Goal: Task Accomplishment & Management: Use online tool/utility

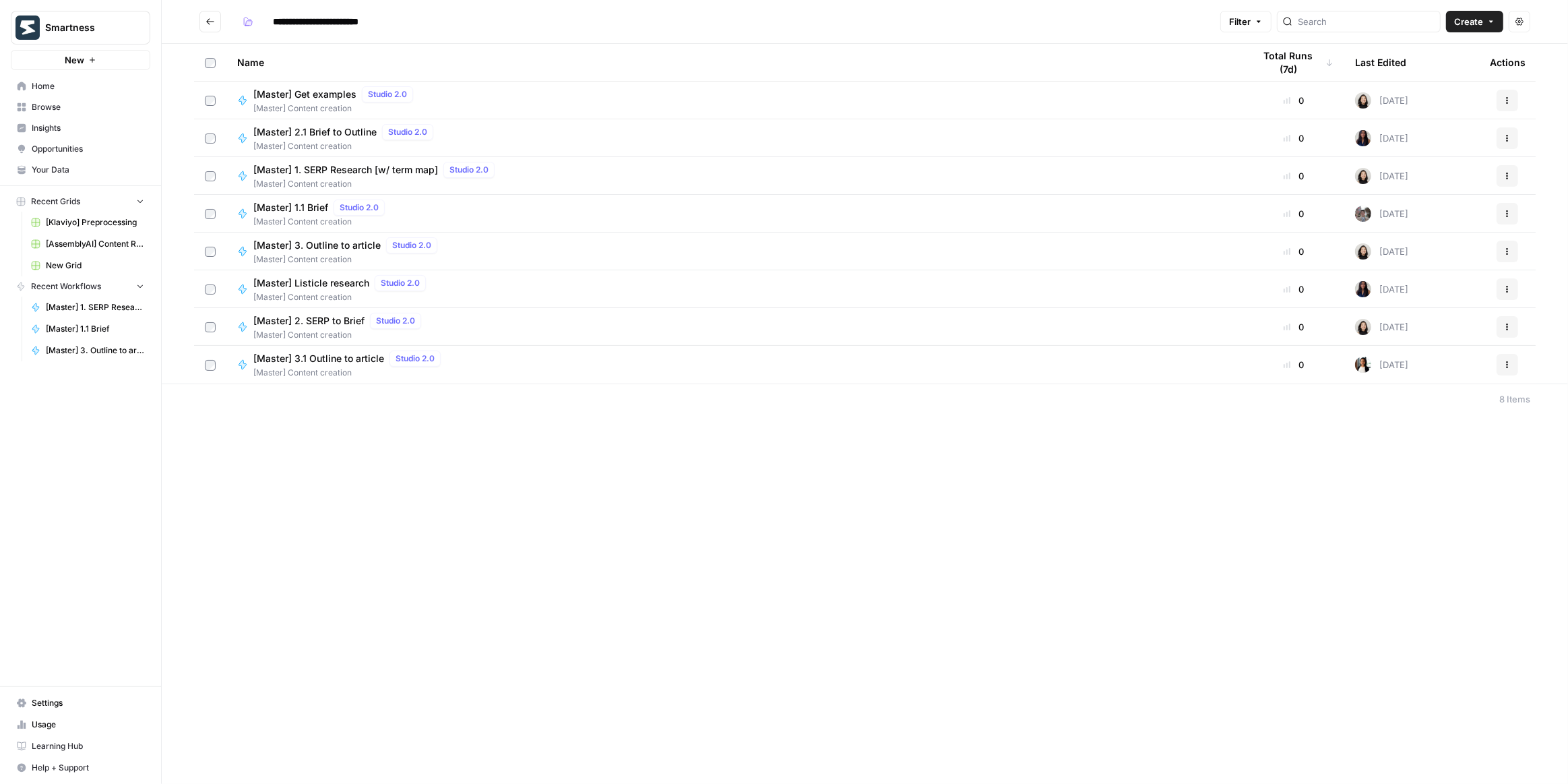
click at [1507, 173] on icon "button" at bounding box center [1508, 174] width 2 height 2
click at [1056, 183] on div "[Master] 1. SERP Research [w/ term map] Studio 2.0 [Master] Content creation" at bounding box center [735, 175] width 996 height 28
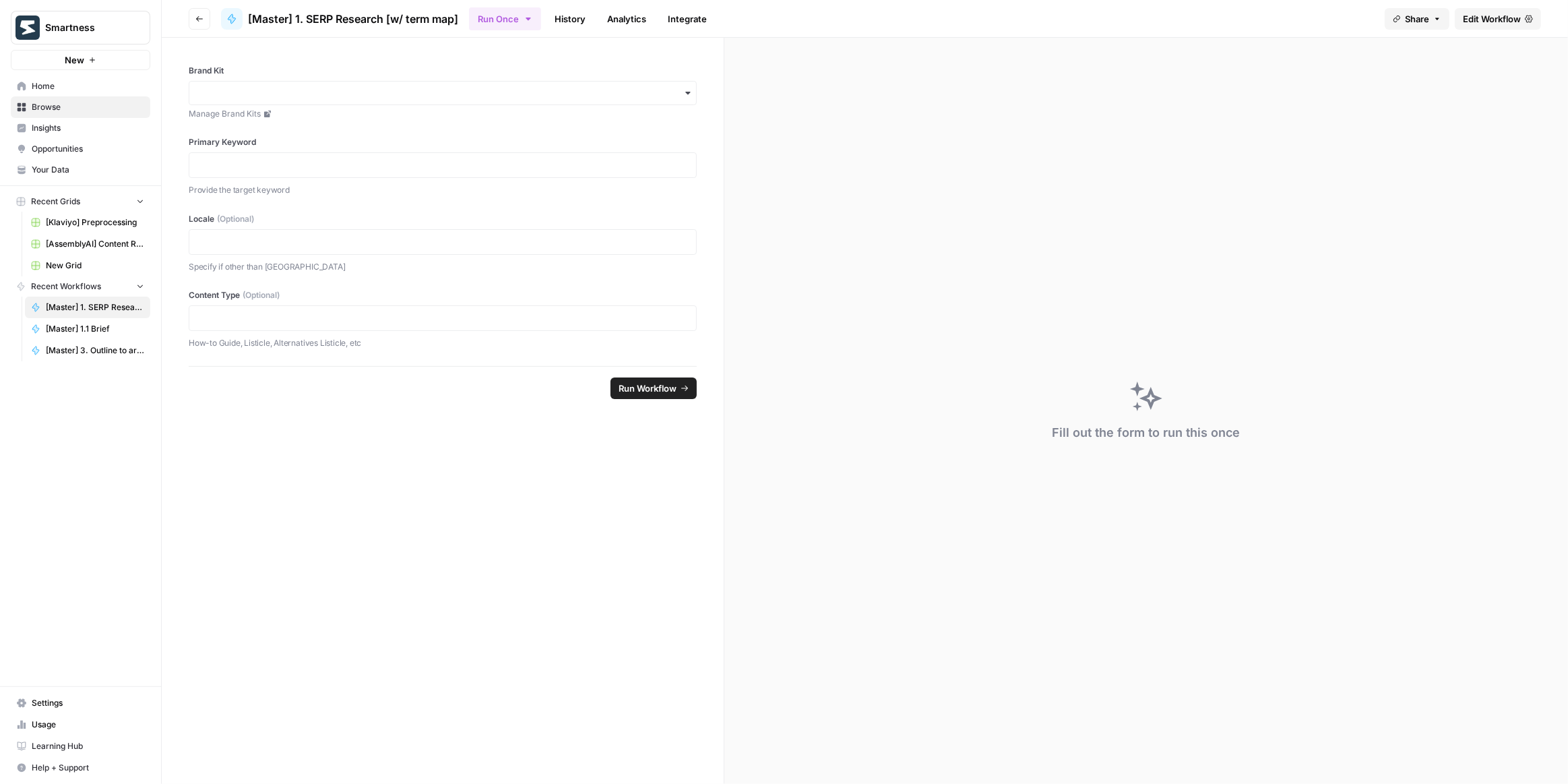
click at [1499, 19] on span "Edit Workflow" at bounding box center [1492, 19] width 58 height 13
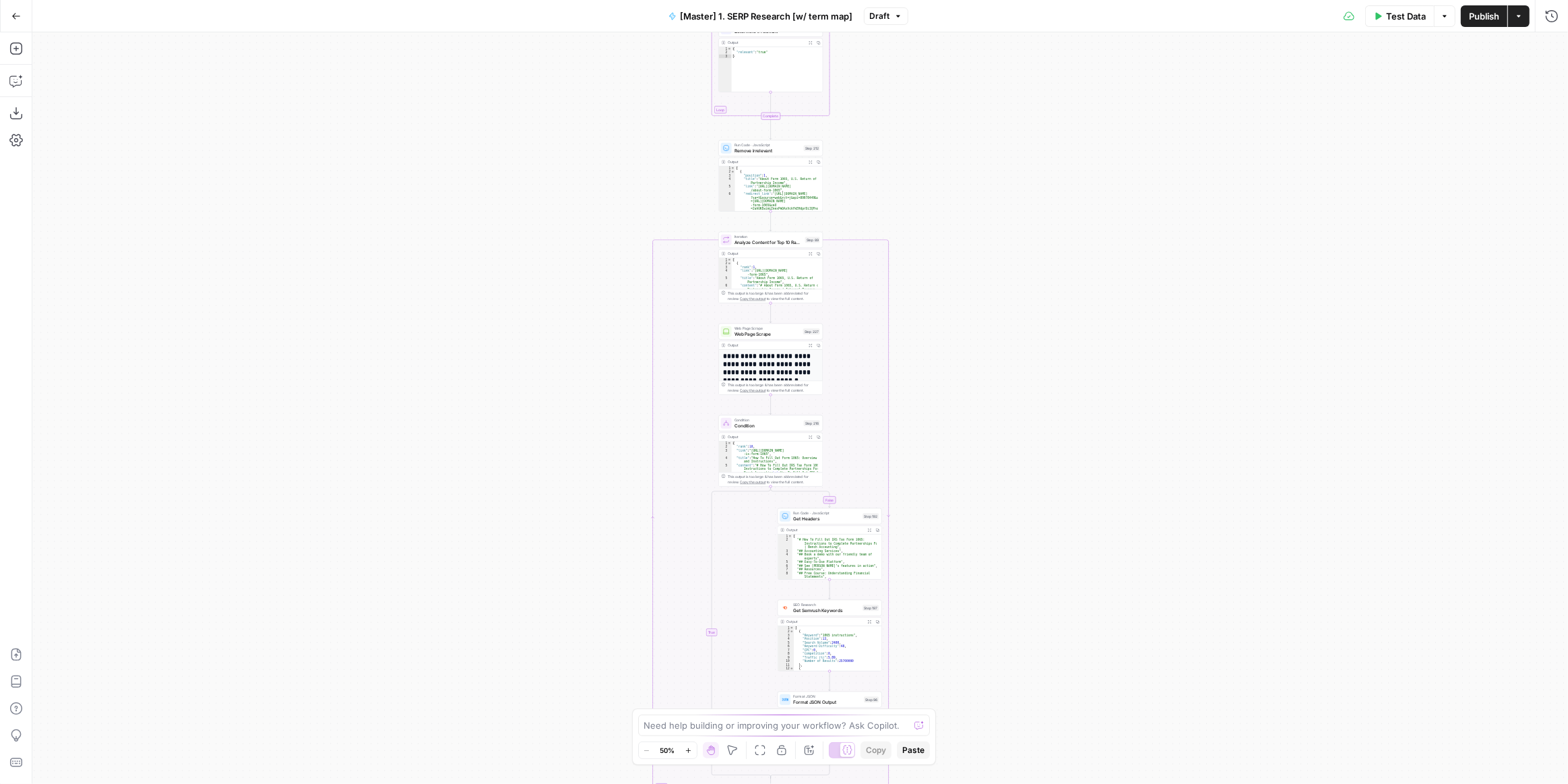
click at [971, 416] on div "true false Workflow Input Settings Inputs Run Code · Python Get SERP Parameters…" at bounding box center [801, 408] width 1536 height 751
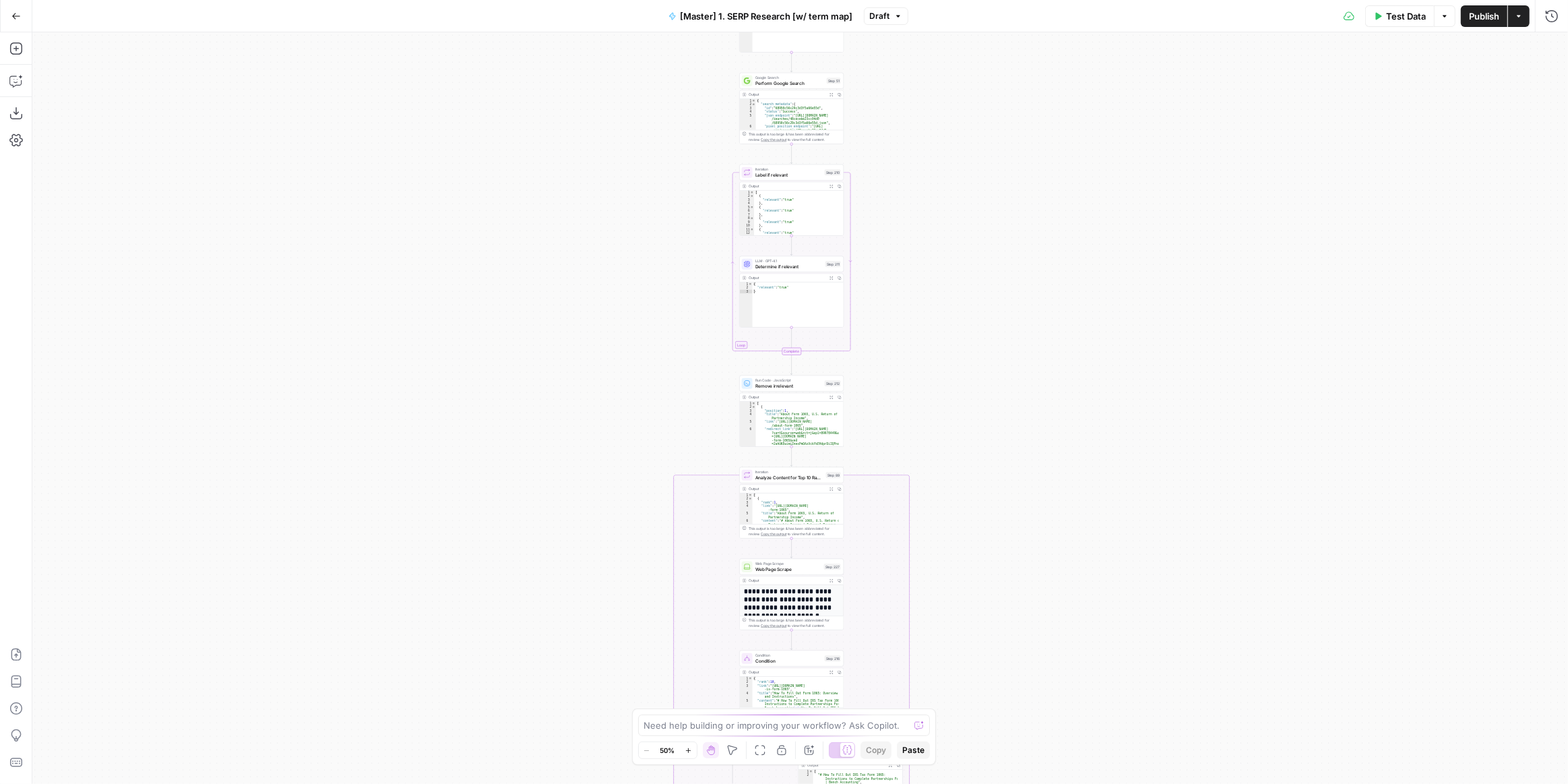
click at [1002, 352] on div "true false Workflow Input Settings Inputs Run Code · Python Get SERP Parameters…" at bounding box center [801, 408] width 1536 height 751
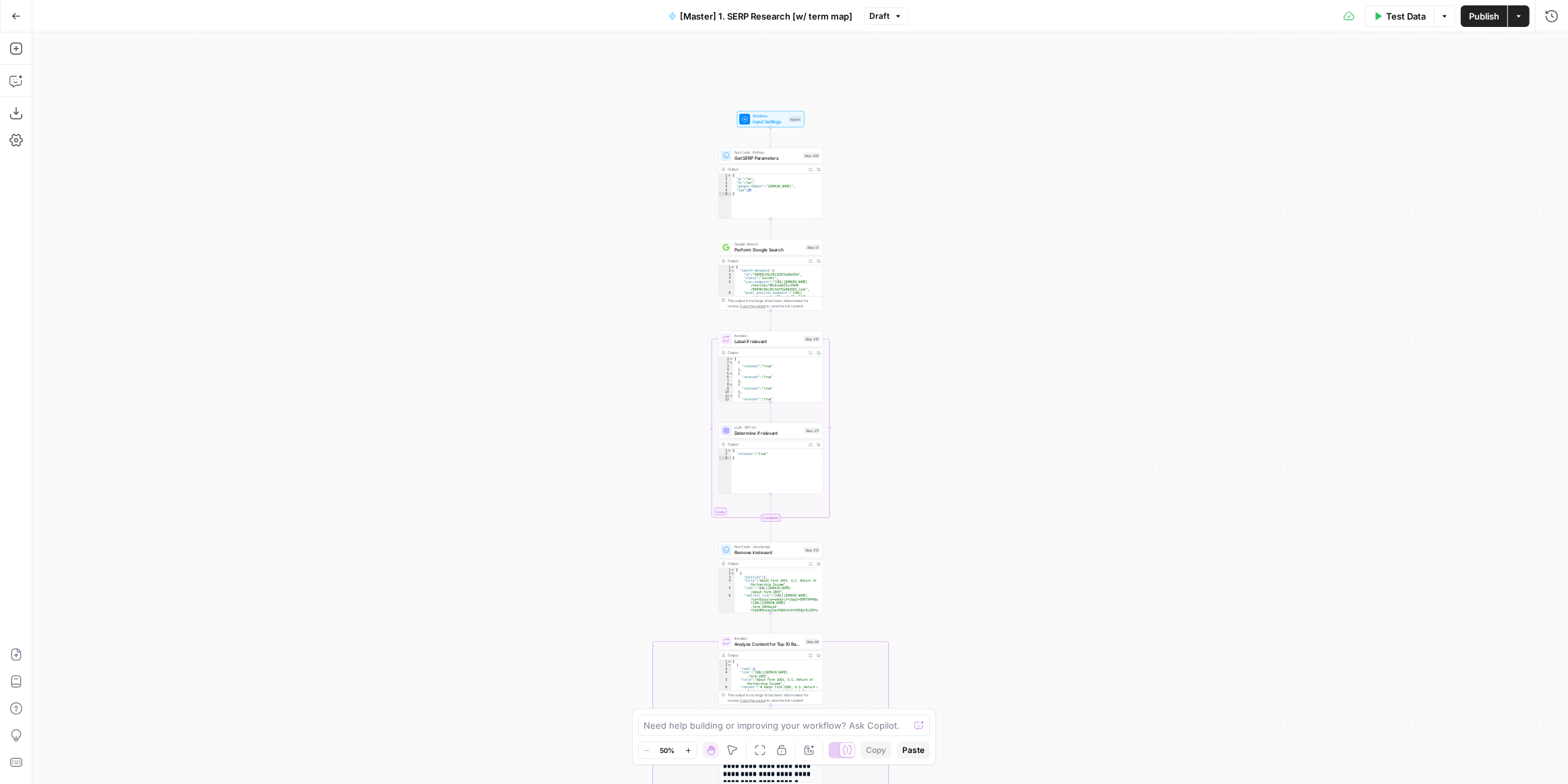
drag, startPoint x: 1021, startPoint y: 182, endPoint x: 1012, endPoint y: 242, distance: 60.7
click at [1012, 242] on div "true false Workflow Input Settings Inputs Run Code · Python Get SERP Parameters…" at bounding box center [801, 408] width 1536 height 751
click at [890, 17] on button "Draft" at bounding box center [886, 16] width 44 height 18
click at [955, 86] on div "about 2 months ago by Cindy Ouyang" at bounding box center [978, 92] width 205 height 12
click at [893, 17] on icon "button" at bounding box center [892, 15] width 4 height 4
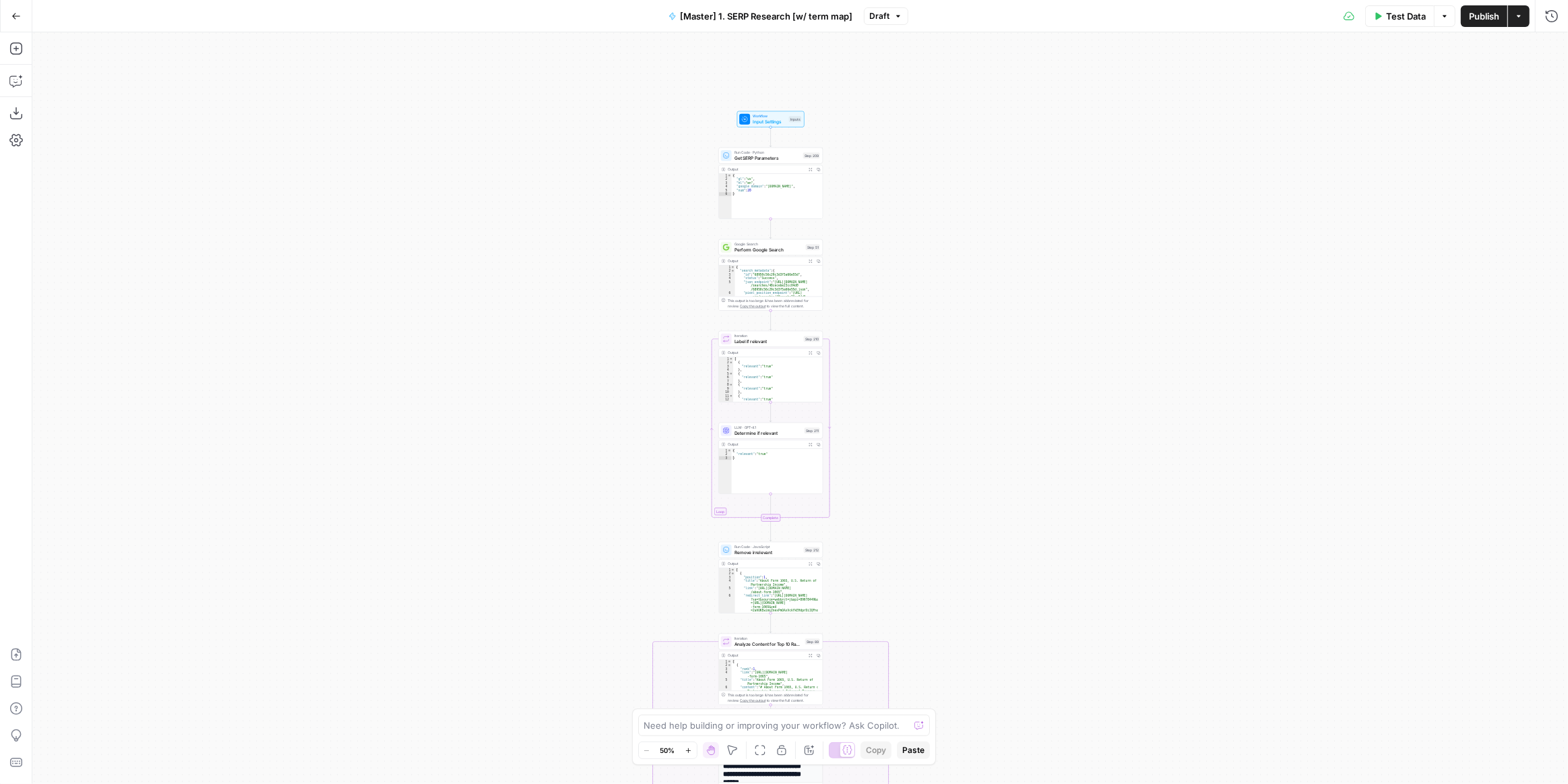
click at [16, 10] on button "Go Back" at bounding box center [17, 17] width 25 height 25
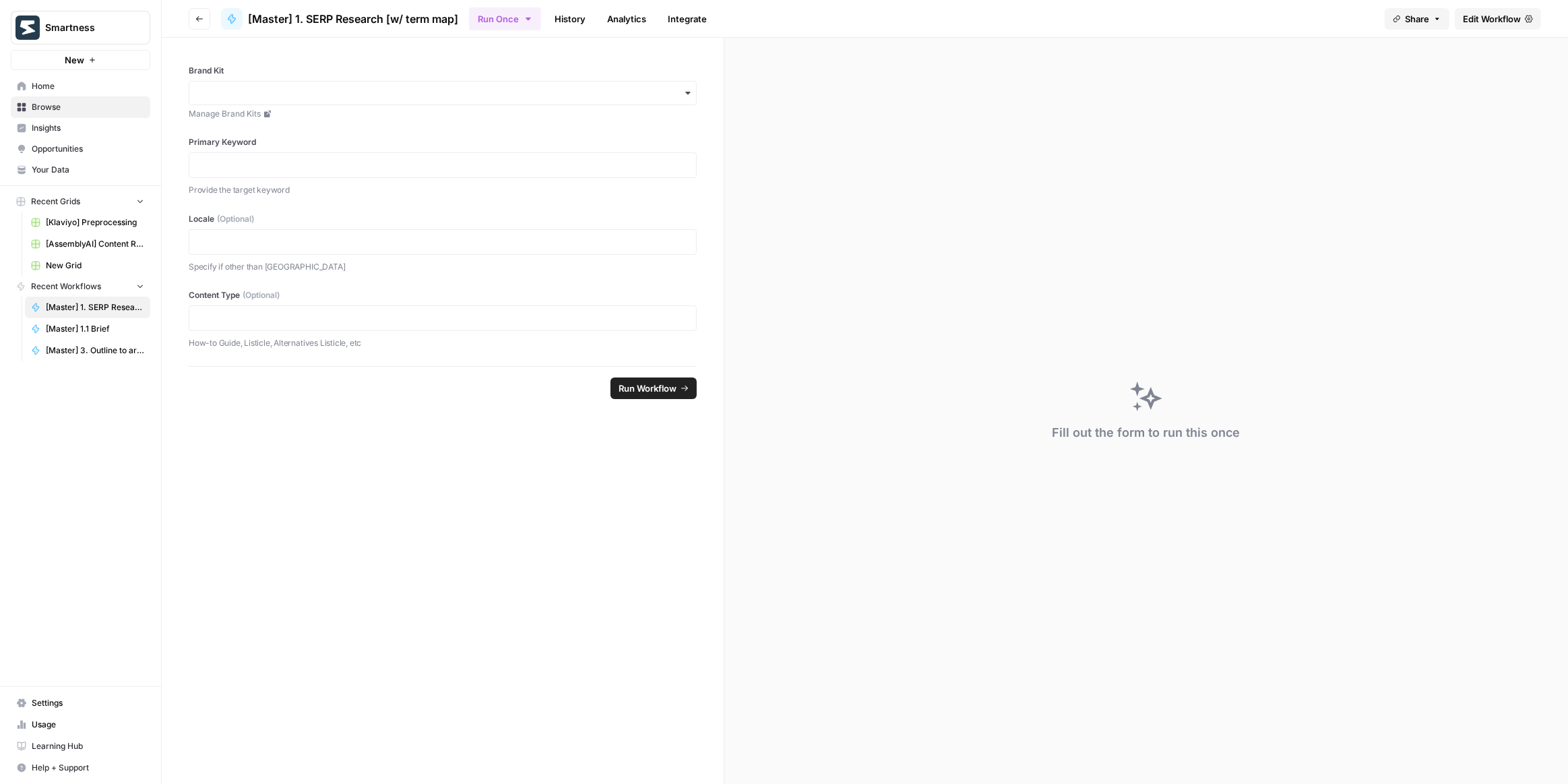
click at [199, 13] on button "Go back" at bounding box center [199, 19] width 21 height 21
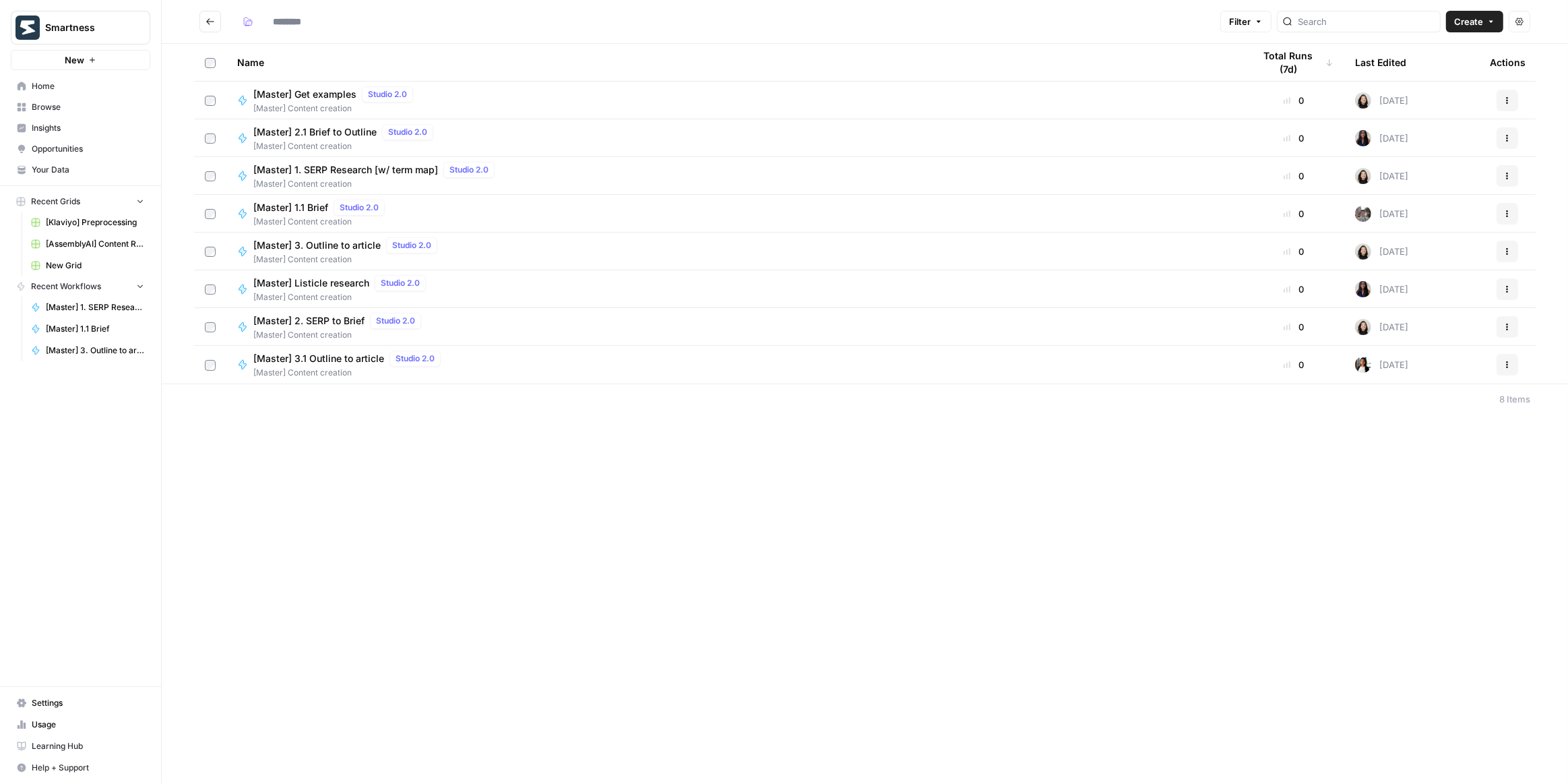
type input "**********"
click at [430, 413] on div "**********" at bounding box center [864, 392] width 1407 height 784
click at [513, 322] on div "[Master] 2. SERP to Brief Studio 2.0 [Master] Content creation" at bounding box center [735, 327] width 996 height 28
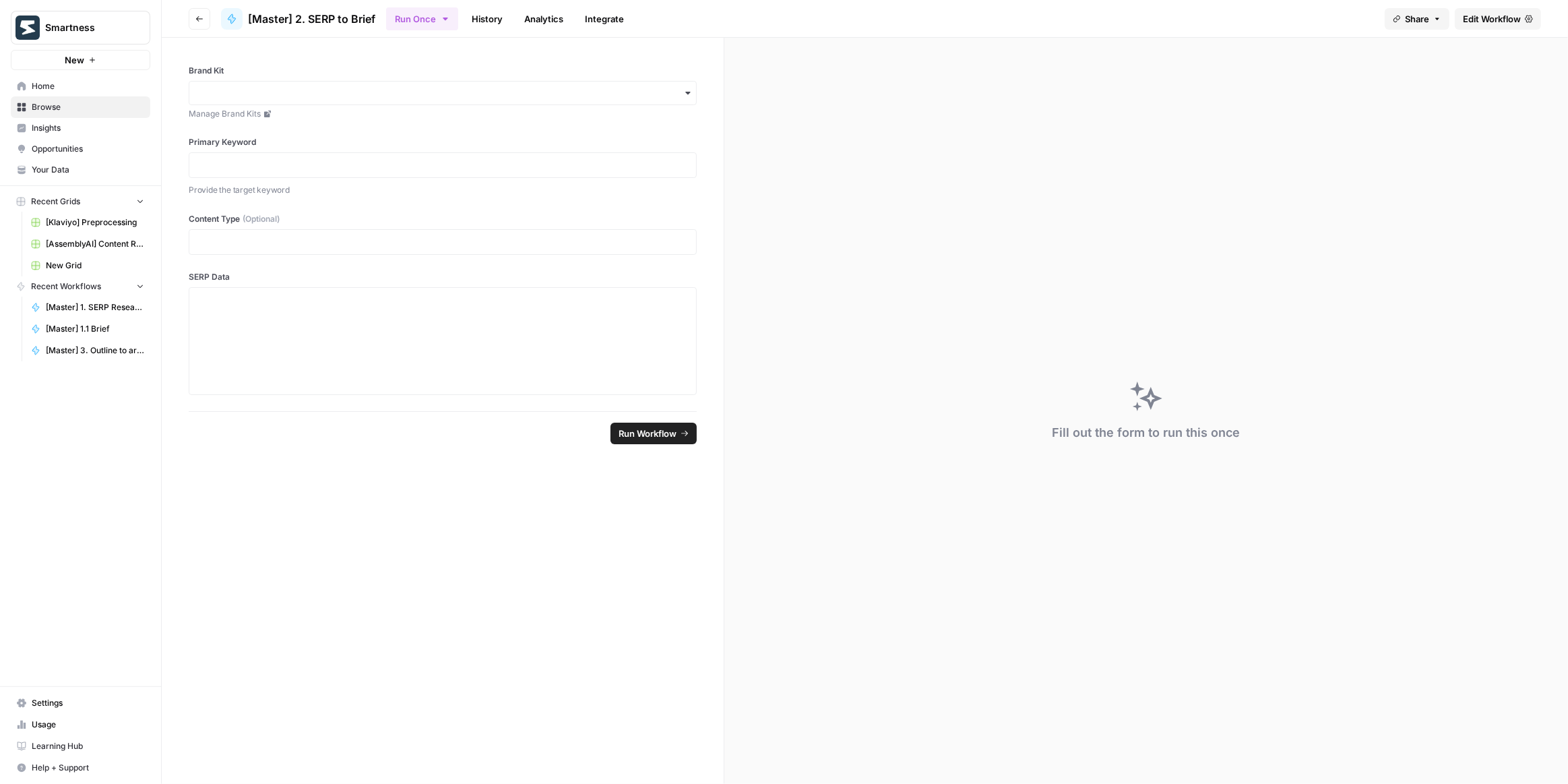
click at [1497, 18] on span "Edit Workflow" at bounding box center [1492, 19] width 58 height 13
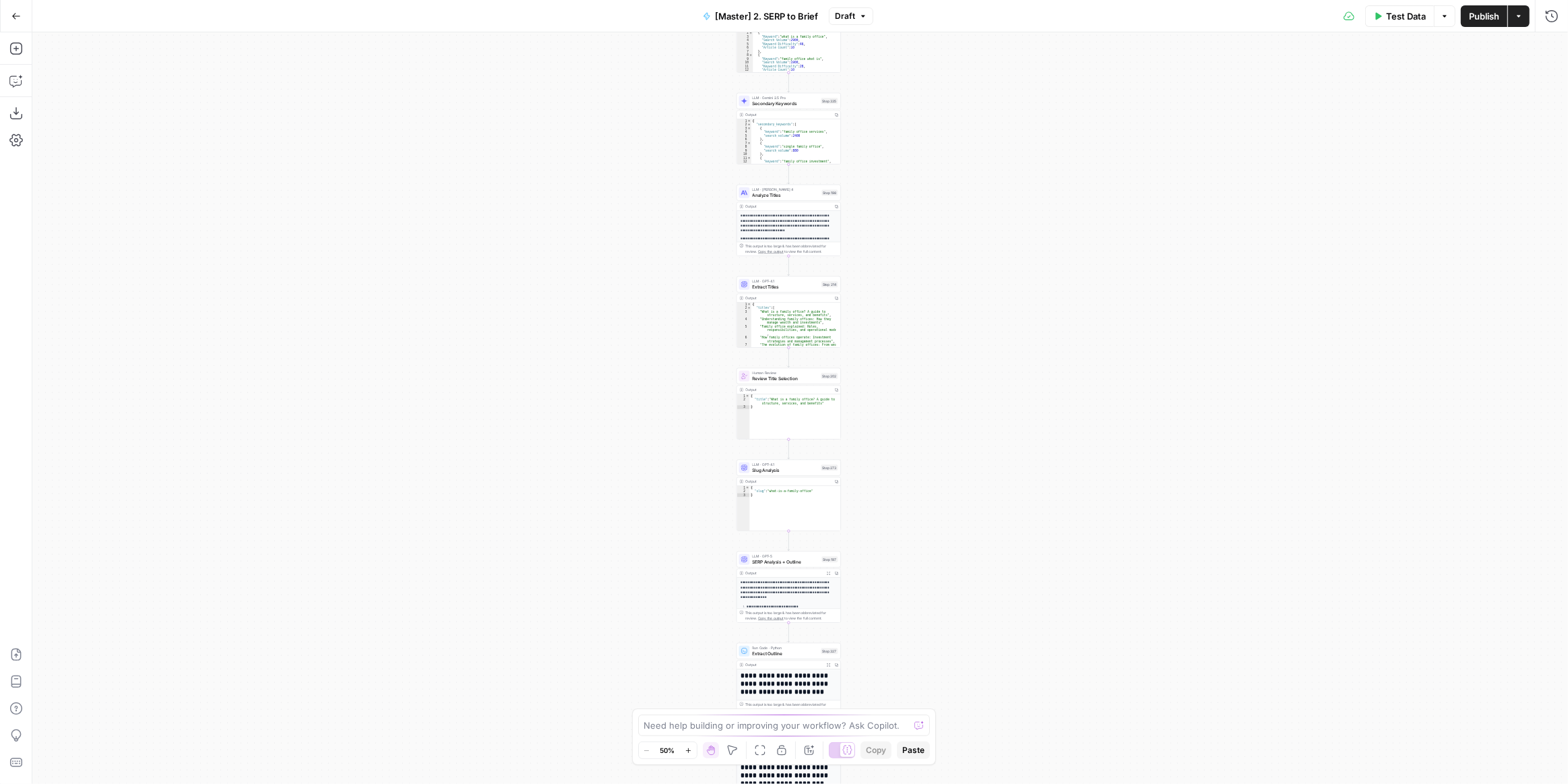
drag, startPoint x: 929, startPoint y: 396, endPoint x: 936, endPoint y: 469, distance: 73.3
click at [933, 473] on div "Workflow Input Settings Inputs Run Code · JavaScript Structure Competitor Keywo…" at bounding box center [801, 408] width 1536 height 751
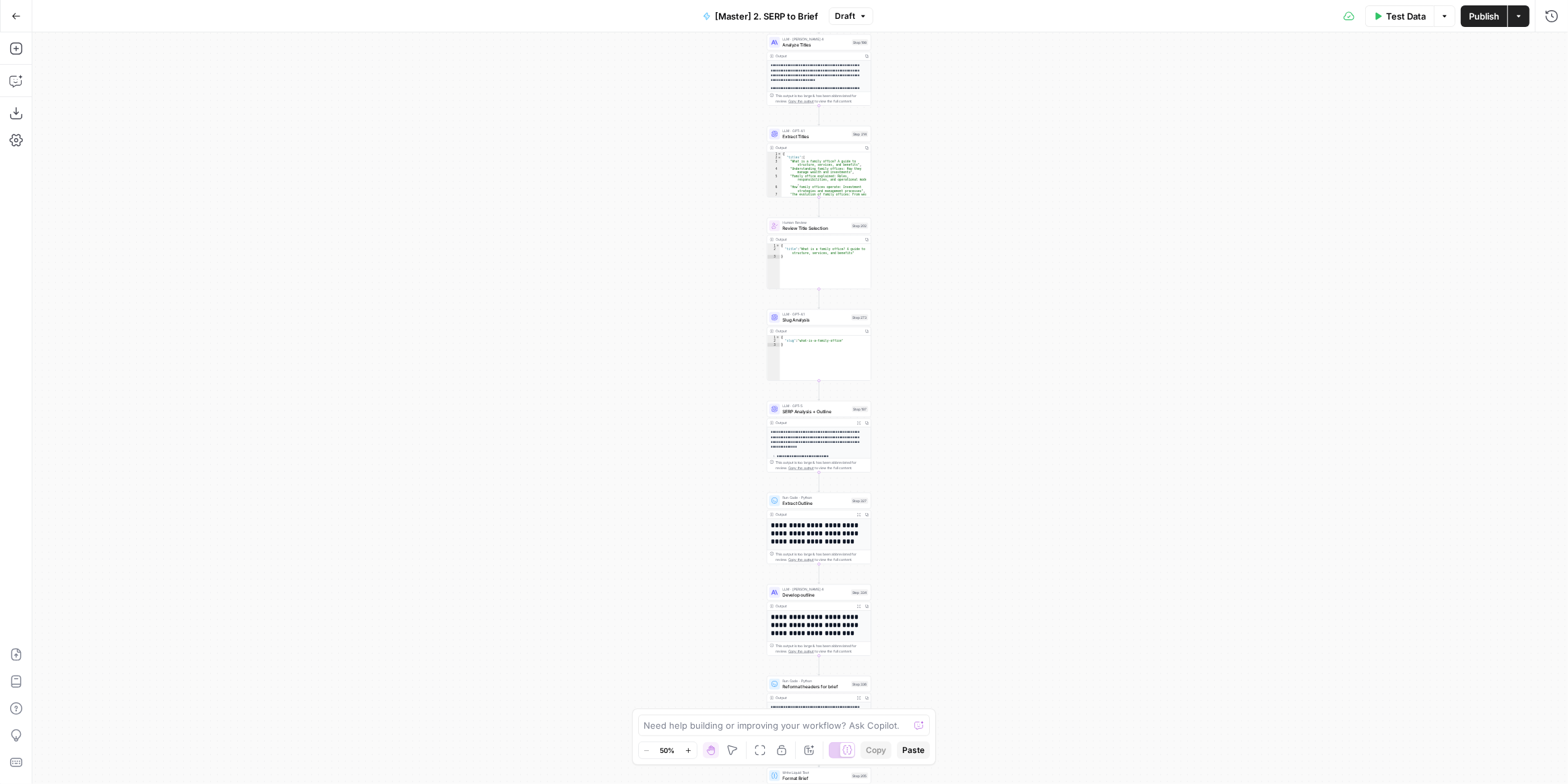
drag, startPoint x: 952, startPoint y: 459, endPoint x: 970, endPoint y: 115, distance: 344.5
click at [970, 115] on div "Workflow Input Settings Inputs Run Code · JavaScript Structure Competitor Keywo…" at bounding box center [801, 408] width 1536 height 751
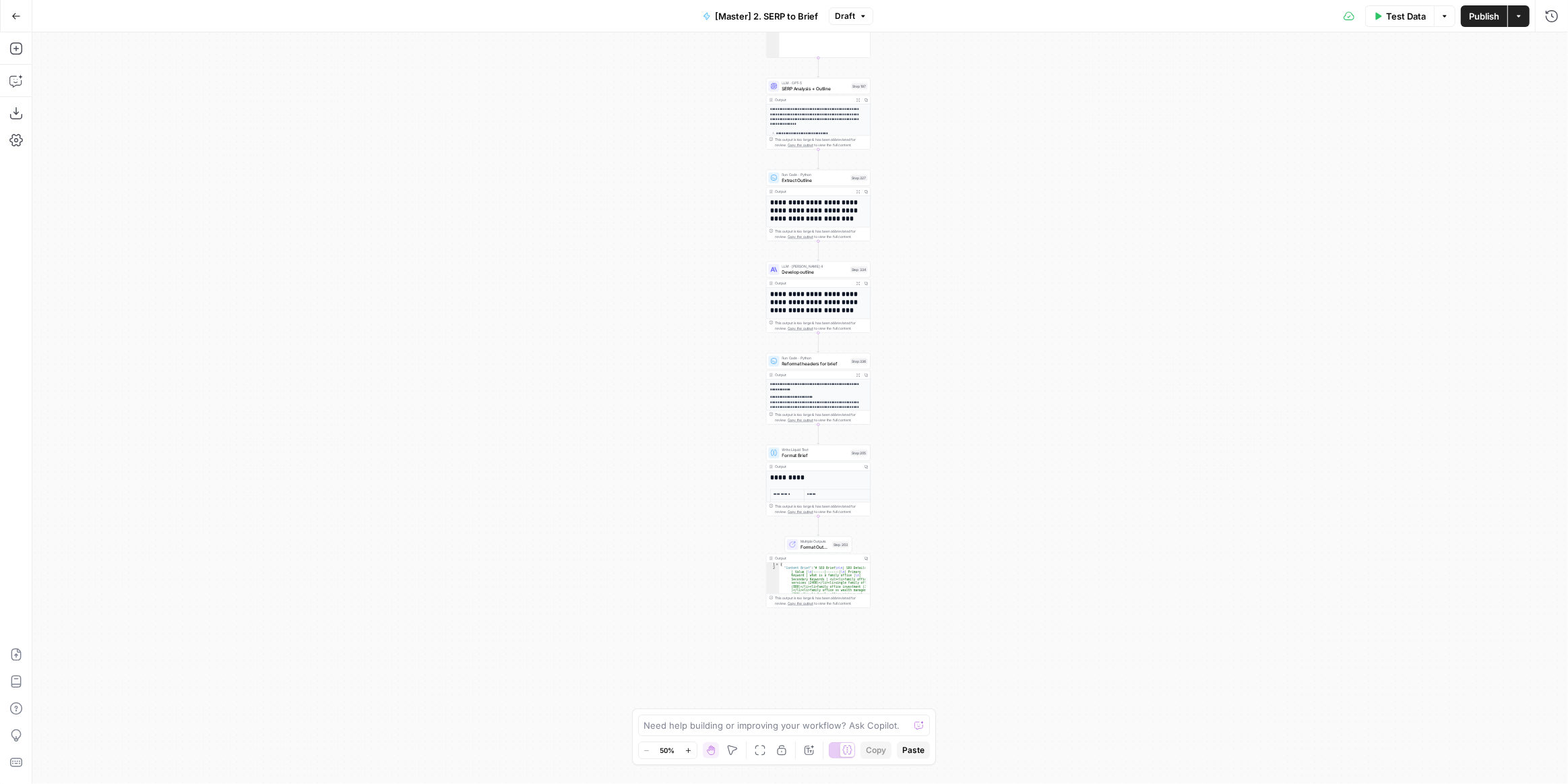
drag, startPoint x: 955, startPoint y: 458, endPoint x: 961, endPoint y: 304, distance: 154.1
click at [961, 304] on div "Workflow Input Settings Inputs Run Code · JavaScript Structure Competitor Keywo…" at bounding box center [801, 408] width 1536 height 751
click at [18, 21] on button "Go Back" at bounding box center [17, 17] width 25 height 25
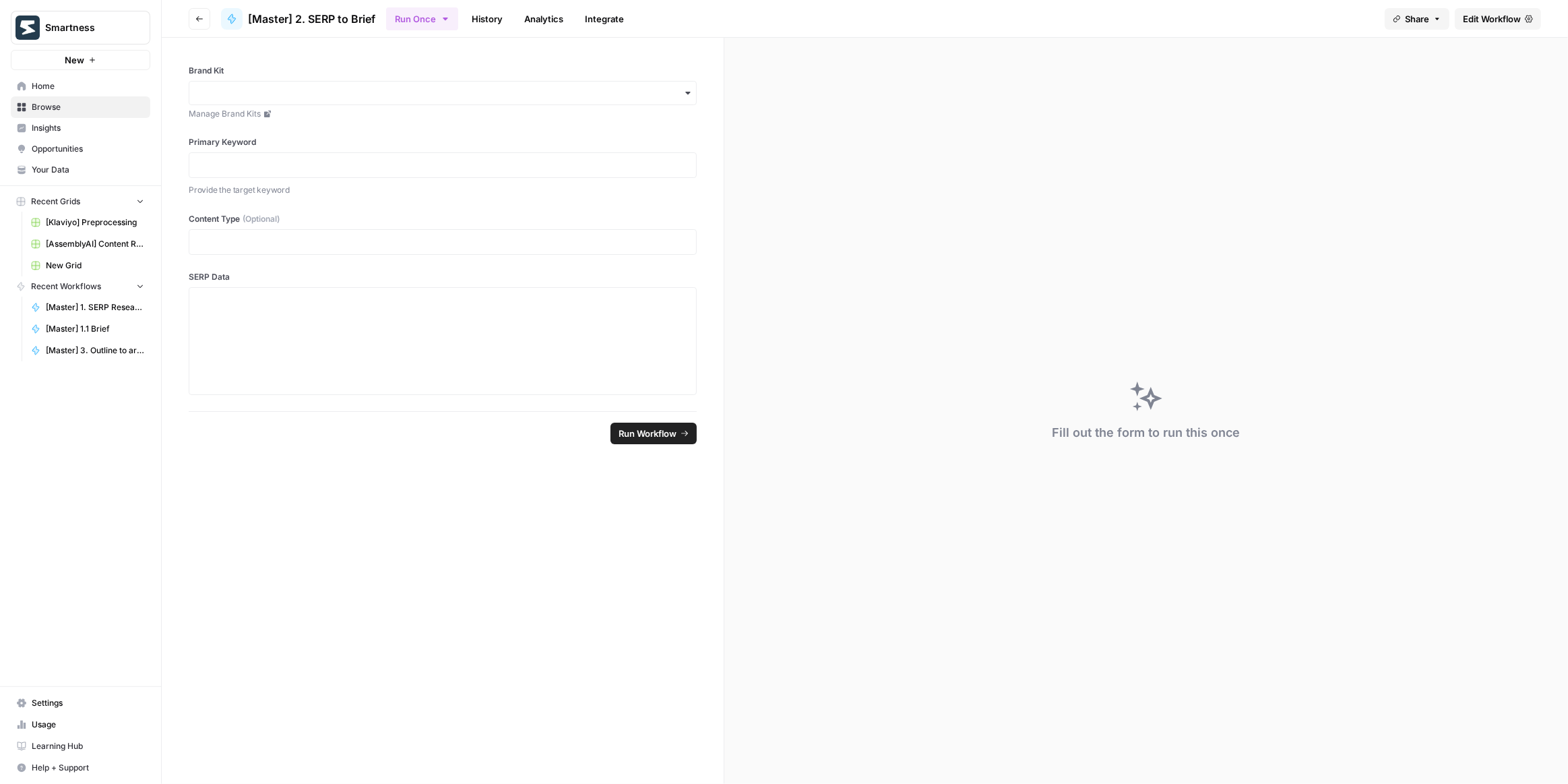
click at [199, 13] on button "Go back" at bounding box center [199, 19] width 21 height 21
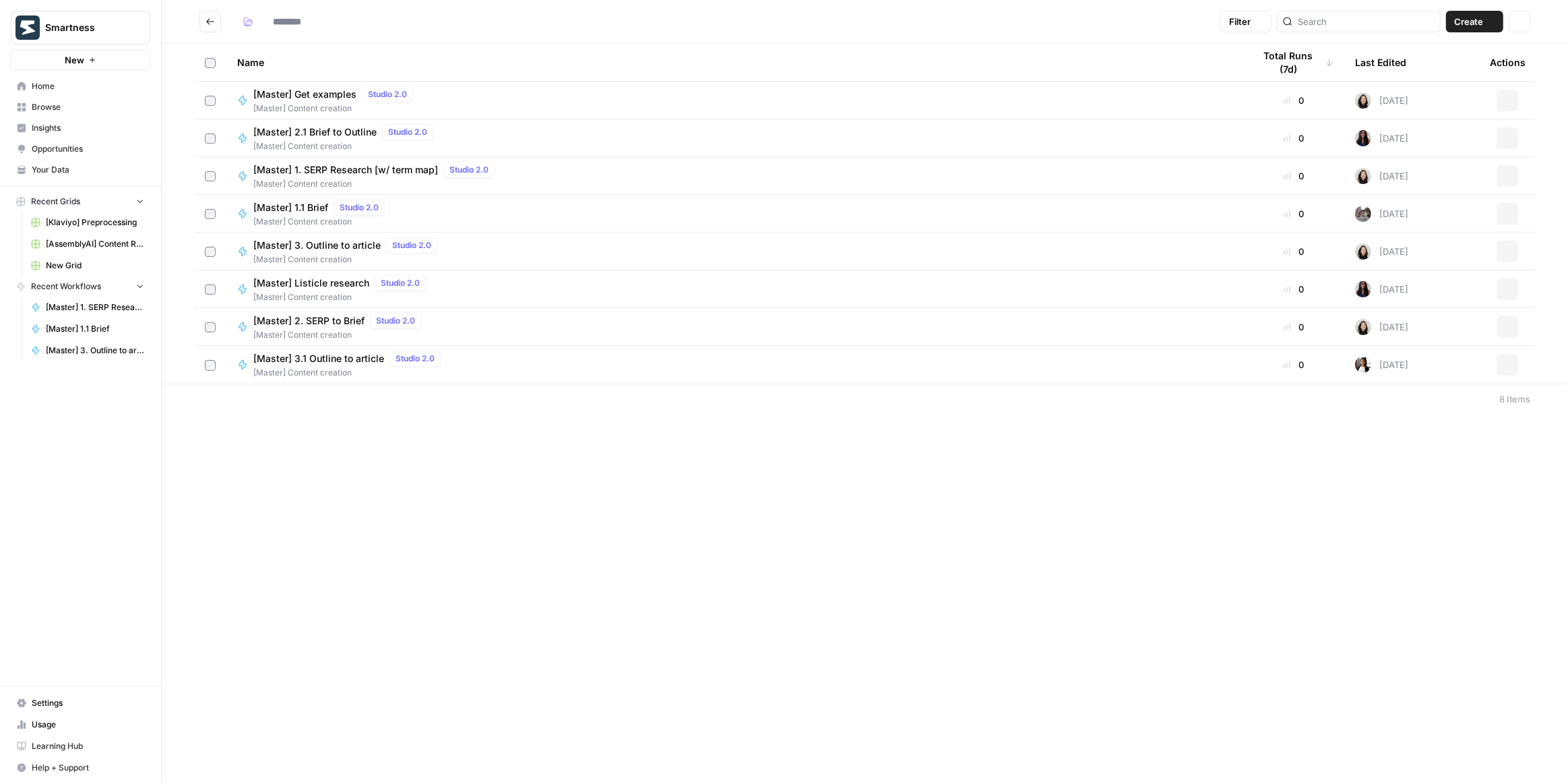
type input "**********"
click at [542, 365] on div "[Master] 3.1 Outline to article Studio 2.0 [Master] Content creation" at bounding box center [735, 364] width 996 height 28
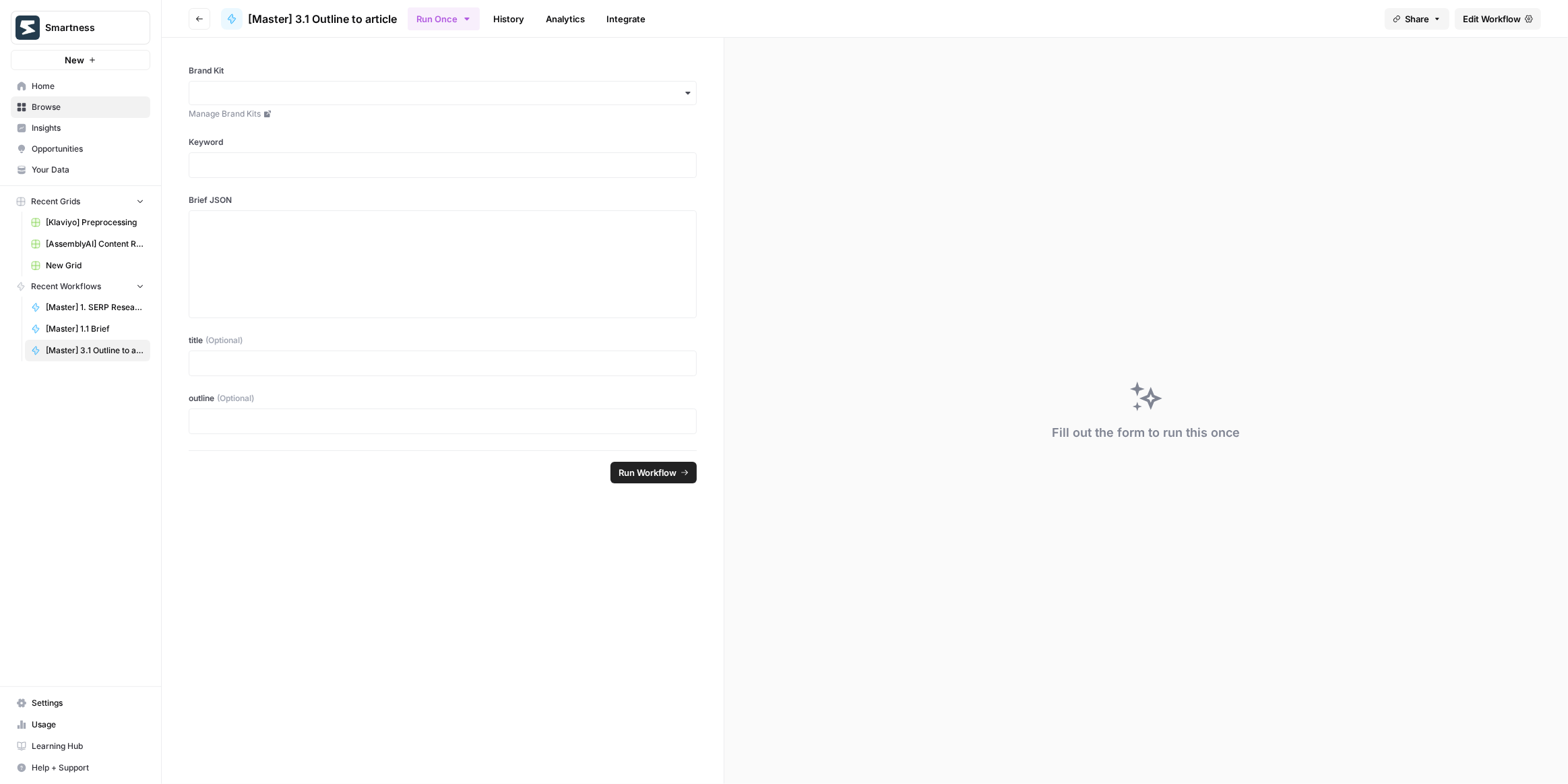
click at [1479, 21] on span "Edit Workflow" at bounding box center [1492, 19] width 58 height 13
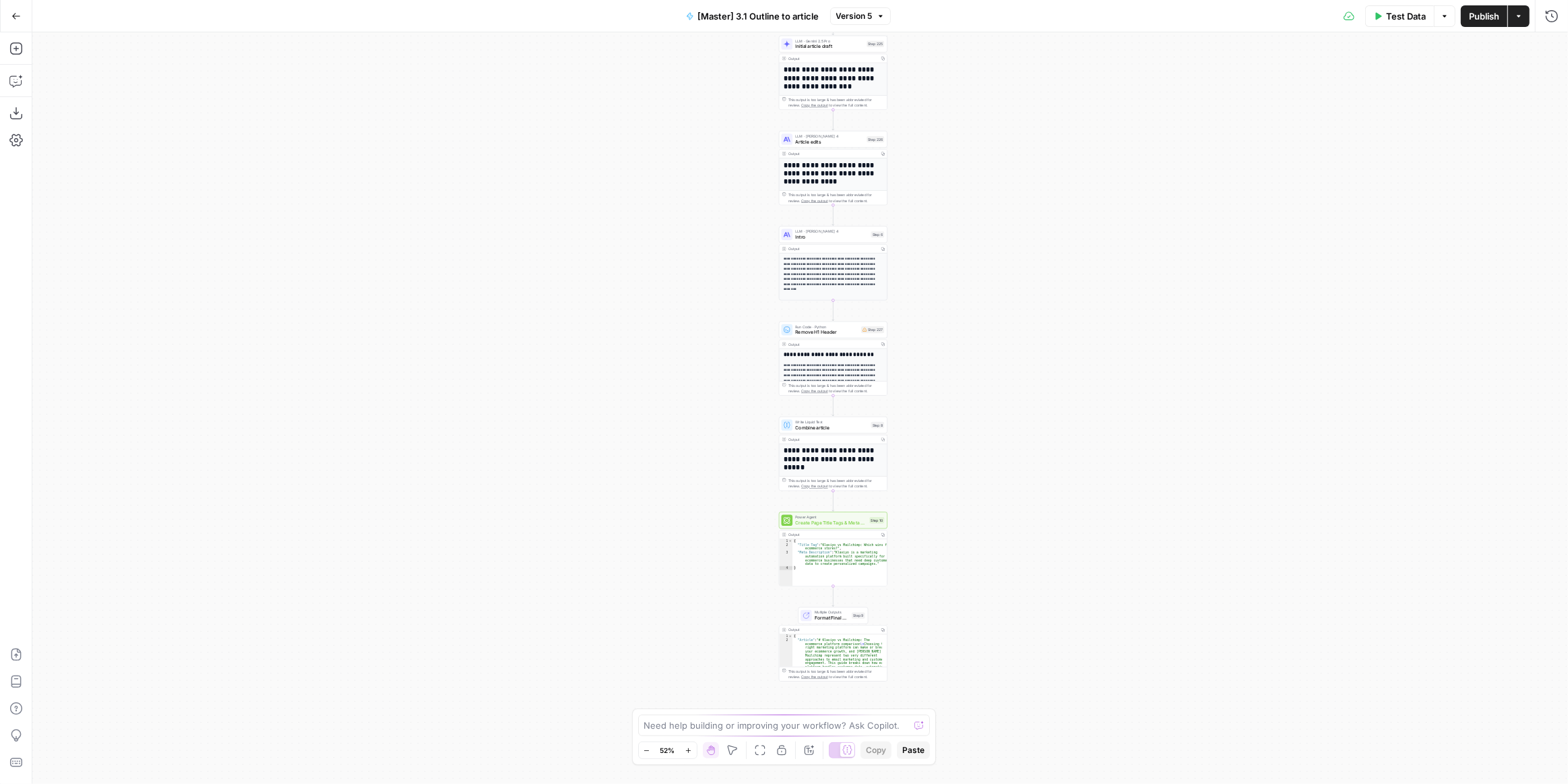
drag, startPoint x: 929, startPoint y: 264, endPoint x: 961, endPoint y: 195, distance: 76.1
click at [961, 195] on div "**********" at bounding box center [801, 408] width 1536 height 751
click at [19, 116] on icon "button" at bounding box center [16, 113] width 13 height 13
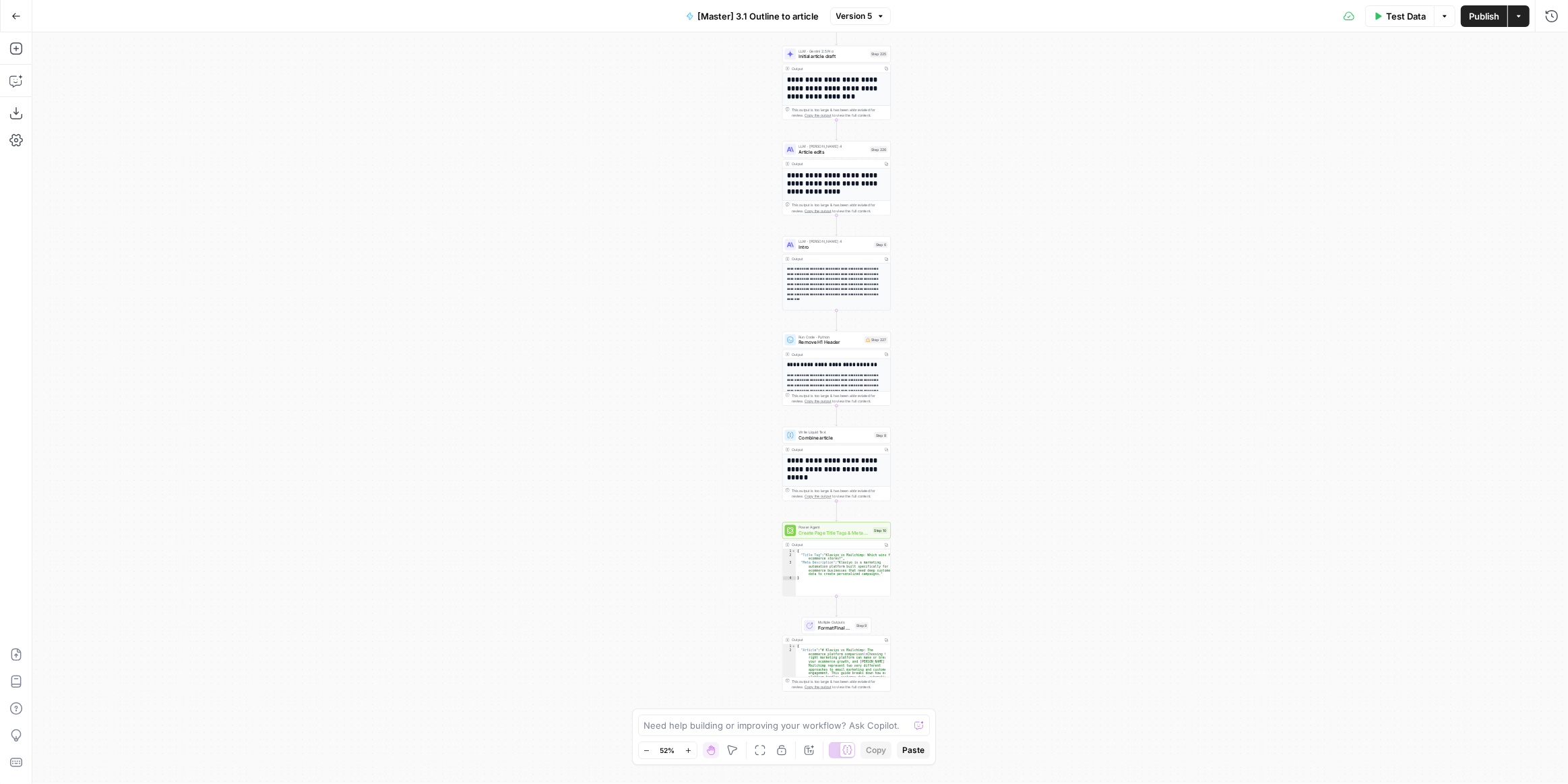
click at [1134, 323] on div "**********" at bounding box center [801, 408] width 1536 height 751
click at [16, 21] on button "Go Back" at bounding box center [17, 17] width 25 height 25
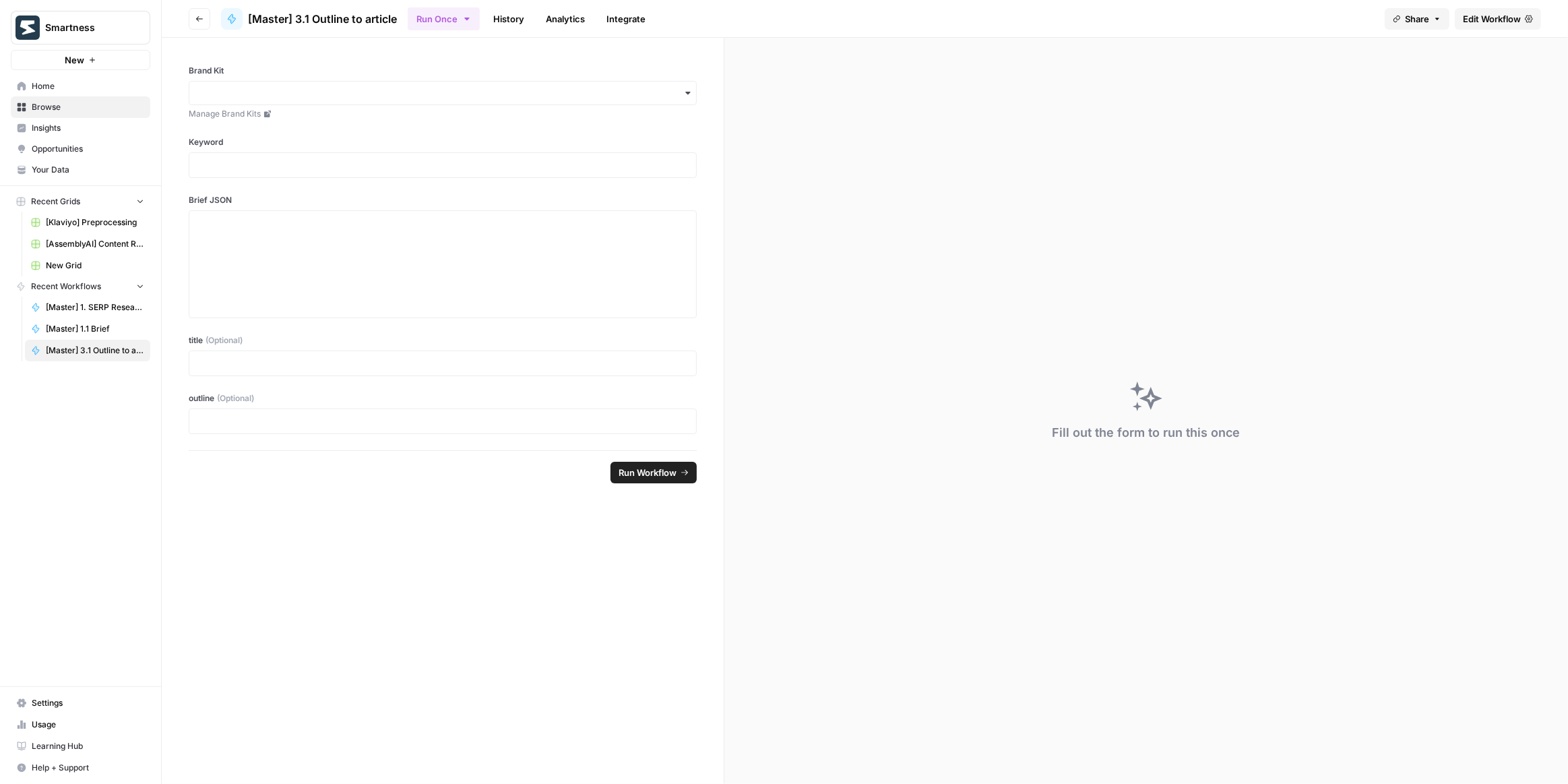
click at [190, 23] on button "Go back" at bounding box center [199, 19] width 21 height 21
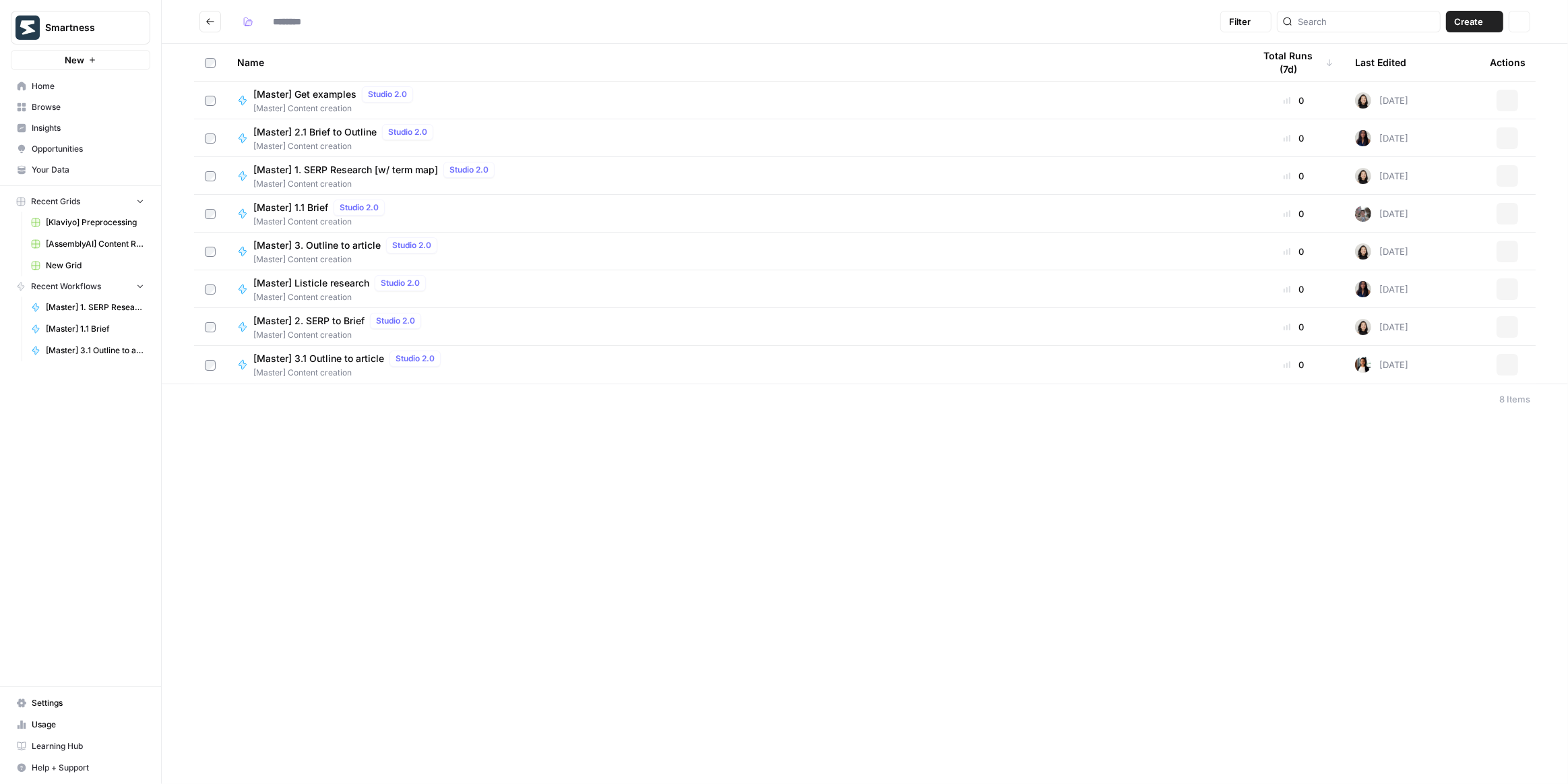
type input "**********"
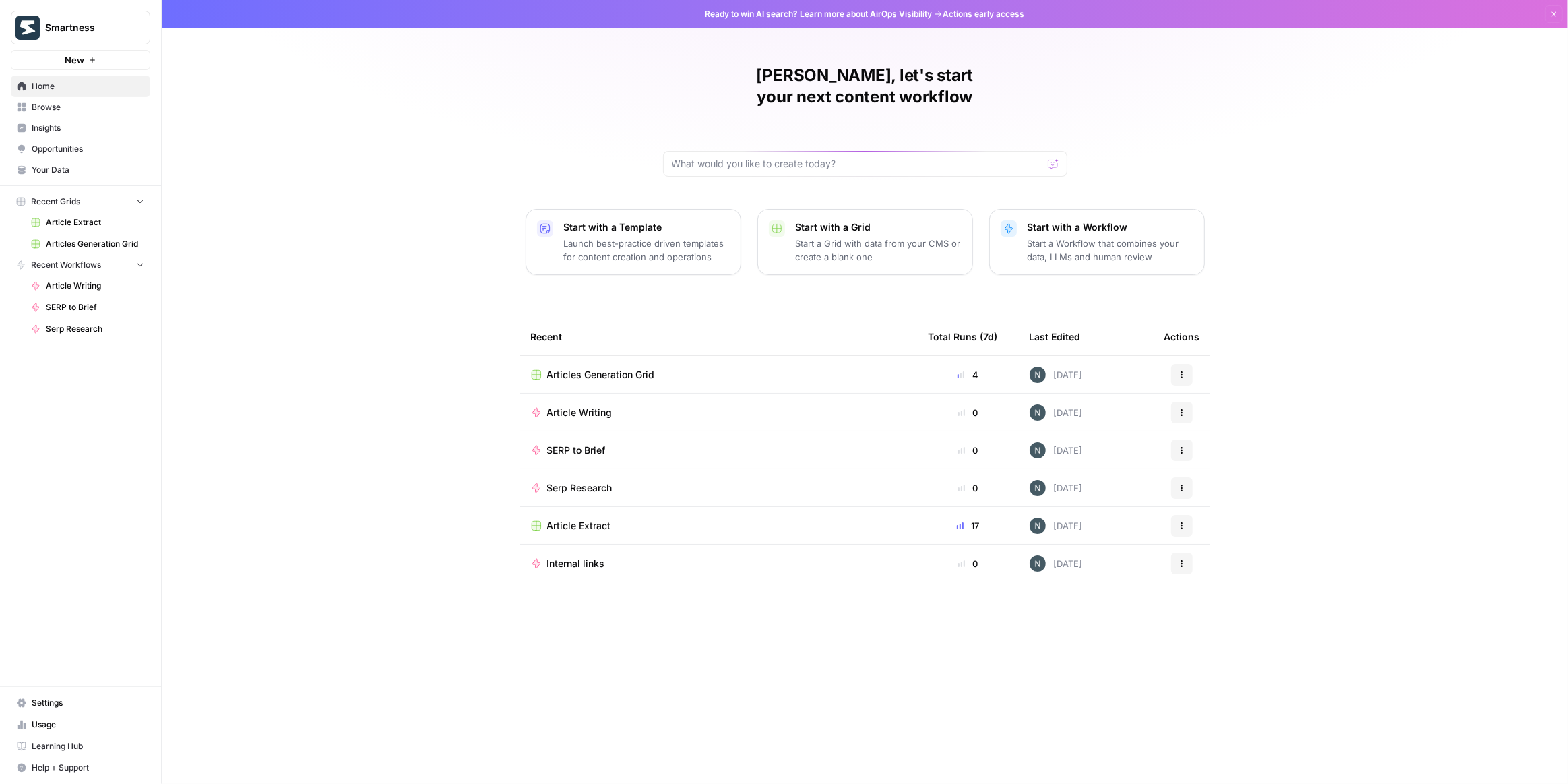
click at [86, 33] on span "Smartness" at bounding box center [86, 27] width 81 height 13
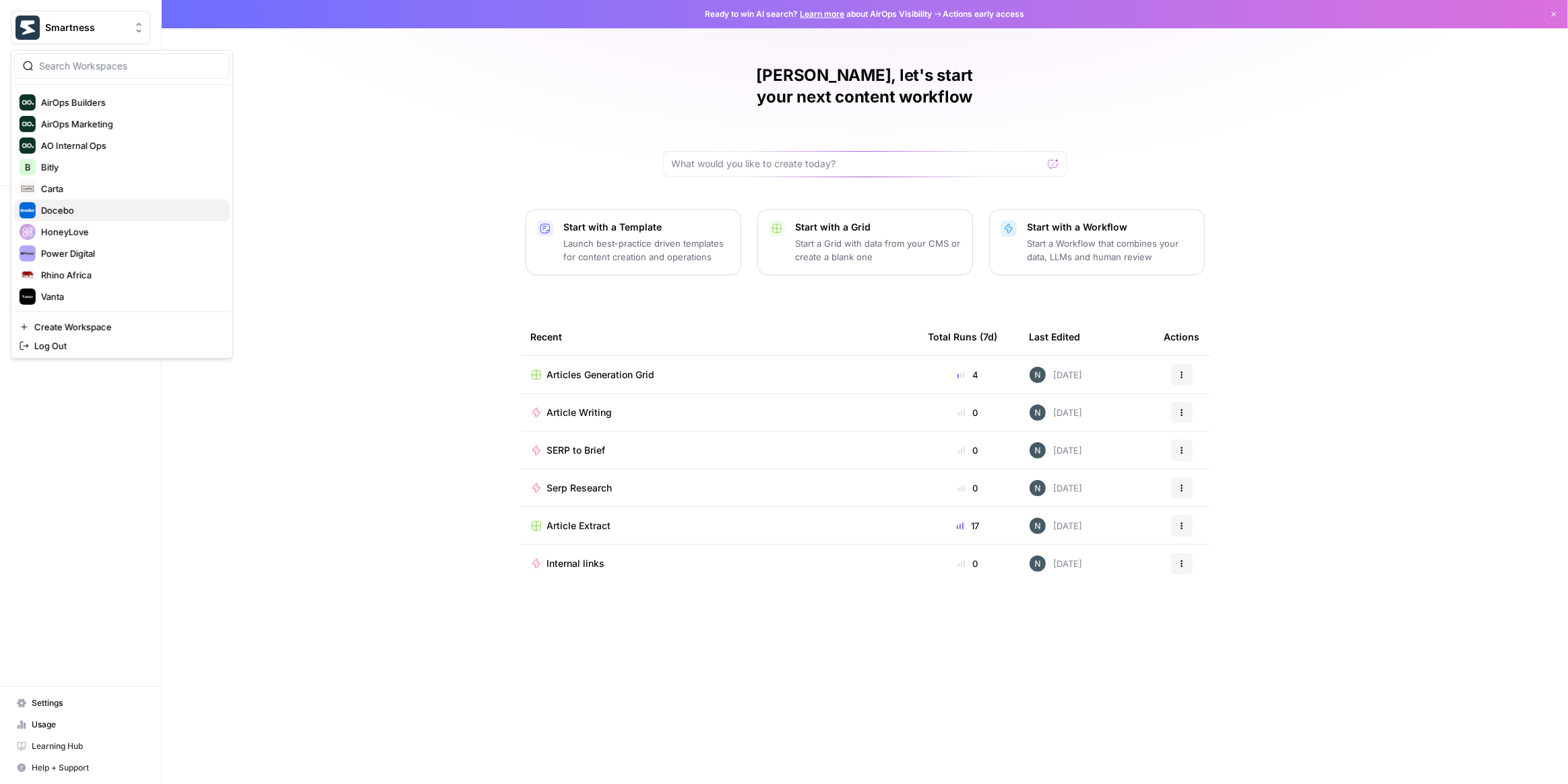
scroll to position [61, 0]
click at [71, 274] on span "Vanta" at bounding box center [131, 277] width 178 height 13
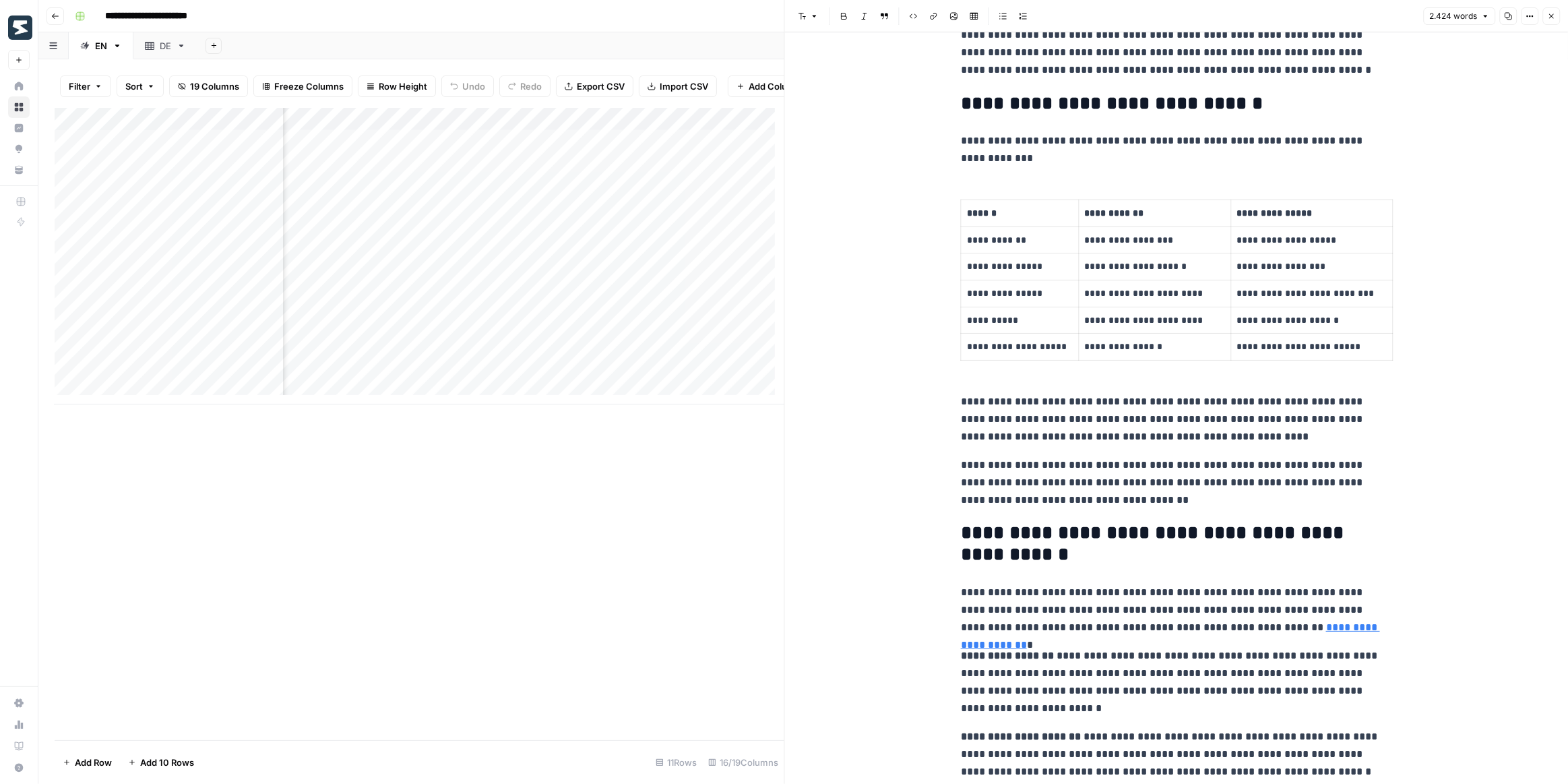
scroll to position [1838, 0]
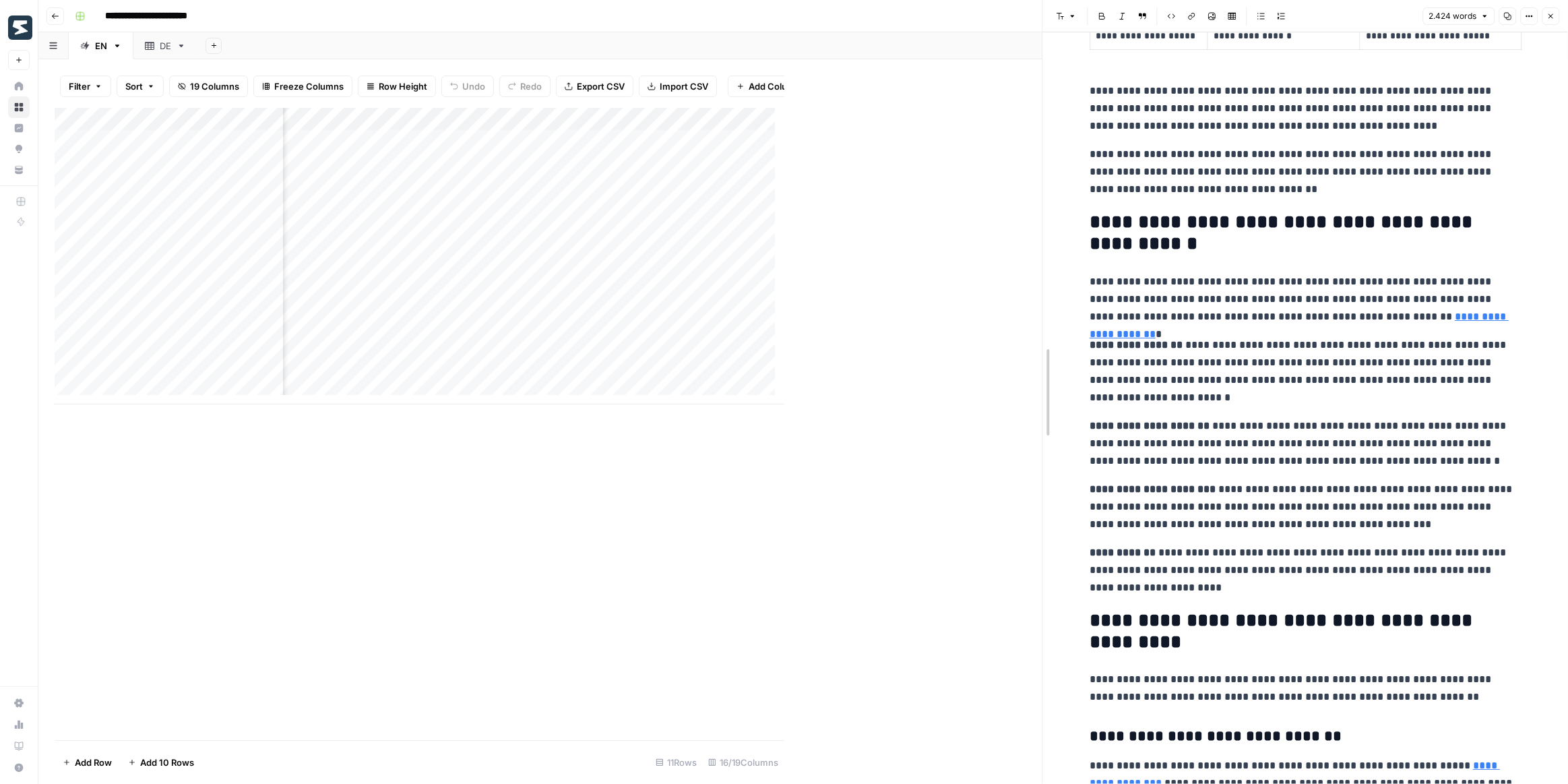
drag, startPoint x: 788, startPoint y: 314, endPoint x: 1000, endPoint y: 294, distance: 212.9
click at [399, 124] on div "Add Column" at bounding box center [548, 256] width 987 height 296
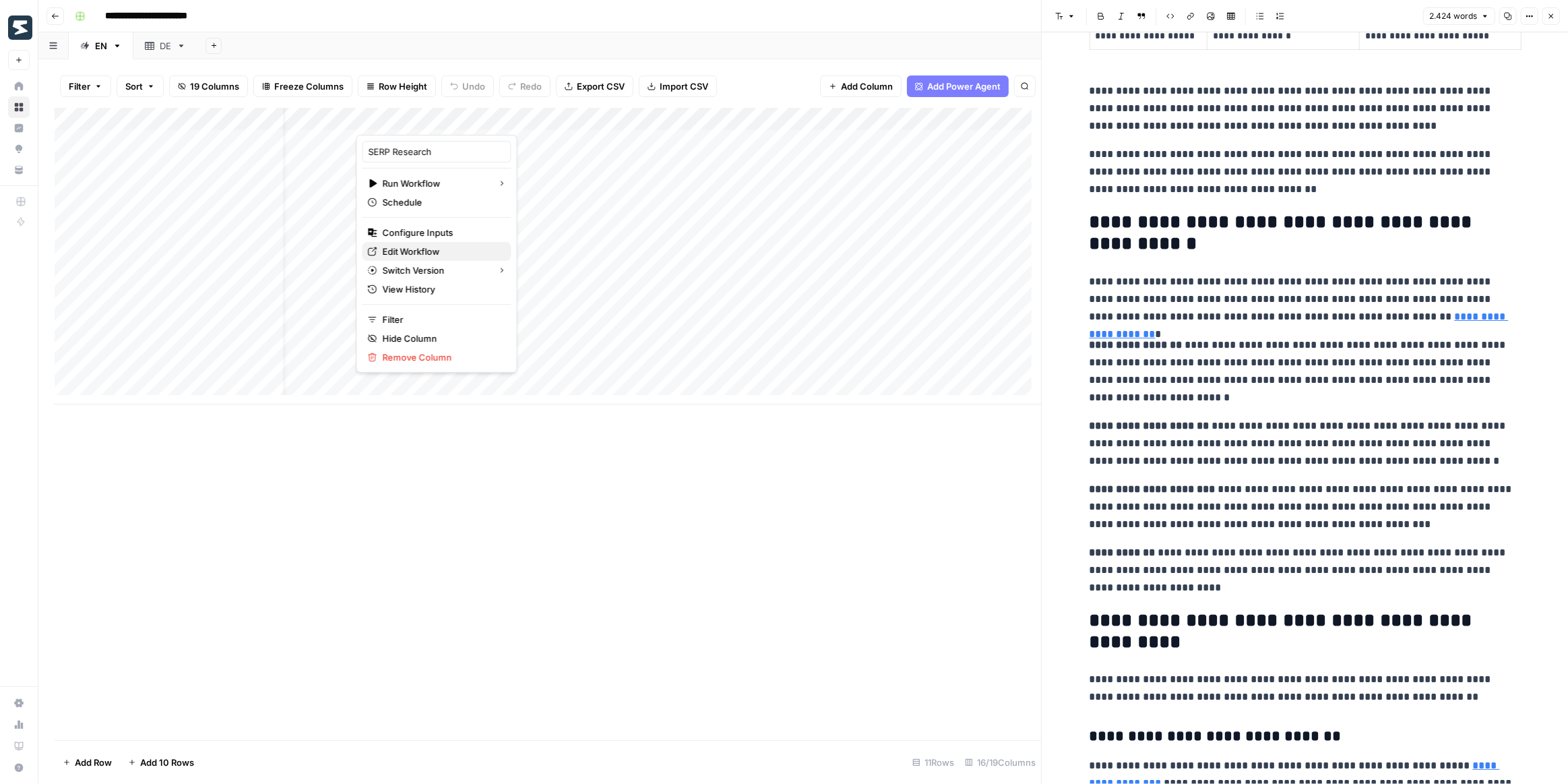
click at [448, 255] on span "Edit Workflow" at bounding box center [441, 250] width 118 height 13
click at [781, 114] on div "Add Column" at bounding box center [548, 256] width 987 height 296
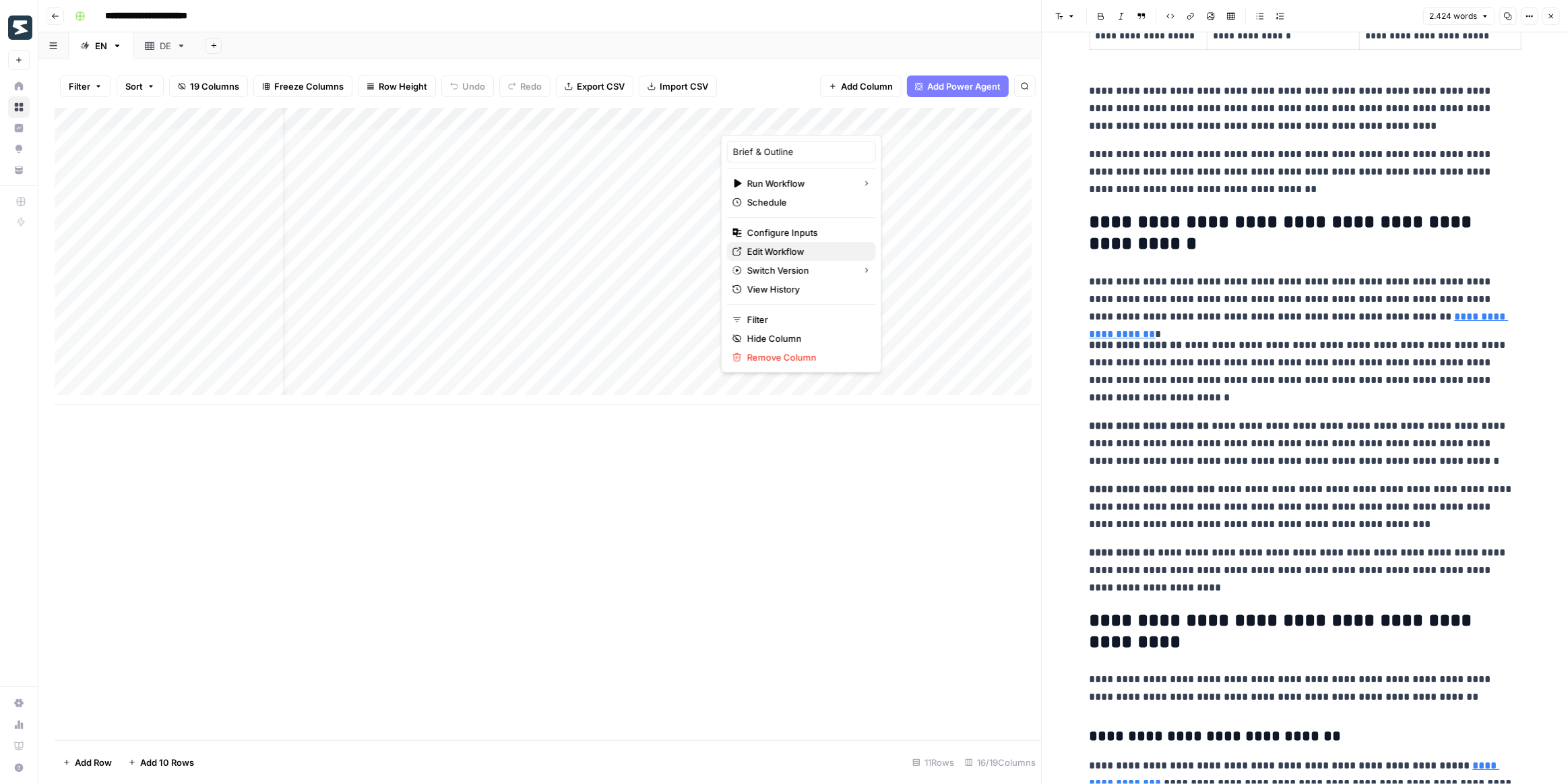
click at [790, 253] on span "Edit Workflow" at bounding box center [806, 250] width 118 height 13
click at [382, 117] on div "Add Column" at bounding box center [548, 256] width 987 height 296
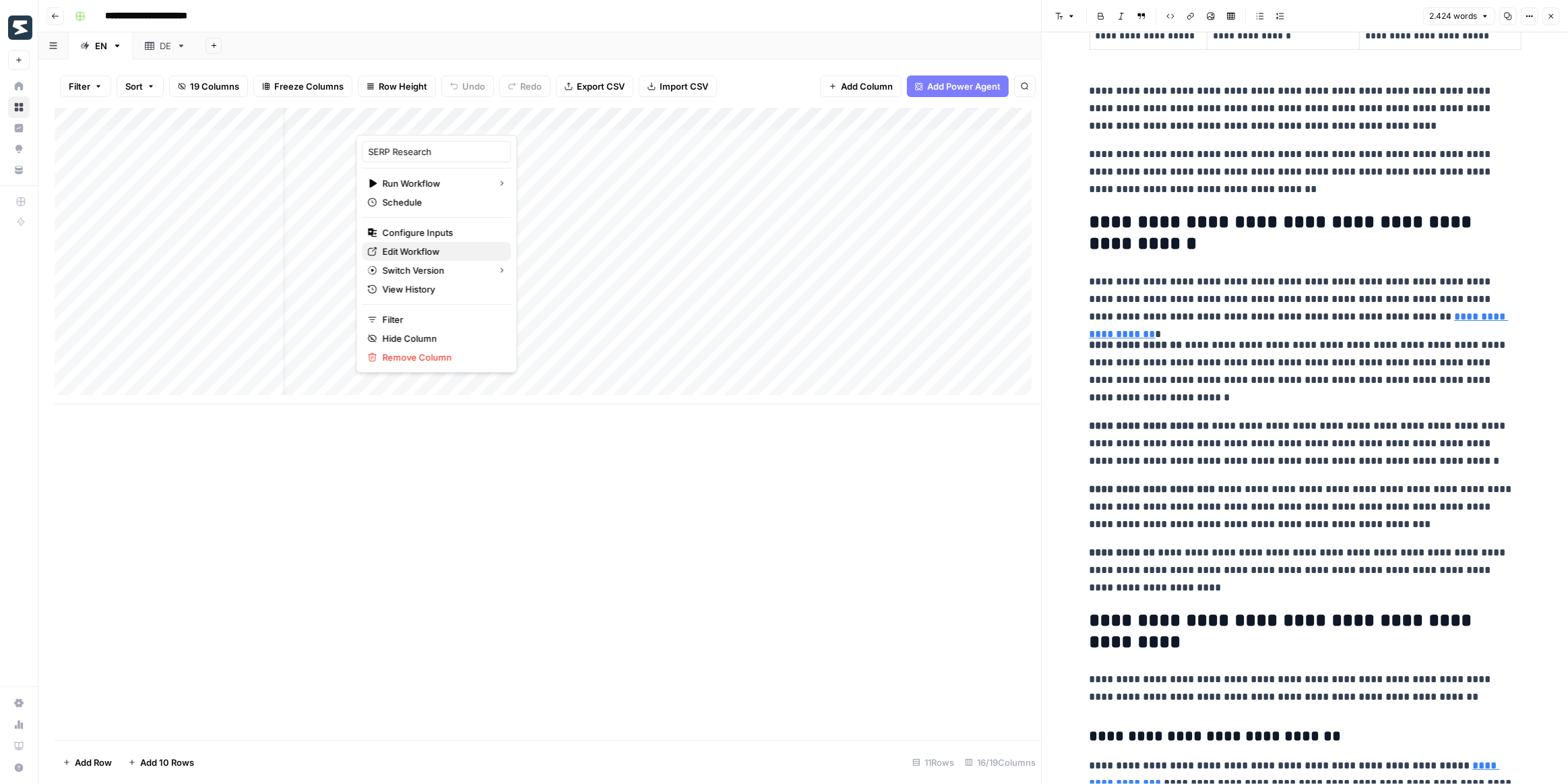
click at [432, 249] on span "Edit Workflow" at bounding box center [441, 250] width 118 height 13
click at [807, 117] on div "Add Column" at bounding box center [548, 256] width 987 height 296
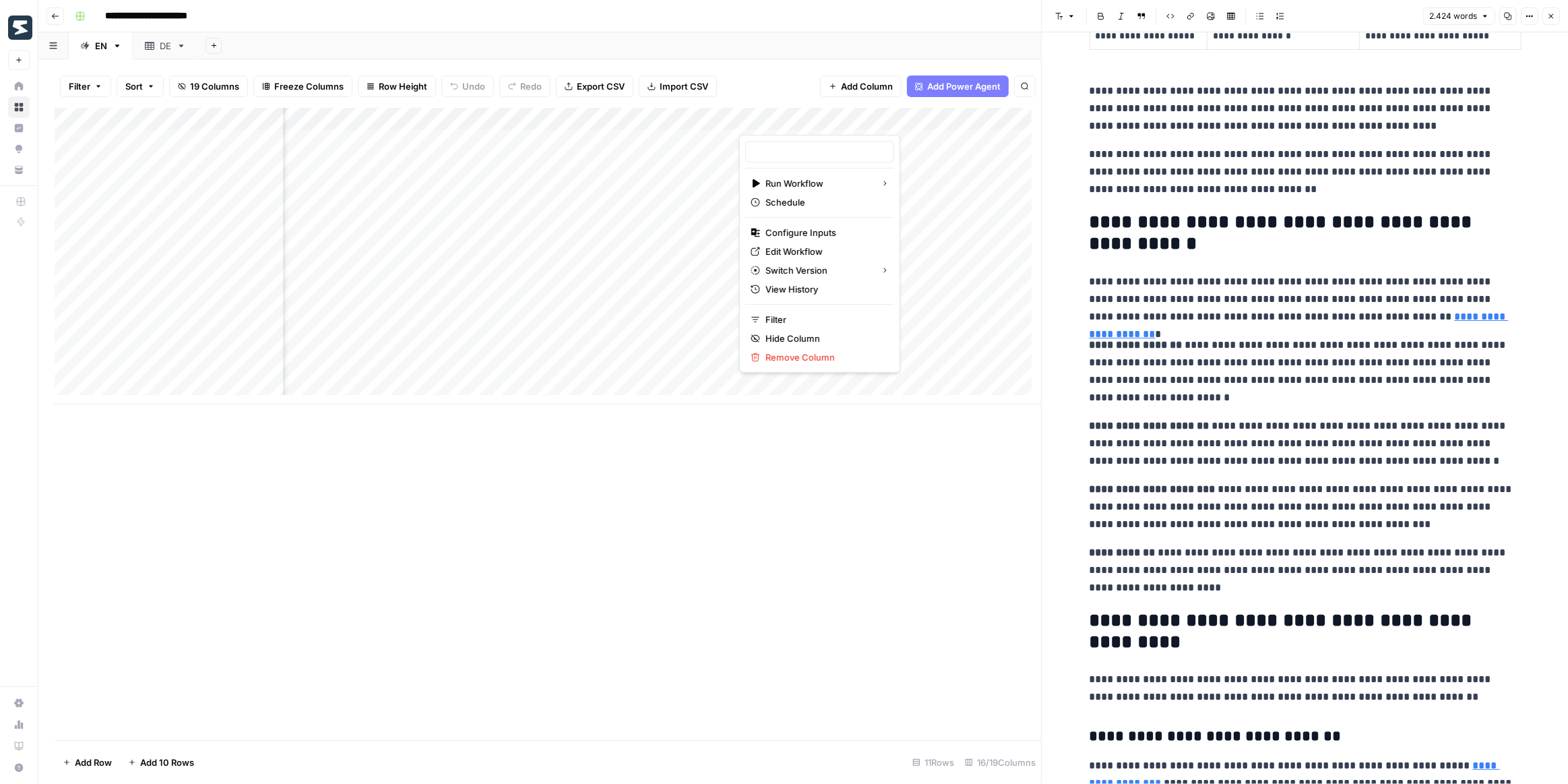
type input "Article Writing"
click at [809, 252] on span "Edit Workflow" at bounding box center [825, 250] width 118 height 13
click at [580, 467] on div "Add Column" at bounding box center [548, 423] width 987 height 632
click at [1549, 21] on button "Close" at bounding box center [1551, 16] width 18 height 18
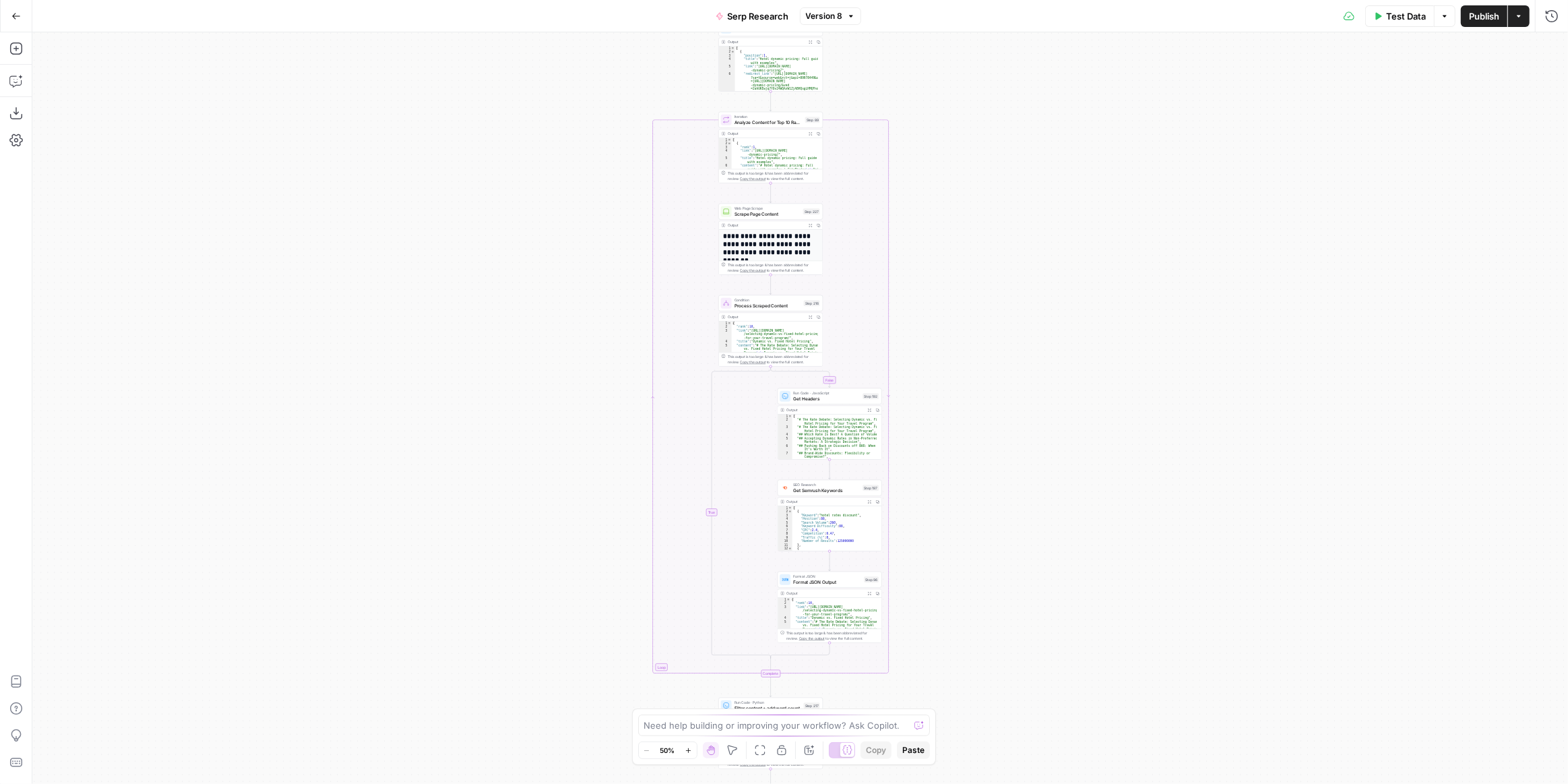
click at [937, 450] on div "true false Workflow Input Settings Inputs Run Code · Python Get SERP Parameters…" at bounding box center [801, 408] width 1536 height 751
click at [987, 504] on div "true false Workflow Input Settings Inputs Run Code · Python Get SERP Parameters…" at bounding box center [801, 408] width 1536 height 751
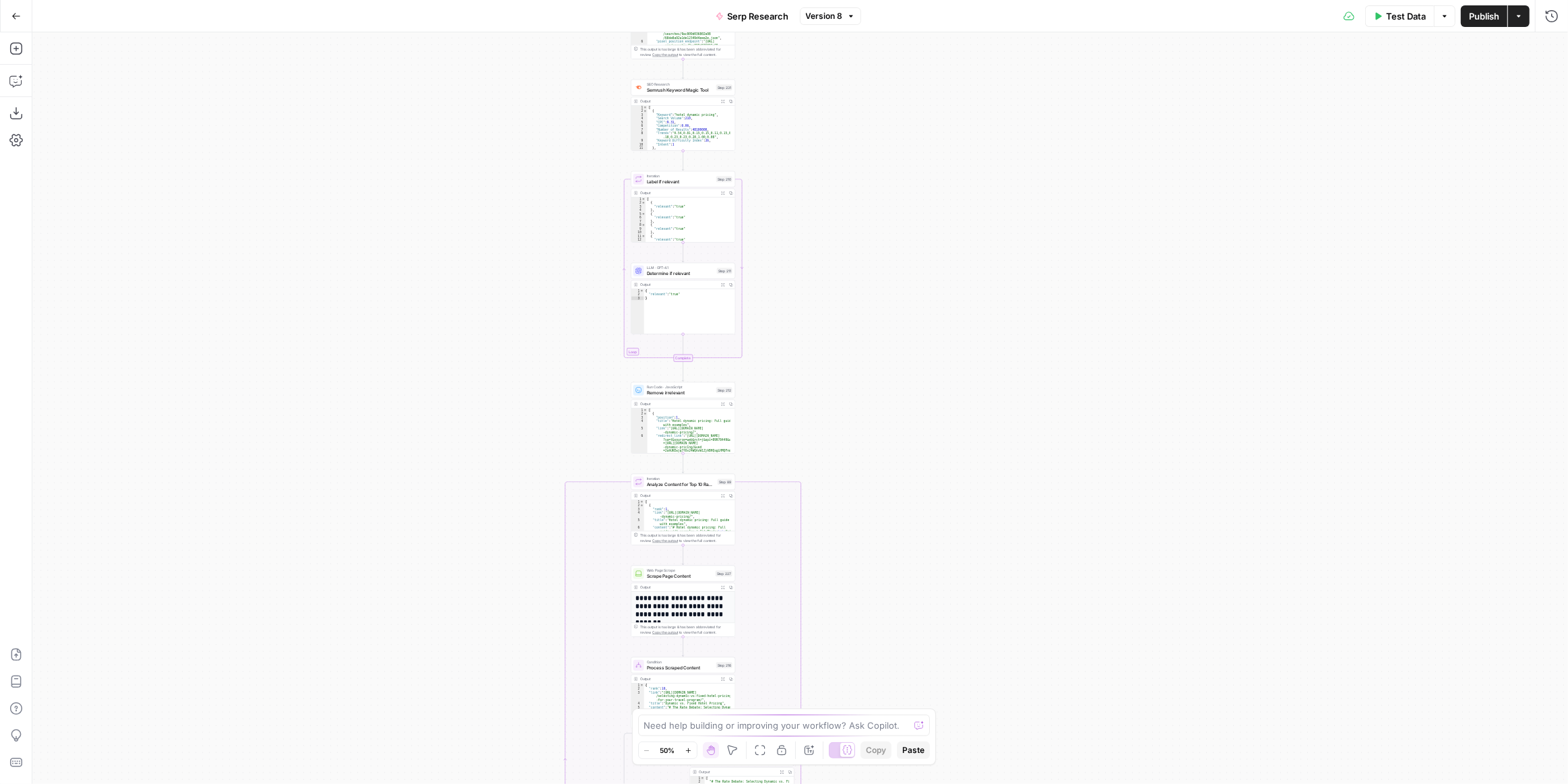
click at [976, 390] on div "true false Workflow Input Settings Inputs Run Code · Python Get SERP Parameters…" at bounding box center [801, 408] width 1536 height 751
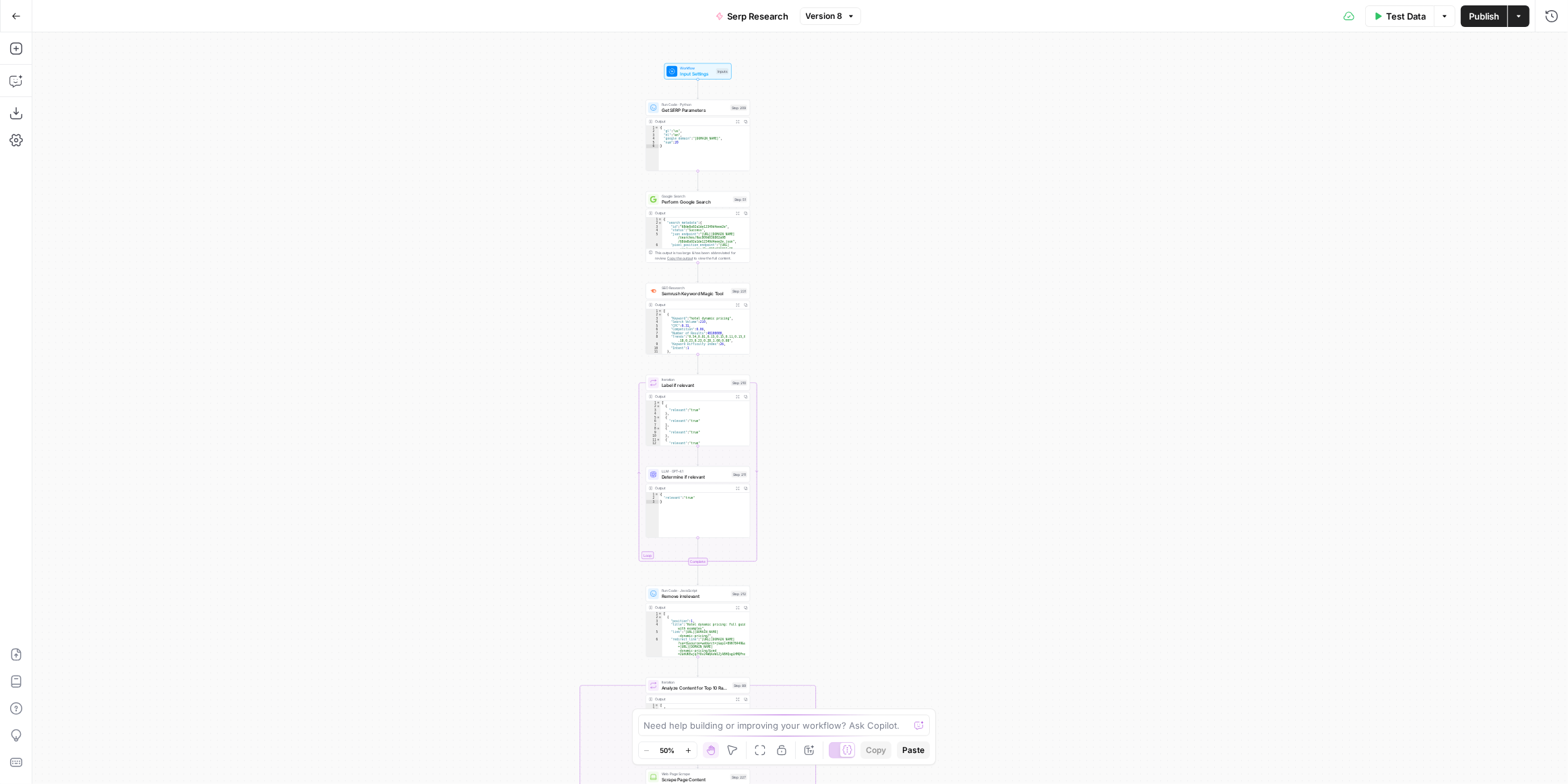
drag, startPoint x: 853, startPoint y: 260, endPoint x: 840, endPoint y: 181, distance: 80.1
click at [841, 167] on div "true false Workflow Input Settings Inputs Run Code · Python Get SERP Parameters…" at bounding box center [801, 408] width 1536 height 751
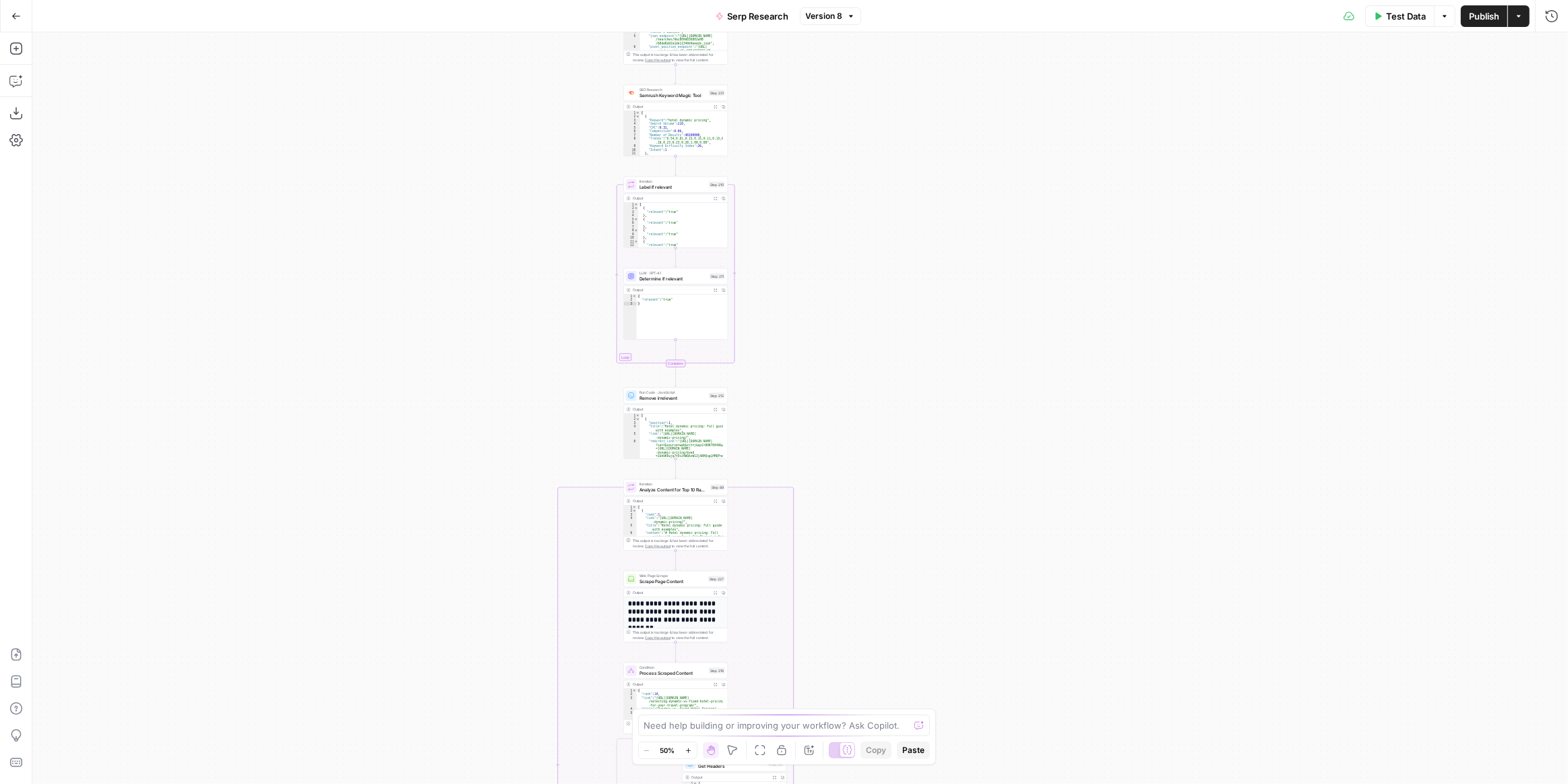
drag, startPoint x: 894, startPoint y: 564, endPoint x: 840, endPoint y: 397, distance: 175.5
click at [888, 452] on div "true false Workflow Input Settings Inputs Run Code · Python Get SERP Parameters…" at bounding box center [801, 408] width 1536 height 751
click at [682, 273] on span "Determine if relevant" at bounding box center [671, 273] width 67 height 7
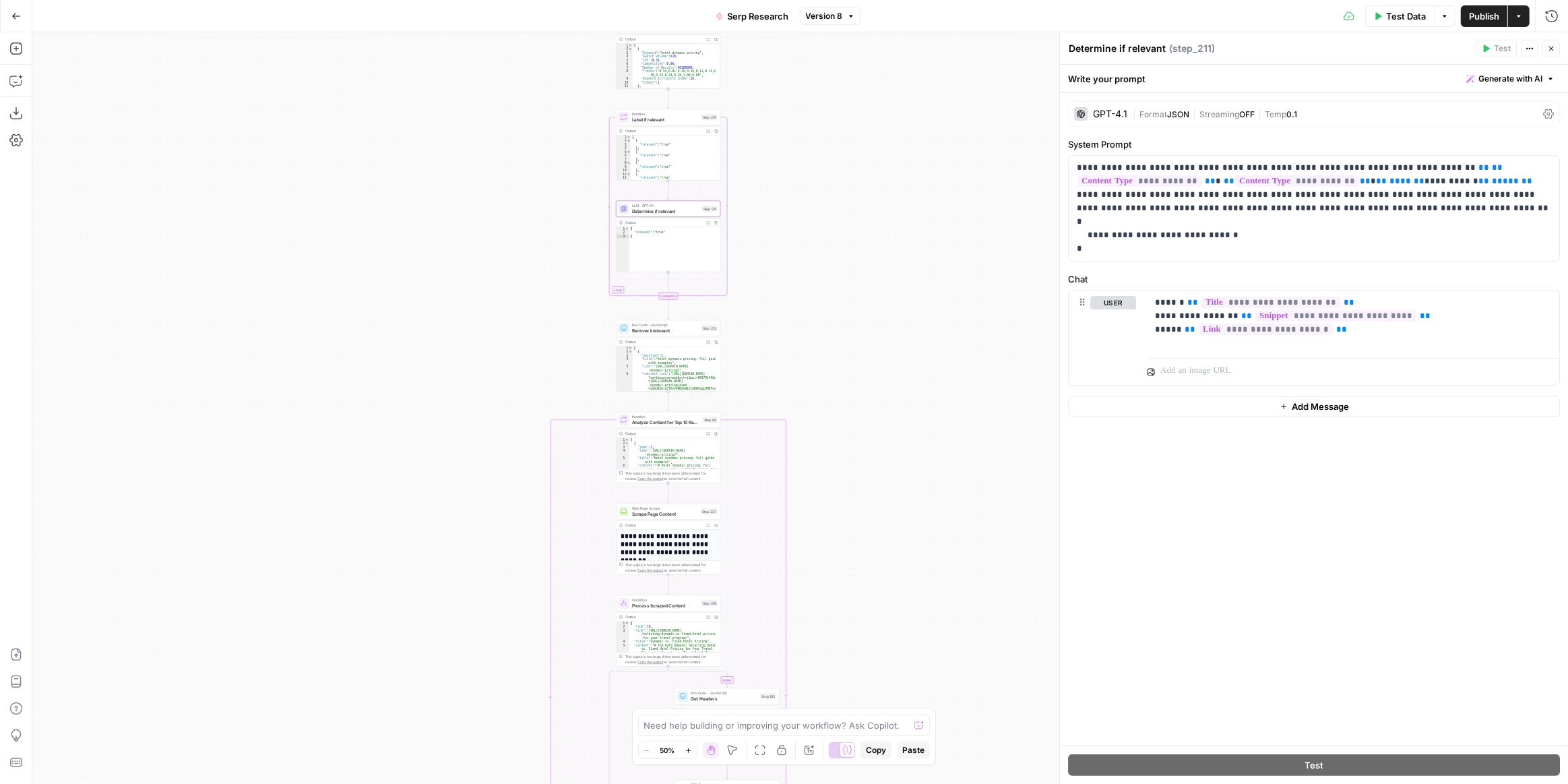
drag, startPoint x: 867, startPoint y: 489, endPoint x: 859, endPoint y: 221, distance: 268.1
click at [861, 237] on div "false true Workflow Input Settings Inputs Run Code · Python Get SERP Parameters…" at bounding box center [801, 408] width 1536 height 751
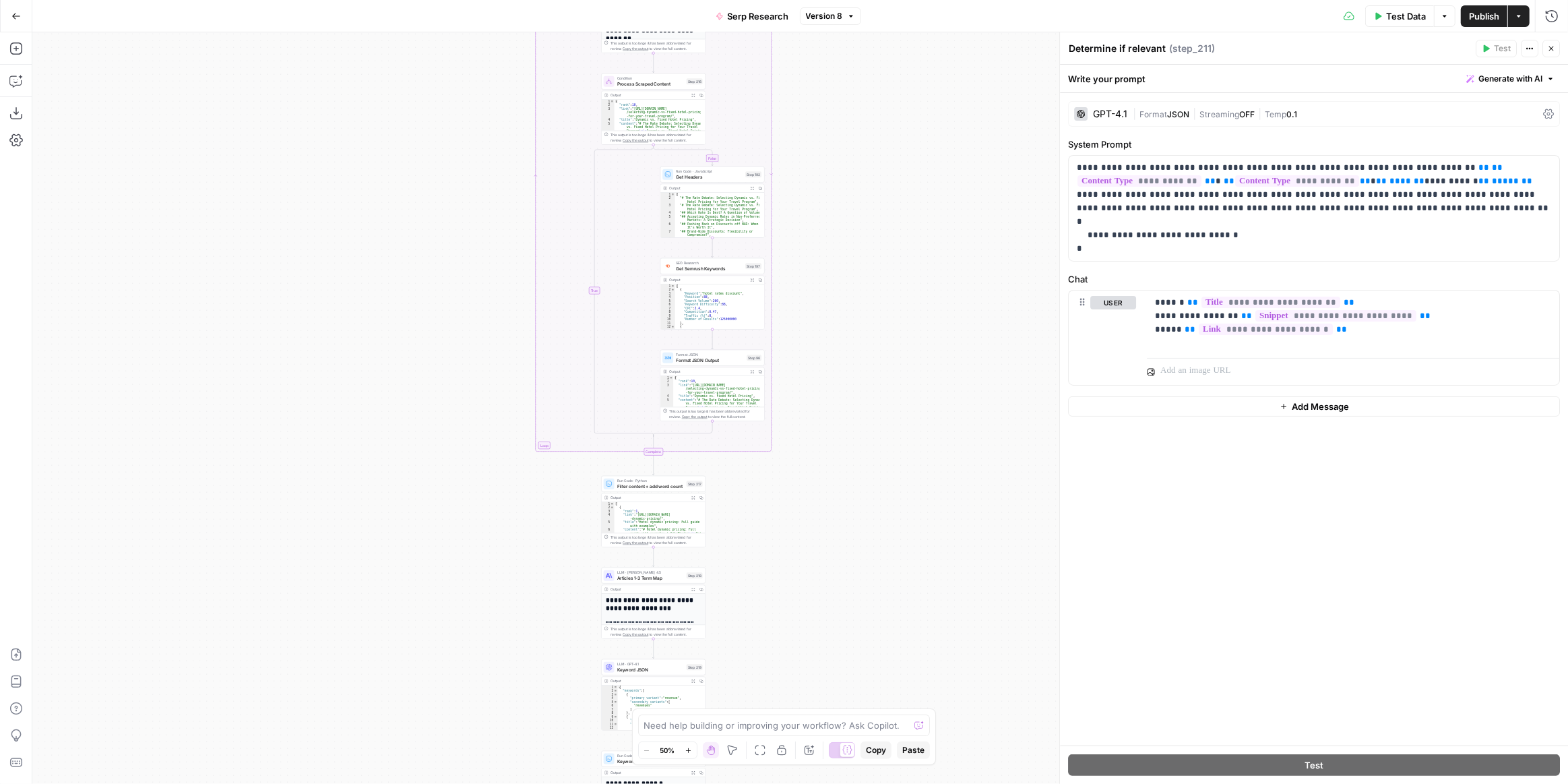
drag, startPoint x: 866, startPoint y: 503, endPoint x: 857, endPoint y: 227, distance: 276.1
click at [858, 230] on div "false true Workflow Input Settings Inputs Run Code · Python Get SERP Parameters…" at bounding box center [801, 408] width 1536 height 751
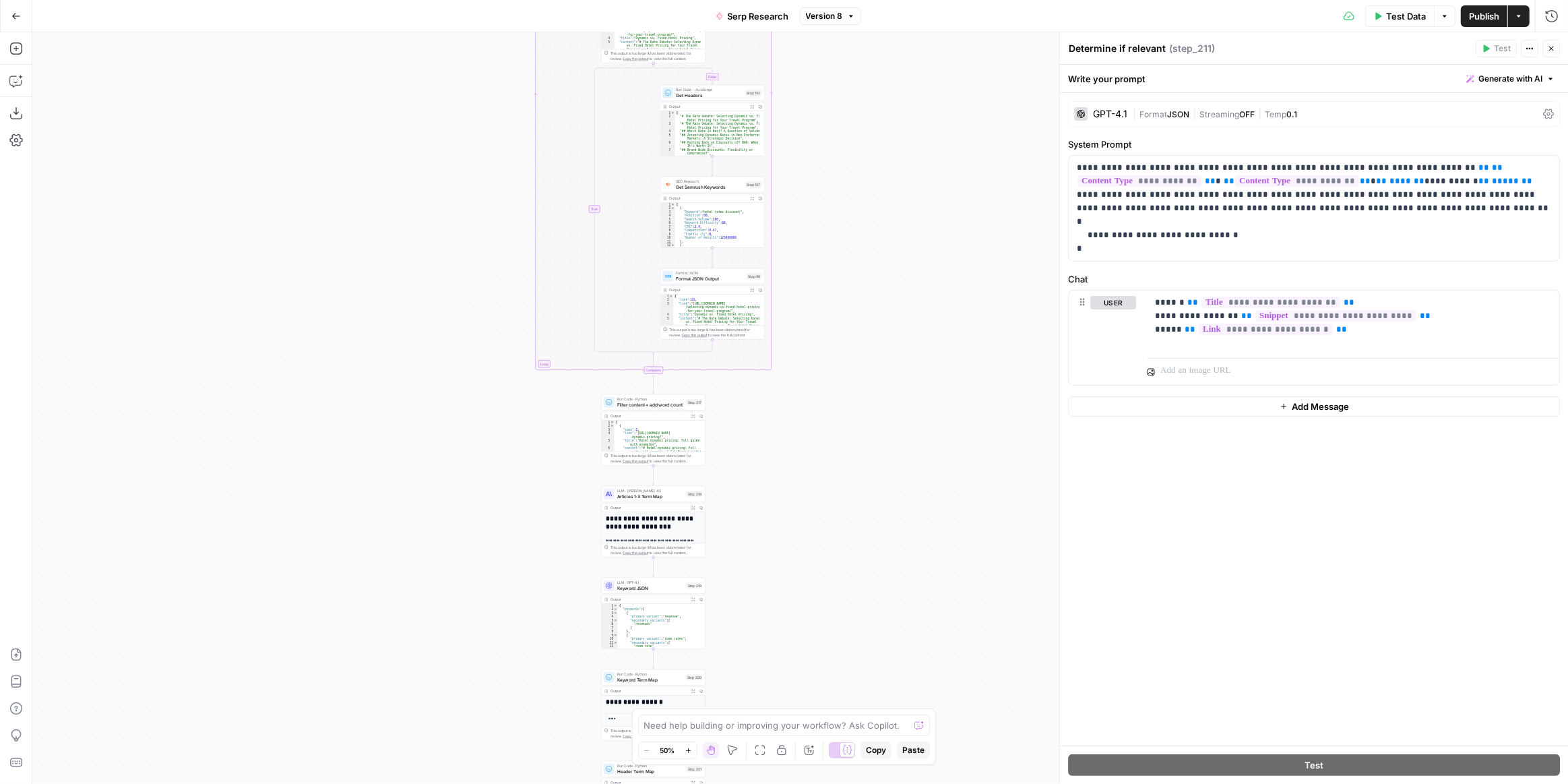
drag, startPoint x: 786, startPoint y: 570, endPoint x: 756, endPoint y: 429, distance: 144.2
click at [761, 437] on div "false true Workflow Input Settings Inputs Run Code · Python Get SERP Parameters…" at bounding box center [801, 408] width 1536 height 751
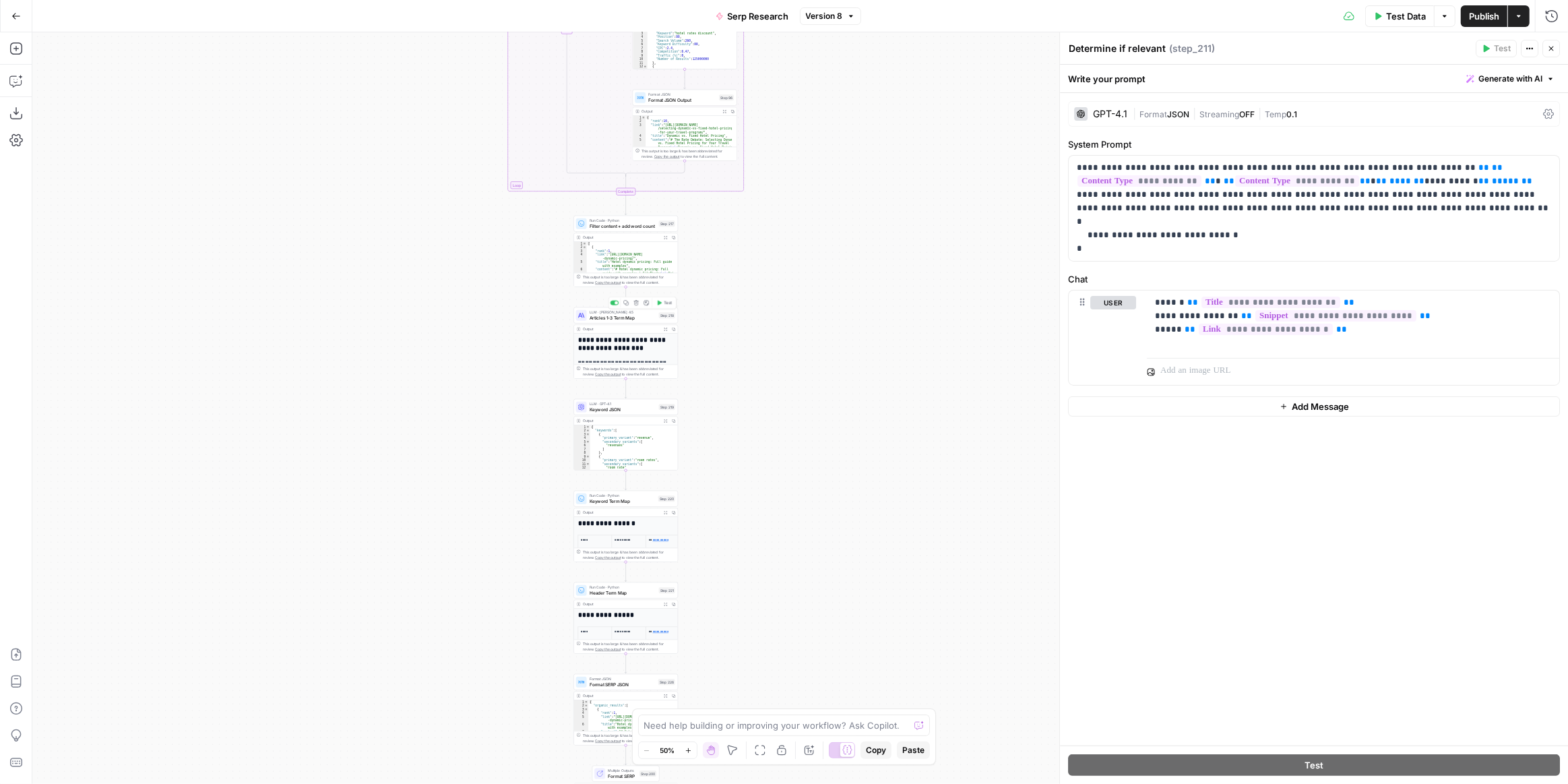
click at [643, 318] on span "Articles 1-3 Term Map" at bounding box center [623, 317] width 67 height 7
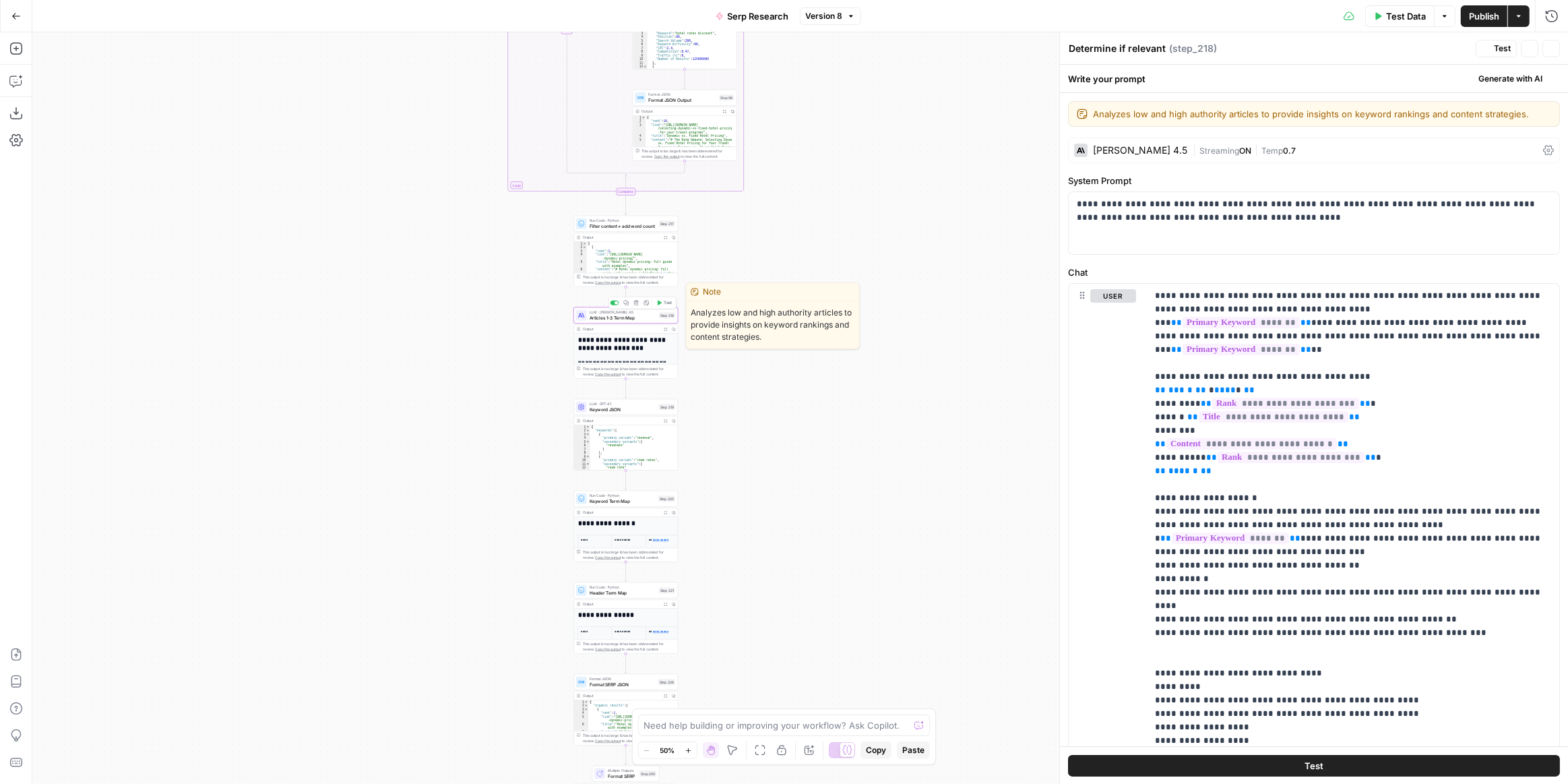
type textarea "Articles 1-3 Term Map"
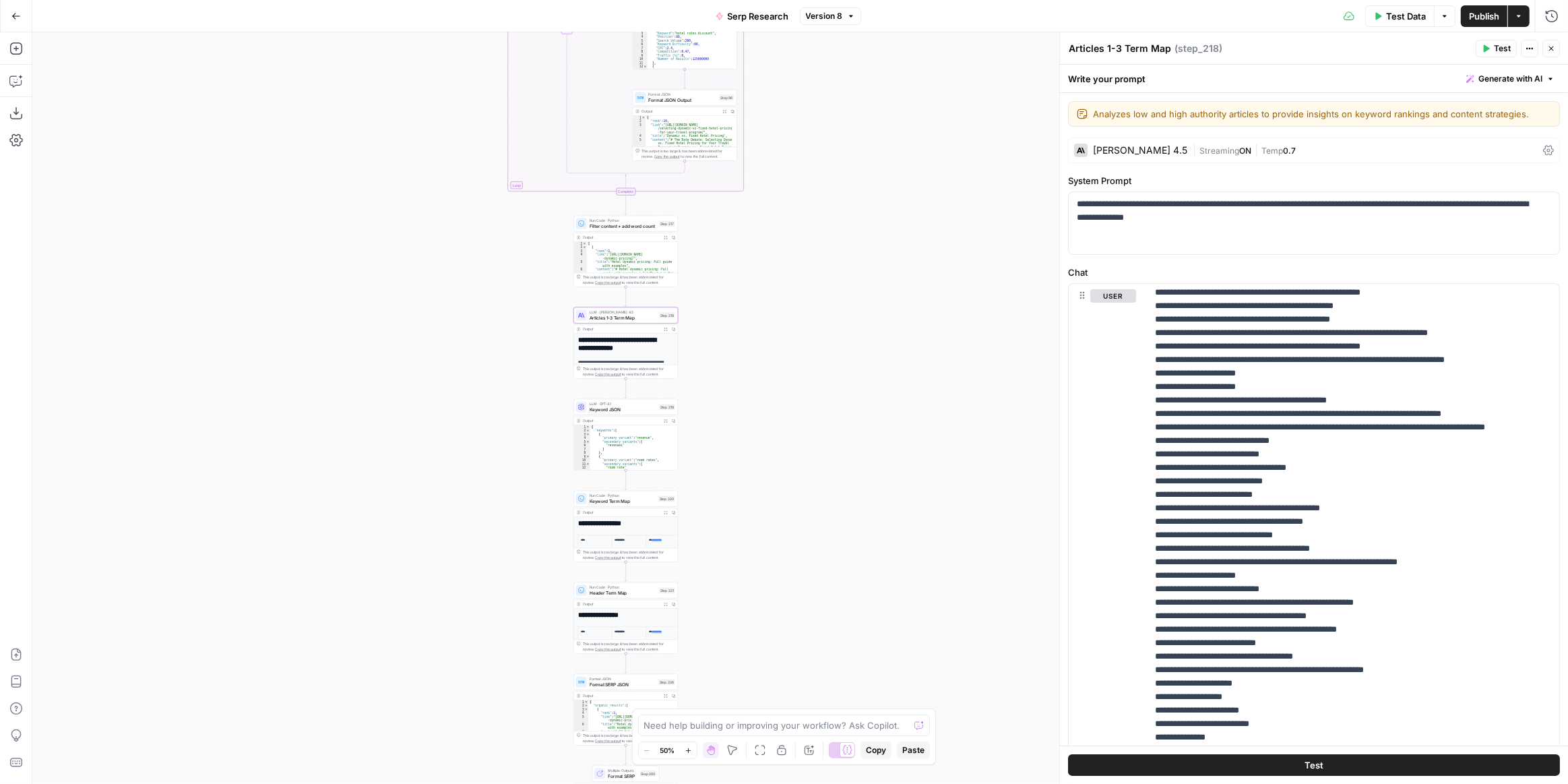
scroll to position [499, 0]
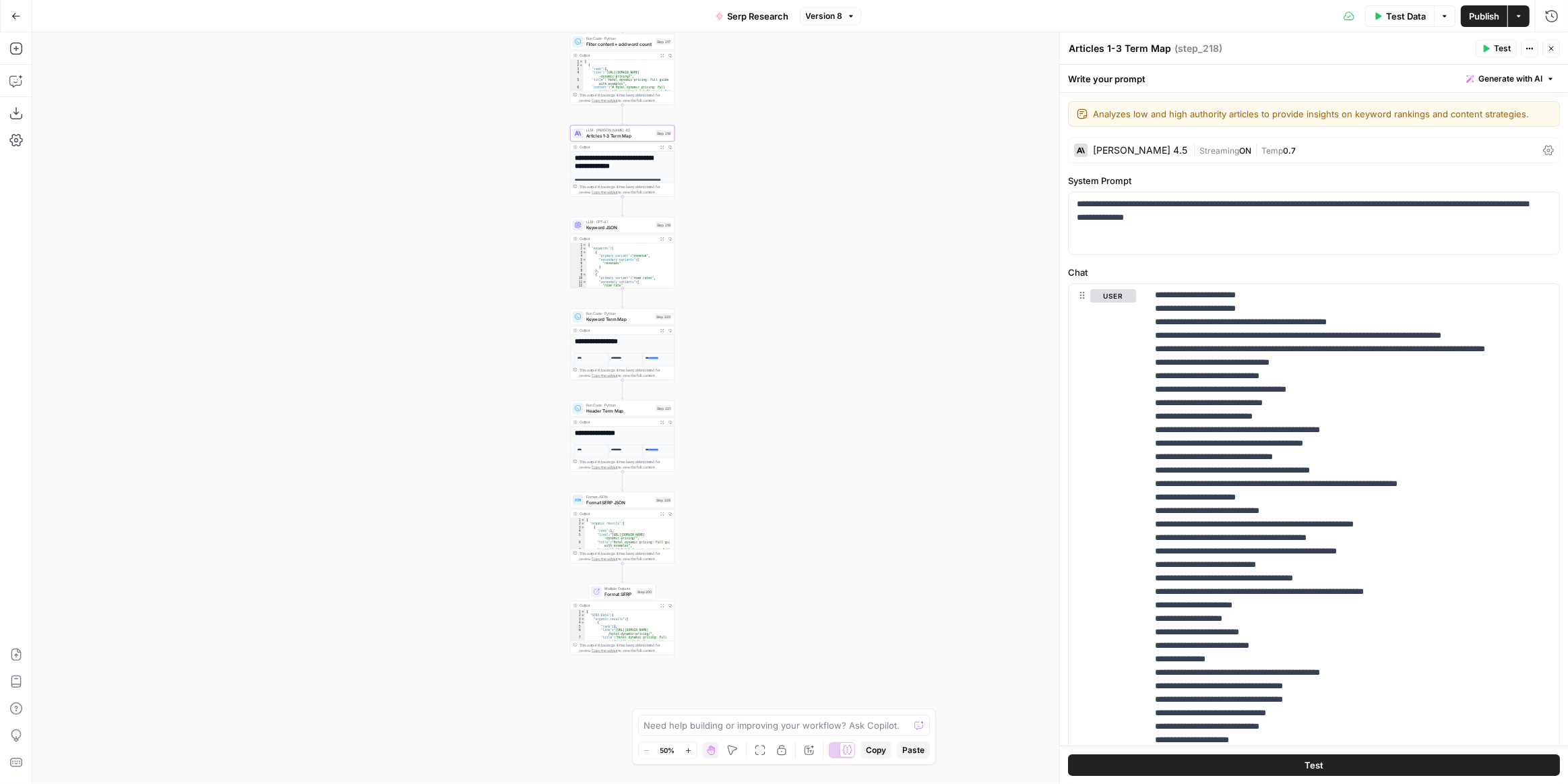
drag, startPoint x: 786, startPoint y: 530, endPoint x: 735, endPoint y: 310, distance: 225.8
click at [781, 347] on div "false true Workflow Input Settings Inputs Run Code · Python Get SERP Parameters…" at bounding box center [801, 408] width 1536 height 751
click at [633, 225] on span "Keyword JSON" at bounding box center [619, 227] width 67 height 7
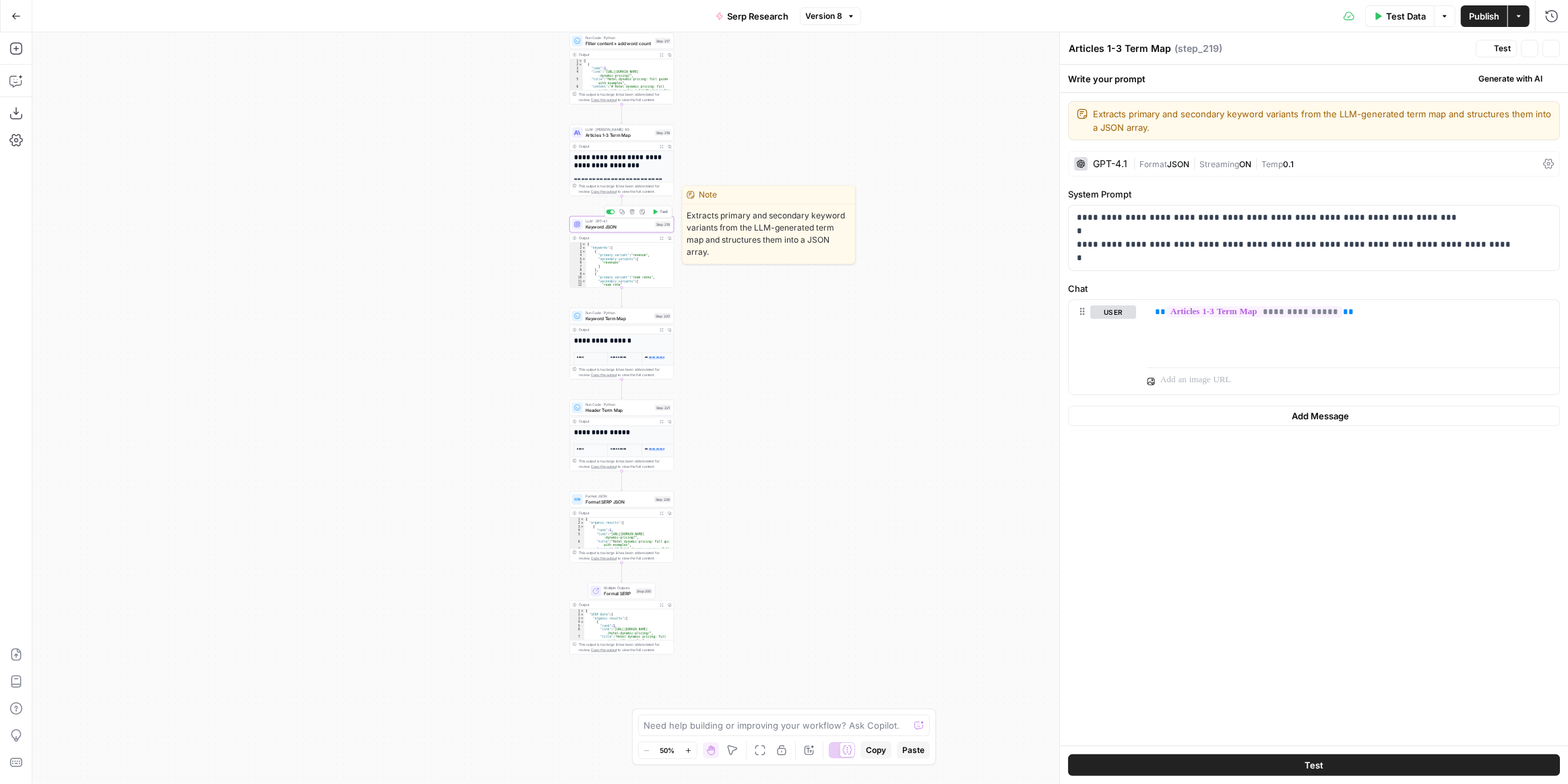
type textarea "Keyword JSON"
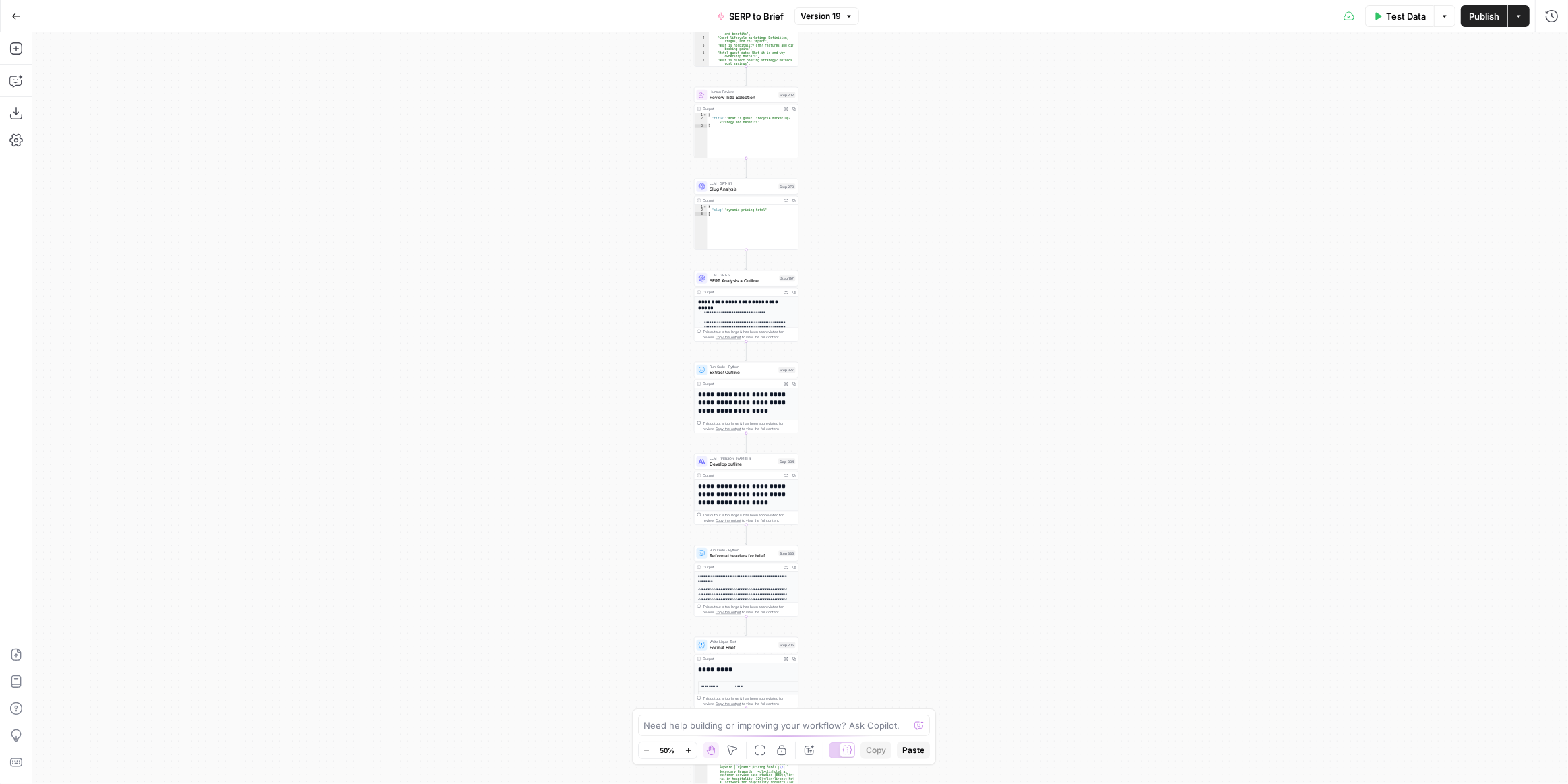
drag, startPoint x: 987, startPoint y: 328, endPoint x: 937, endPoint y: 138, distance: 196.5
click at [937, 138] on div "Workflow Input Settings Inputs Run Code · JavaScript Structure Competitor Keywo…" at bounding box center [801, 408] width 1536 height 751
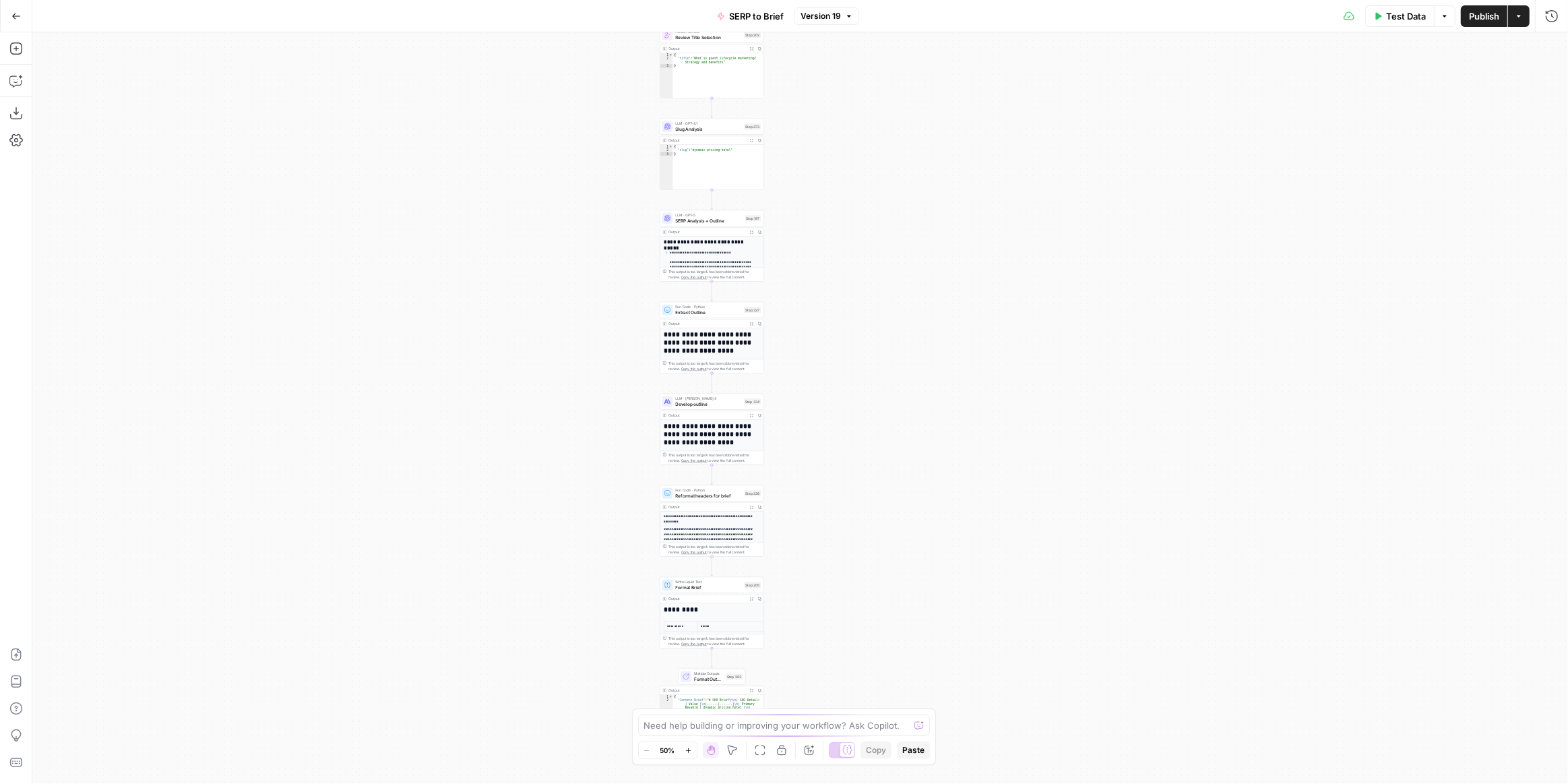
drag, startPoint x: 956, startPoint y: 373, endPoint x: 945, endPoint y: 447, distance: 74.8
click at [945, 447] on div "Workflow Input Settings Inputs Run Code · JavaScript Structure Competitor Keywo…" at bounding box center [801, 408] width 1536 height 751
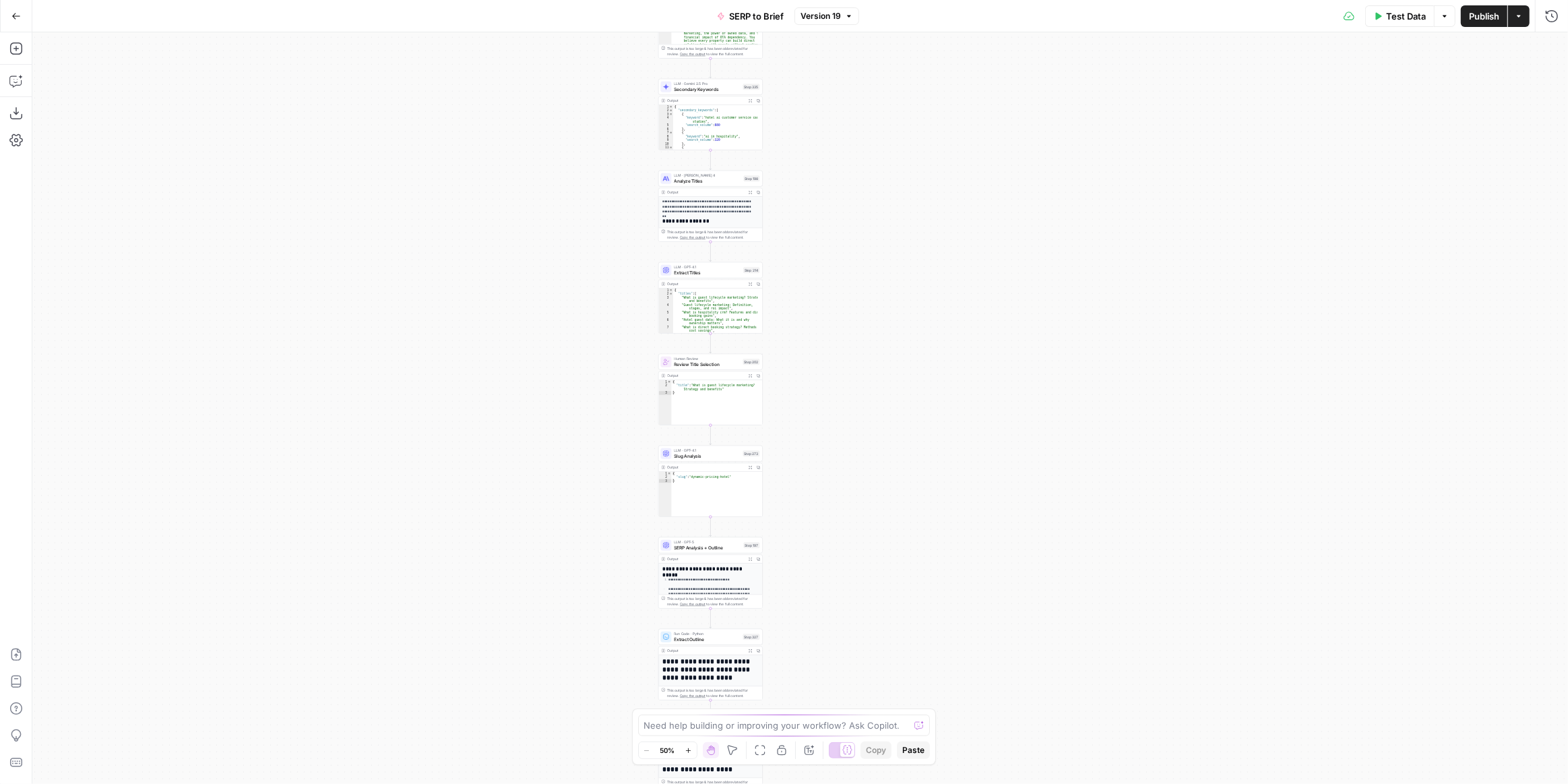
drag, startPoint x: 938, startPoint y: 196, endPoint x: 915, endPoint y: 392, distance: 197.3
click at [915, 392] on div "Workflow Input Settings Inputs Run Code · JavaScript Structure Competitor Keywo…" at bounding box center [801, 408] width 1536 height 751
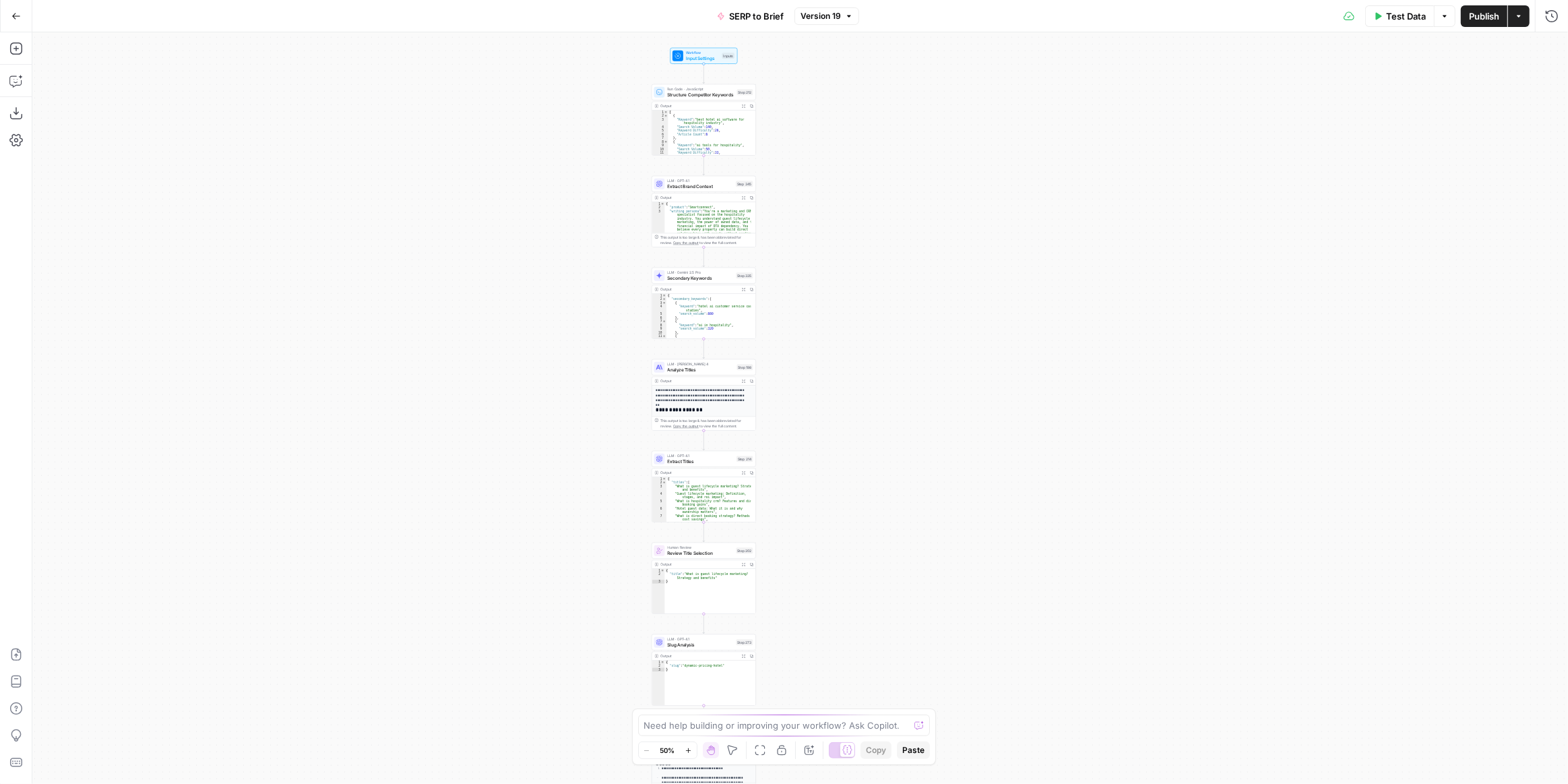
drag, startPoint x: 905, startPoint y: 370, endPoint x: 900, endPoint y: 449, distance: 79.2
click at [900, 449] on div "Workflow Input Settings Inputs Run Code · JavaScript Structure Competitor Keywo…" at bounding box center [801, 408] width 1536 height 751
click at [713, 183] on span "Extract Brand Context" at bounding box center [700, 186] width 66 height 7
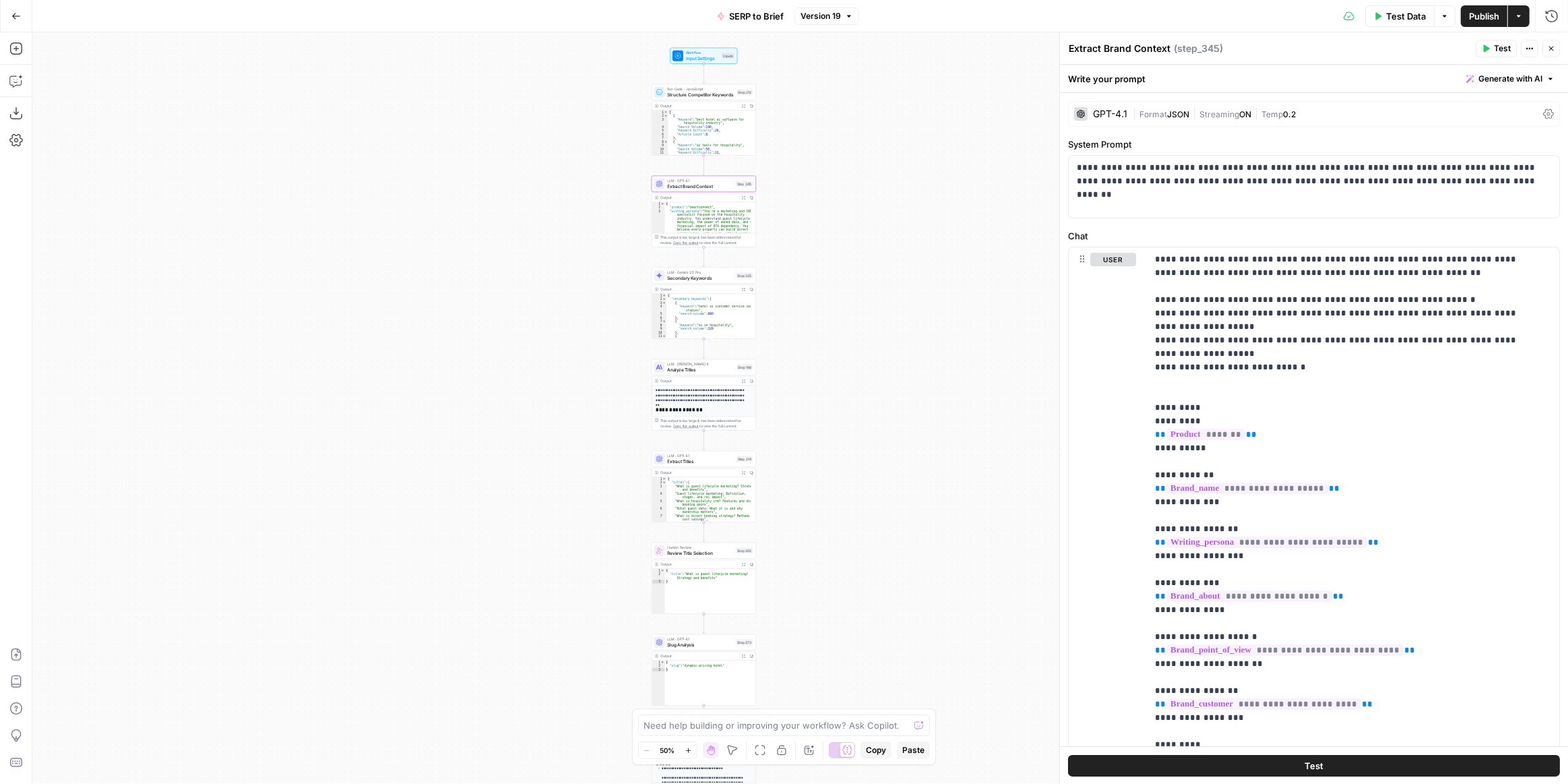
scroll to position [257, 0]
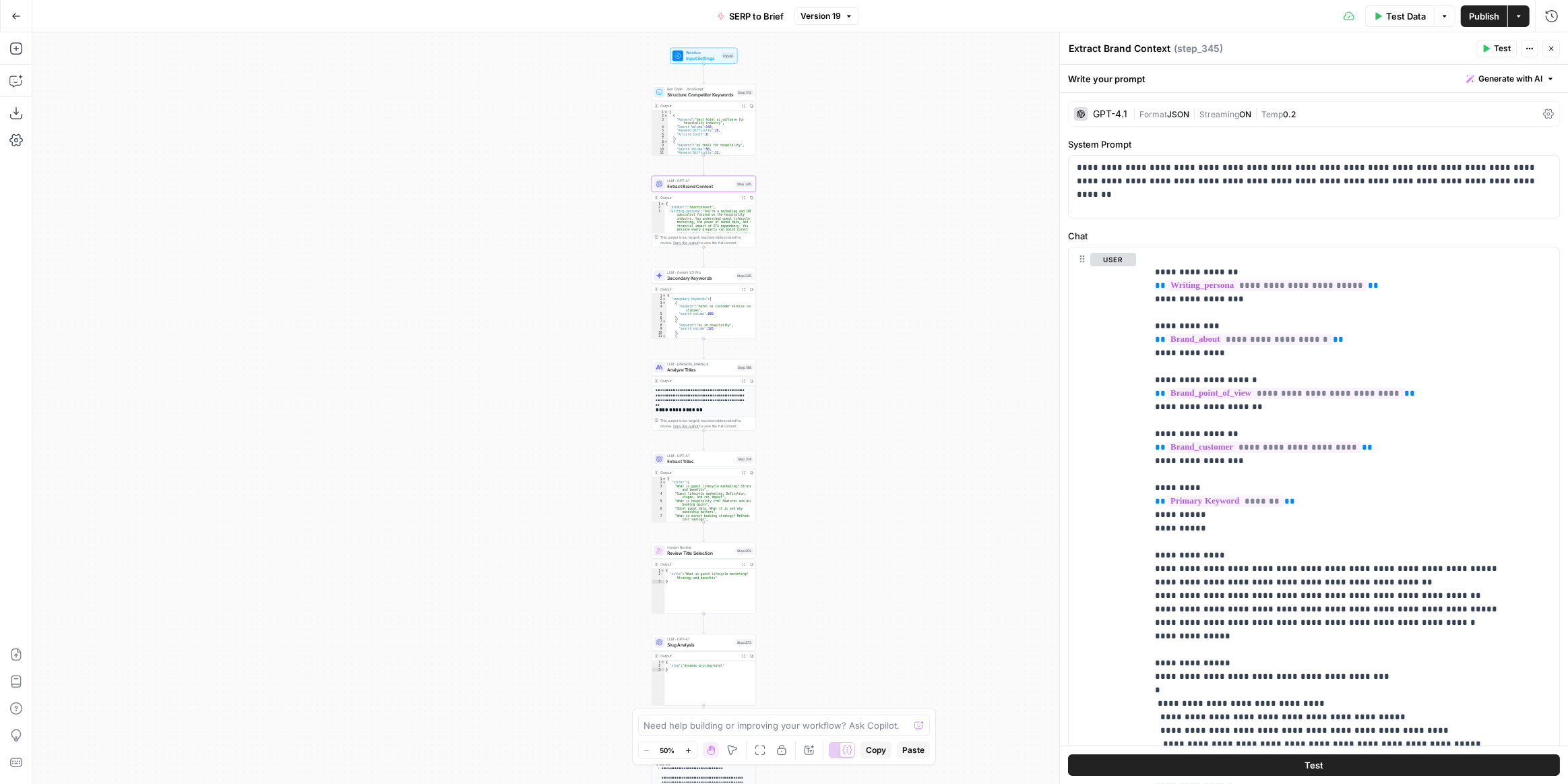
drag, startPoint x: 813, startPoint y: 221, endPoint x: 839, endPoint y: 213, distance: 27.2
click at [839, 213] on div "Workflow Input Settings Inputs Run Code · JavaScript Structure Competitor Keywo…" at bounding box center [801, 408] width 1536 height 751
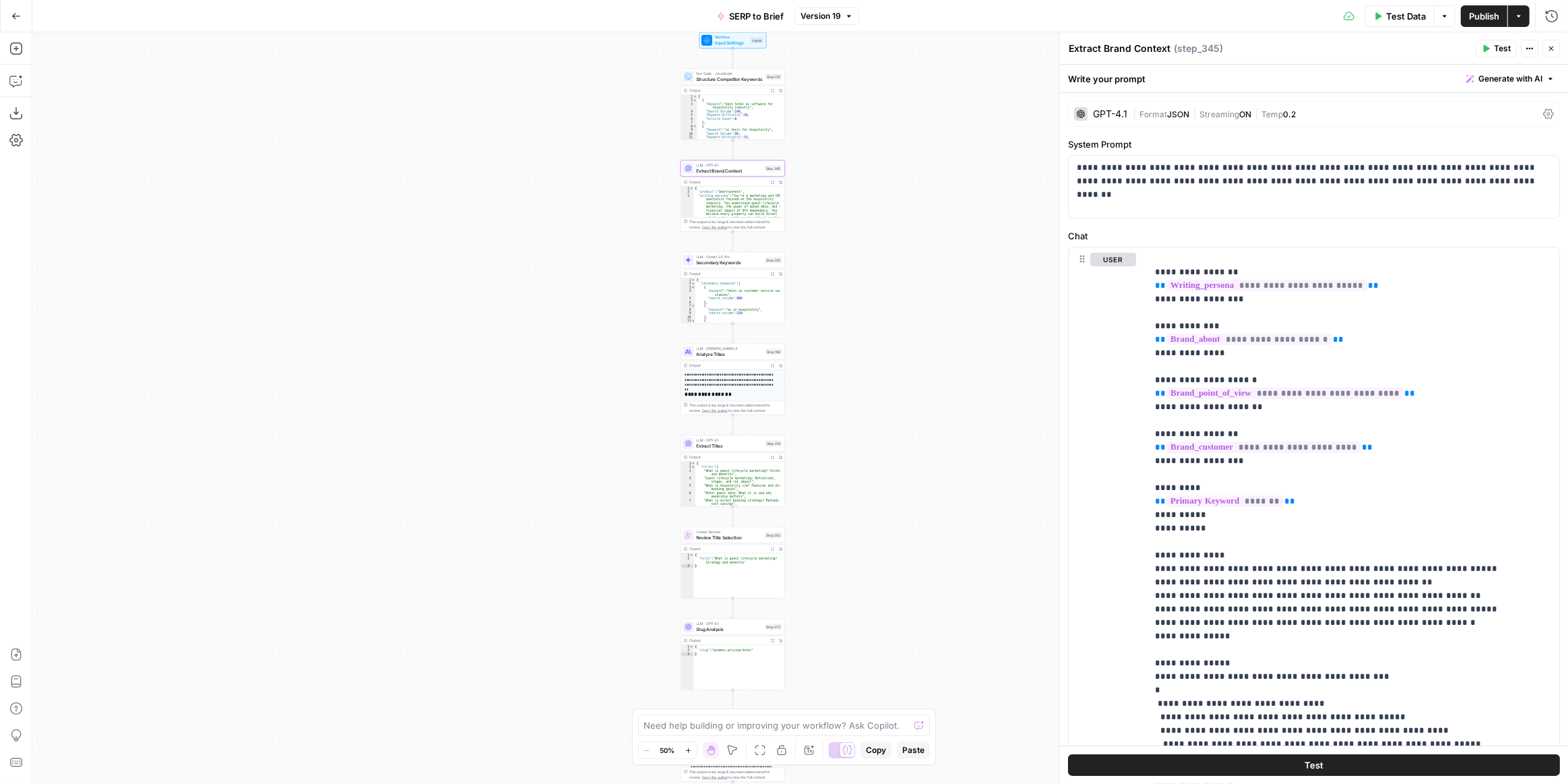
drag, startPoint x: 825, startPoint y: 281, endPoint x: 837, endPoint y: 261, distance: 23.3
click at [837, 261] on div "Workflow Input Settings Inputs Run Code · JavaScript Structure Competitor Keywo…" at bounding box center [801, 408] width 1536 height 751
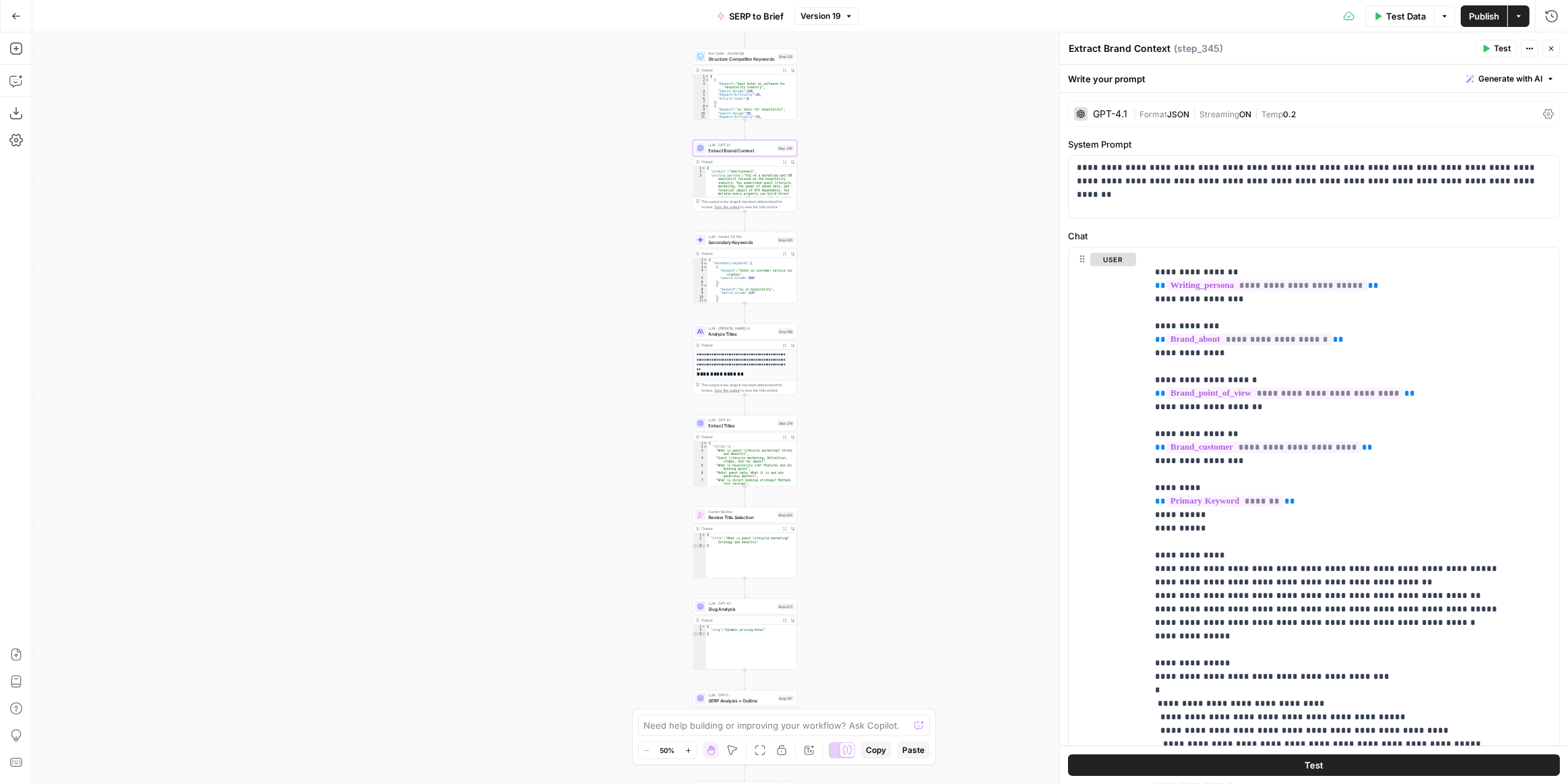
click at [828, 267] on div "Workflow Input Settings Inputs Run Code · JavaScript Structure Competitor Keywo…" at bounding box center [801, 408] width 1536 height 751
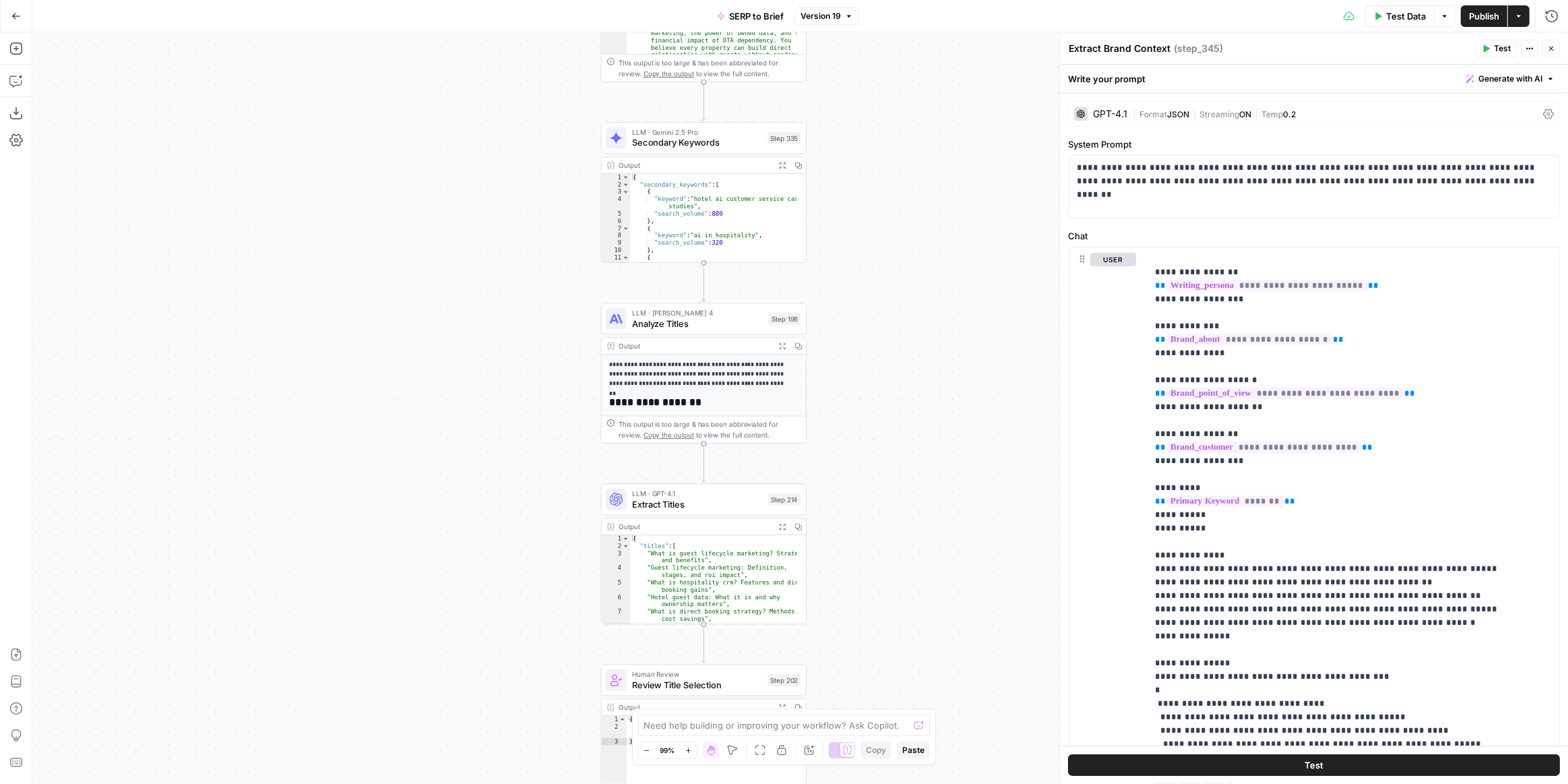
drag, startPoint x: 839, startPoint y: 302, endPoint x: 878, endPoint y: 224, distance: 87.2
click at [878, 224] on div "Workflow Input Settings Inputs Run Code · JavaScript Structure Competitor Keywo…" at bounding box center [801, 408] width 1536 height 751
drag, startPoint x: 971, startPoint y: 546, endPoint x: 1020, endPoint y: 154, distance: 395.1
click at [1018, 181] on div "Workflow Input Settings Inputs Run Code · JavaScript Structure Competitor Keywo…" at bounding box center [801, 408] width 1536 height 751
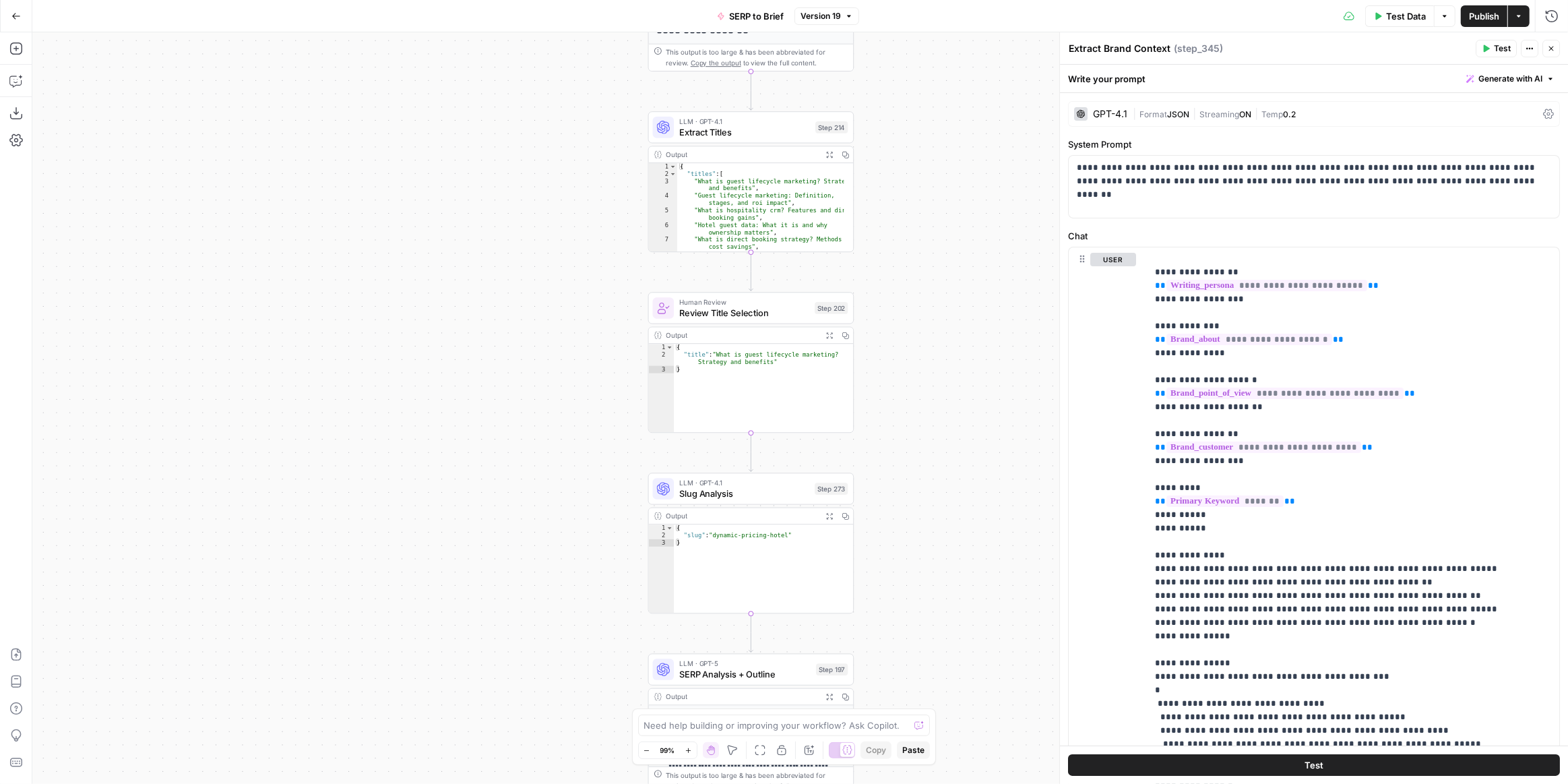
drag, startPoint x: 971, startPoint y: 514, endPoint x: 945, endPoint y: 260, distance: 255.3
click at [946, 265] on div "Workflow Input Settings Inputs Run Code · JavaScript Structure Competitor Keywo…" at bounding box center [801, 408] width 1536 height 751
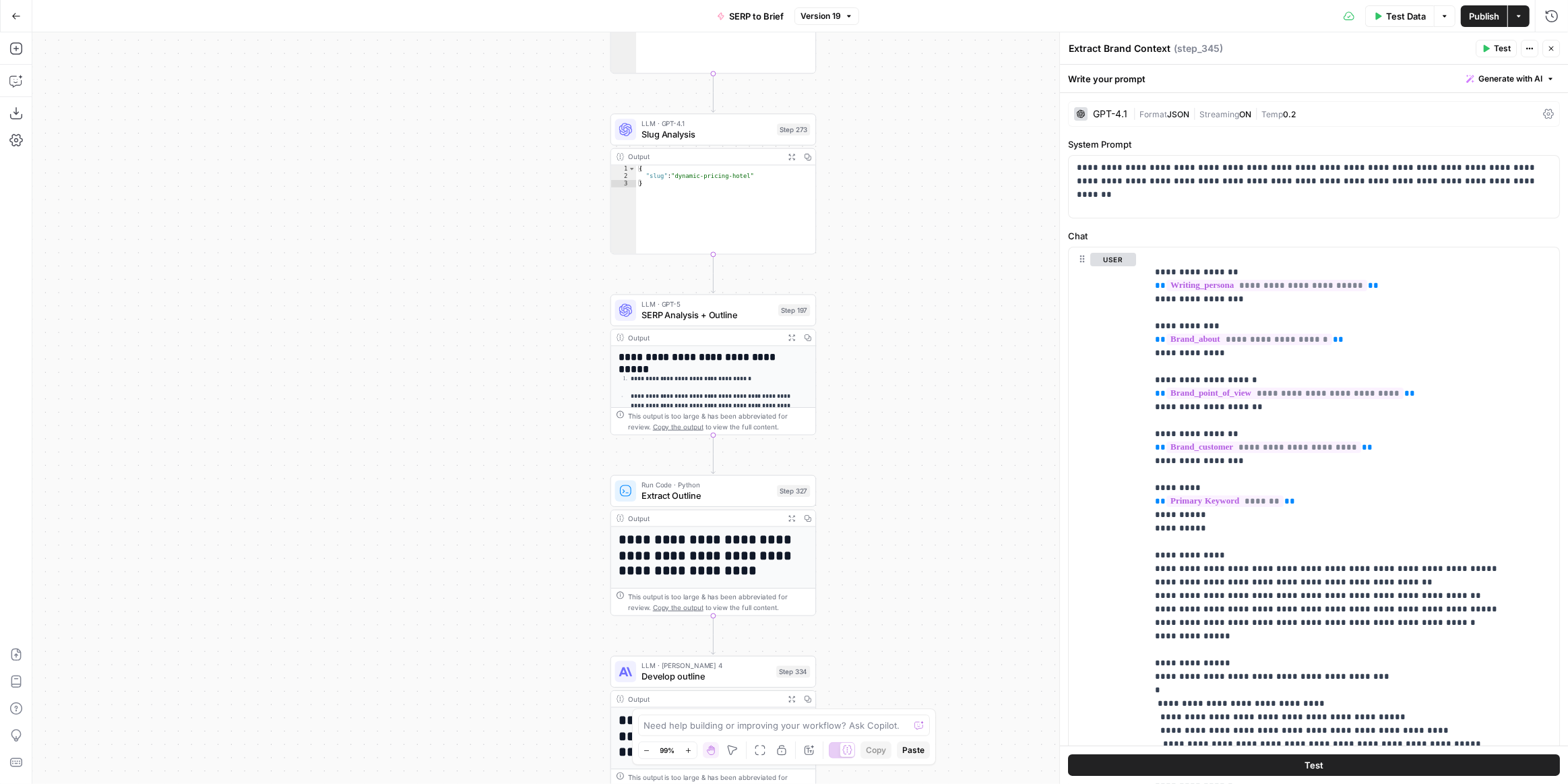
drag, startPoint x: 929, startPoint y: 482, endPoint x: 907, endPoint y: 295, distance: 188.3
click at [907, 293] on div "Workflow Input Settings Inputs Run Code · JavaScript Structure Competitor Keywo…" at bounding box center [801, 408] width 1536 height 751
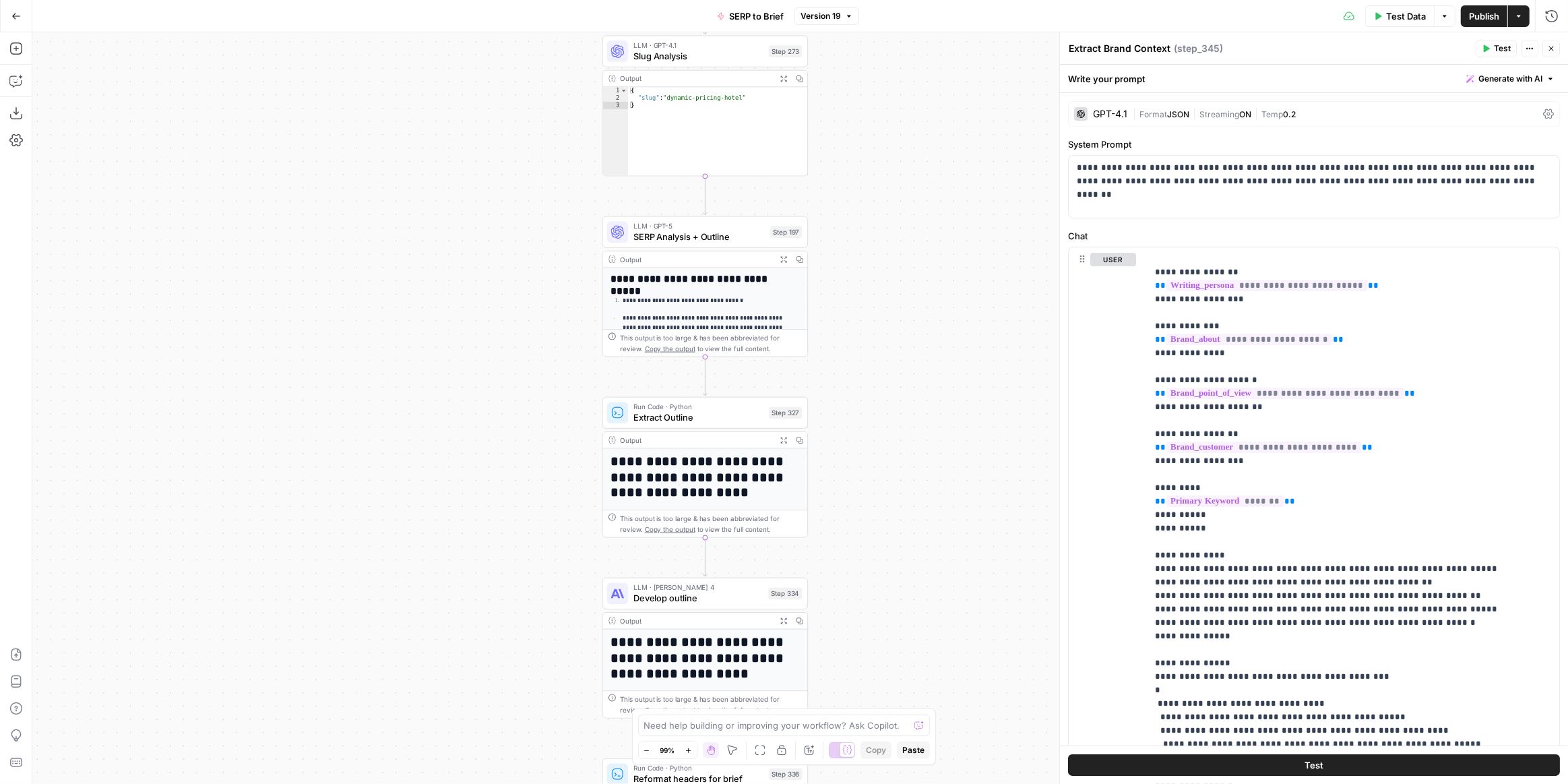
drag, startPoint x: 896, startPoint y: 482, endPoint x: 910, endPoint y: 346, distance: 136.7
click at [910, 346] on div "Workflow Input Settings Inputs Run Code · JavaScript Structure Competitor Keywo…" at bounding box center [801, 408] width 1536 height 751
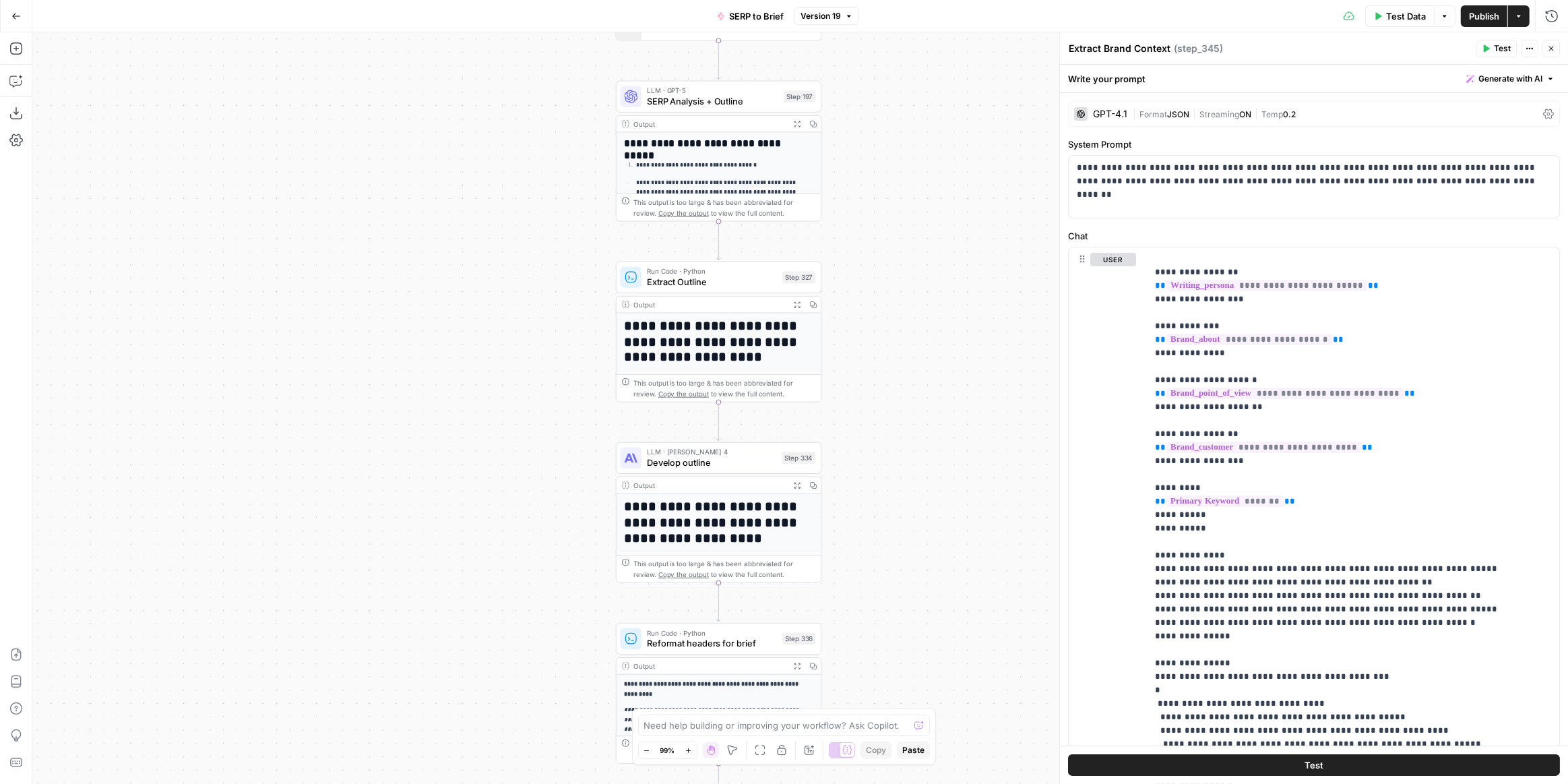
drag, startPoint x: 905, startPoint y: 453, endPoint x: 908, endPoint y: 272, distance: 181.0
click at [908, 281] on div "Workflow Input Settings Inputs Run Code · JavaScript Structure Competitor Keywo…" at bounding box center [801, 408] width 1536 height 751
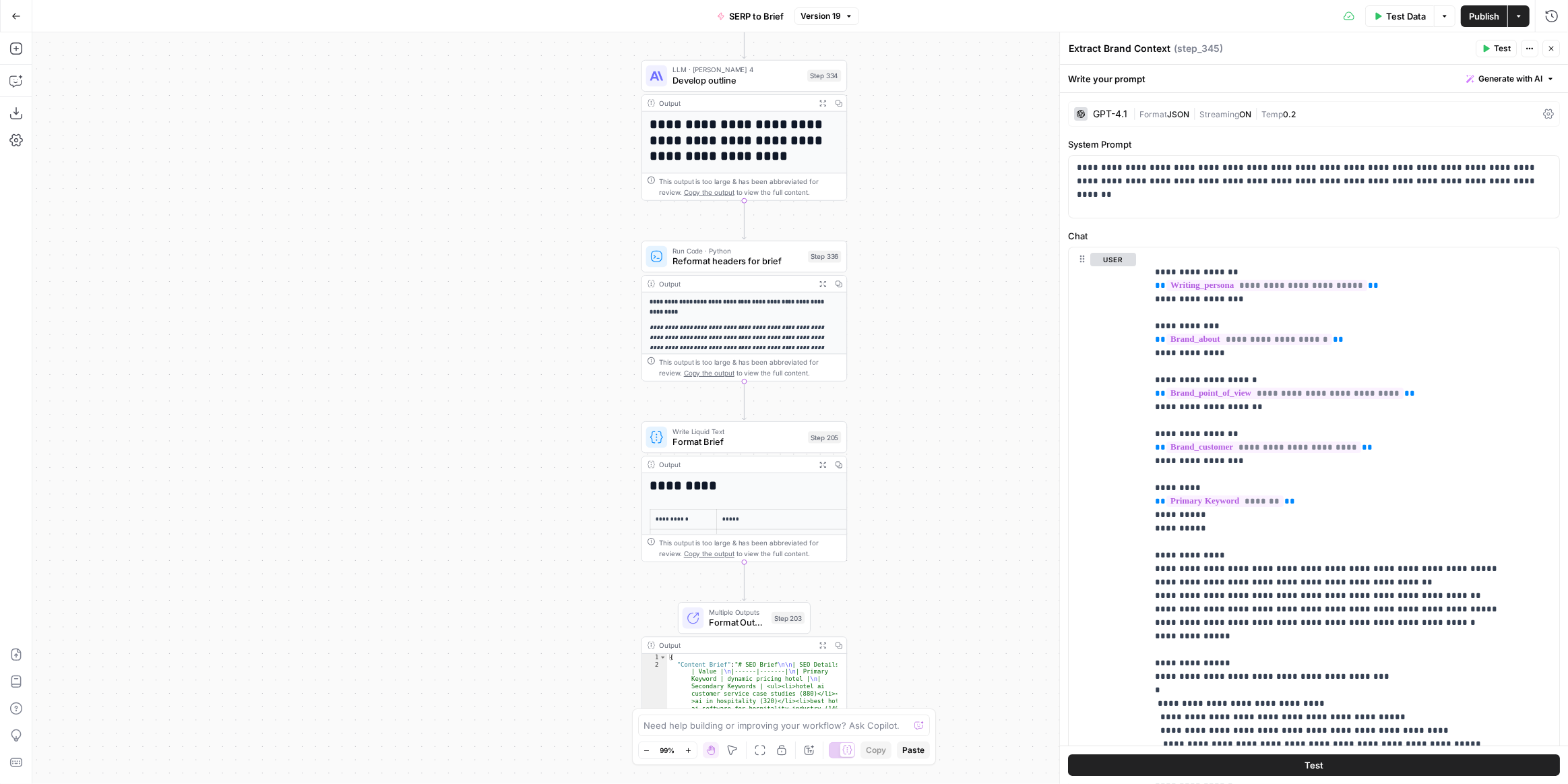
drag, startPoint x: 909, startPoint y: 450, endPoint x: 930, endPoint y: 261, distance: 190.2
click at [930, 261] on div "Workflow Input Settings Inputs Run Code · JavaScript Structure Competitor Keywo…" at bounding box center [801, 408] width 1536 height 751
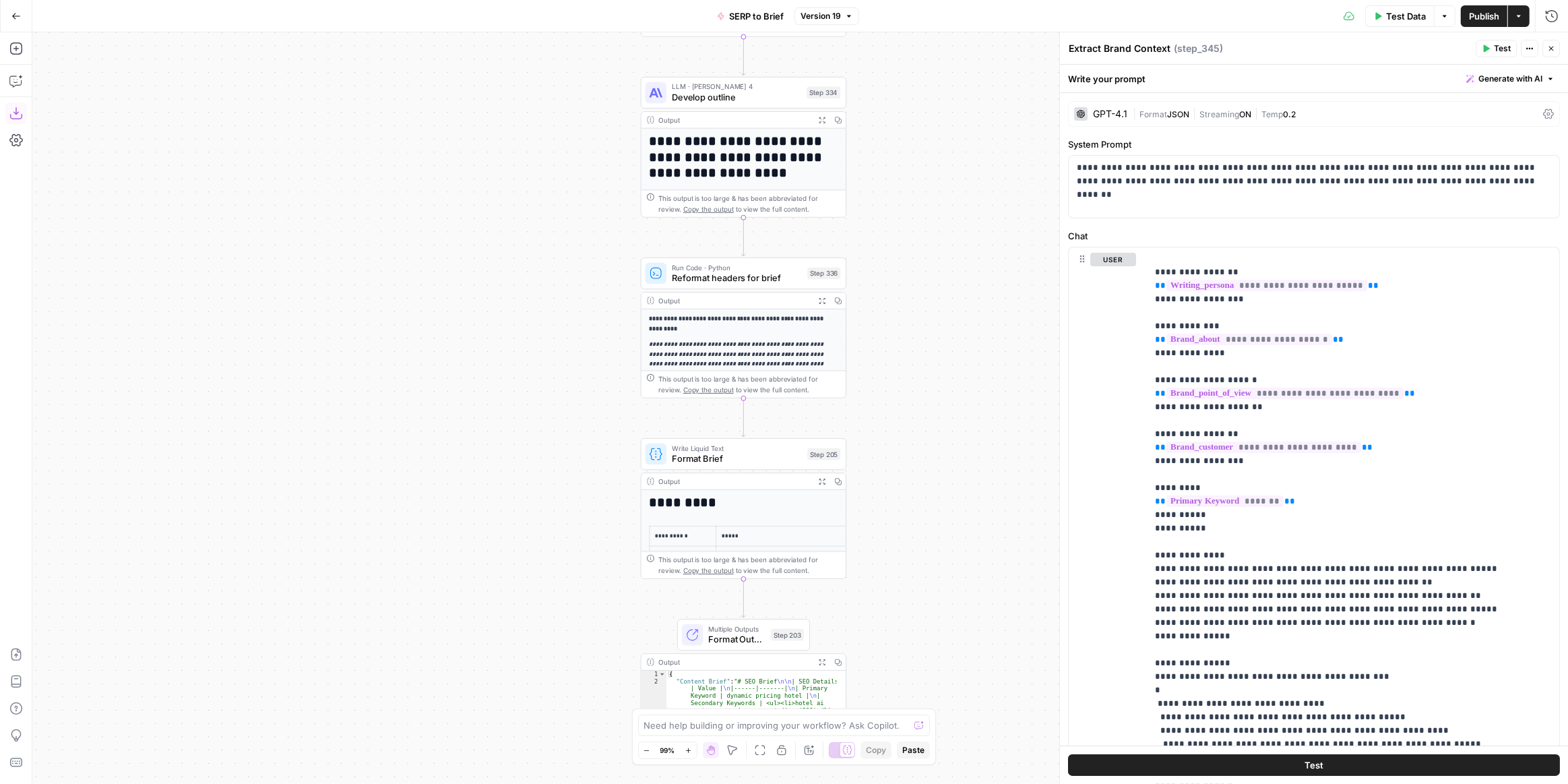
click at [18, 117] on icon "button" at bounding box center [16, 113] width 13 height 13
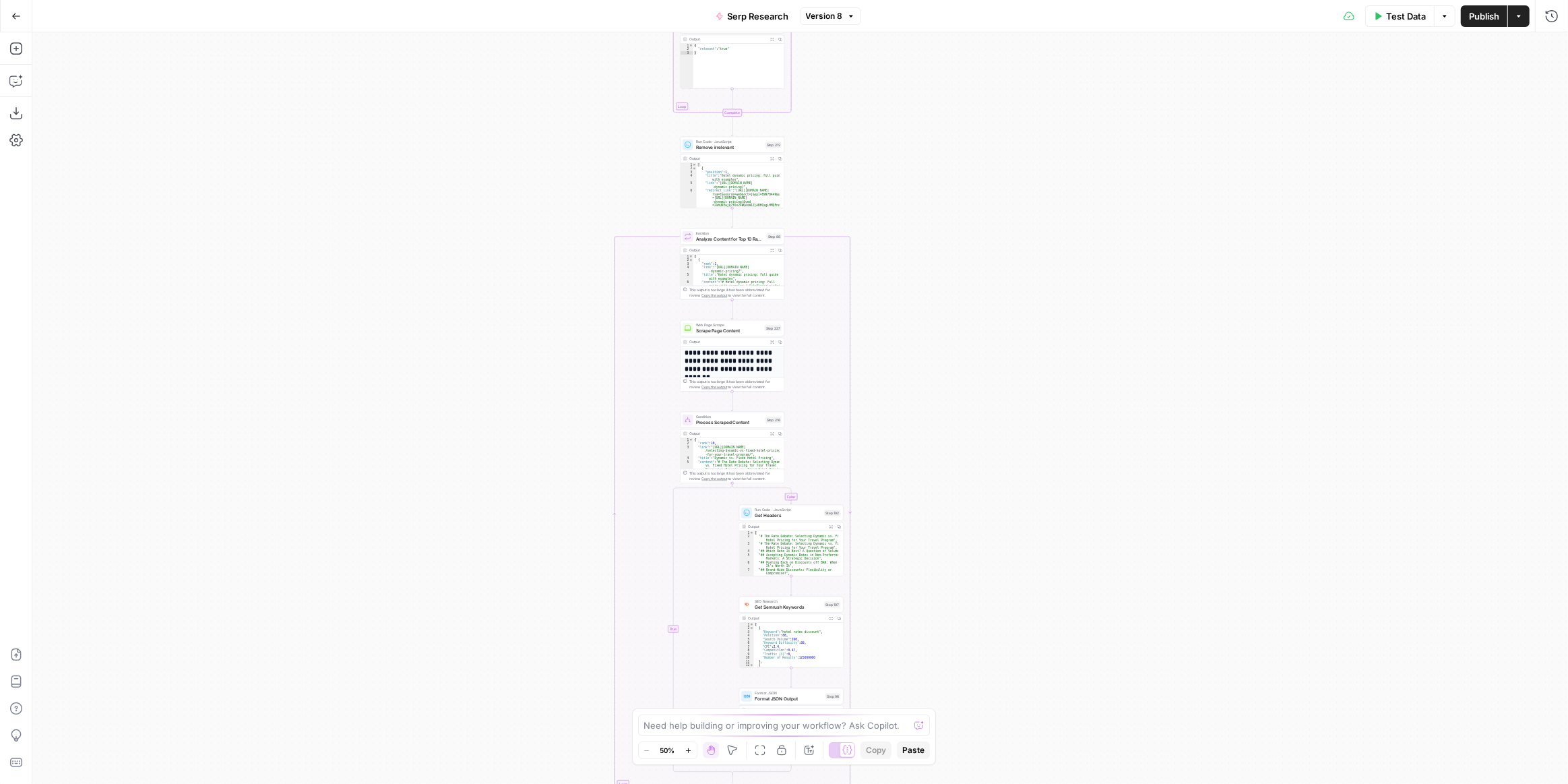
drag, startPoint x: 998, startPoint y: 258, endPoint x: 983, endPoint y: 367, distance: 110.0
click at [1011, 427] on div "true false Workflow Input Settings Inputs Run Code · Python Get SERP Parameters…" at bounding box center [801, 408] width 1536 height 751
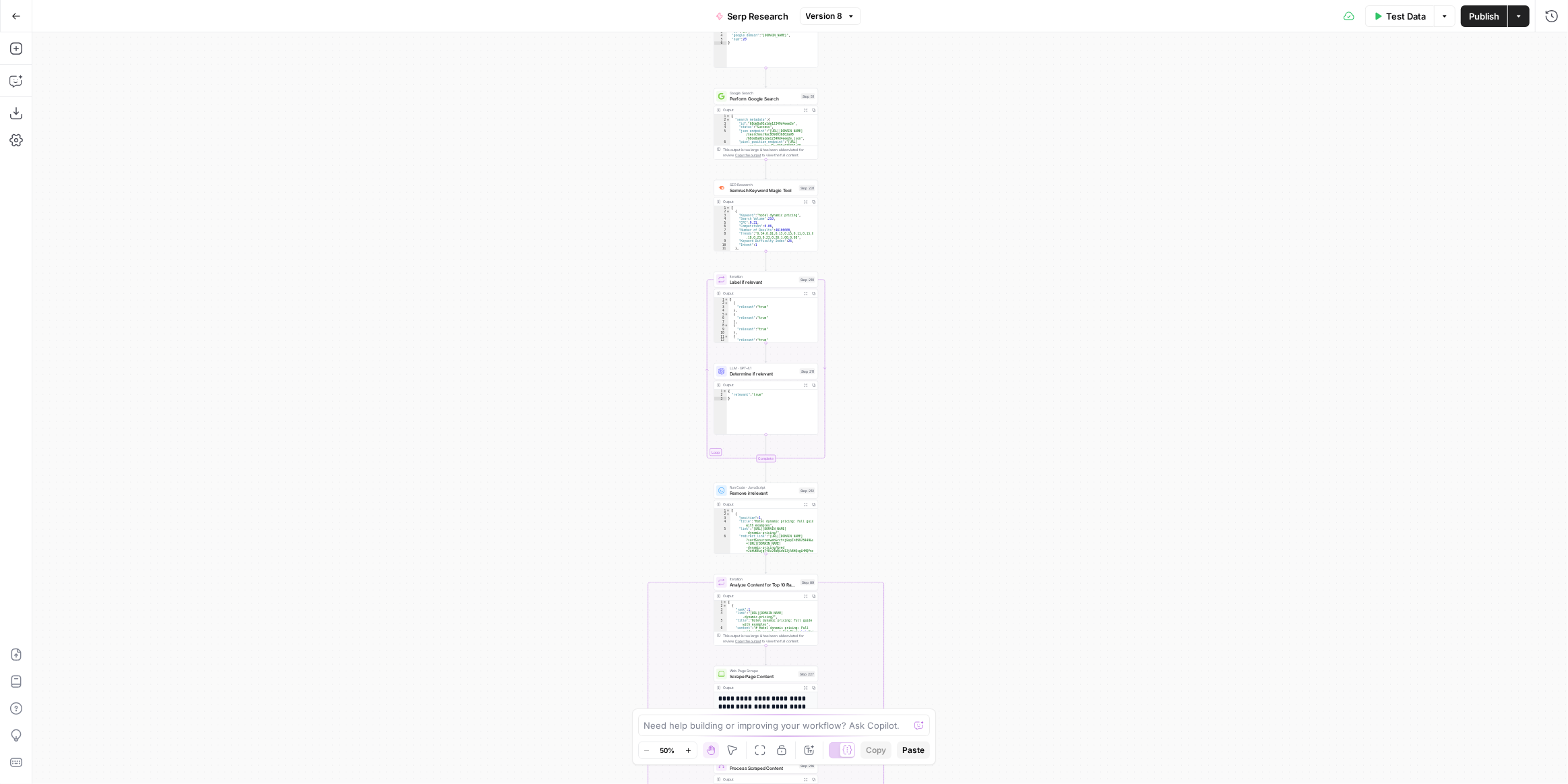
click at [984, 370] on div "true false Workflow Input Settings Inputs Run Code · Python Get SERP Parameters…" at bounding box center [801, 408] width 1536 height 751
click at [920, 342] on div "true false Workflow Input Settings Inputs Run Code · Python Get SERP Parameters…" at bounding box center [801, 408] width 1536 height 751
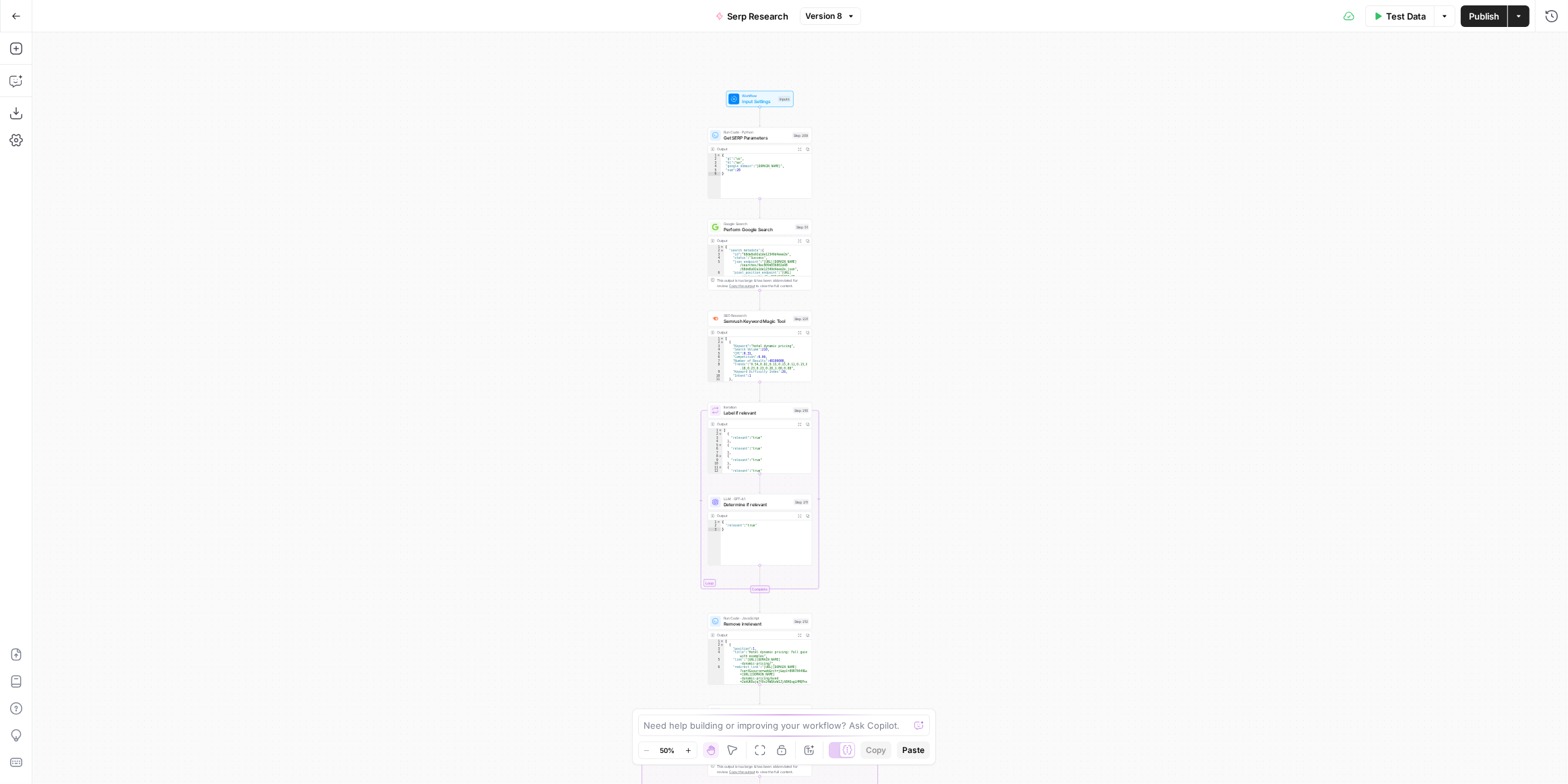
click at [936, 233] on div "true false Workflow Input Settings Inputs Run Code · Python Get SERP Parameters…" at bounding box center [801, 408] width 1536 height 751
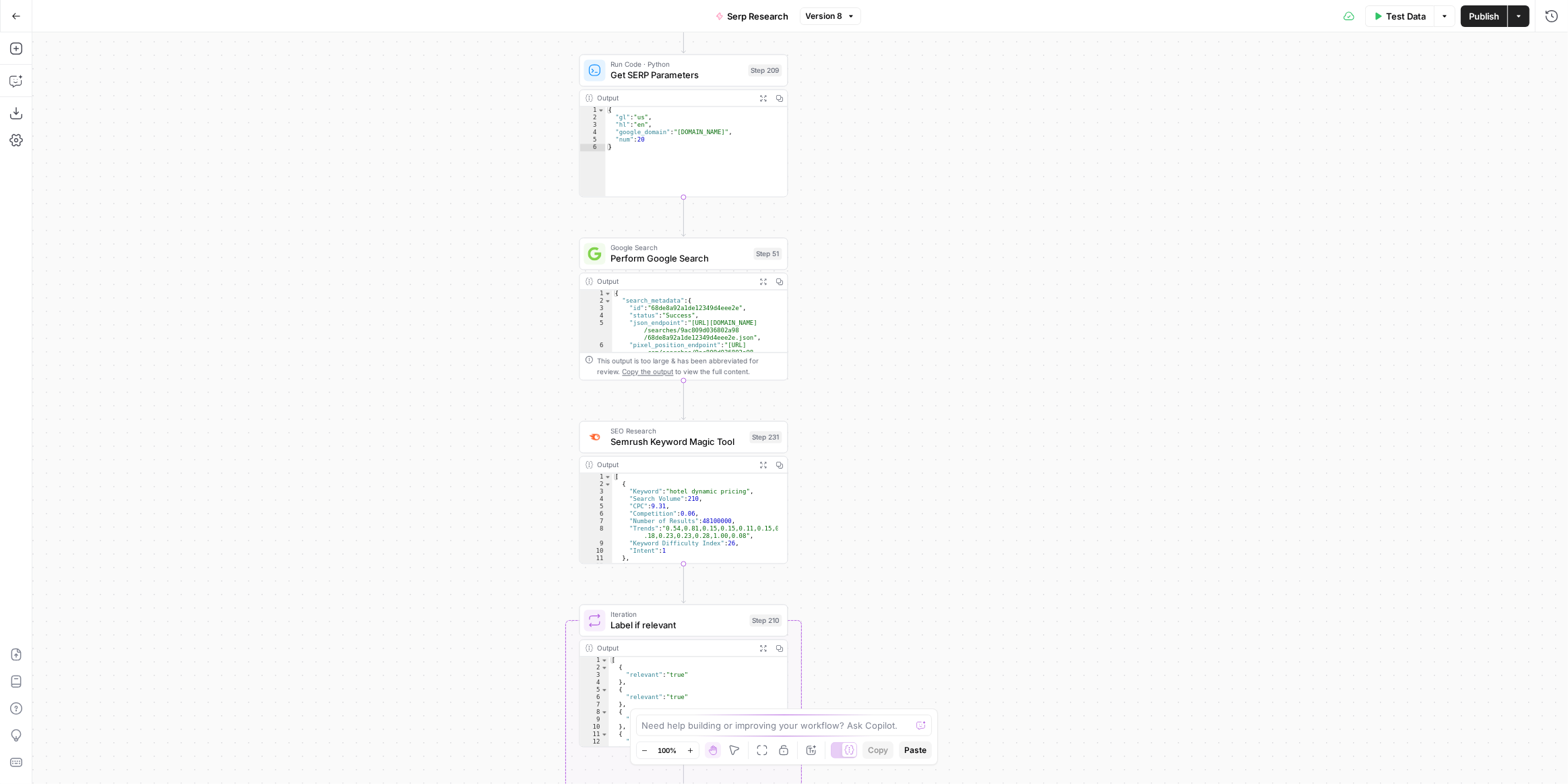
drag, startPoint x: 953, startPoint y: 216, endPoint x: 1036, endPoint y: 253, distance: 90.9
click at [1036, 253] on div "true false Workflow Input Settings Inputs Run Code · Python Get SERP Parameters…" at bounding box center [801, 408] width 1536 height 751
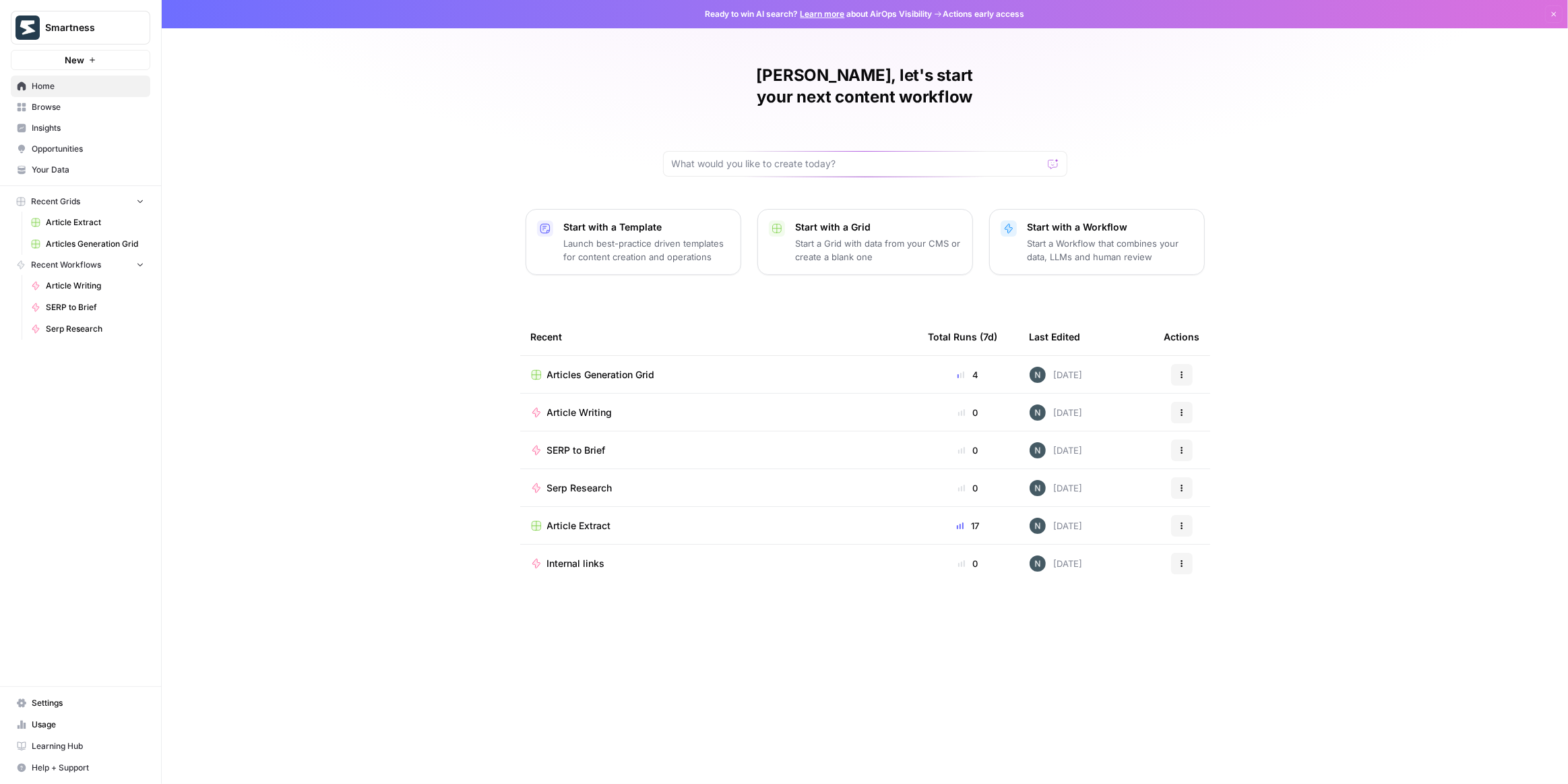
click at [34, 709] on span "Settings" at bounding box center [88, 703] width 113 height 12
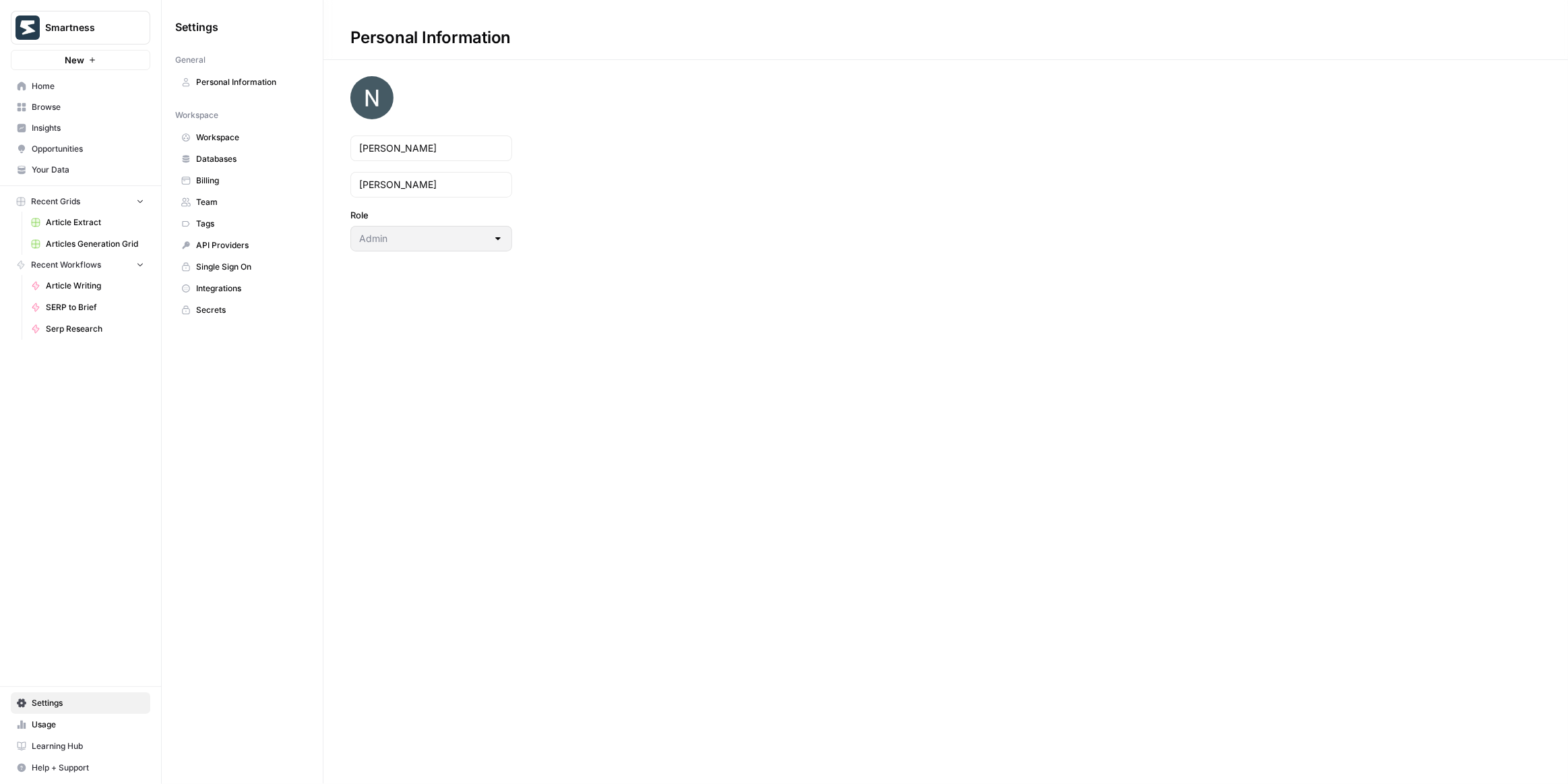
click at [242, 198] on span "Team" at bounding box center [250, 202] width 108 height 12
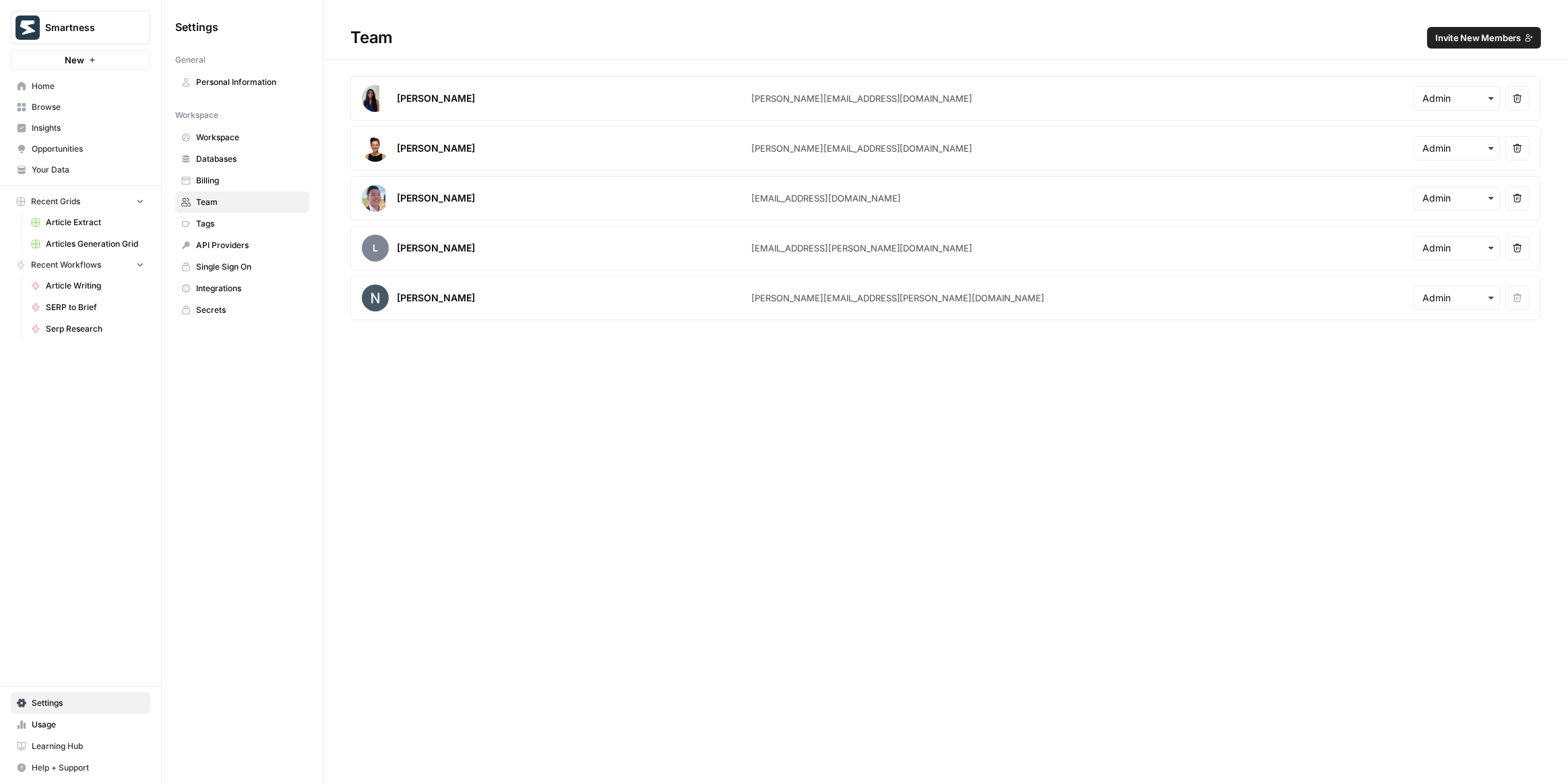
click at [84, 85] on span "Home" at bounding box center [88, 86] width 113 height 12
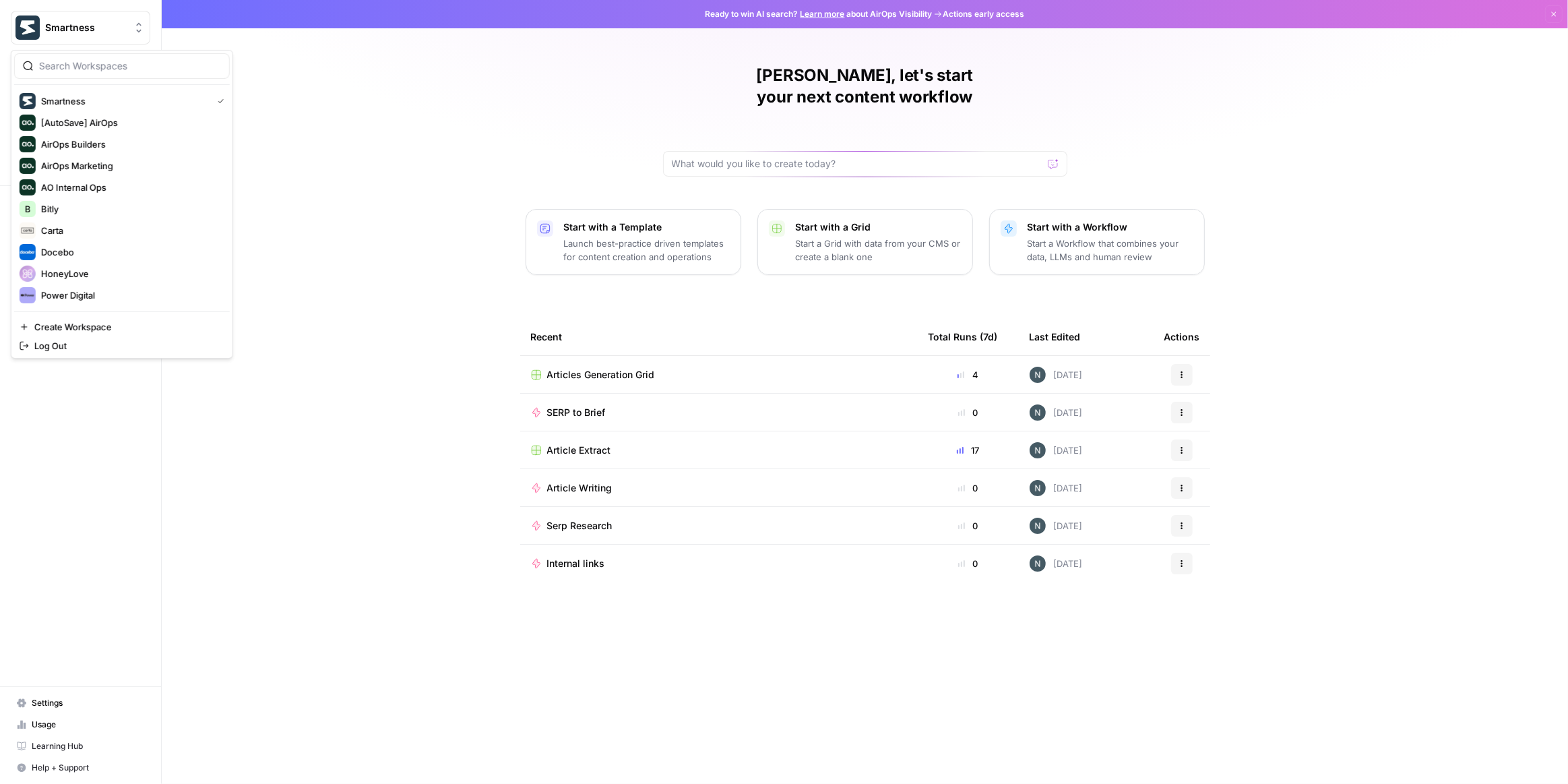
click at [103, 27] on span "Smartness" at bounding box center [86, 27] width 81 height 13
click at [79, 210] on span "Bitly" at bounding box center [131, 208] width 178 height 13
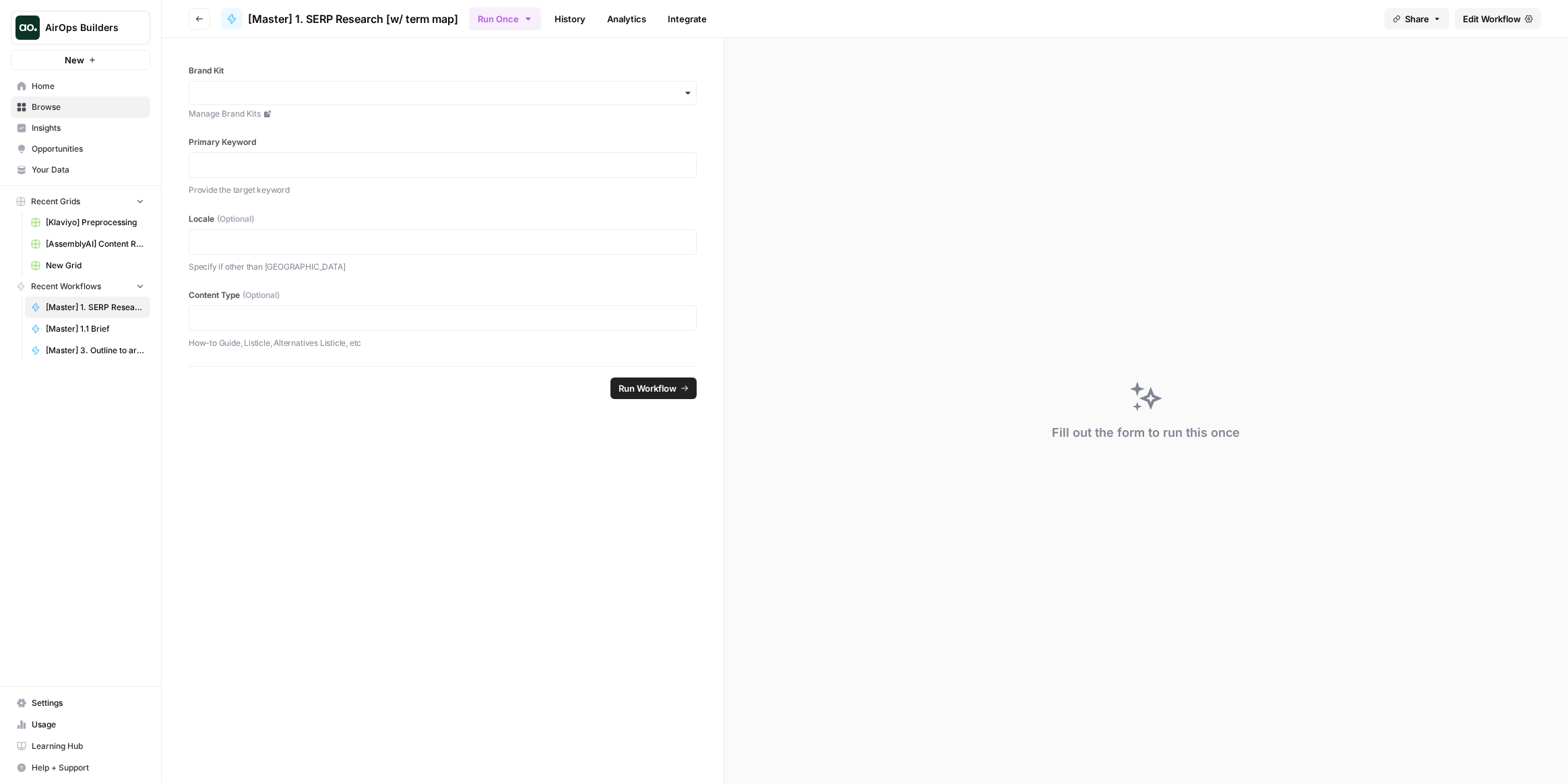
click at [1483, 14] on span "Edit Workflow" at bounding box center [1492, 19] width 58 height 13
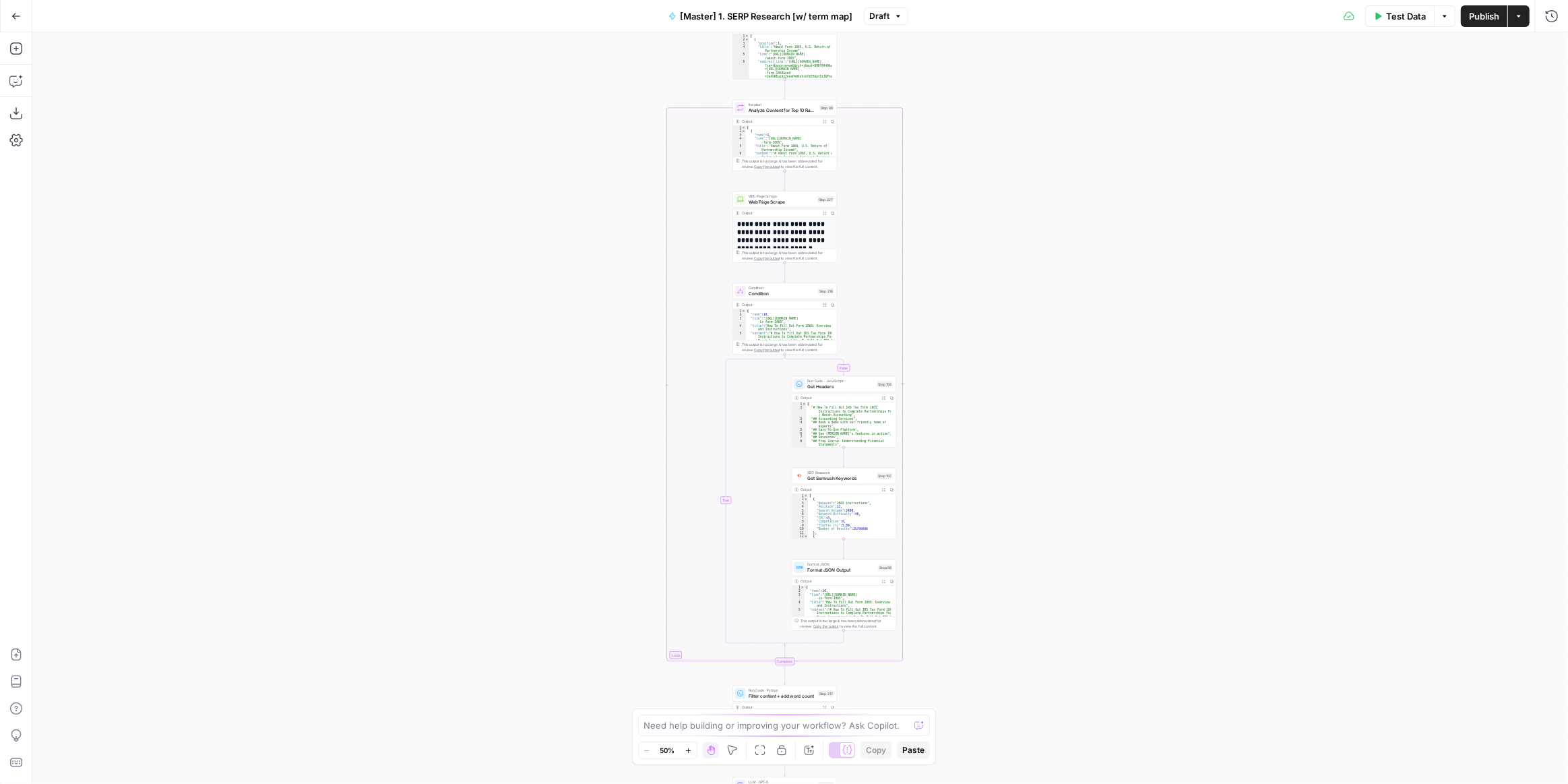
drag, startPoint x: 976, startPoint y: 322, endPoint x: 976, endPoint y: 404, distance: 82.0
click at [988, 187] on div "true false Workflow Input Settings Inputs Run Code · Python Get SERP Parameters…" at bounding box center [801, 408] width 1536 height 751
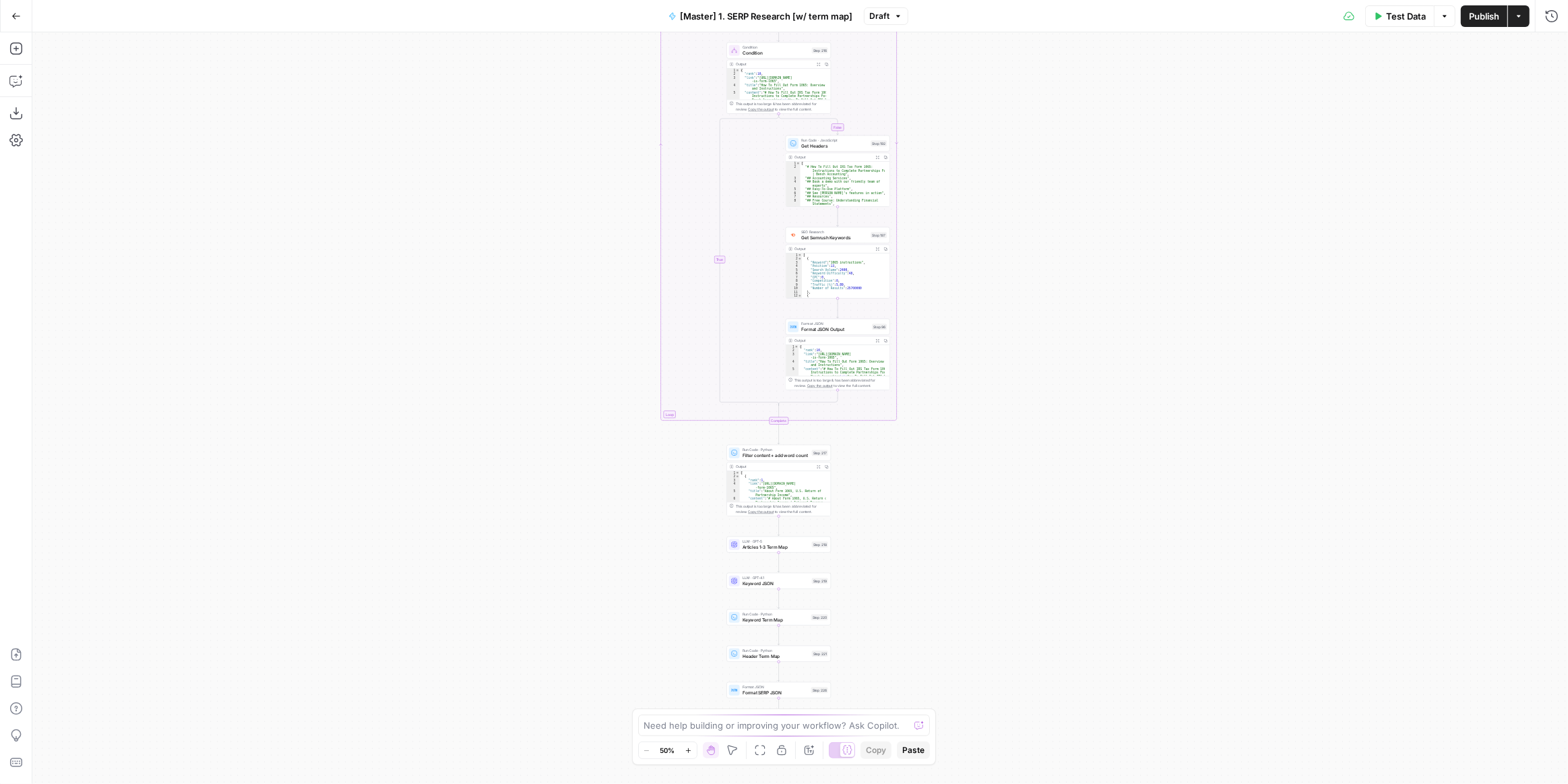
drag, startPoint x: 1000, startPoint y: 530, endPoint x: 995, endPoint y: 308, distance: 222.1
click at [995, 308] on div "true false Workflow Input Settings Inputs Run Code · Python Get SERP Parameters…" at bounding box center [801, 408] width 1536 height 751
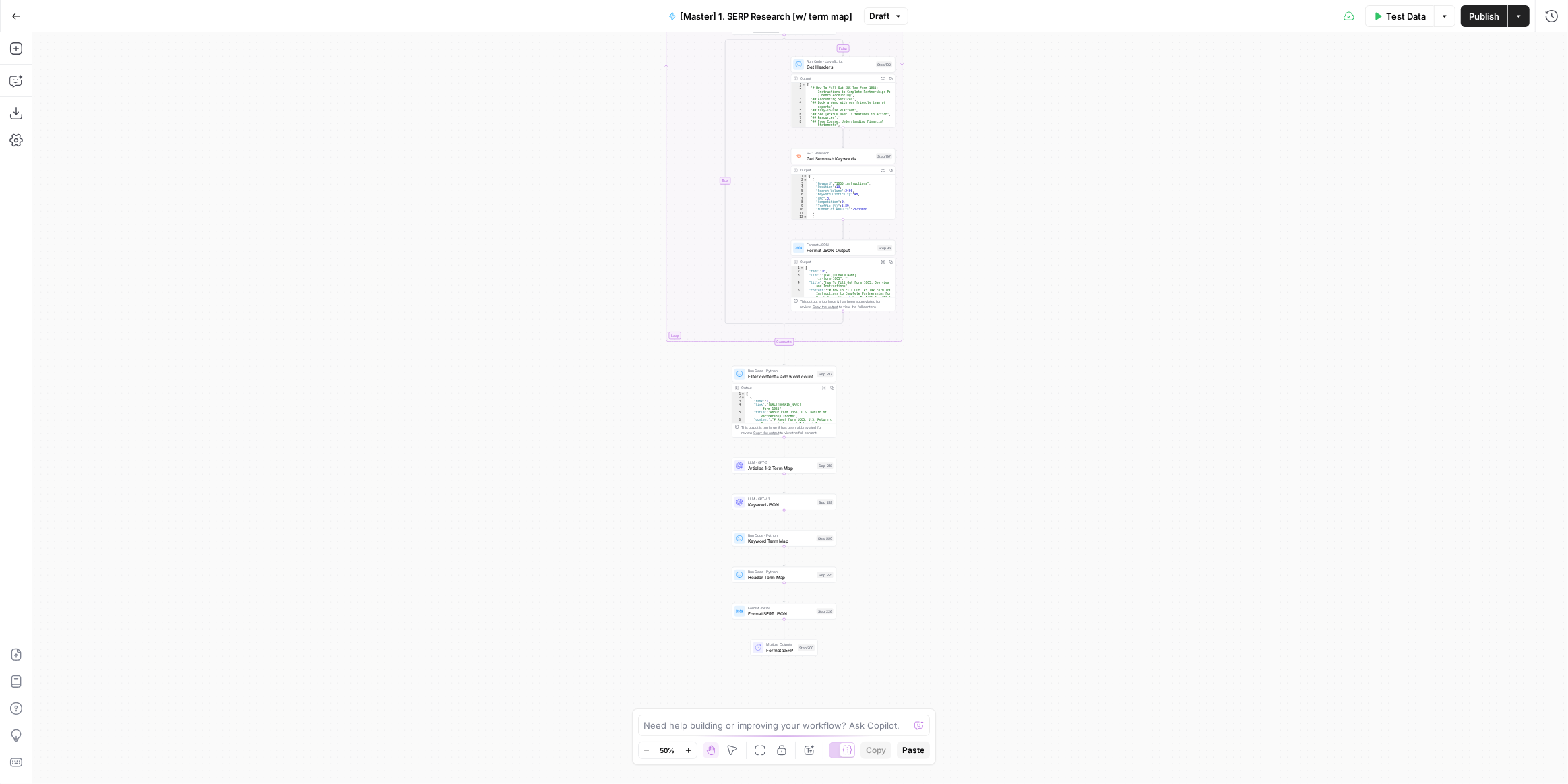
drag, startPoint x: 951, startPoint y: 560, endPoint x: 937, endPoint y: 470, distance: 91.1
click at [948, 459] on div "true false Workflow Input Settings Inputs Run Code · Python Get SERP Parameters…" at bounding box center [801, 408] width 1536 height 751
click at [900, 485] on div "true false Workflow Input Settings Inputs Run Code · Python Get SERP Parameters…" at bounding box center [801, 408] width 1536 height 751
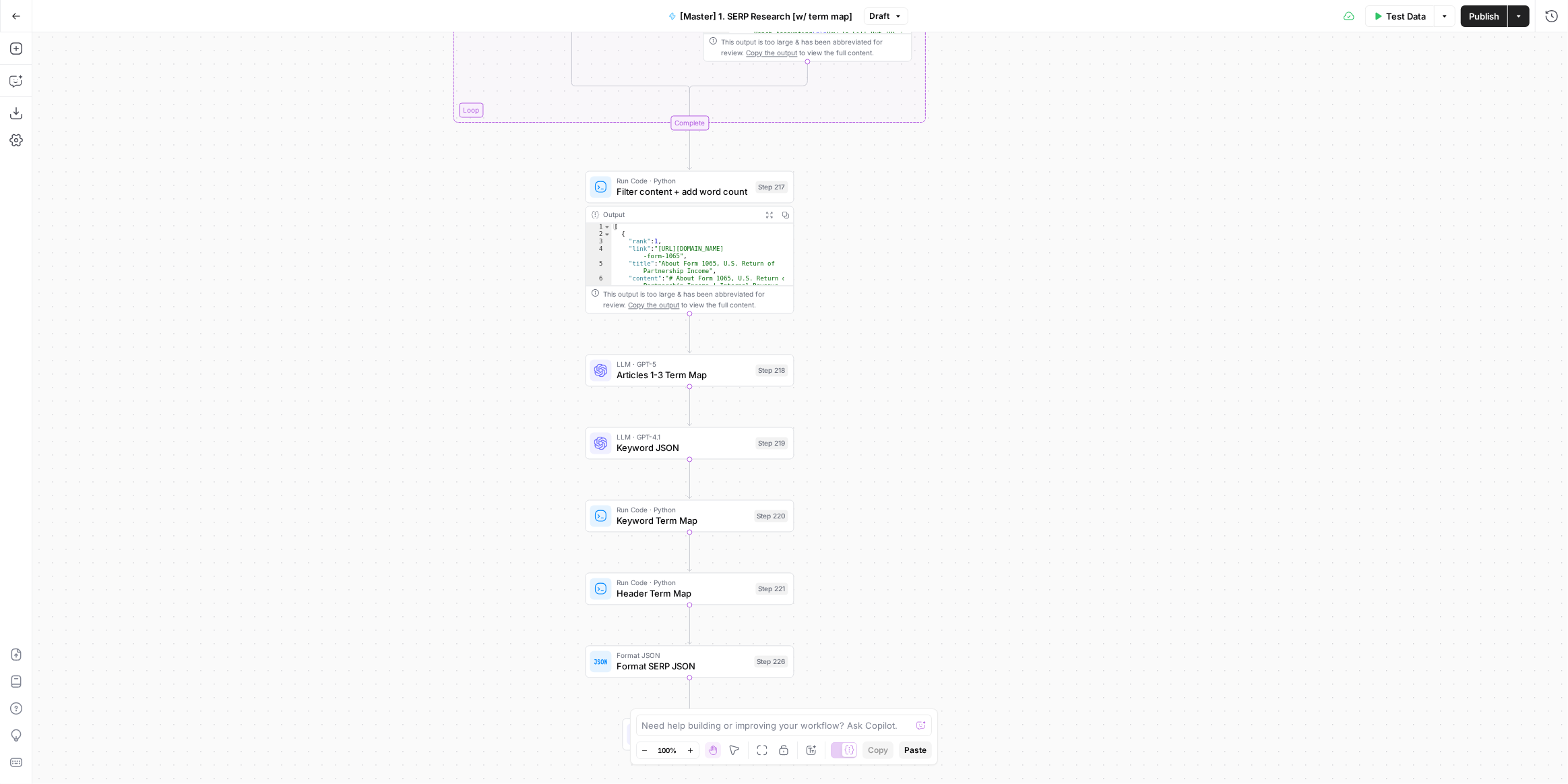
drag, startPoint x: 892, startPoint y: 462, endPoint x: 915, endPoint y: 660, distance: 199.3
click at [916, 661] on div "true false Workflow Input Settings Inputs Run Code · Python Get SERP Parameters…" at bounding box center [801, 408] width 1536 height 751
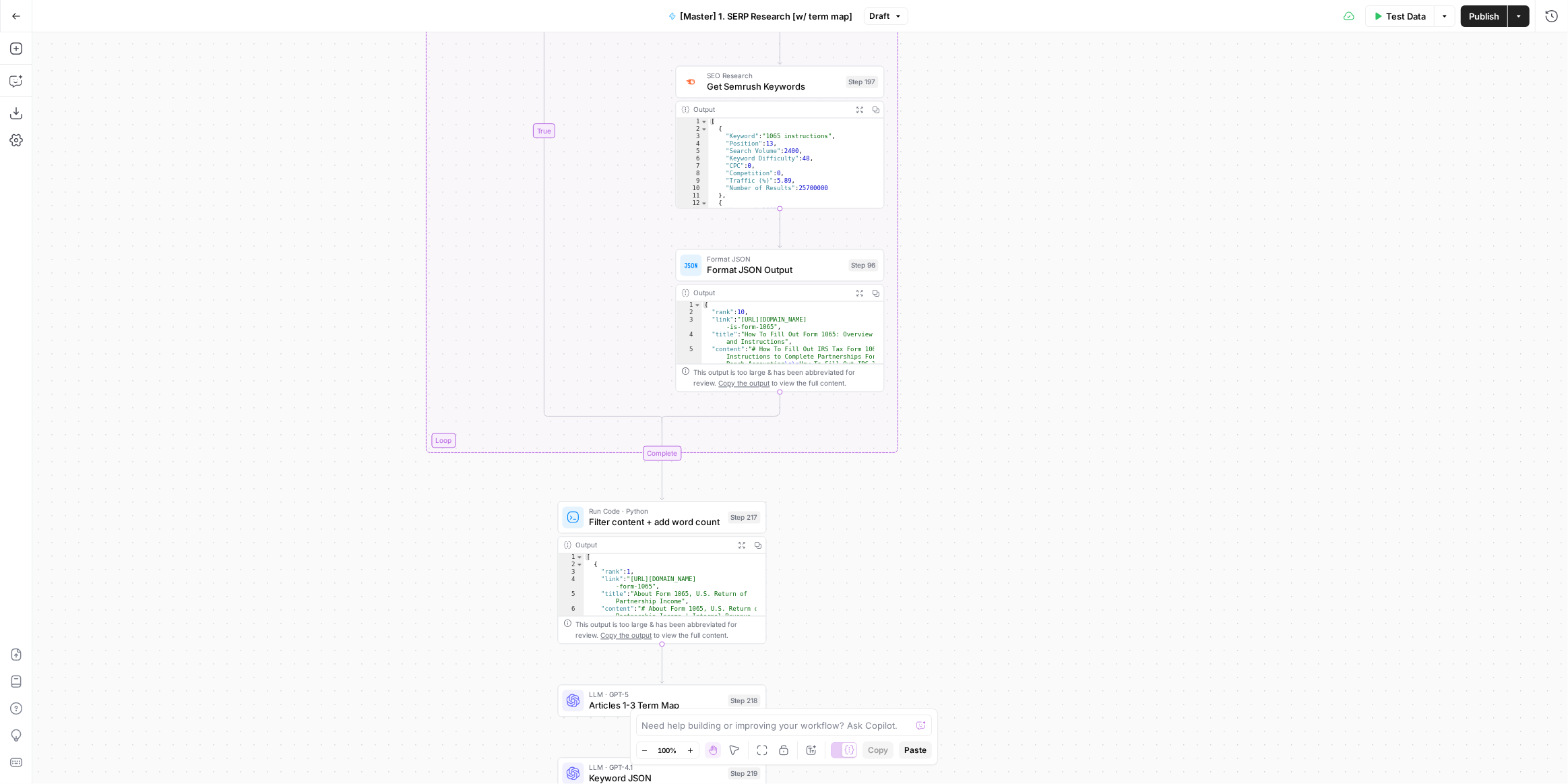
drag, startPoint x: 1013, startPoint y: 504, endPoint x: 1001, endPoint y: 553, distance: 50.4
click at [1002, 584] on div "true false Workflow Input Settings Inputs Run Code · Python Get SERP Parameters…" at bounding box center [801, 408] width 1536 height 751
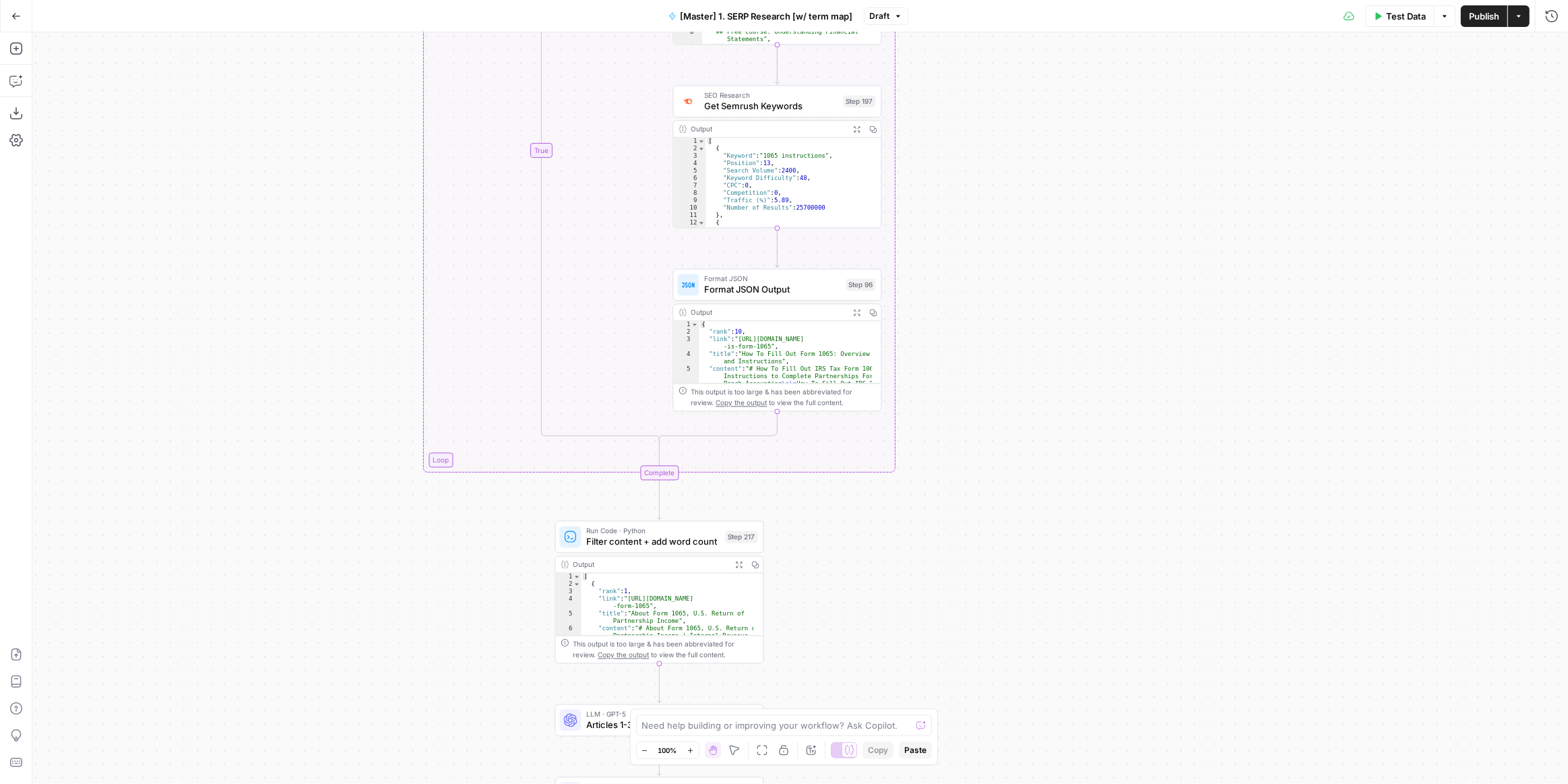
drag, startPoint x: 1042, startPoint y: 304, endPoint x: 1067, endPoint y: 586, distance: 283.1
click at [1067, 588] on div "true false Workflow Input Settings Inputs Run Code · Python Get SERP Parameters…" at bounding box center [801, 408] width 1536 height 751
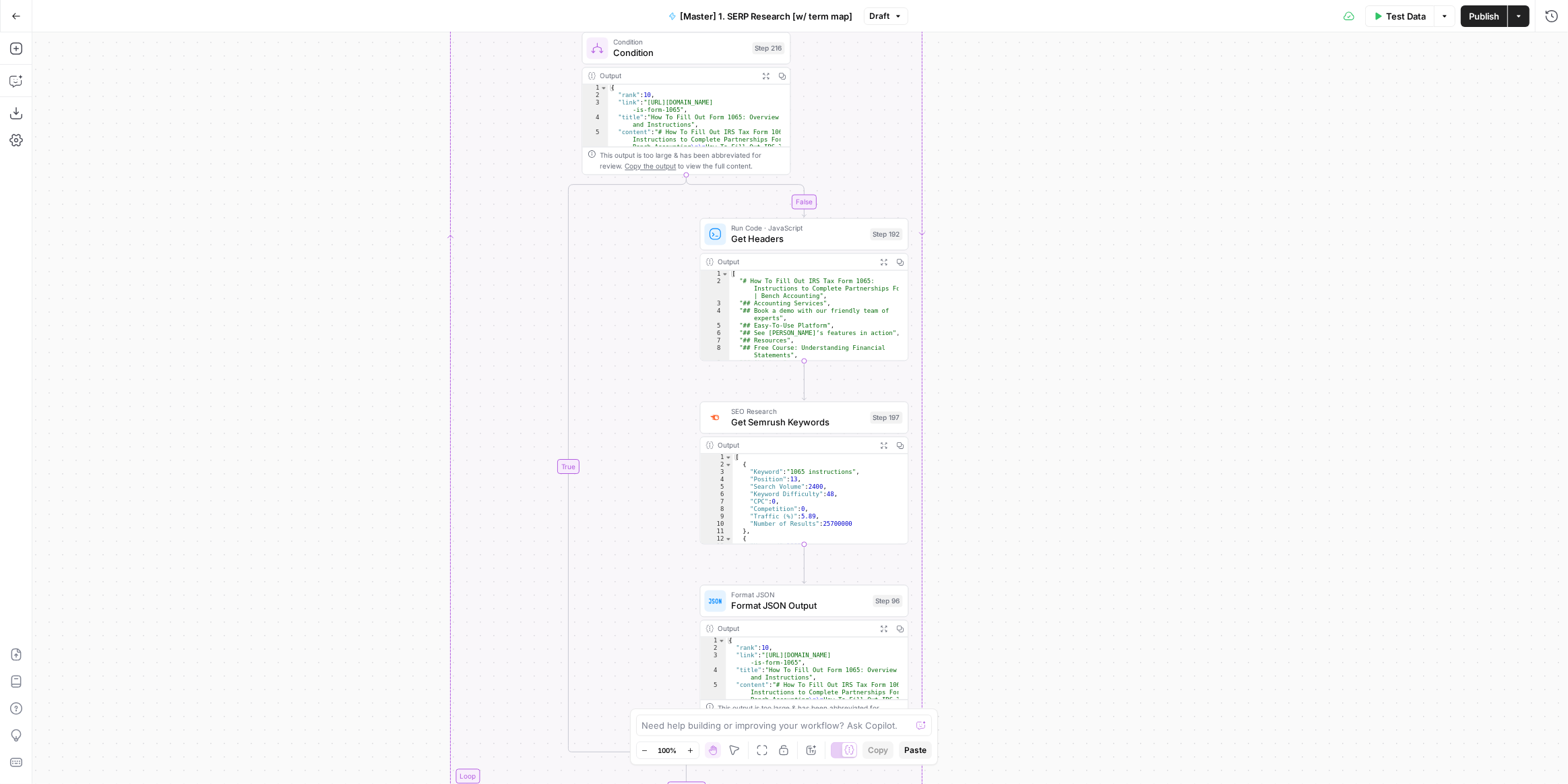
drag, startPoint x: 1064, startPoint y: 378, endPoint x: 1064, endPoint y: 594, distance: 216.0
click at [1066, 599] on div "true false Workflow Input Settings Inputs Run Code · Python Get SERP Parameters…" at bounding box center [801, 408] width 1536 height 751
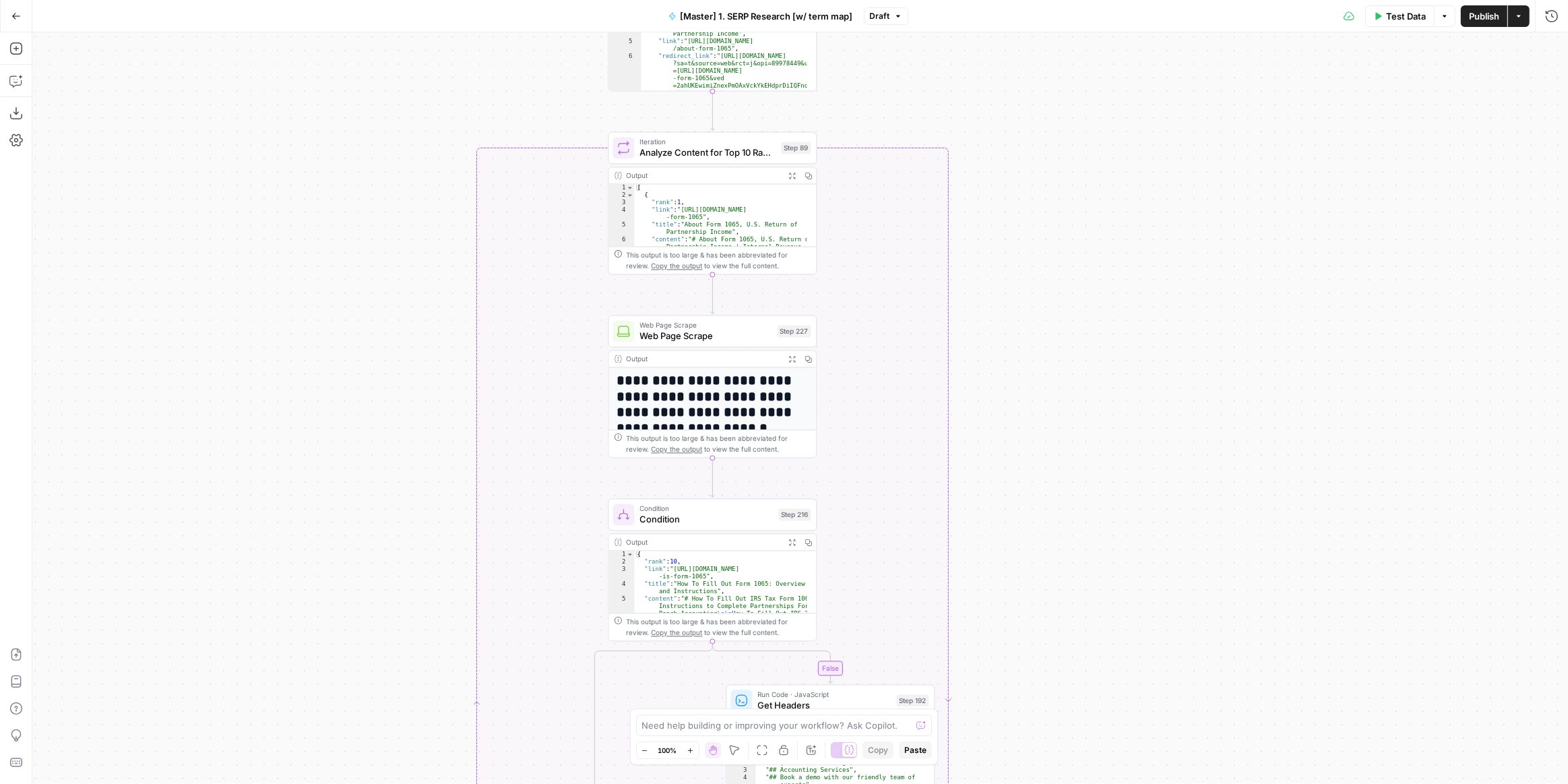
drag, startPoint x: 1049, startPoint y: 394, endPoint x: 1072, endPoint y: 279, distance: 117.3
click at [1073, 256] on div "true false Workflow Input Settings Inputs Run Code · Python Get SERP Parameters…" at bounding box center [801, 408] width 1536 height 751
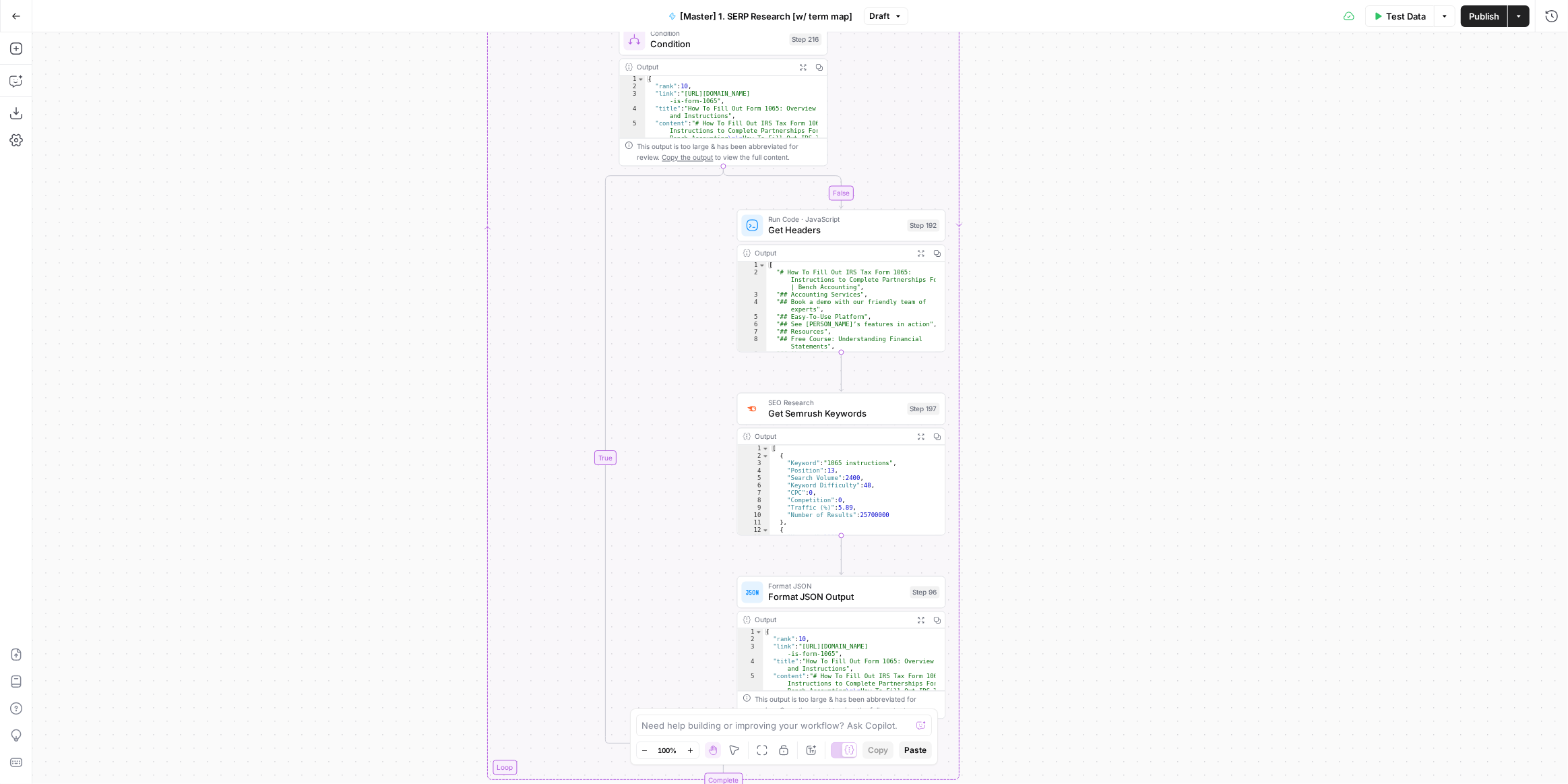
drag, startPoint x: 1050, startPoint y: 655, endPoint x: 1080, endPoint y: 253, distance: 403.1
click at [1080, 277] on div "true false Workflow Input Settings Inputs Run Code · Python Get SERP Parameters…" at bounding box center [801, 408] width 1536 height 751
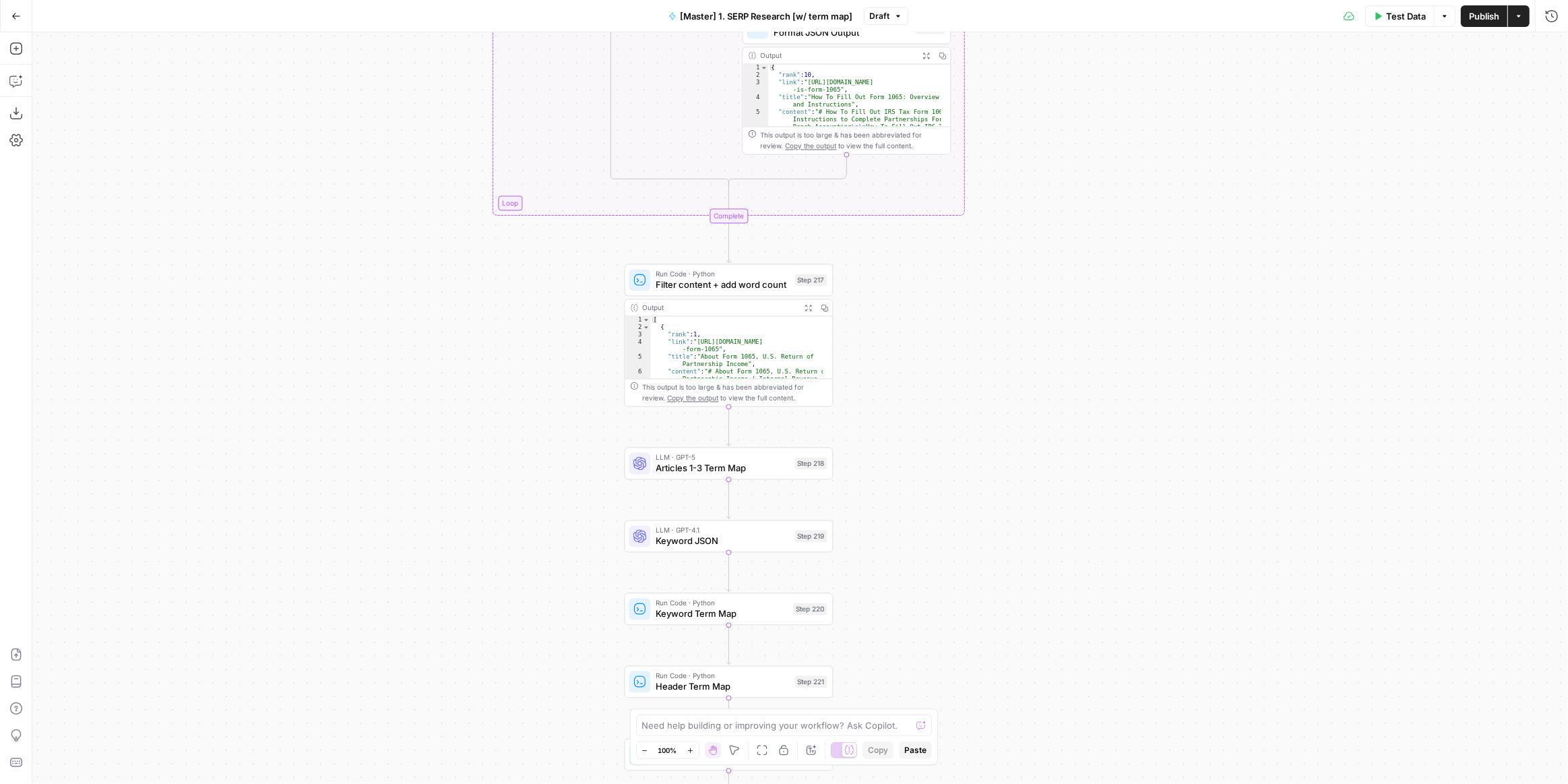
drag, startPoint x: 1096, startPoint y: 487, endPoint x: 1081, endPoint y: 347, distance: 140.8
click at [1081, 353] on div "true false Workflow Input Settings Inputs Run Code · Python Get SERP Parameters…" at bounding box center [801, 408] width 1536 height 751
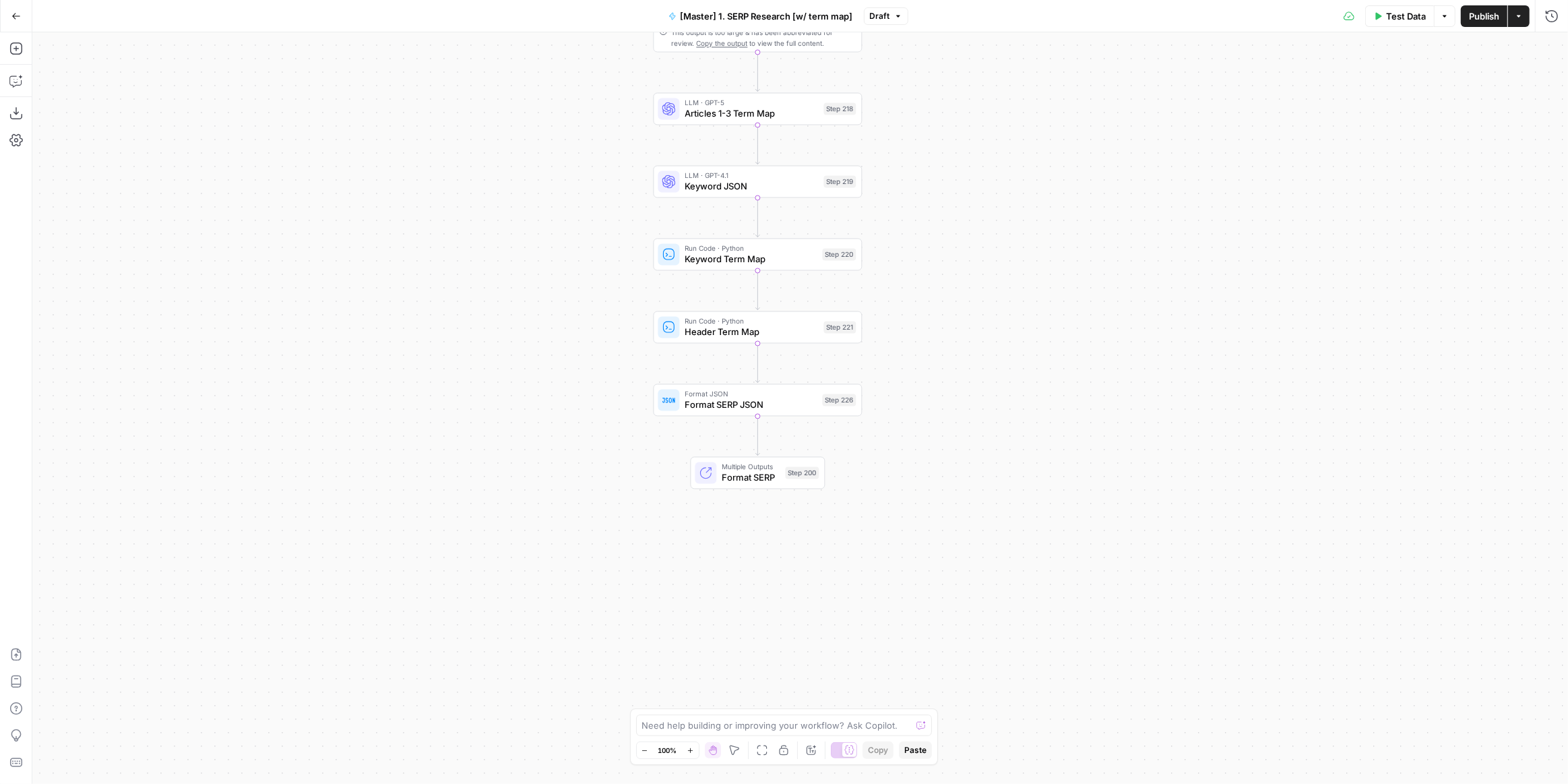
drag, startPoint x: 978, startPoint y: 545, endPoint x: 988, endPoint y: 296, distance: 249.2
click at [1004, 270] on div "true false Workflow Input Settings Inputs Run Code · Python Get SERP Parameters…" at bounding box center [801, 408] width 1536 height 751
click at [758, 470] on span "Format SERP" at bounding box center [750, 475] width 58 height 13
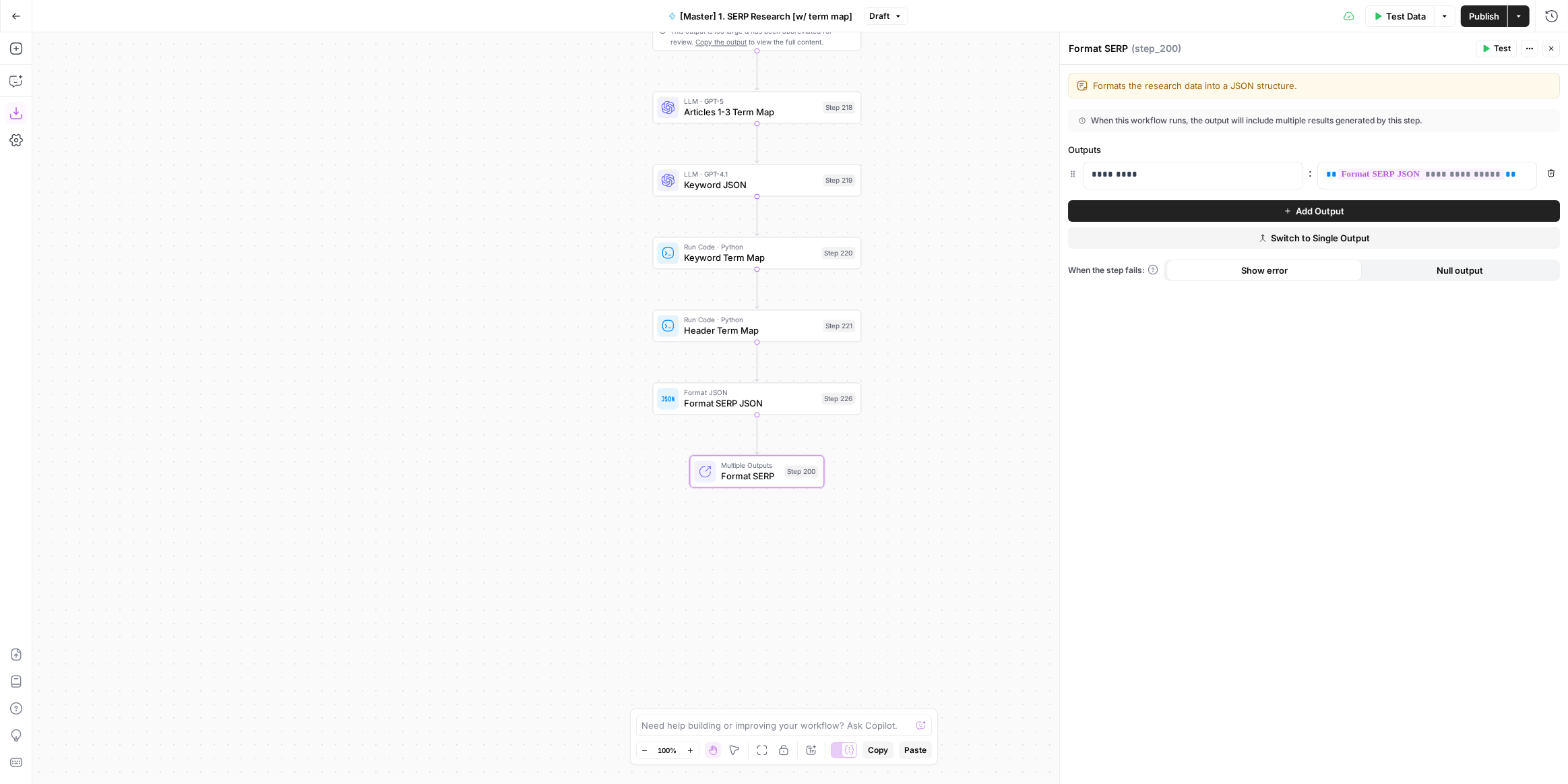
click at [17, 111] on icon "button" at bounding box center [16, 113] width 13 height 13
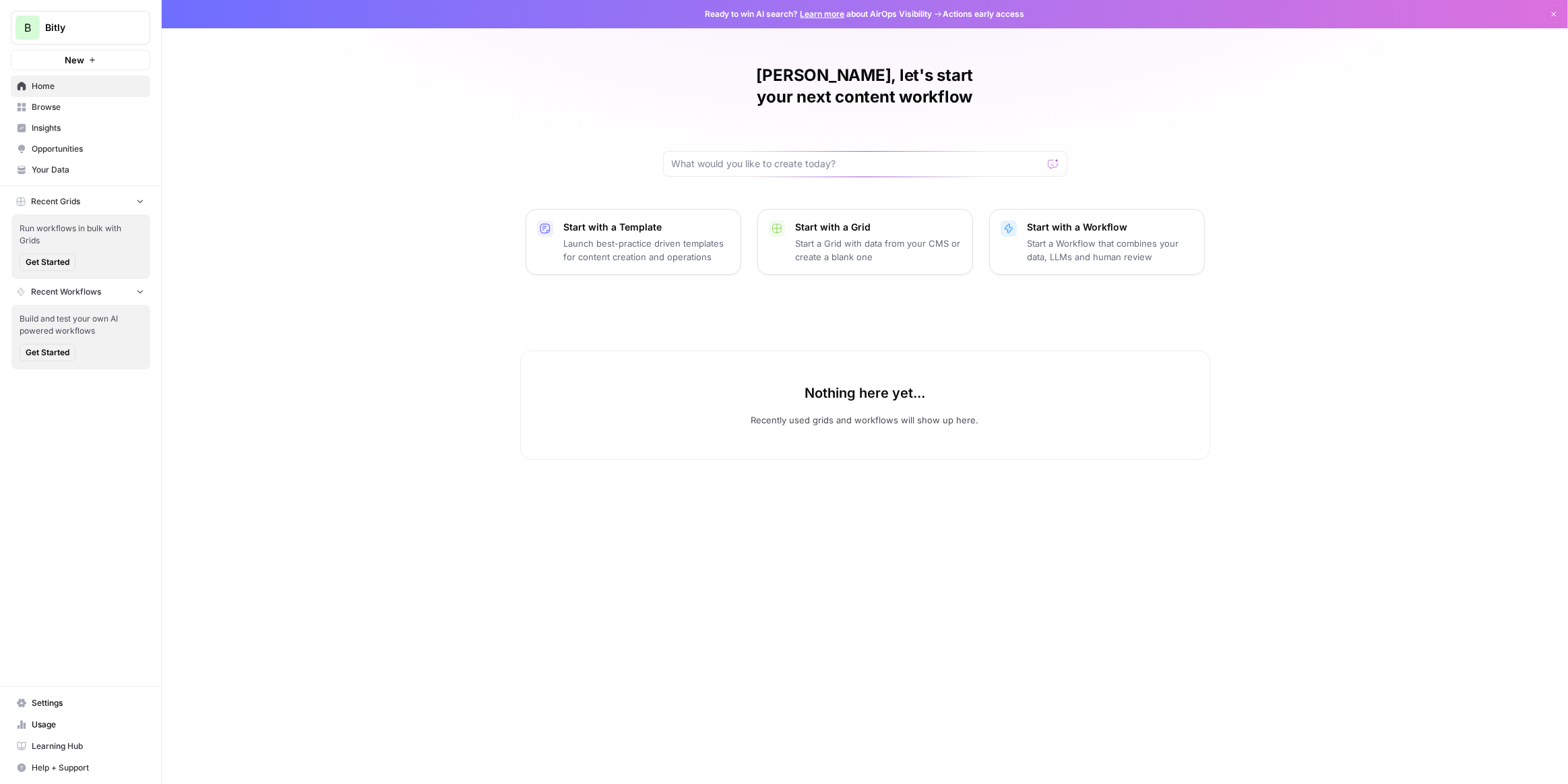
click at [56, 705] on span "Settings" at bounding box center [88, 703] width 113 height 12
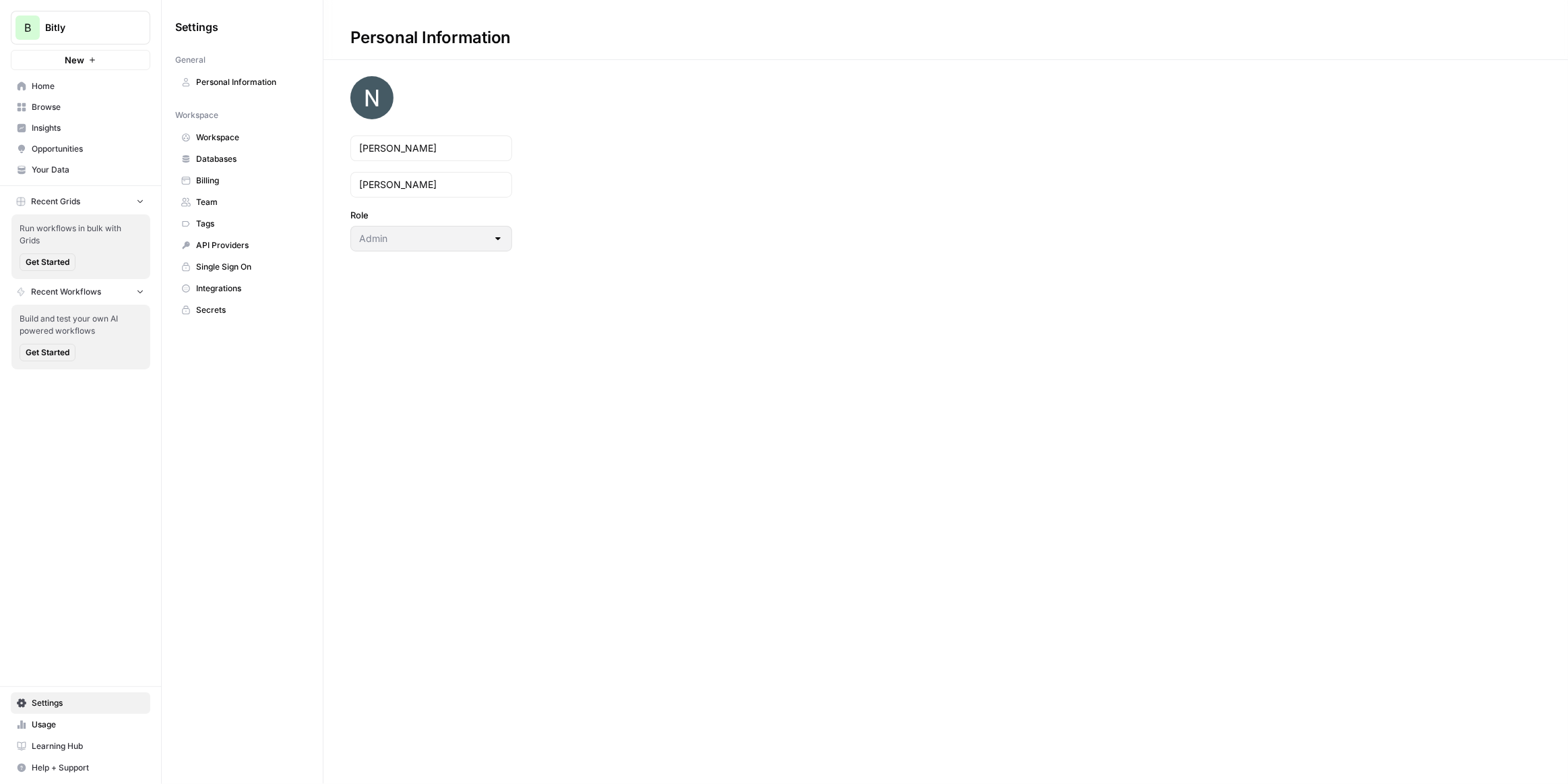
click at [221, 198] on span "Team" at bounding box center [250, 202] width 108 height 12
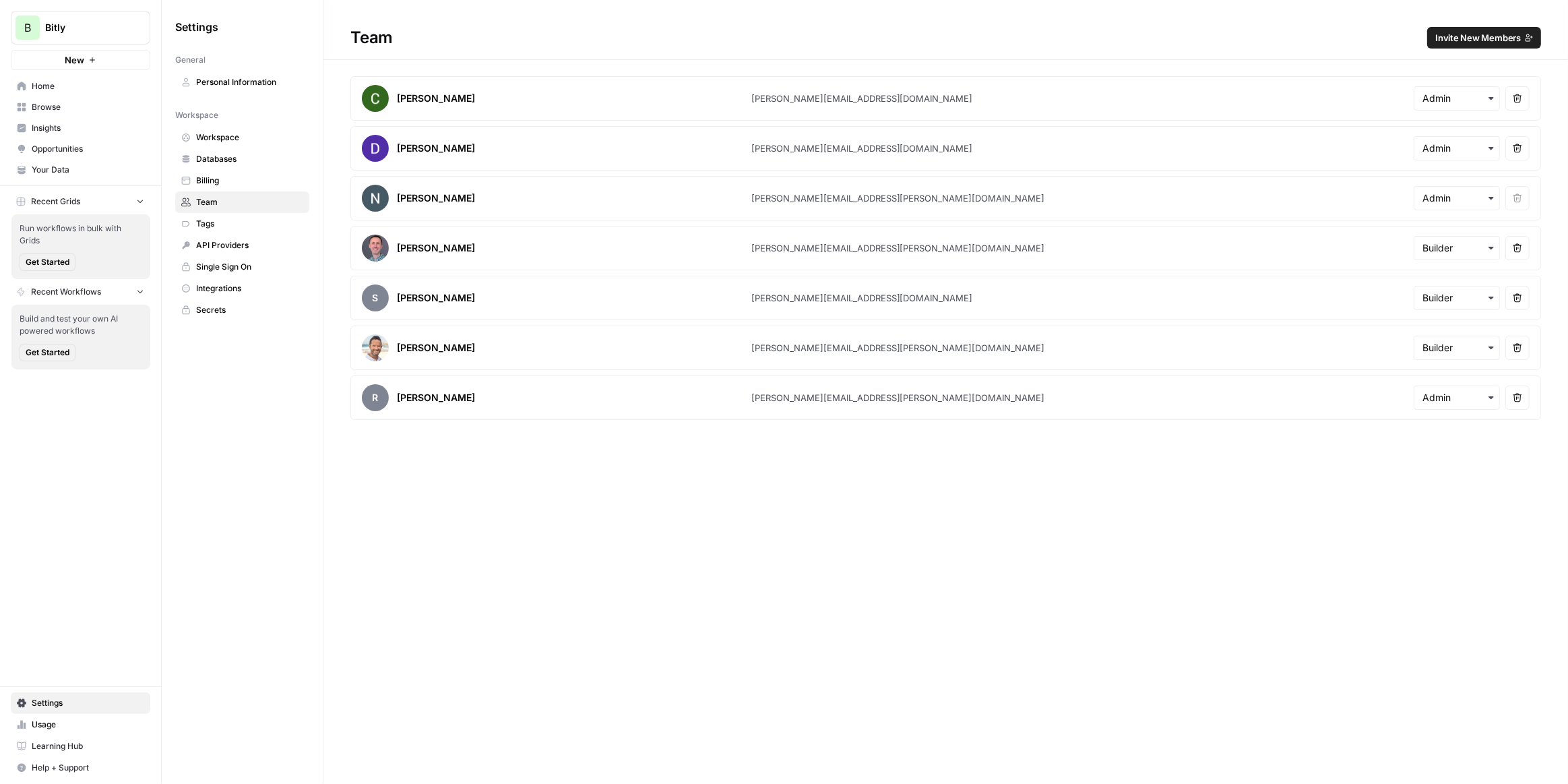
click at [70, 99] on link "Browse" at bounding box center [80, 107] width 139 height 21
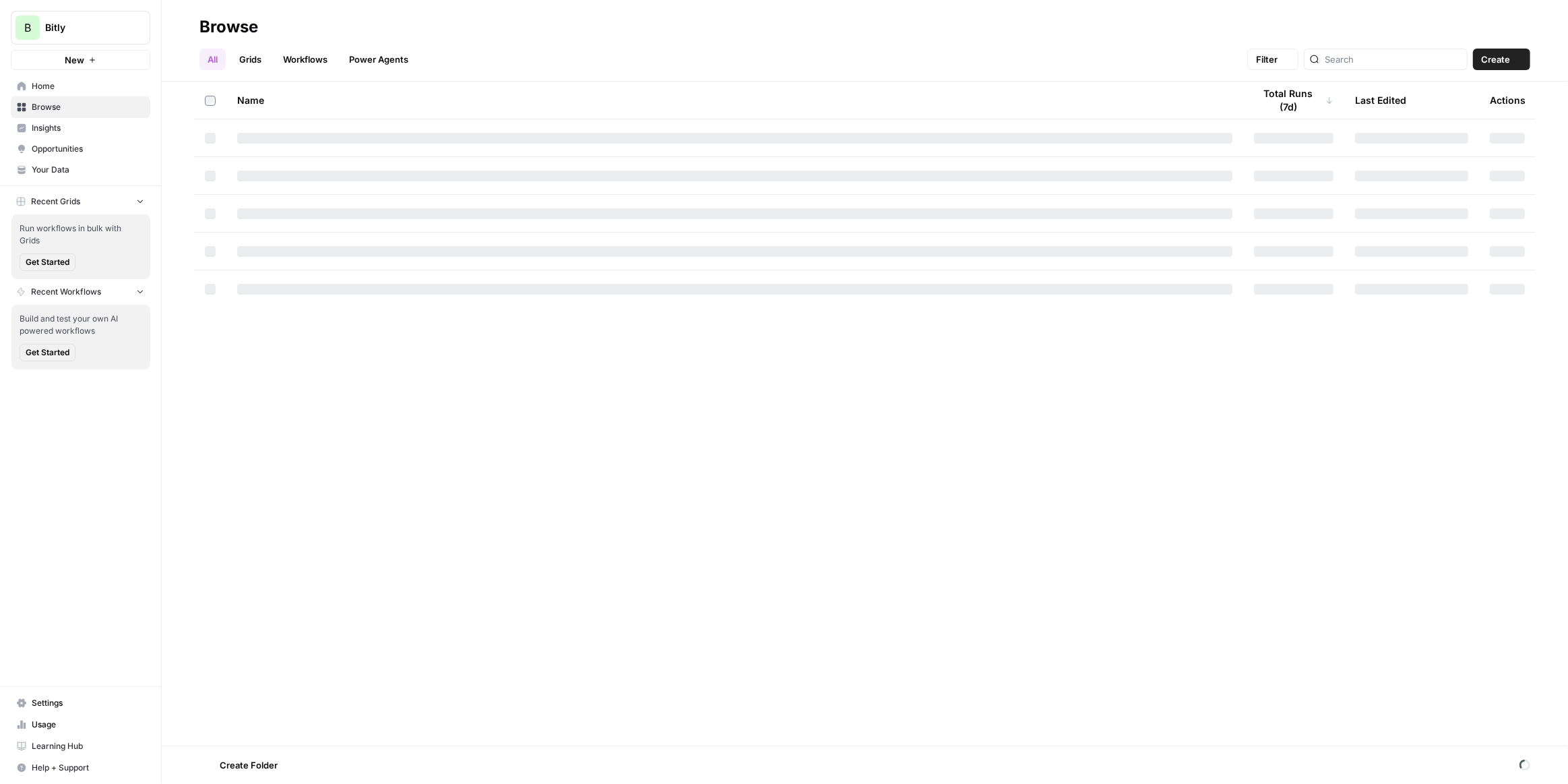
click at [63, 83] on span "Home" at bounding box center [88, 86] width 113 height 12
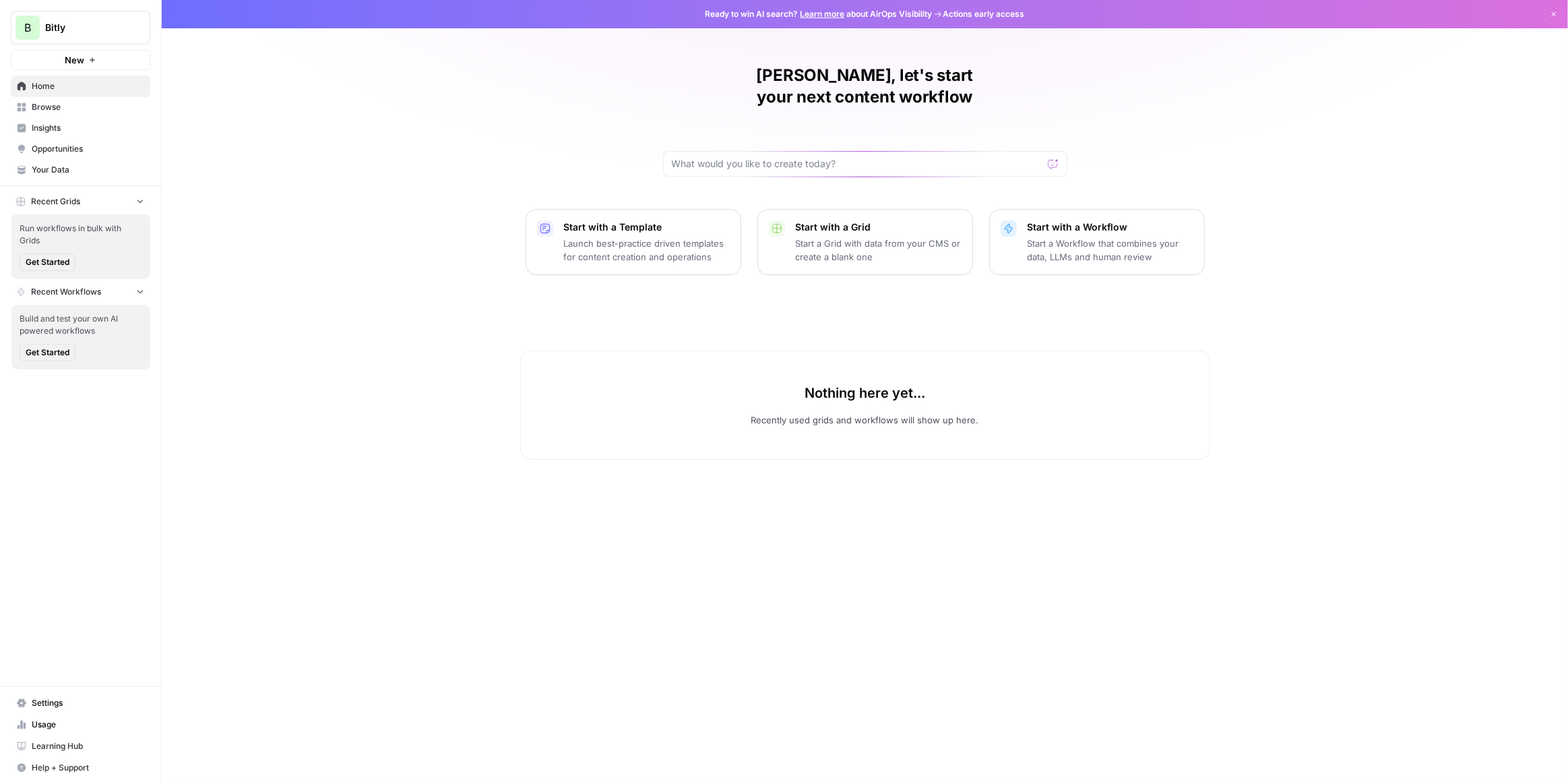
click at [51, 103] on span "Browse" at bounding box center [88, 108] width 113 height 12
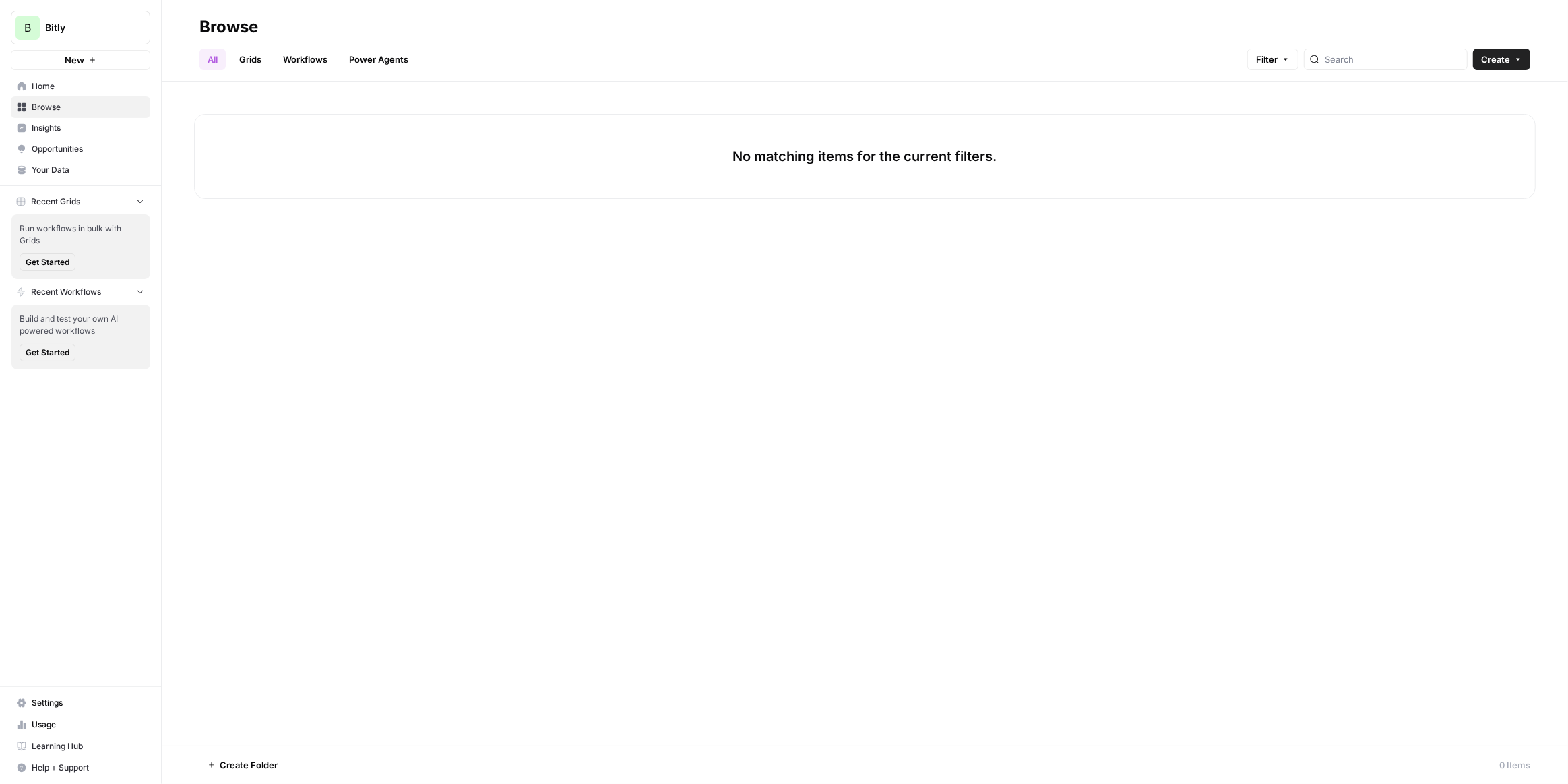
click at [269, 753] on footer "Create Folder 0 Items" at bounding box center [864, 765] width 1407 height 39
click at [265, 761] on span "Create Folder" at bounding box center [249, 765] width 58 height 13
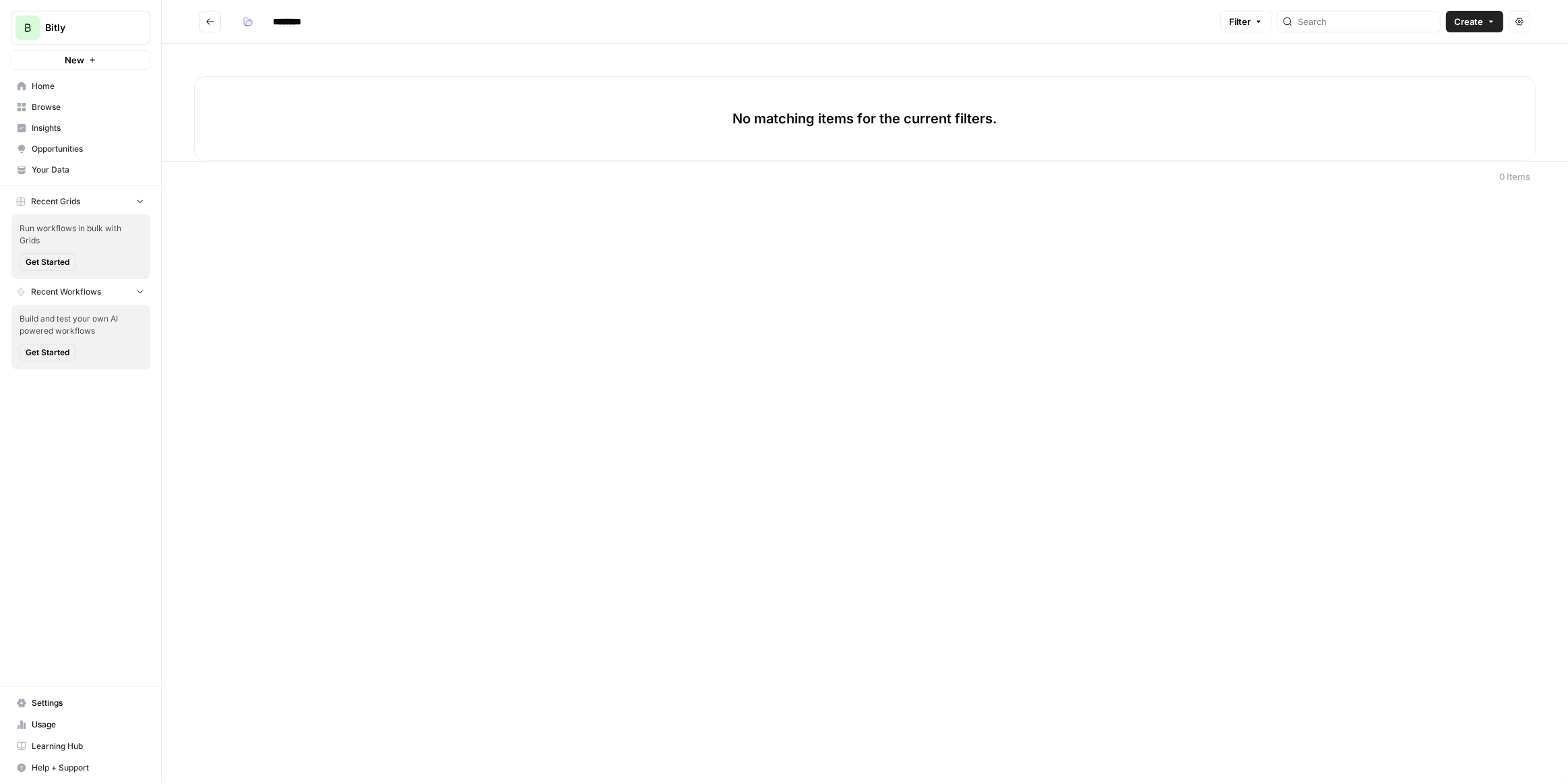
click at [290, 16] on input "********" at bounding box center [305, 21] width 76 height 21
click at [382, 251] on div "******** Filter Create Actions No matching items for the current filters. 0 Ite…" at bounding box center [864, 392] width 1407 height 784
click at [295, 25] on input "********" at bounding box center [305, 21] width 76 height 21
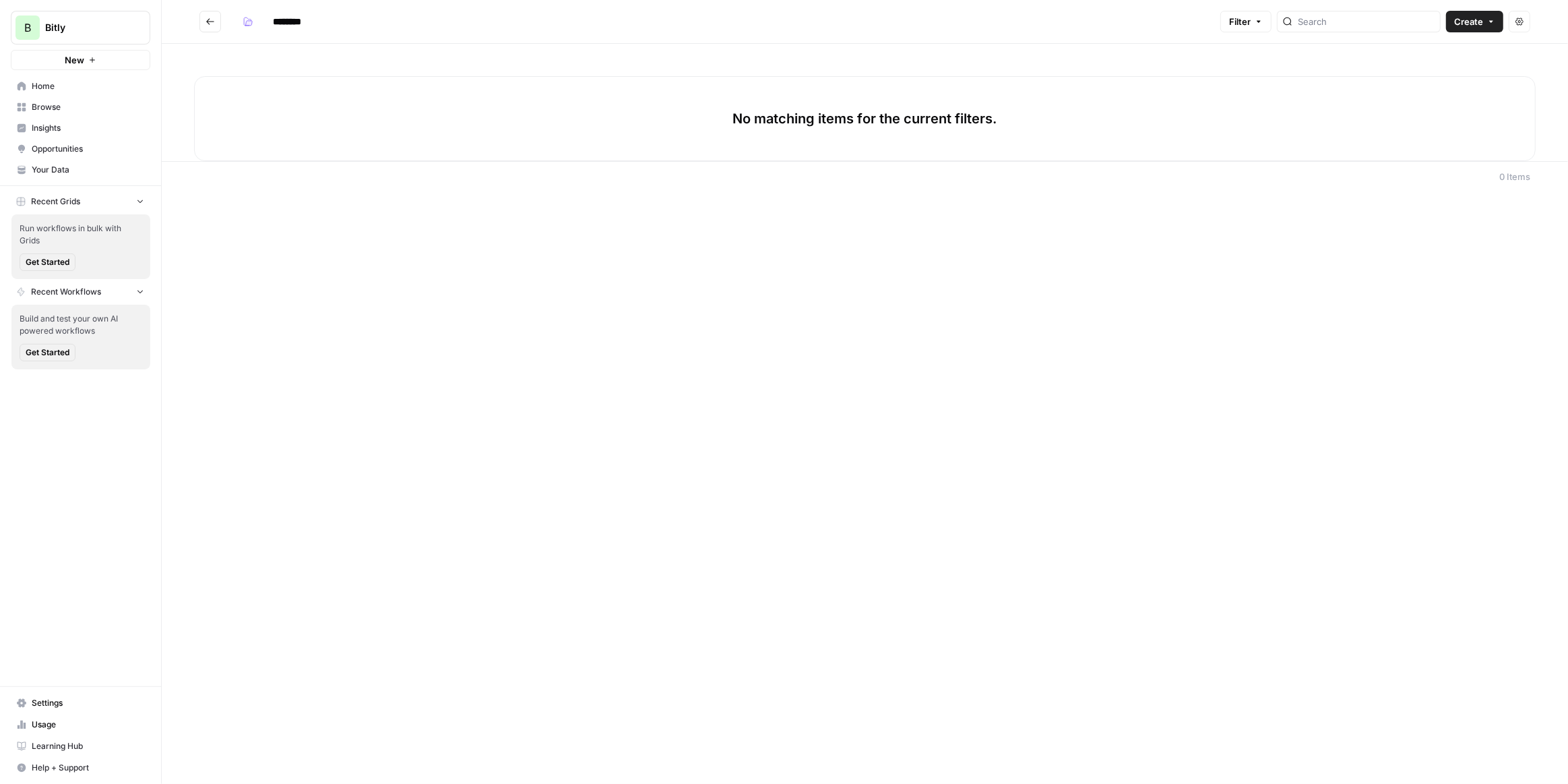
click at [295, 25] on input "********" at bounding box center [305, 21] width 76 height 21
paste input "**********"
type input "**********"
click at [392, 229] on div "**********" at bounding box center [864, 392] width 1407 height 784
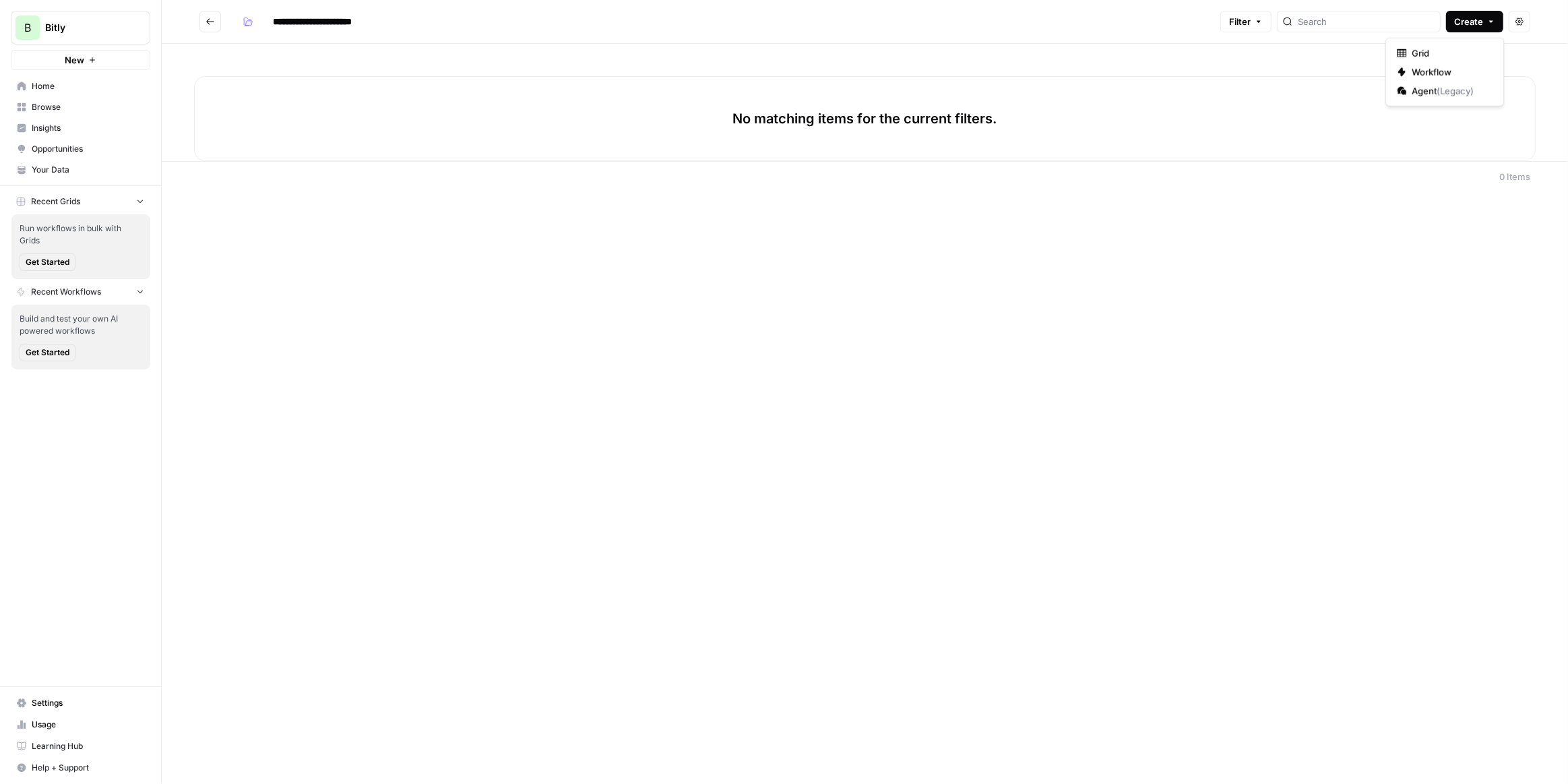
click at [1476, 19] on span "Create" at bounding box center [1468, 21] width 29 height 13
click at [1262, 362] on div "**********" at bounding box center [864, 392] width 1407 height 784
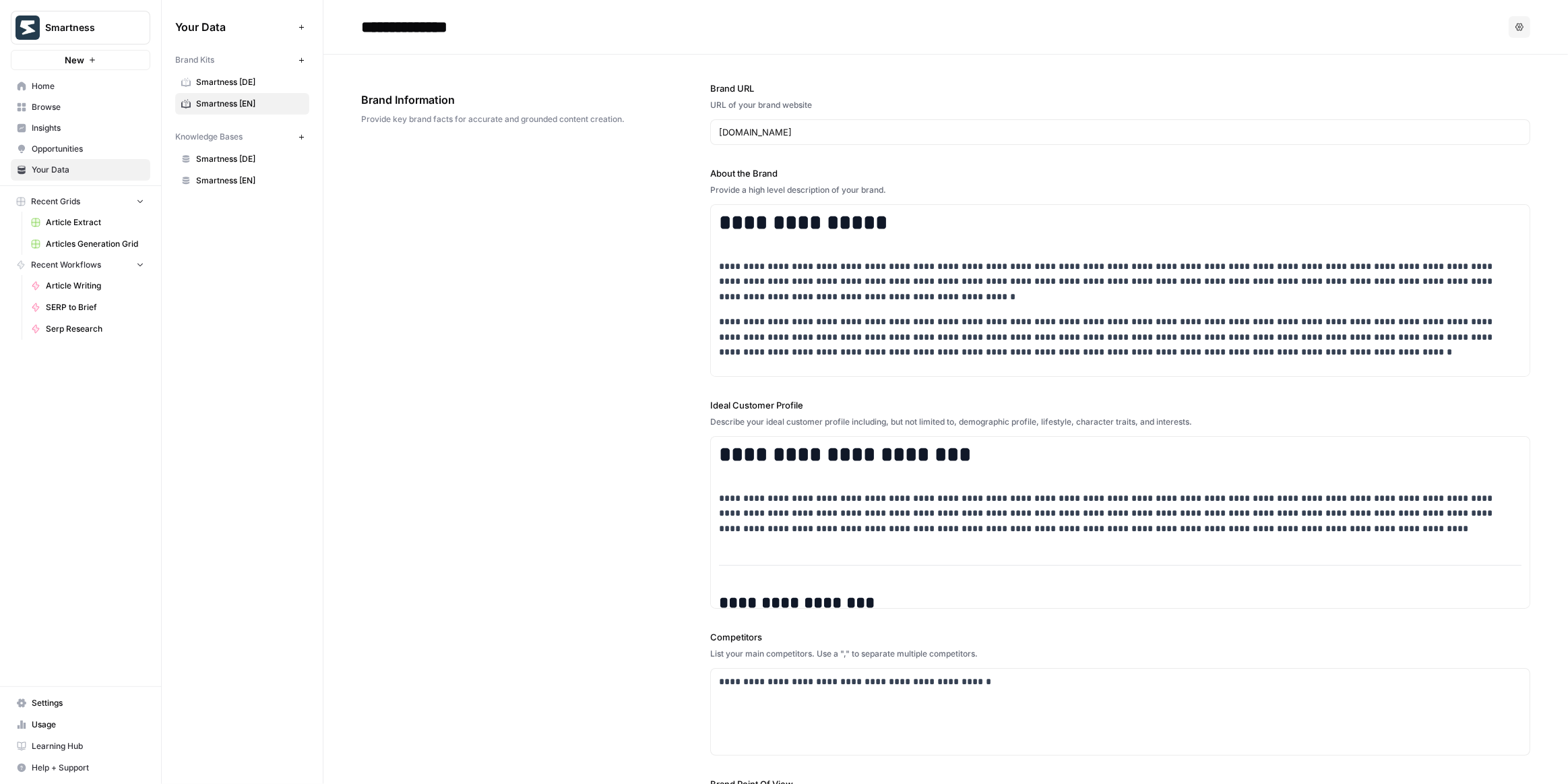
click at [78, 101] on span "Browse" at bounding box center [88, 108] width 113 height 12
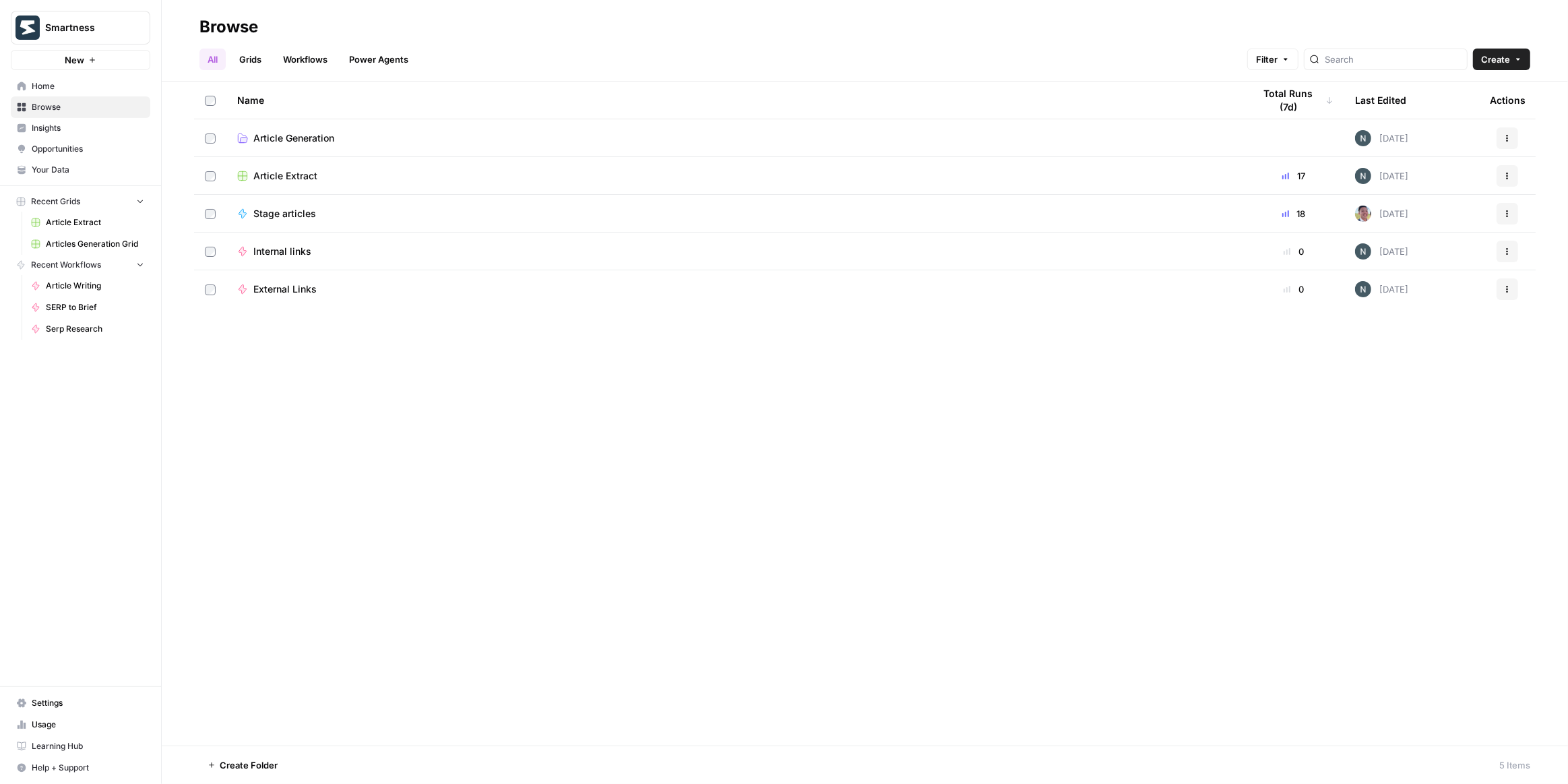
click at [308, 138] on span "Article Generation" at bounding box center [294, 138] width 81 height 13
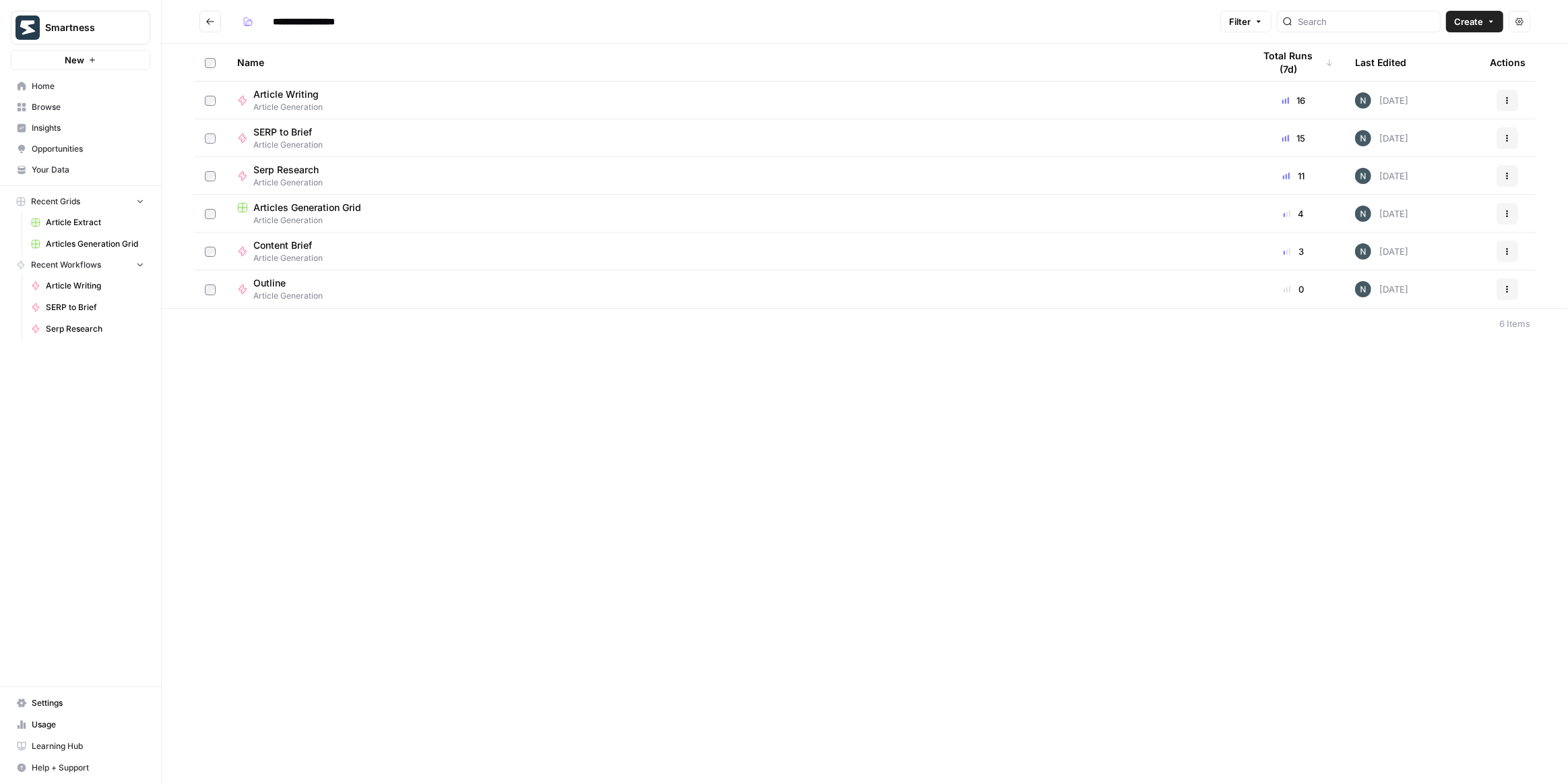
click at [327, 19] on input "**********" at bounding box center [315, 21] width 96 height 21
type input "**********"
click at [467, 17] on div "**********" at bounding box center [726, 21] width 978 height 21
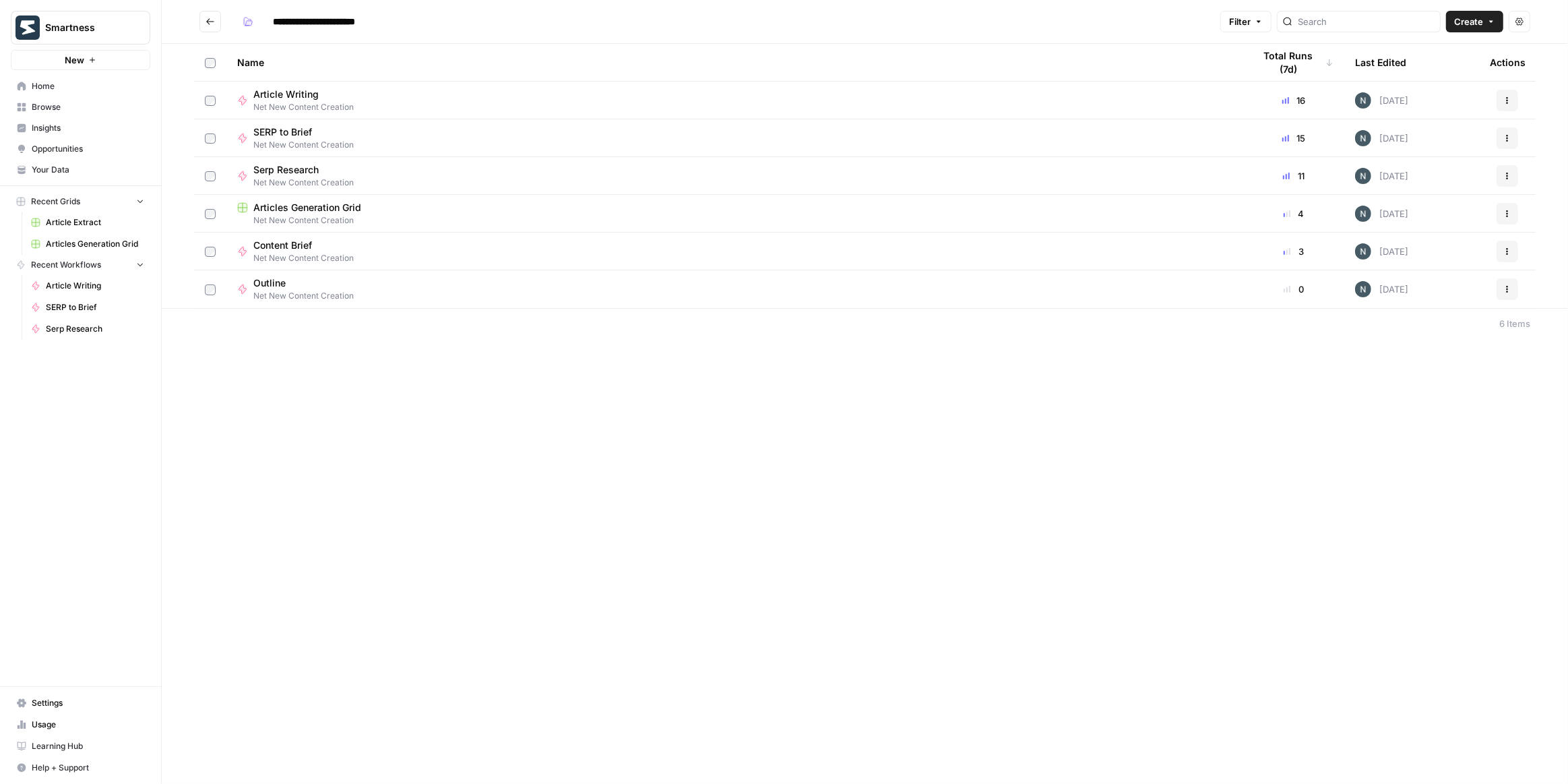
click at [210, 18] on icon "Go back" at bounding box center [210, 21] width 10 height 10
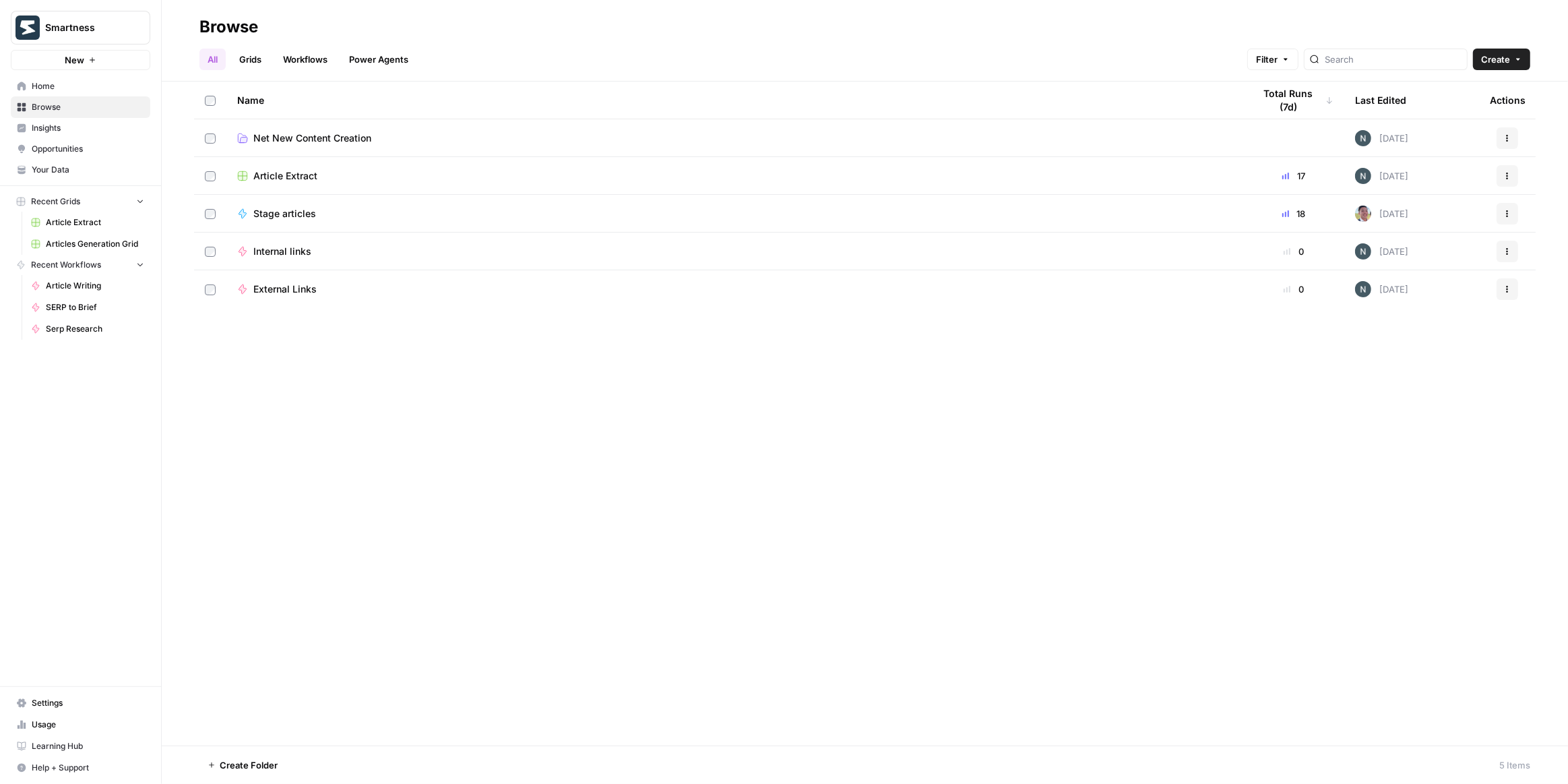
click at [351, 132] on span "Net New Content Creation" at bounding box center [312, 138] width 118 height 13
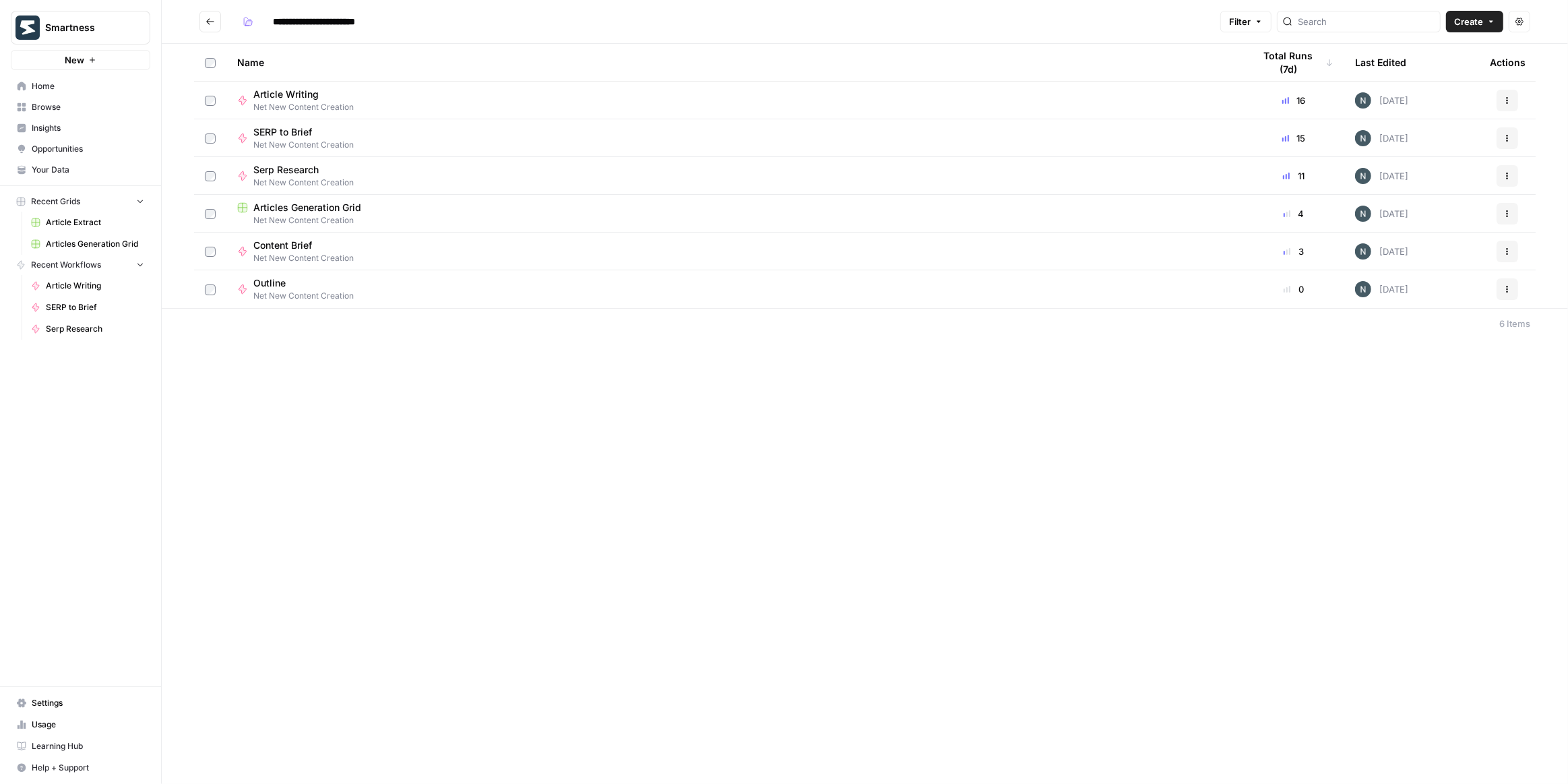
click at [307, 25] on input "**********" at bounding box center [332, 21] width 131 height 21
drag, startPoint x: 293, startPoint y: 20, endPoint x: 267, endPoint y: 22, distance: 26.1
click at [267, 22] on input "**********" at bounding box center [332, 21] width 131 height 21
click at [310, 22] on input "**********" at bounding box center [324, 21] width 113 height 21
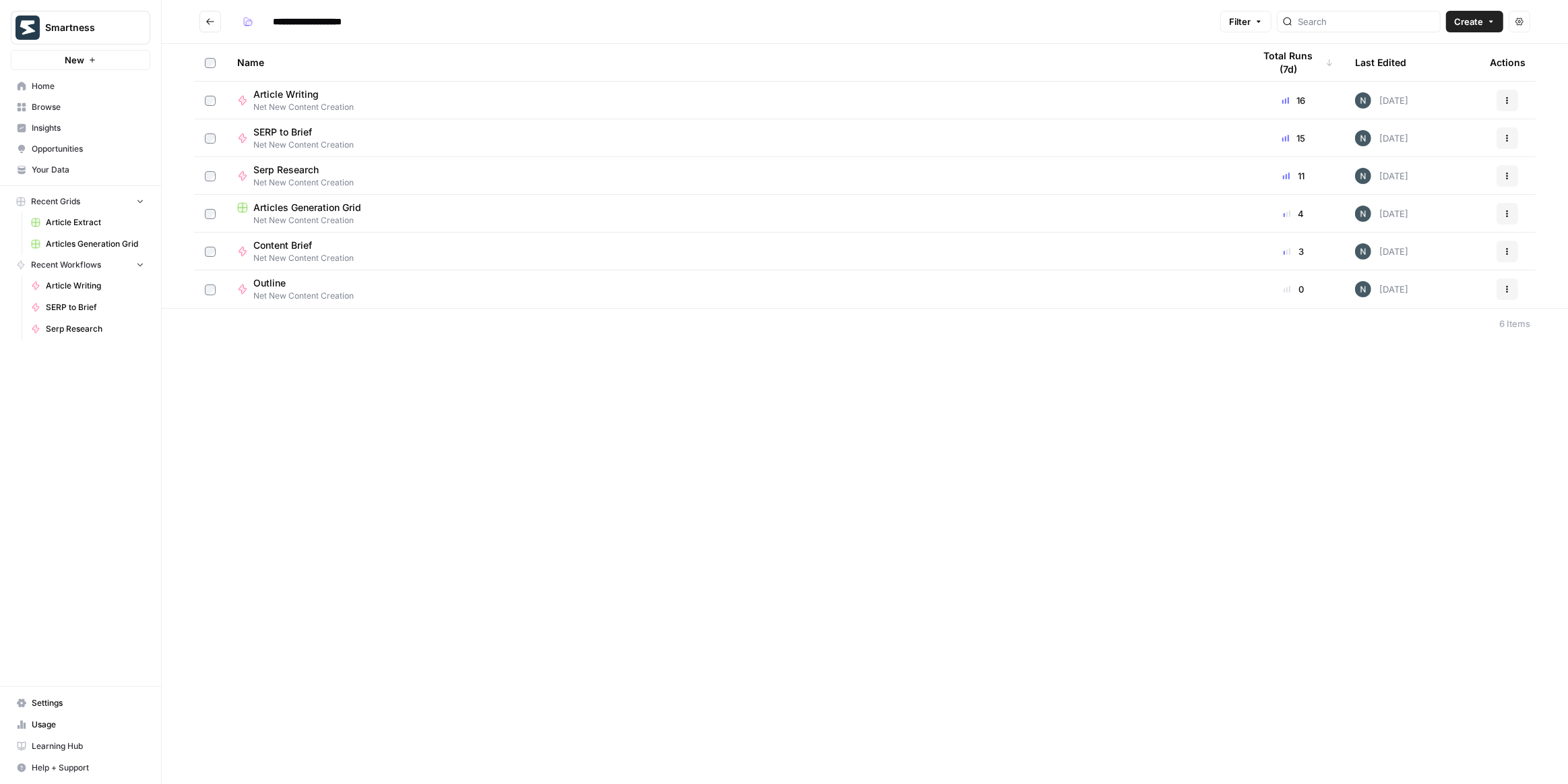
click at [310, 22] on input "**********" at bounding box center [324, 21] width 113 height 21
click at [349, 25] on input "**********" at bounding box center [324, 21] width 113 height 21
drag, startPoint x: 375, startPoint y: 24, endPoint x: 263, endPoint y: 24, distance: 112.0
click at [263, 24] on div "**********" at bounding box center [309, 21] width 143 height 21
click at [474, 34] on header "**********" at bounding box center [864, 22] width 1407 height 44
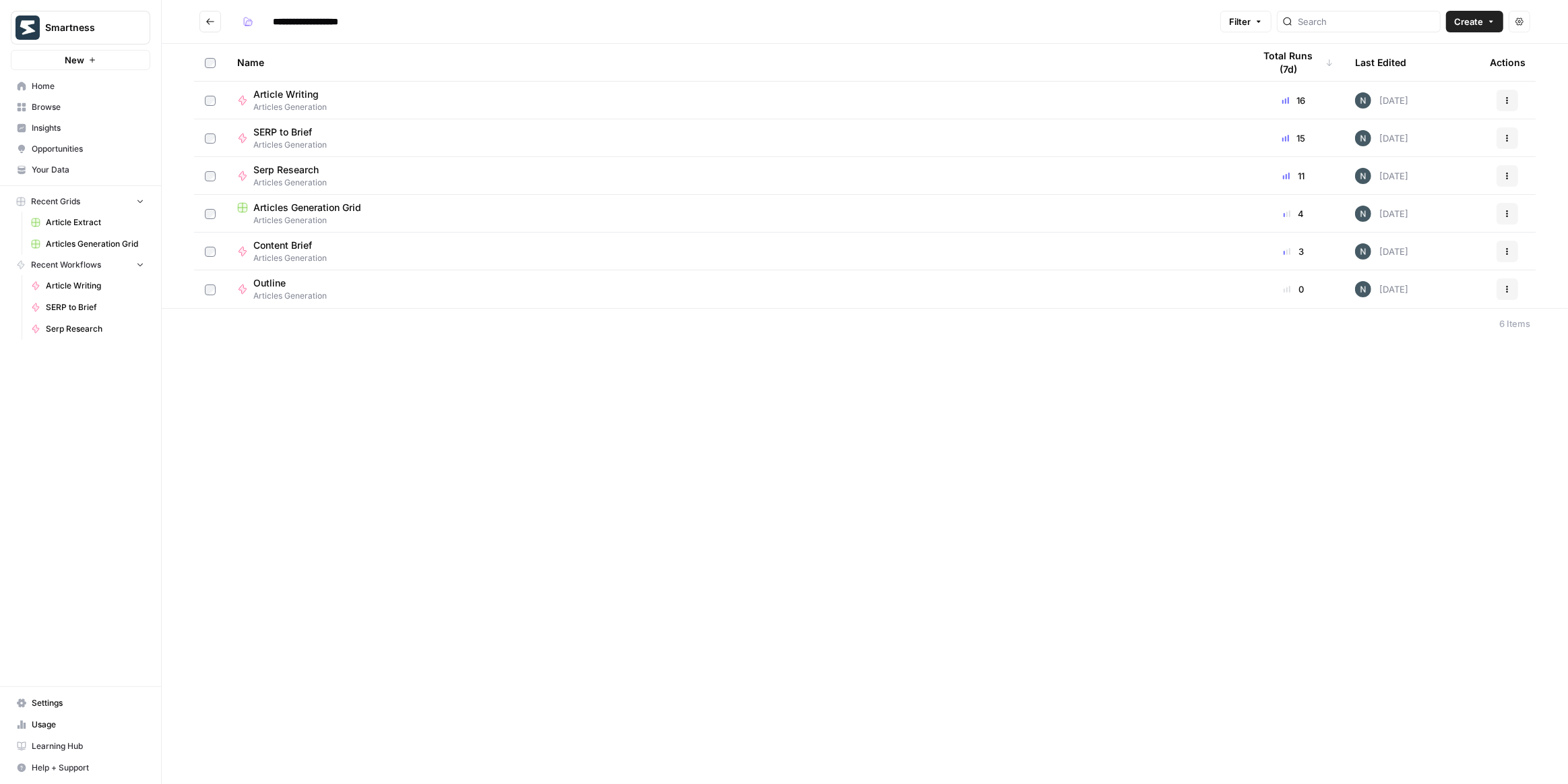
drag, startPoint x: 350, startPoint y: 26, endPoint x: 315, endPoint y: 29, distance: 35.1
click at [350, 26] on input "**********" at bounding box center [317, 21] width 101 height 21
click at [274, 22] on input "**********" at bounding box center [317, 21] width 101 height 21
click at [335, 16] on input "**********" at bounding box center [329, 21] width 123 height 21
click at [334, 16] on input "**********" at bounding box center [329, 21] width 123 height 21
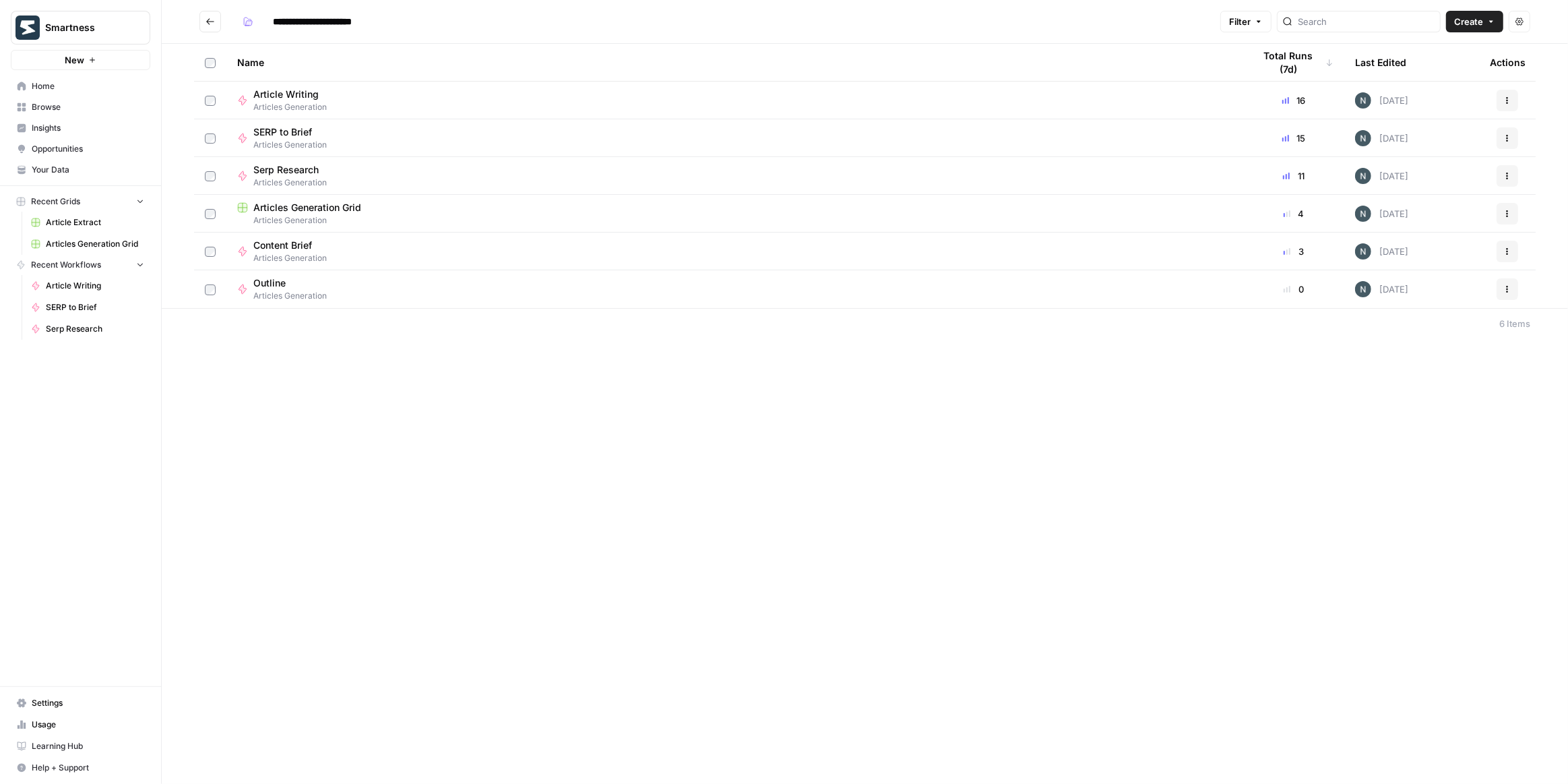
click at [334, 16] on input "**********" at bounding box center [329, 21] width 123 height 21
type input "**********"
click at [528, 27] on div "**********" at bounding box center [726, 21] width 978 height 21
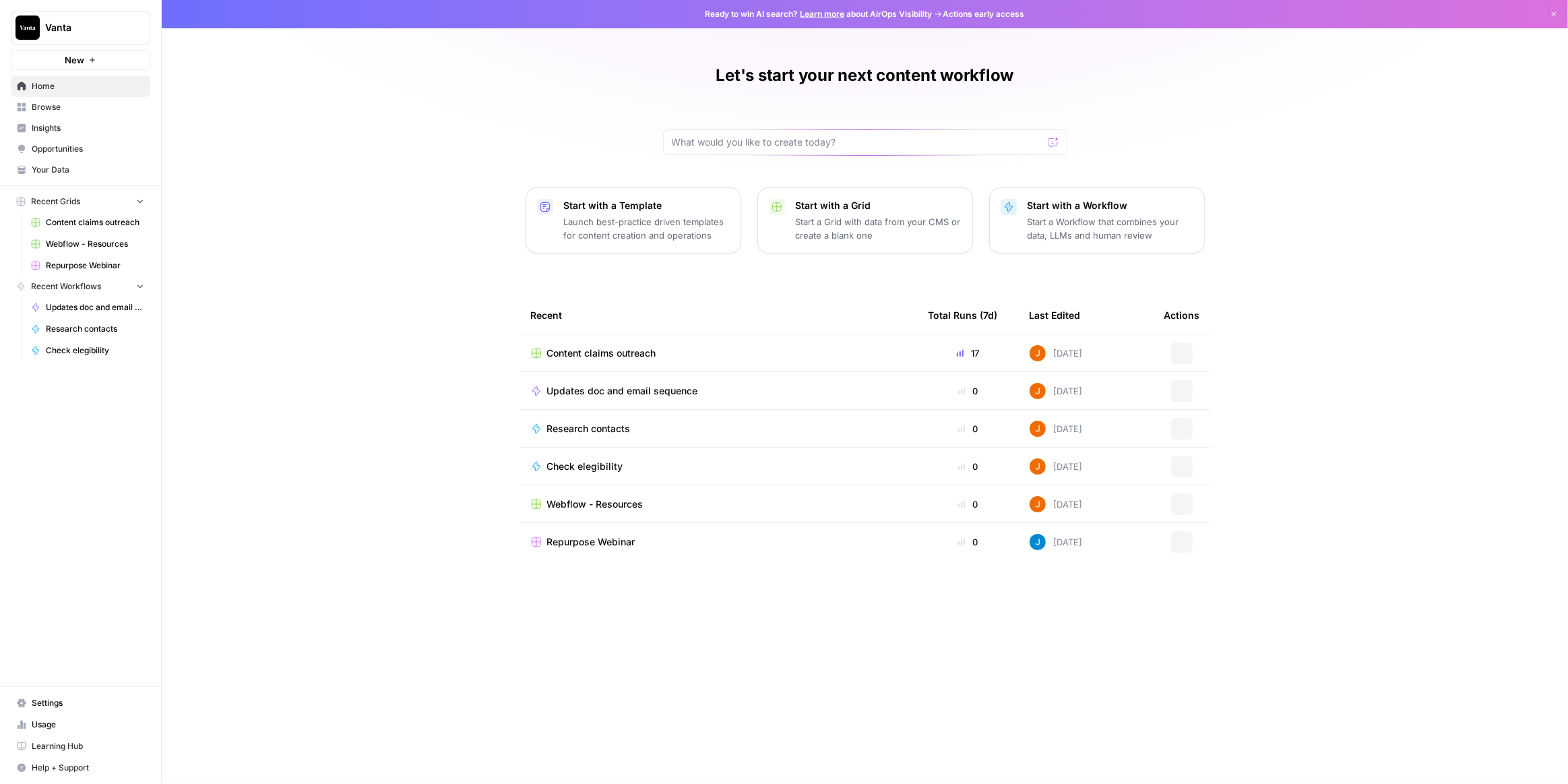
click at [68, 108] on span "Browse" at bounding box center [88, 108] width 113 height 12
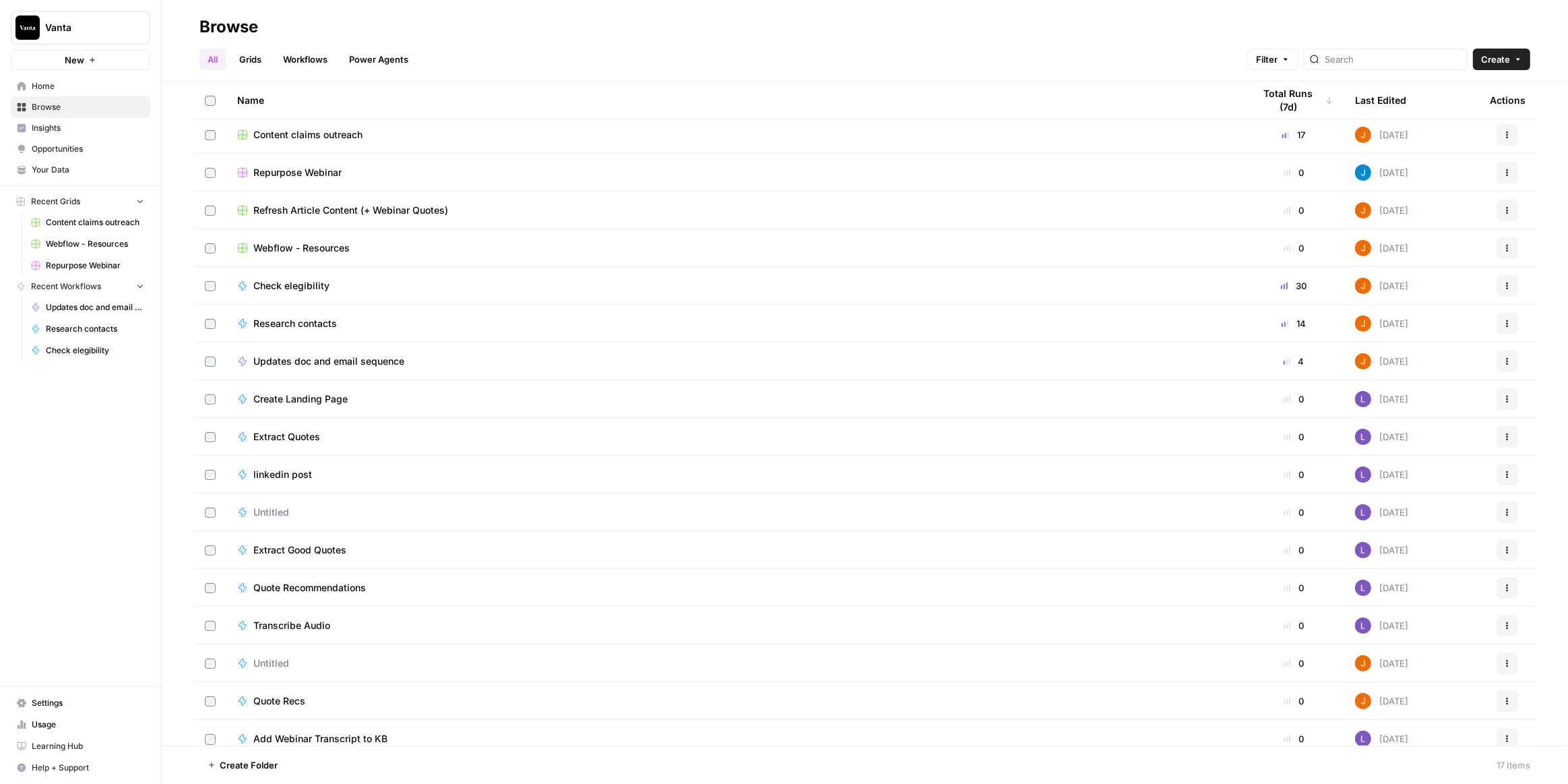
scroll to position [14, 0]
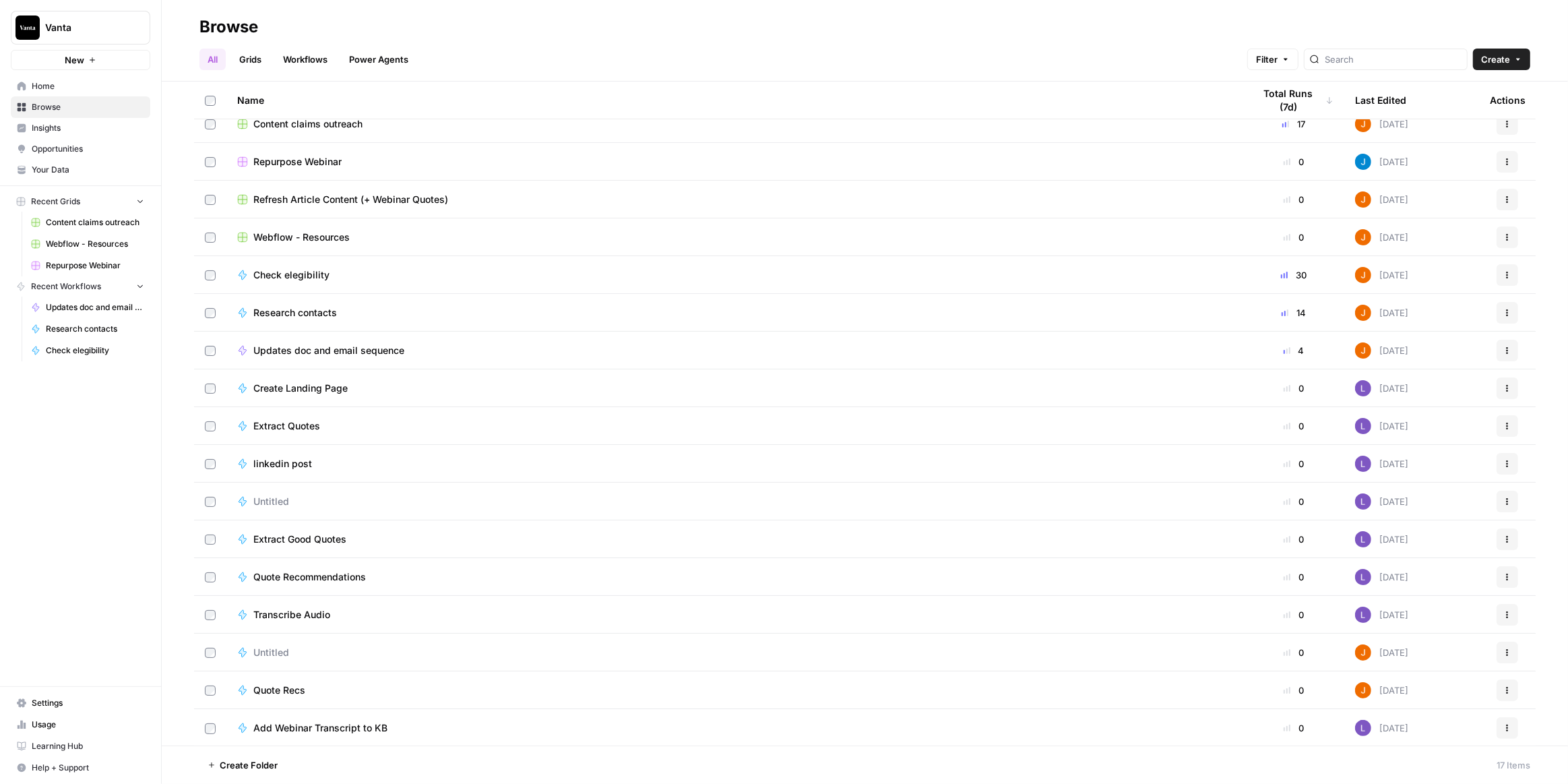
click at [268, 764] on span "Create Folder" at bounding box center [249, 765] width 58 height 13
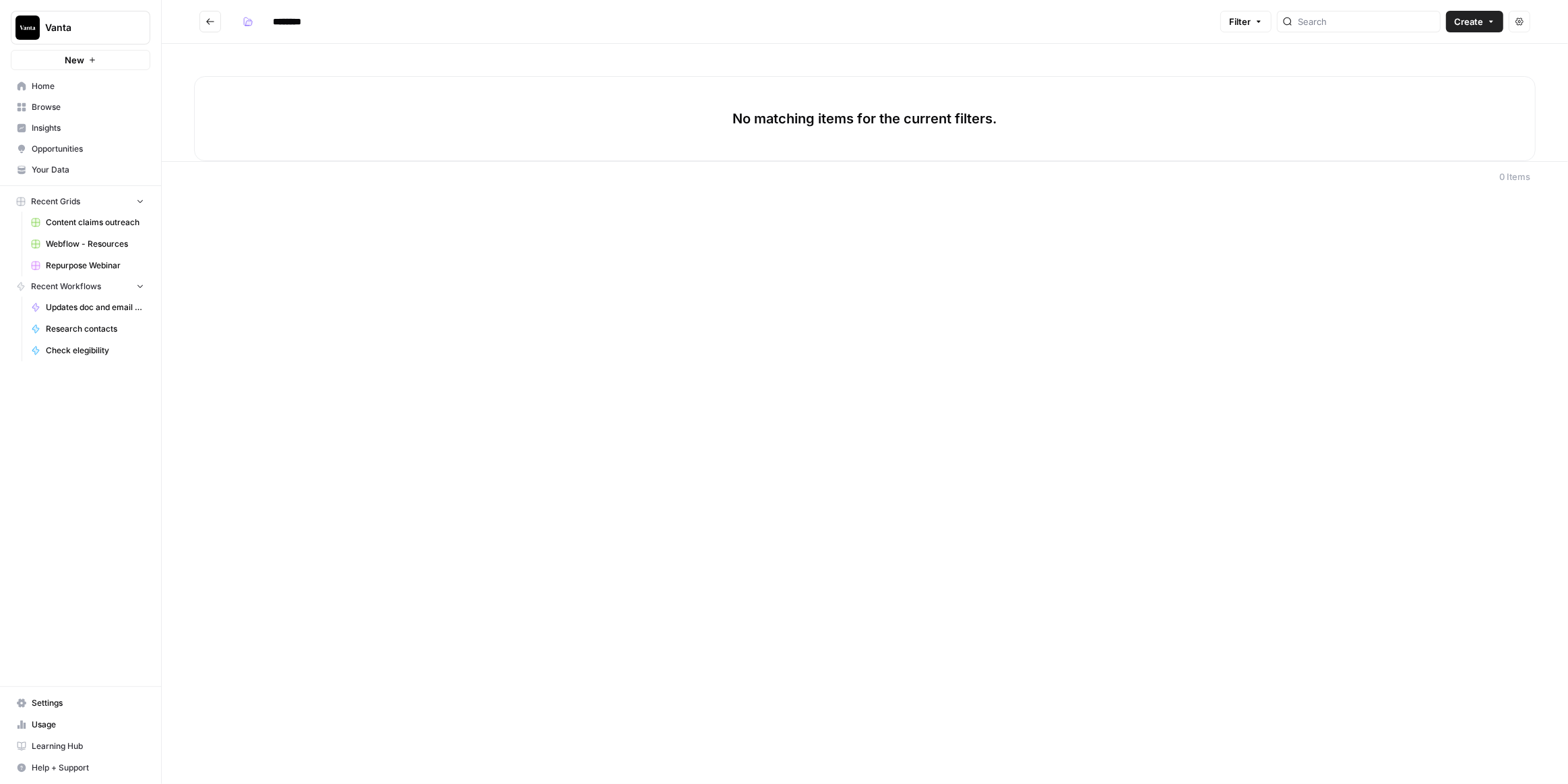
click at [307, 23] on input "********" at bounding box center [305, 21] width 76 height 21
type input "**********"
click at [441, 325] on div "**********" at bounding box center [864, 392] width 1407 height 784
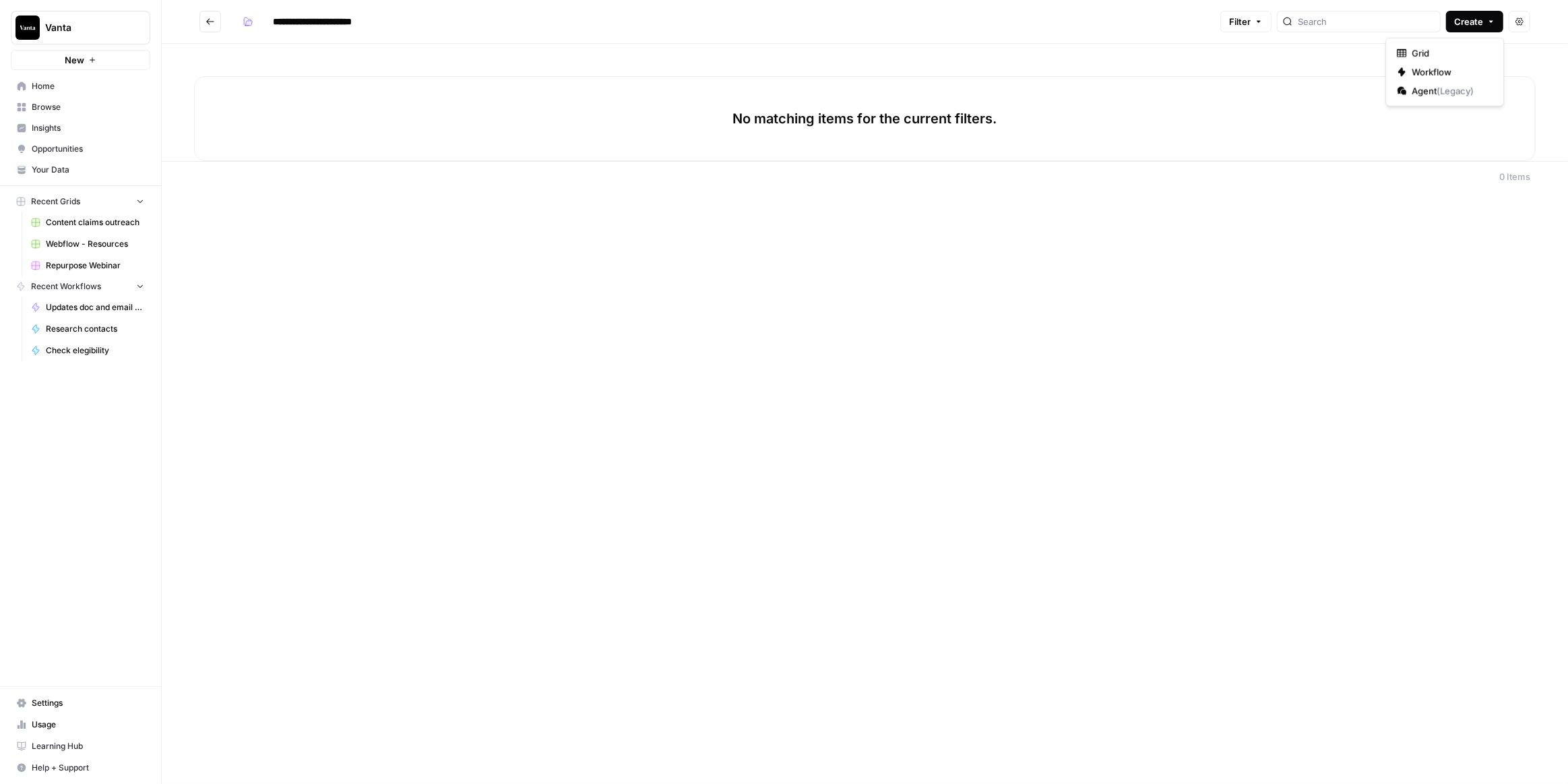
click at [1473, 21] on span "Create" at bounding box center [1468, 21] width 29 height 13
click at [1460, 71] on span "Workflow" at bounding box center [1450, 71] width 76 height 13
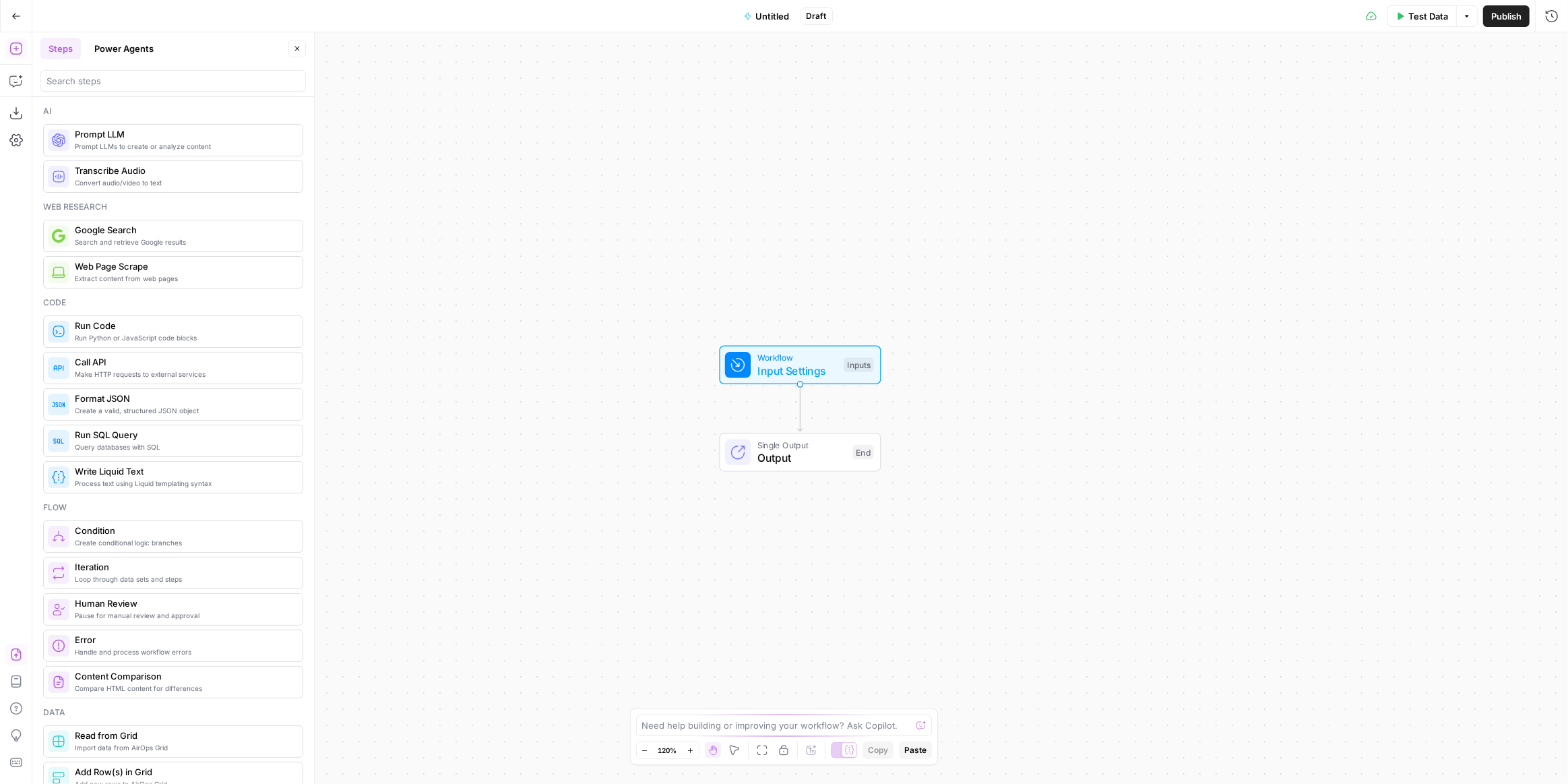
click at [12, 653] on icon "button" at bounding box center [16, 653] width 13 height 13
click at [719, 173] on button "Import" at bounding box center [736, 172] width 47 height 25
click at [773, 20] on span "Untitled" at bounding box center [773, 16] width 34 height 13
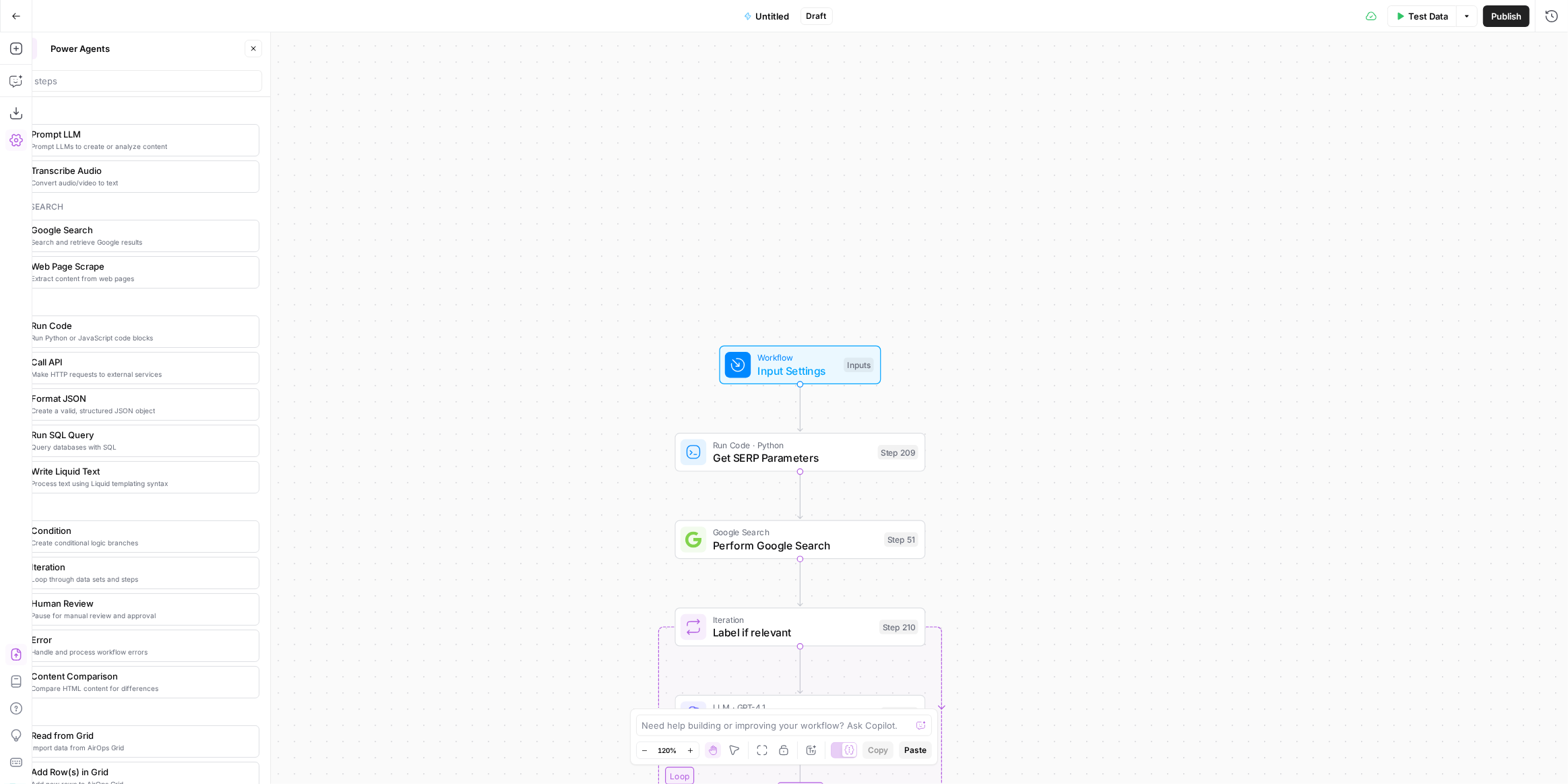
click at [773, 20] on span "Untitled" at bounding box center [773, 16] width 34 height 13
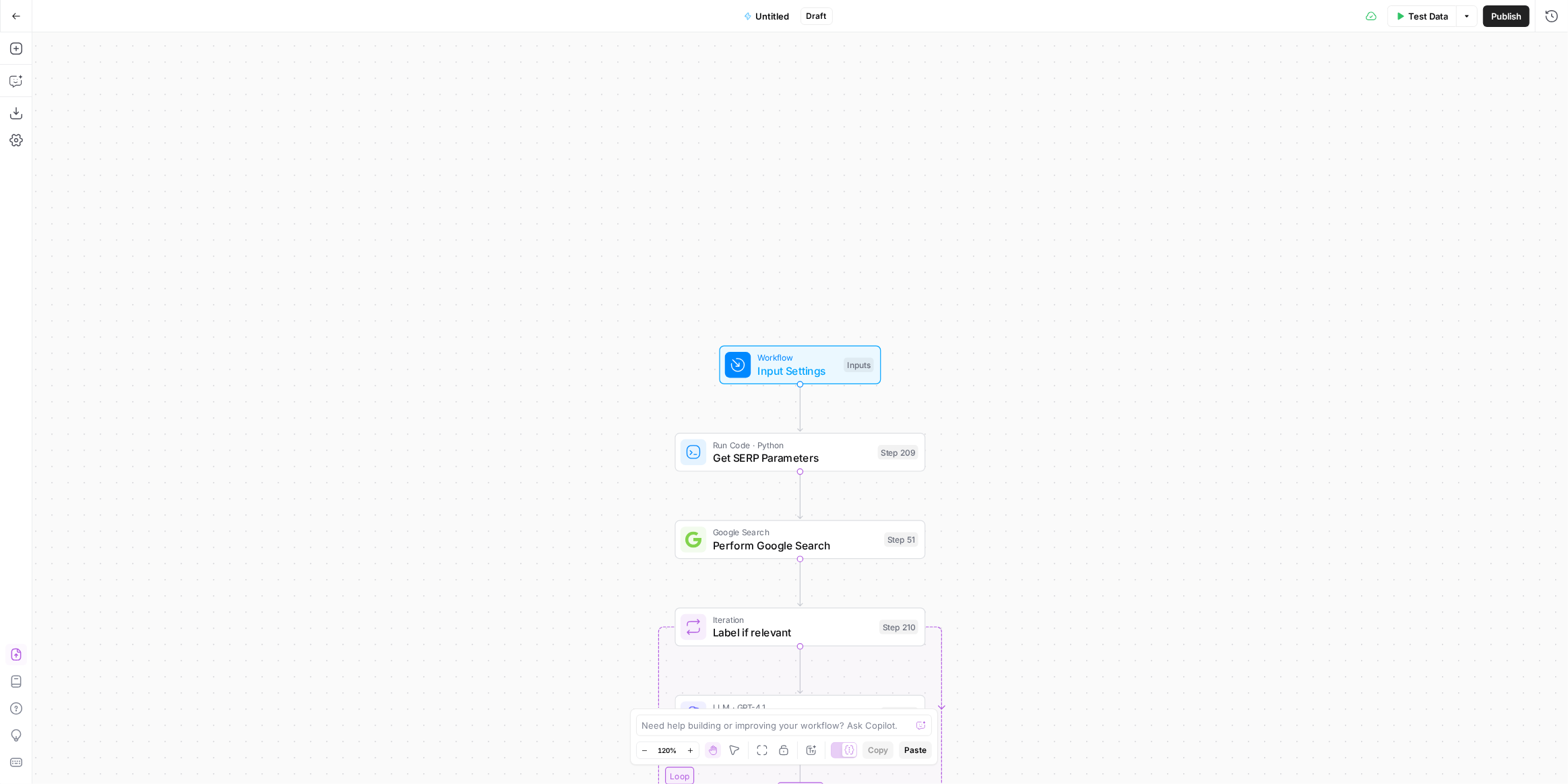
drag, startPoint x: 785, startPoint y: 16, endPoint x: 769, endPoint y: 16, distance: 16.0
click at [784, 16] on span "Untitled" at bounding box center [773, 16] width 34 height 13
click at [108, 106] on input "Name" at bounding box center [173, 101] width 253 height 13
type input "SERP Research"
click at [579, 188] on div "false true Workflow Input Settings Inputs Run Code · Python Get SERP Parameters…" at bounding box center [801, 408] width 1536 height 751
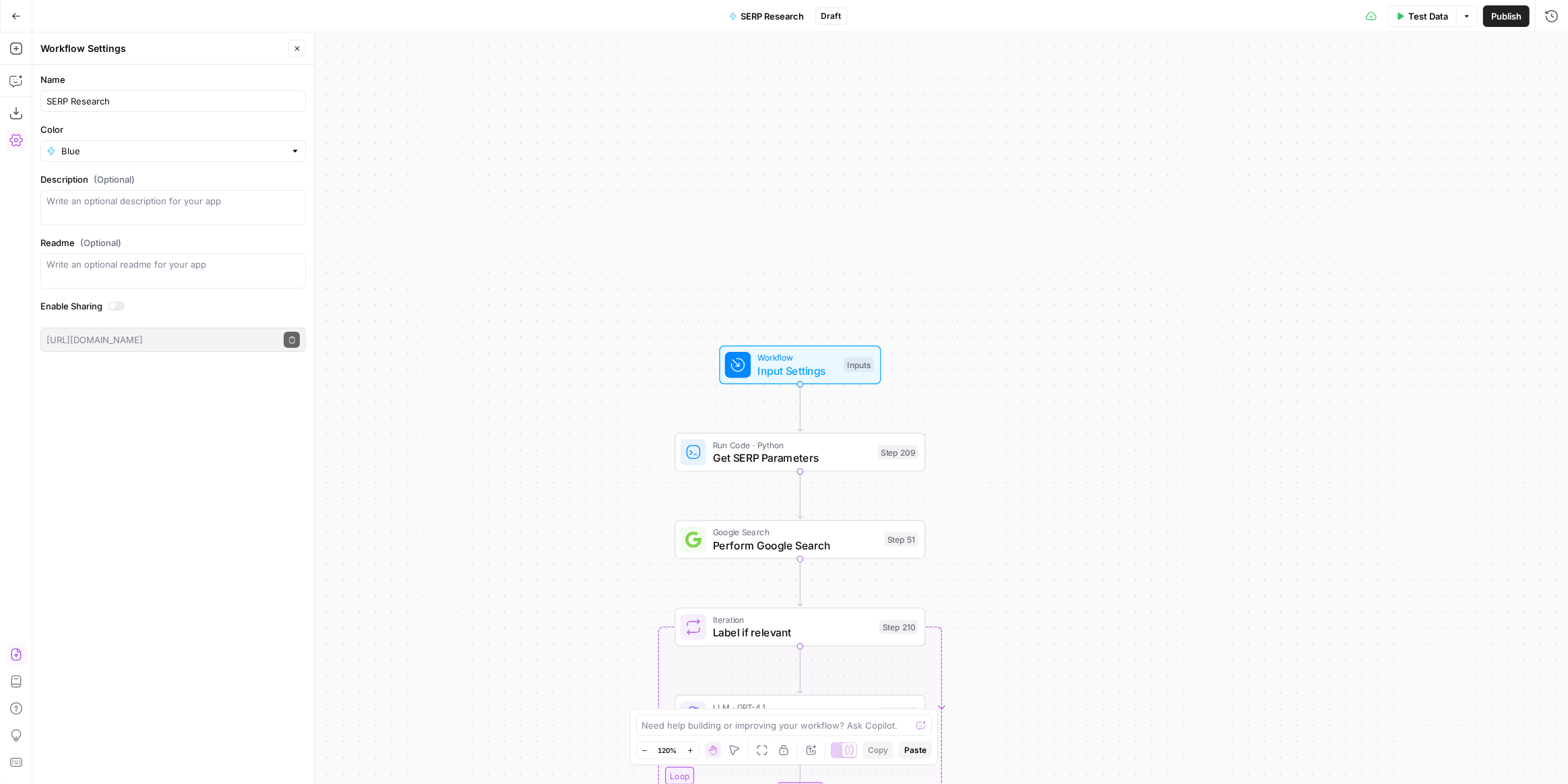
click at [295, 155] on div at bounding box center [295, 151] width 10 height 13
click at [98, 307] on button "Pink" at bounding box center [173, 313] width 253 height 19
type input "Pink"
click at [671, 257] on div "false true Workflow Input Settings Inputs Run Code · Python Get SERP Parameters…" at bounding box center [801, 408] width 1536 height 751
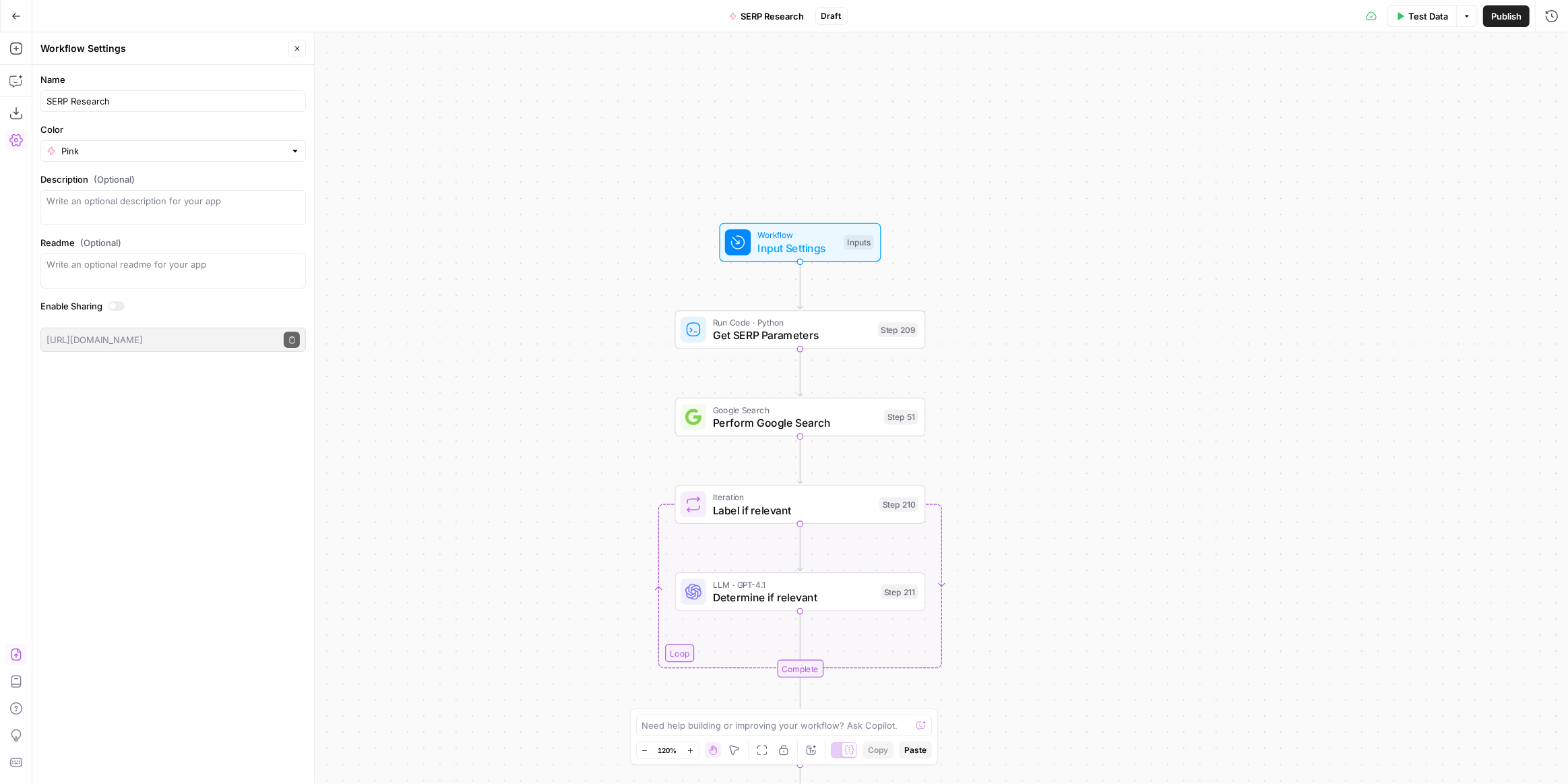
click at [1503, 25] on button "Publish" at bounding box center [1506, 16] width 47 height 21
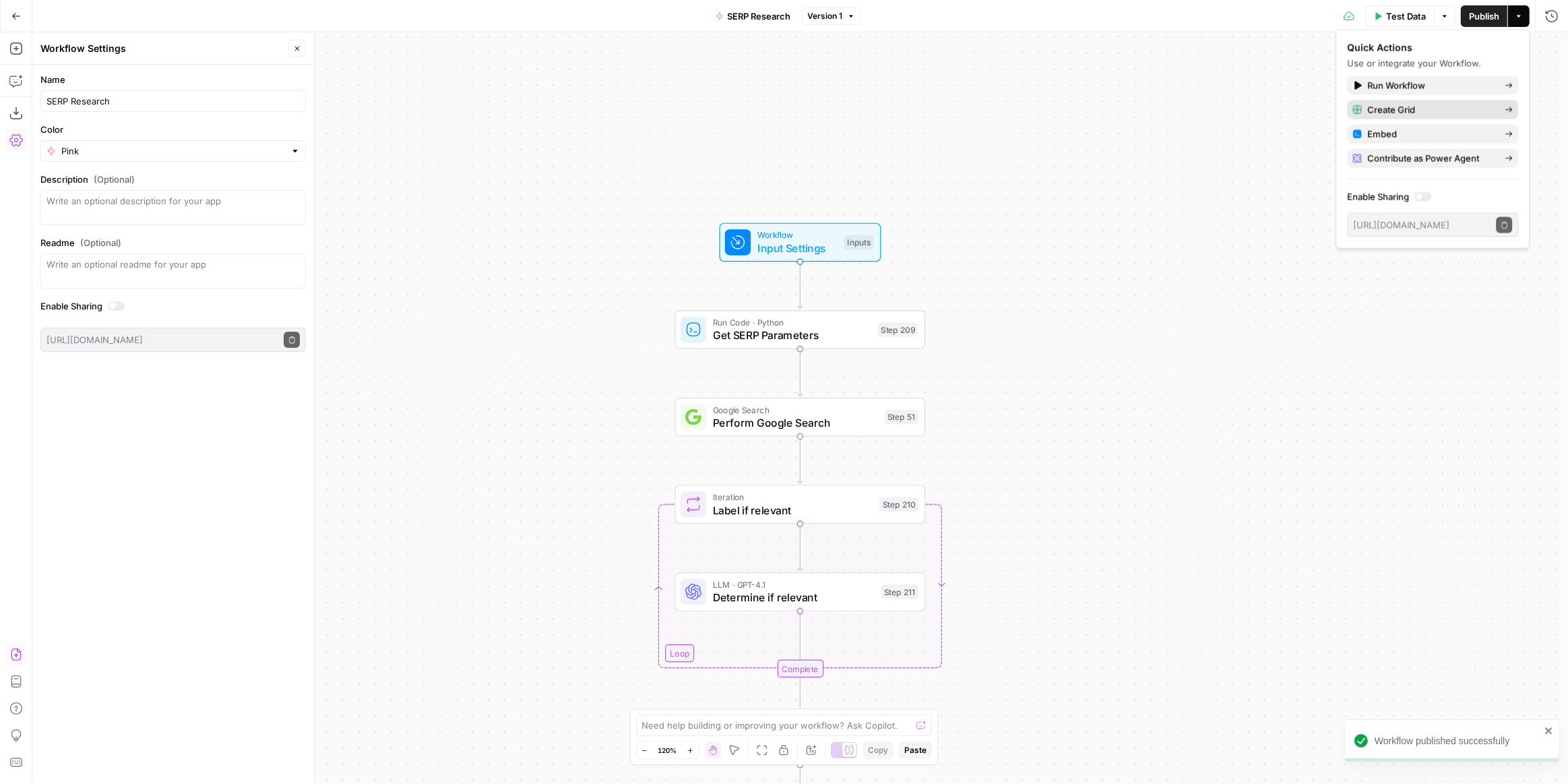
click at [1479, 110] on span "Create Grid" at bounding box center [1430, 109] width 127 height 13
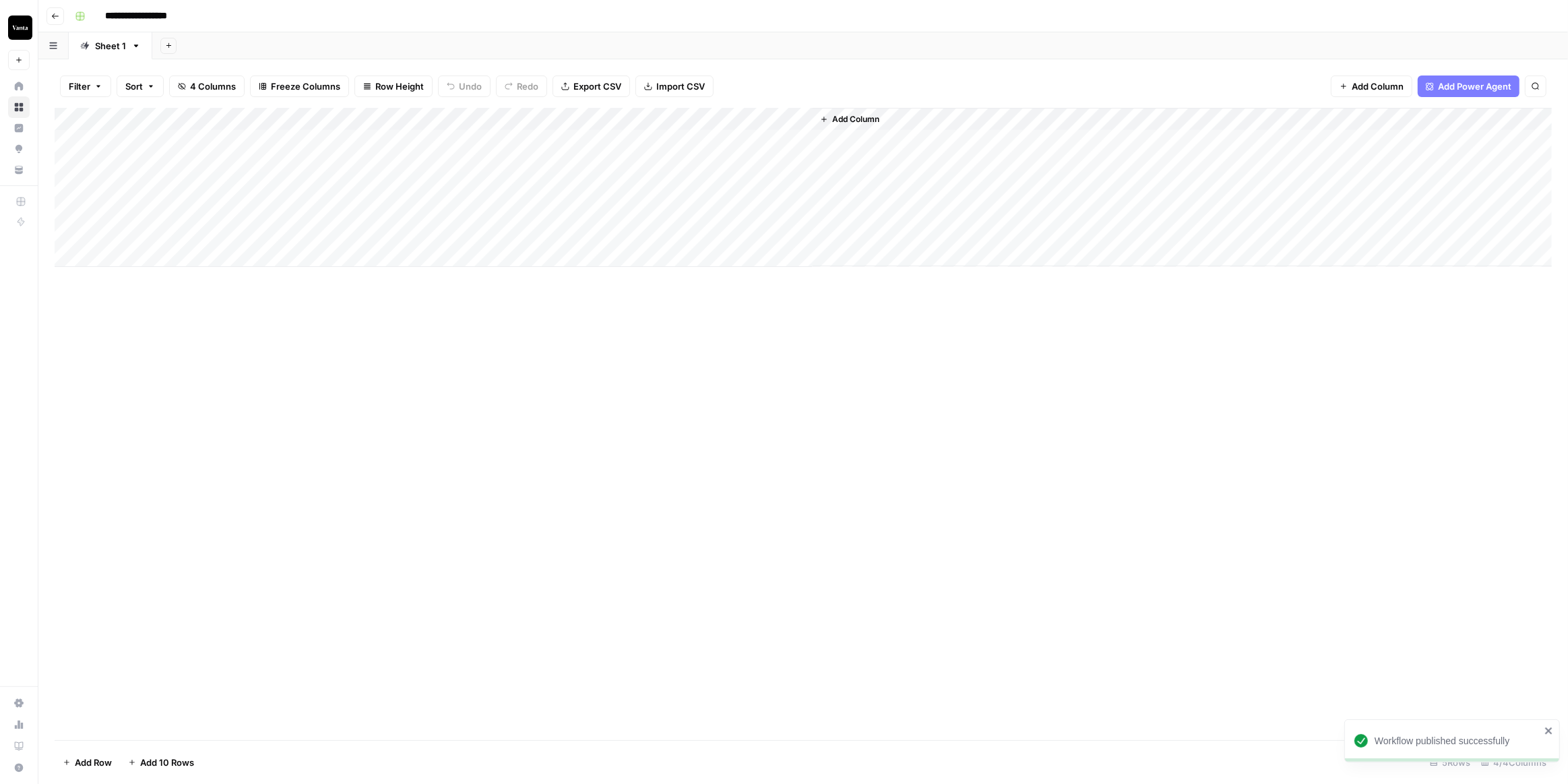
click at [177, 9] on input "**********" at bounding box center [150, 16] width 103 height 21
click at [177, 8] on input "**********" at bounding box center [150, 16] width 103 height 21
drag, startPoint x: 392, startPoint y: 433, endPoint x: 354, endPoint y: 399, distance: 51.0
click at [390, 430] on div "Add Column" at bounding box center [803, 423] width 1497 height 632
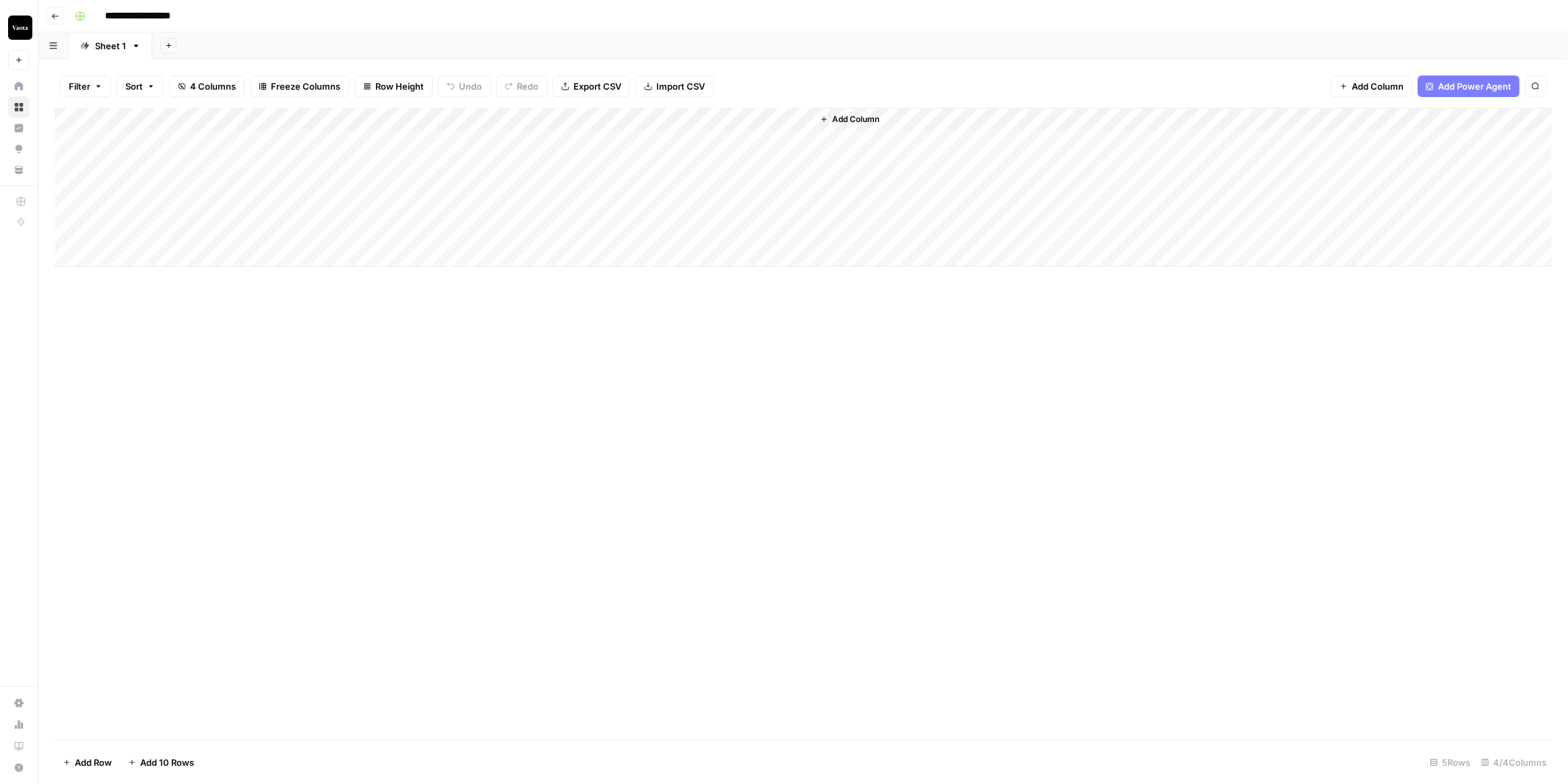
click at [108, 13] on input "**********" at bounding box center [149, 16] width 101 height 21
click at [105, 13] on input "**********" at bounding box center [149, 16] width 101 height 21
type input "**********"
click at [317, 362] on div "Add Column" at bounding box center [803, 423] width 1497 height 632
click at [53, 17] on icon "button" at bounding box center [55, 16] width 8 height 8
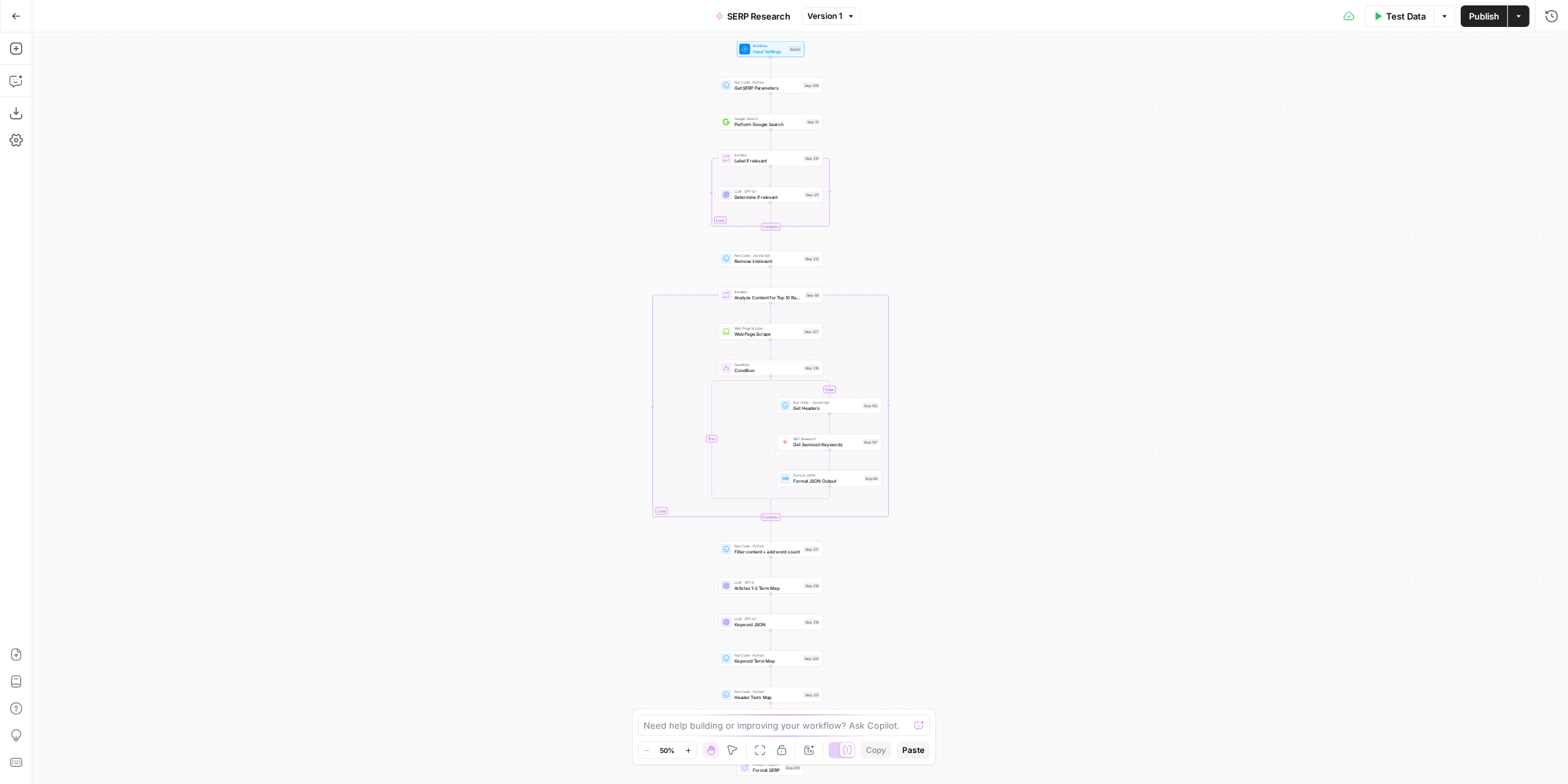
click at [16, 18] on icon "button" at bounding box center [16, 16] width 10 height 10
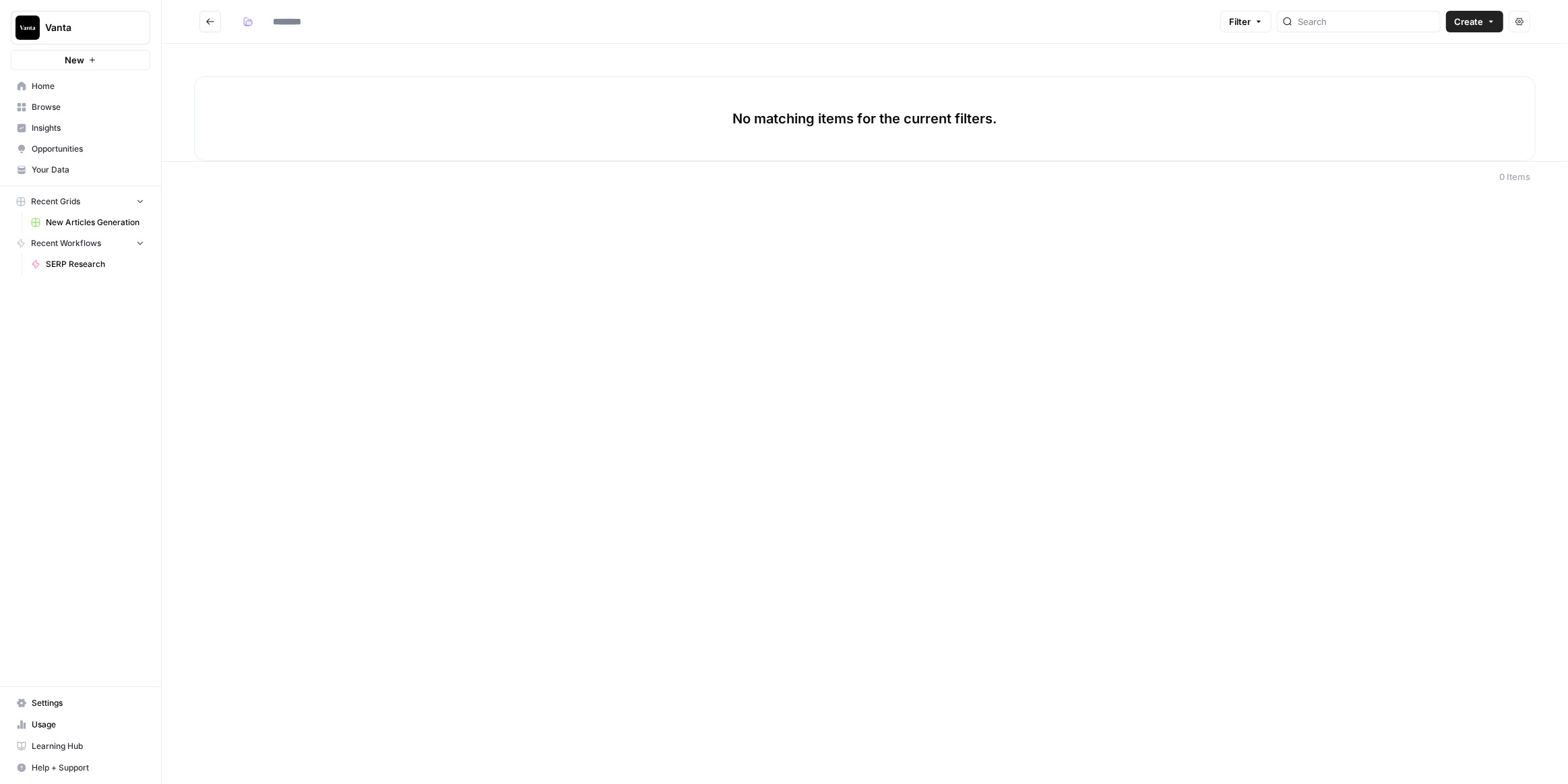
type input "**********"
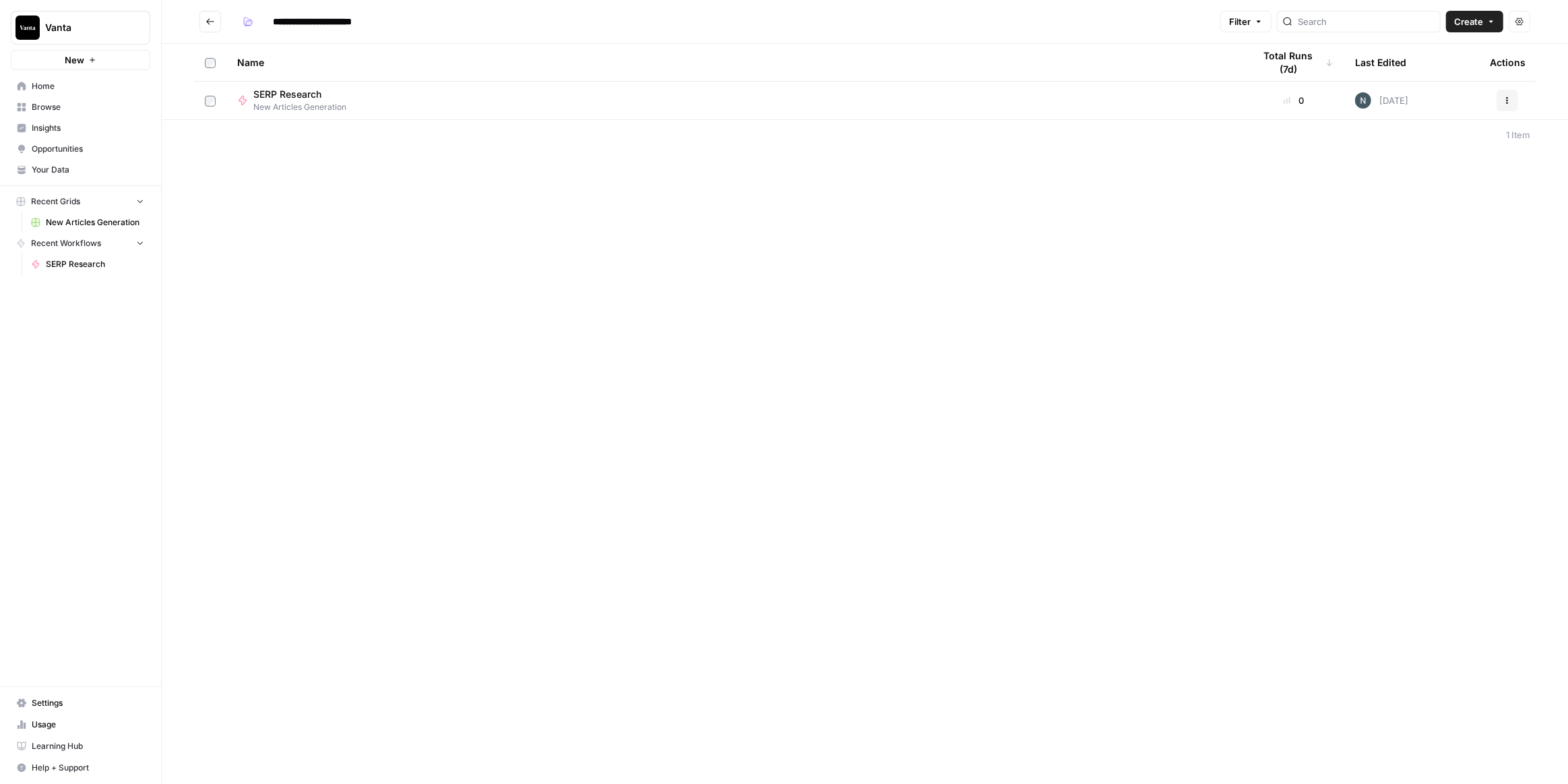
drag, startPoint x: 717, startPoint y: 329, endPoint x: 987, endPoint y: 218, distance: 291.9
click at [721, 327] on div "**********" at bounding box center [864, 392] width 1407 height 784
click at [213, 20] on icon "Go back" at bounding box center [210, 21] width 10 height 10
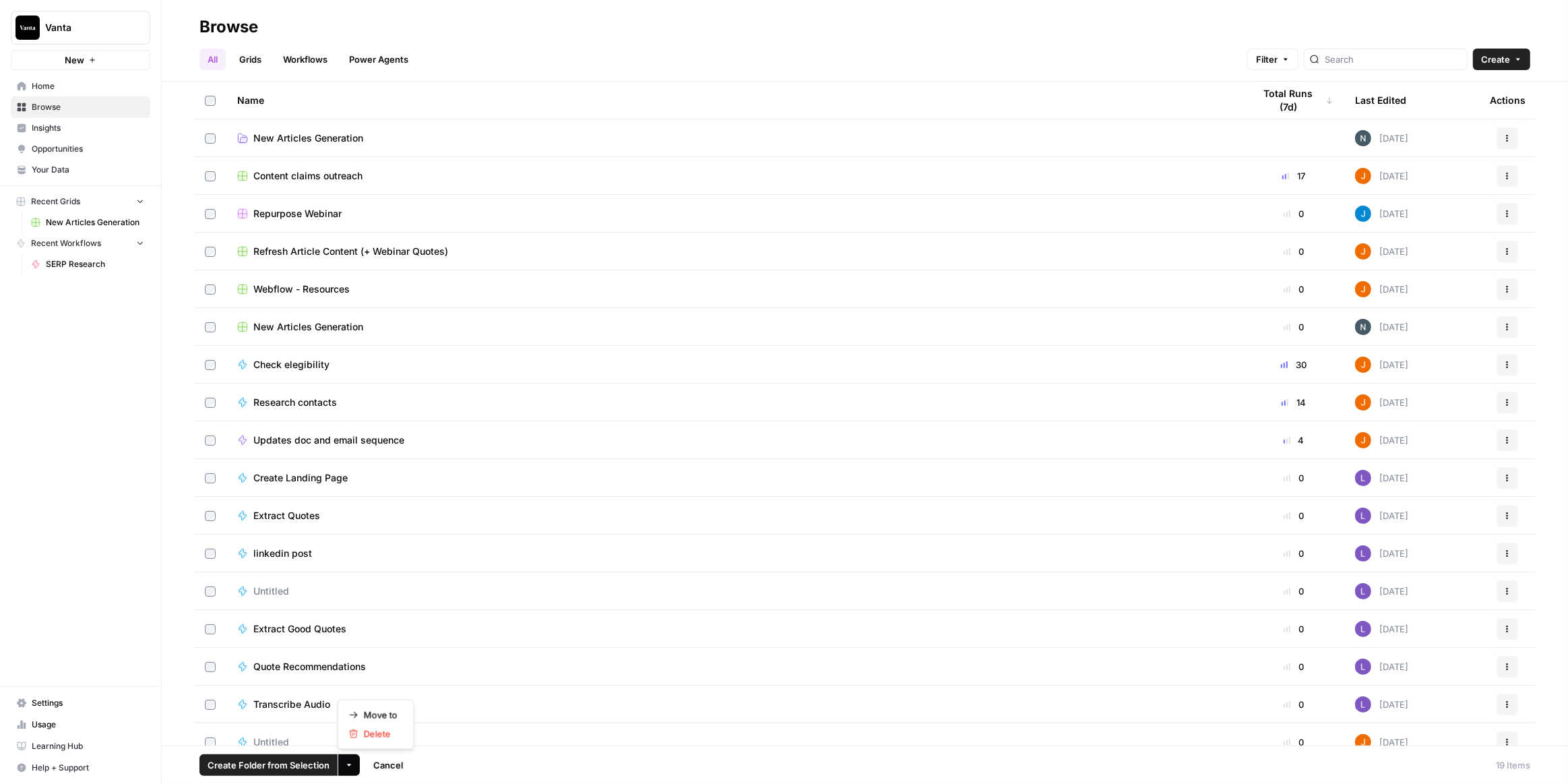
click at [349, 770] on button "More Options" at bounding box center [349, 765] width 21 height 21
click at [373, 713] on span "Move to" at bounding box center [381, 714] width 34 height 13
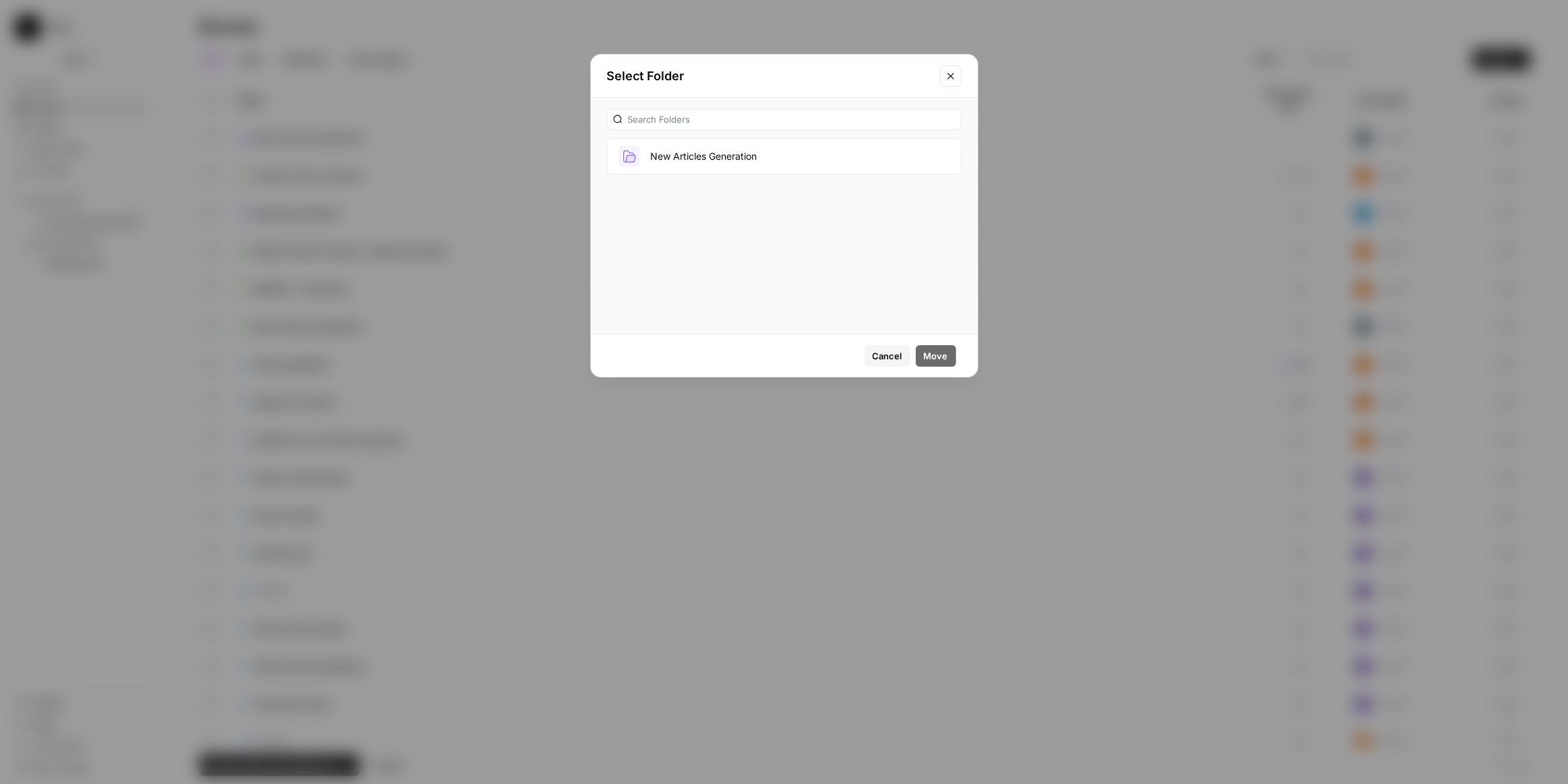
click at [739, 156] on button "New Articles Generation" at bounding box center [785, 156] width 355 height 36
click at [929, 350] on span "Move" at bounding box center [937, 355] width 25 height 13
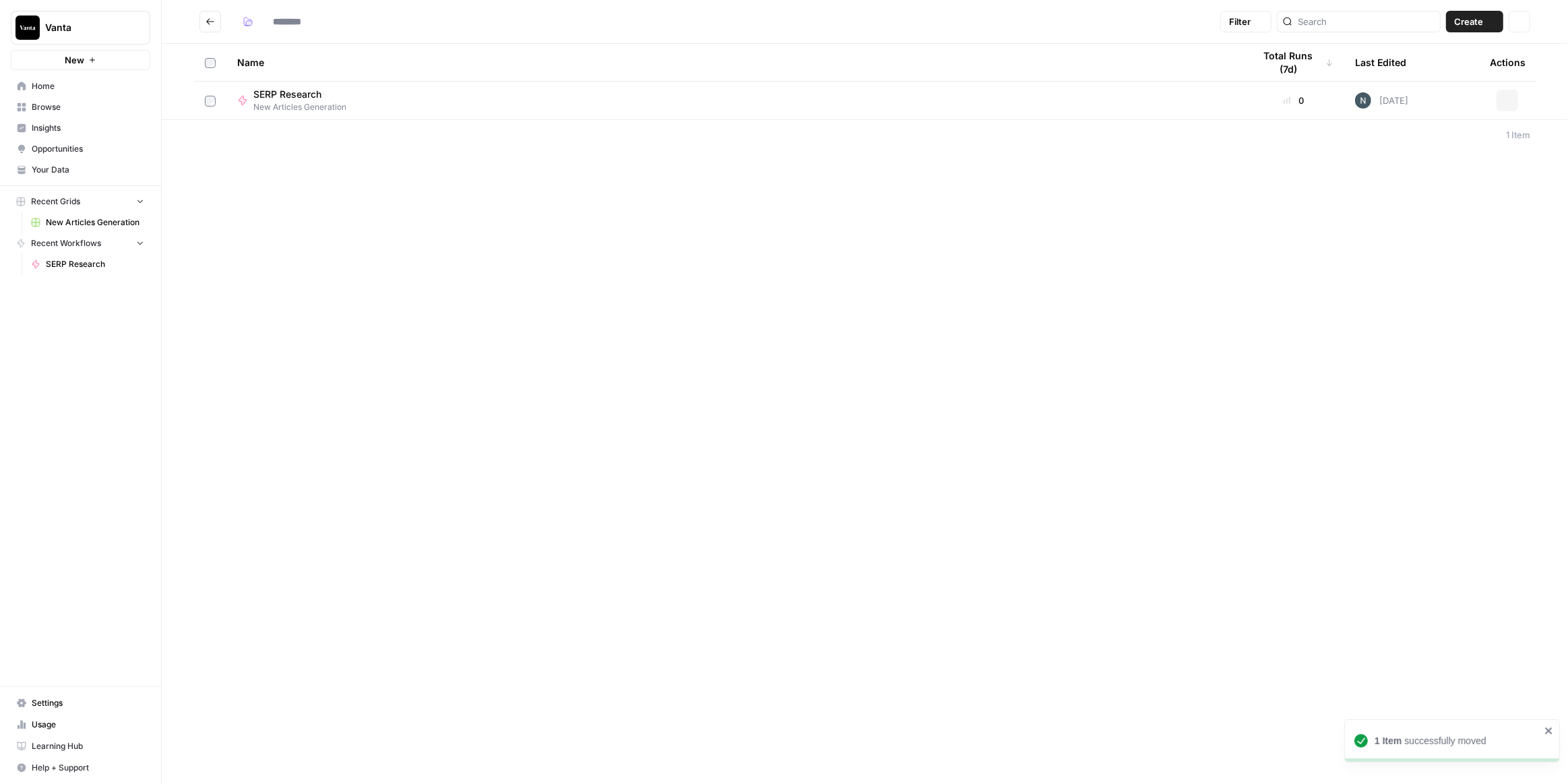
type input "**********"
click at [487, 304] on div "**********" at bounding box center [864, 392] width 1407 height 784
click at [1470, 21] on span "Create" at bounding box center [1468, 21] width 29 height 13
click at [1445, 75] on span "Workflow" at bounding box center [1450, 71] width 76 height 13
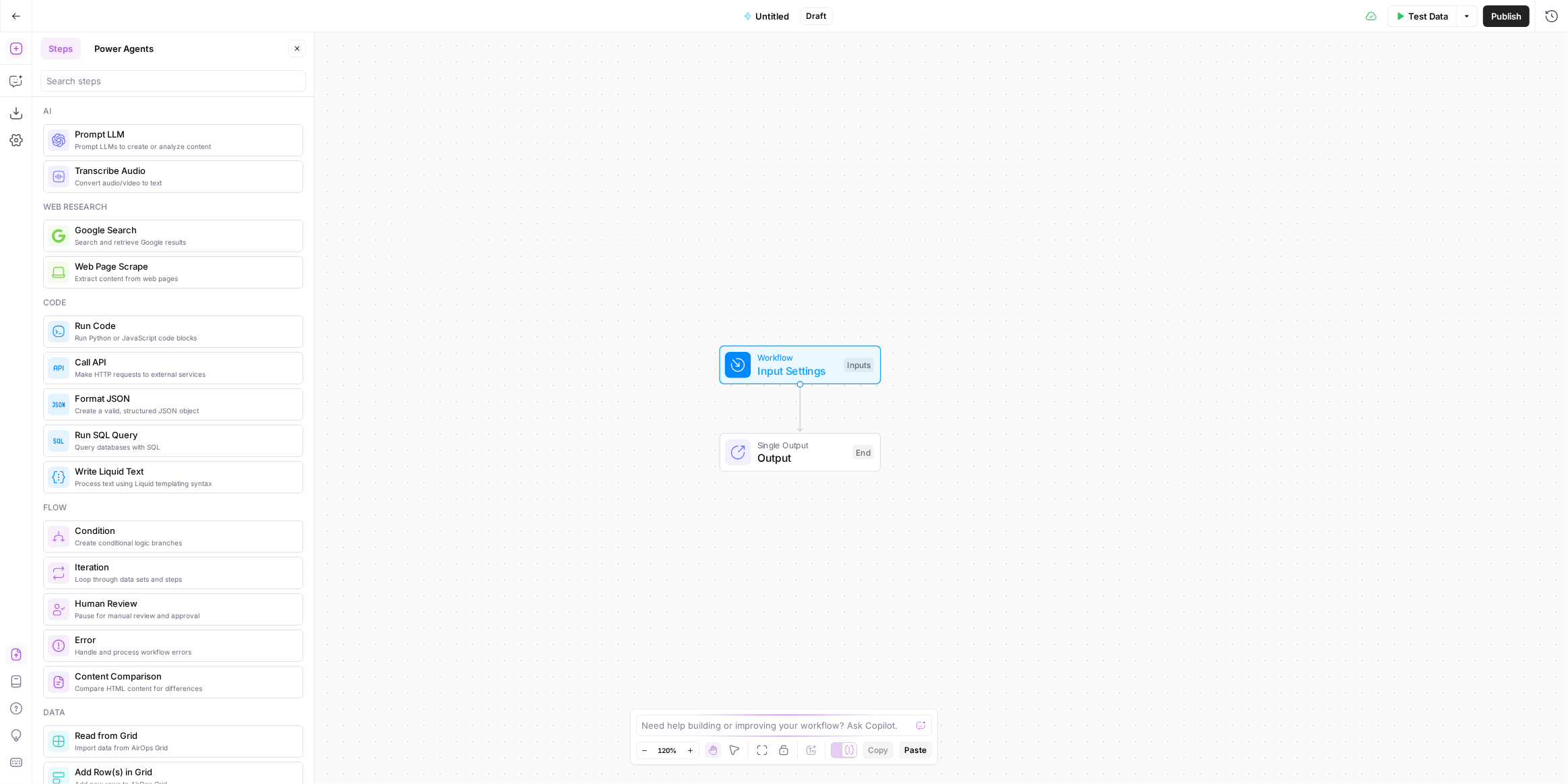
click at [12, 655] on icon "button" at bounding box center [16, 653] width 13 height 13
click at [728, 168] on span "Import" at bounding box center [736, 171] width 31 height 13
click at [771, 12] on span "Untitled" at bounding box center [773, 16] width 34 height 13
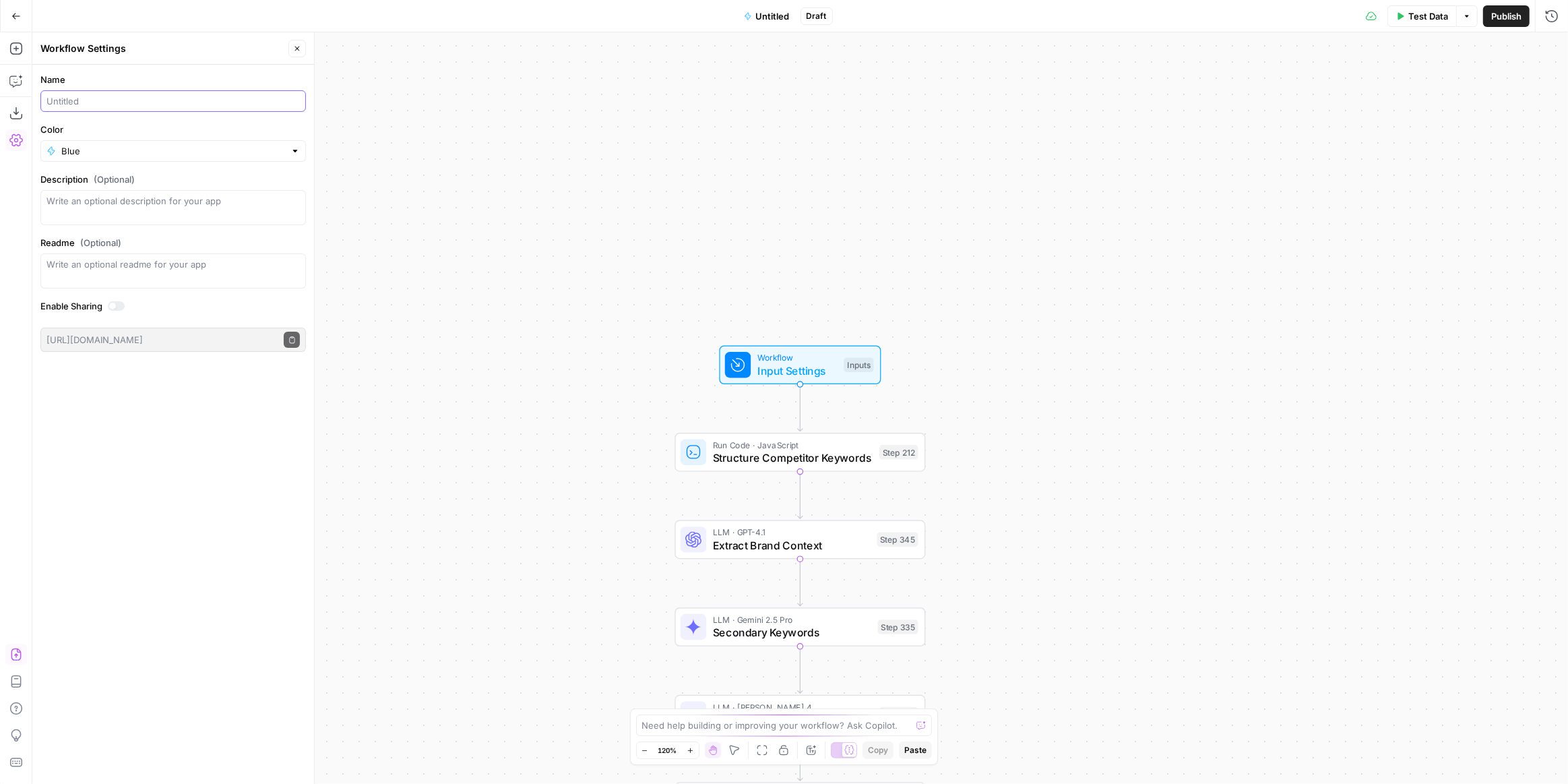
click at [96, 99] on input "Name" at bounding box center [173, 101] width 253 height 13
type input "Brief & Outline"
click at [673, 169] on div "Workflow Input Settings Inputs Run Code · JavaScript Structure Competitor Keywo…" at bounding box center [801, 408] width 1536 height 751
click at [293, 161] on form "Name Brief & Outline Color Blue Description (Optional) Readme (Optional) Write …" at bounding box center [173, 212] width 281 height 295
click at [286, 154] on div "Blue" at bounding box center [173, 151] width 265 height 21
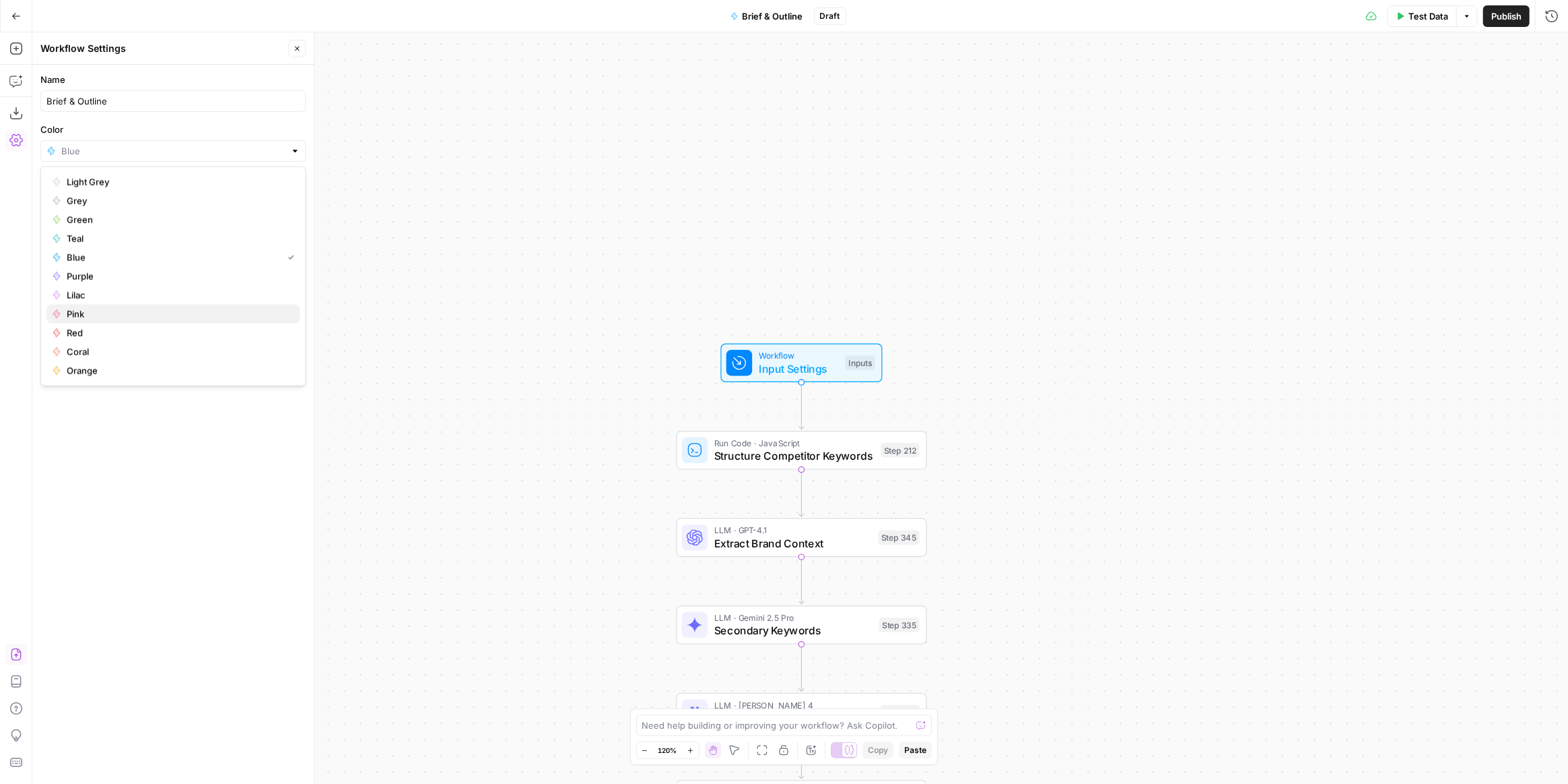
click at [103, 310] on span "Pink" at bounding box center [178, 313] width 222 height 13
type input "Pink"
click at [564, 201] on div "Workflow Input Settings Inputs Run Code · JavaScript Structure Competitor Keywo…" at bounding box center [801, 408] width 1536 height 751
click at [1478, 12] on div "Test Data Options Publish Run History" at bounding box center [1207, 16] width 722 height 32
click at [1488, 15] on button "Publish" at bounding box center [1506, 16] width 47 height 21
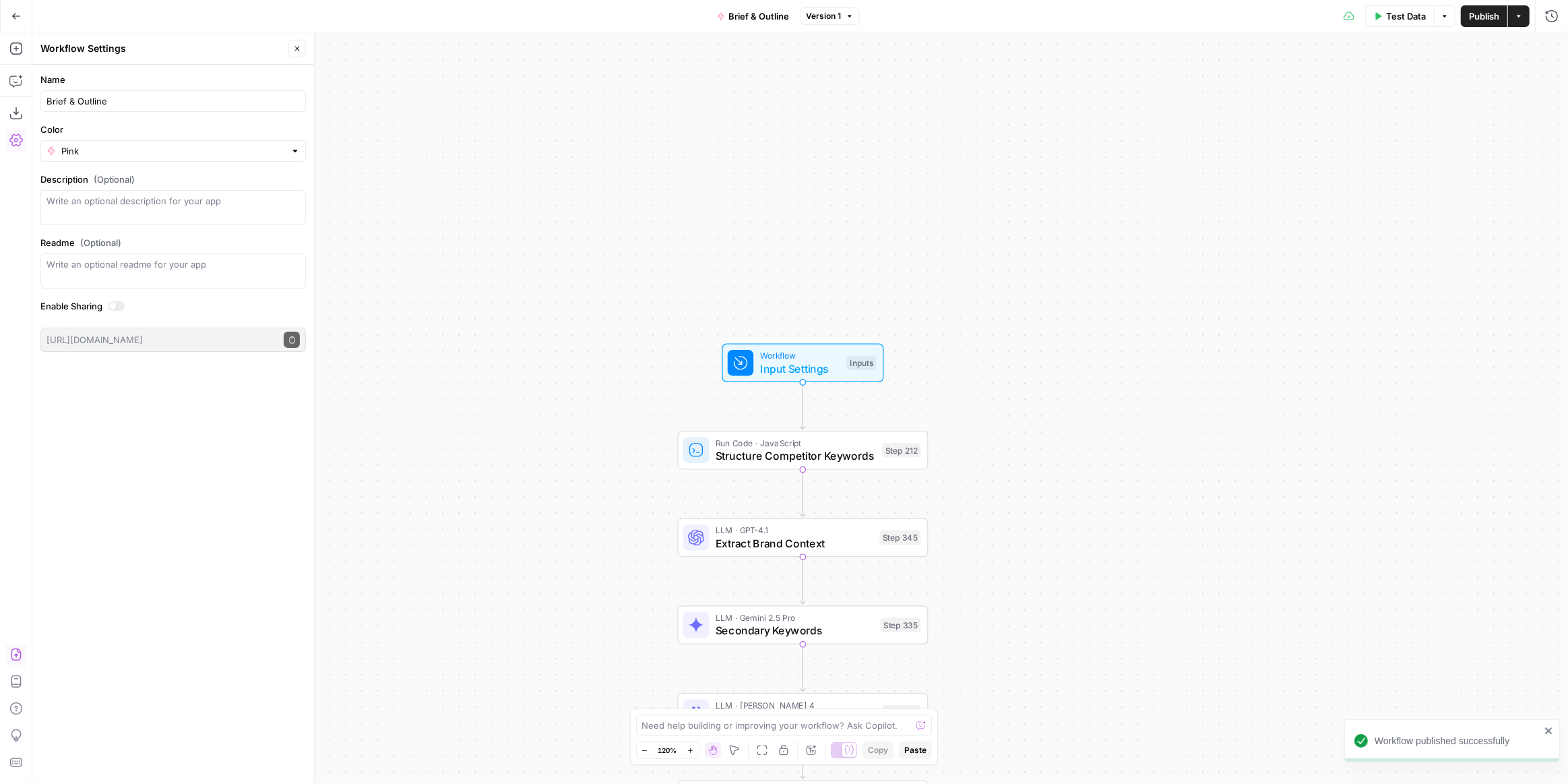
drag, startPoint x: 798, startPoint y: 169, endPoint x: 719, endPoint y: 159, distance: 79.6
click at [796, 169] on div "Workflow Input Settings Inputs Run Code · JavaScript Structure Competitor Keywo…" at bounding box center [801, 408] width 1536 height 751
click at [7, 11] on button "Go Back" at bounding box center [17, 17] width 25 height 25
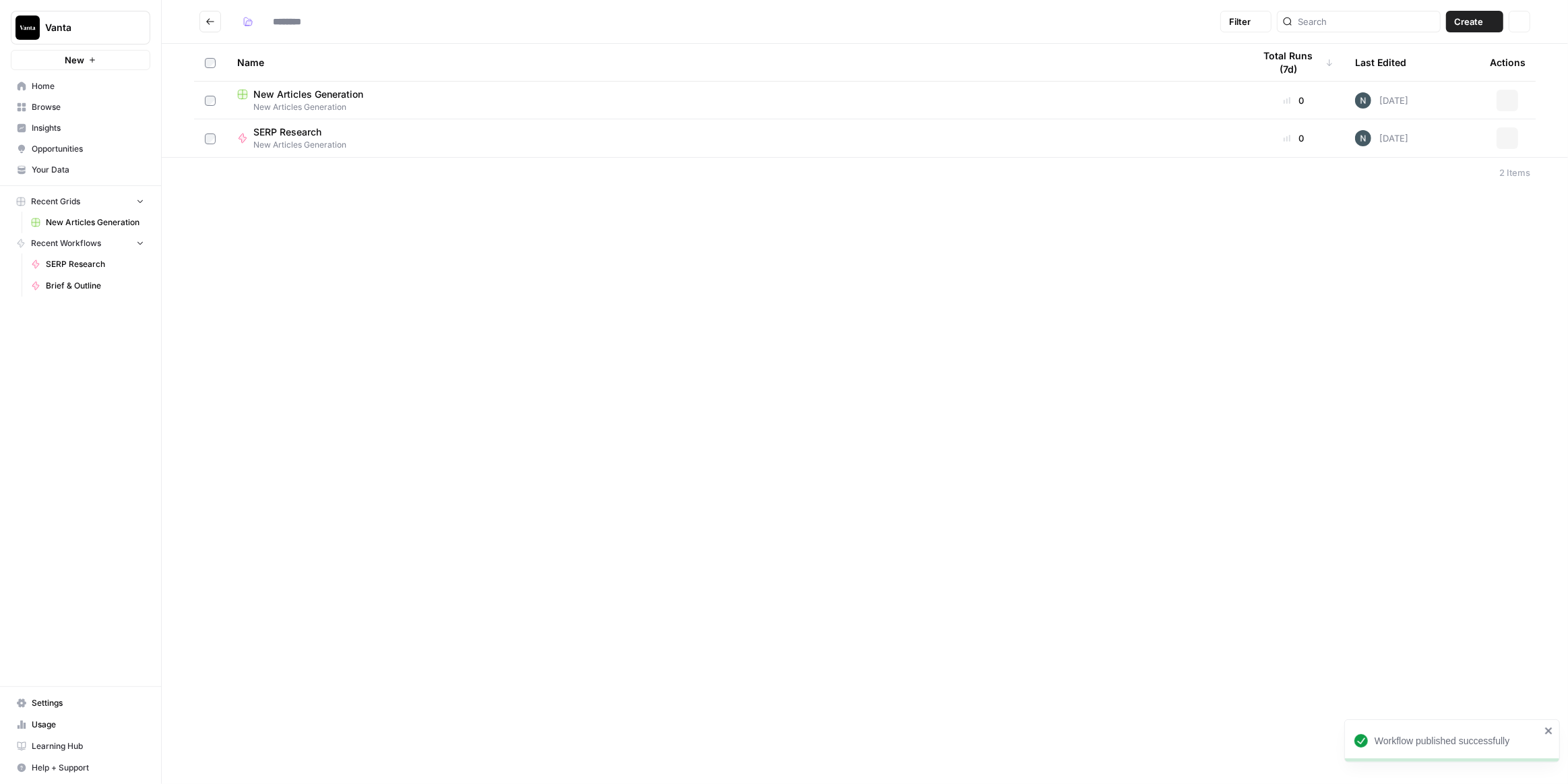
type input "**********"
click at [691, 319] on div "**********" at bounding box center [864, 392] width 1407 height 784
click at [1475, 25] on span "Create" at bounding box center [1468, 21] width 29 height 13
click at [1415, 70] on span "Workflow" at bounding box center [1450, 71] width 76 height 13
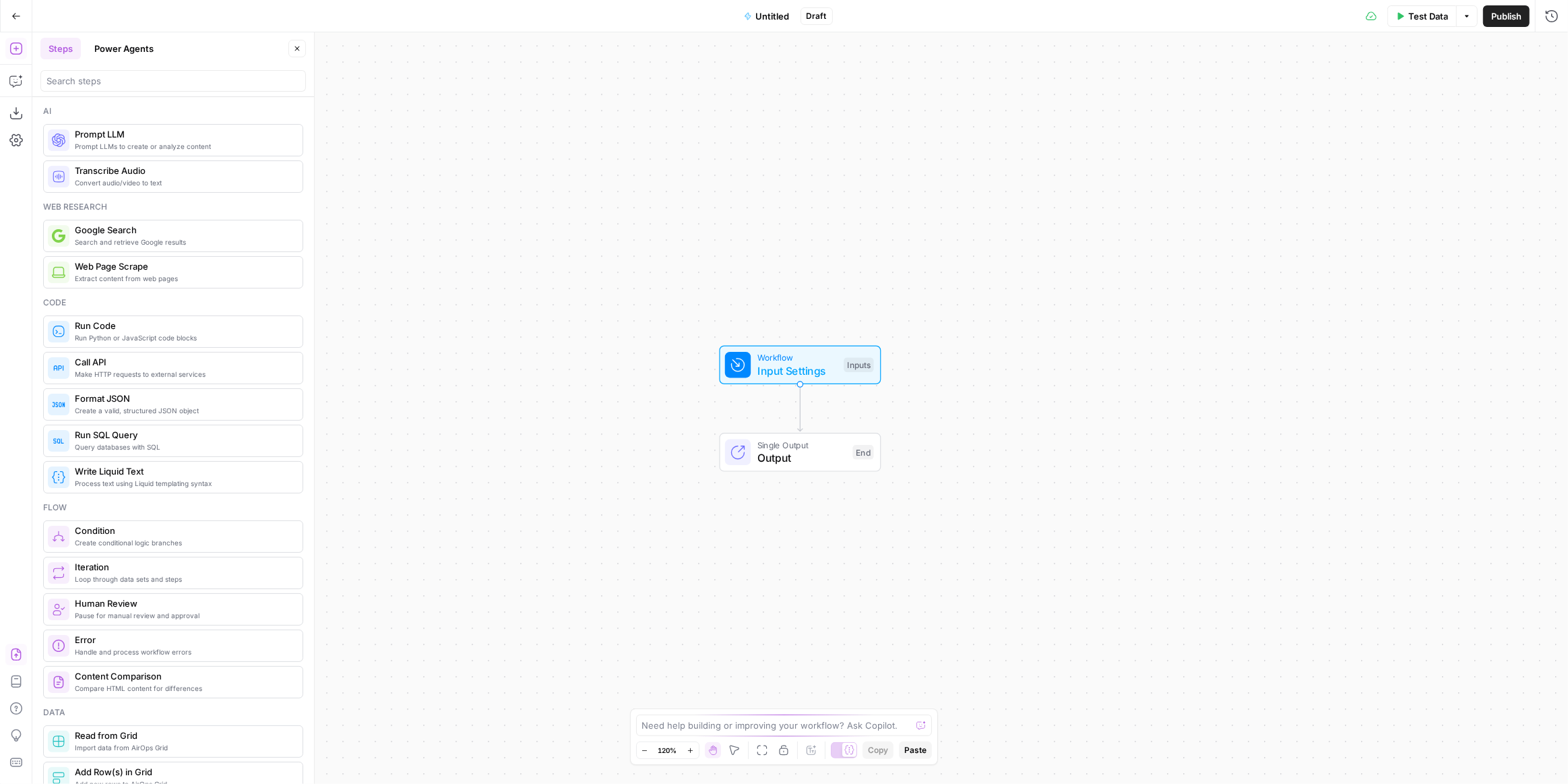
click at [23, 650] on button "Import JSON" at bounding box center [16, 654] width 21 height 21
click at [730, 161] on button "Import" at bounding box center [736, 172] width 47 height 25
click at [767, 19] on span "Untitled" at bounding box center [773, 16] width 34 height 13
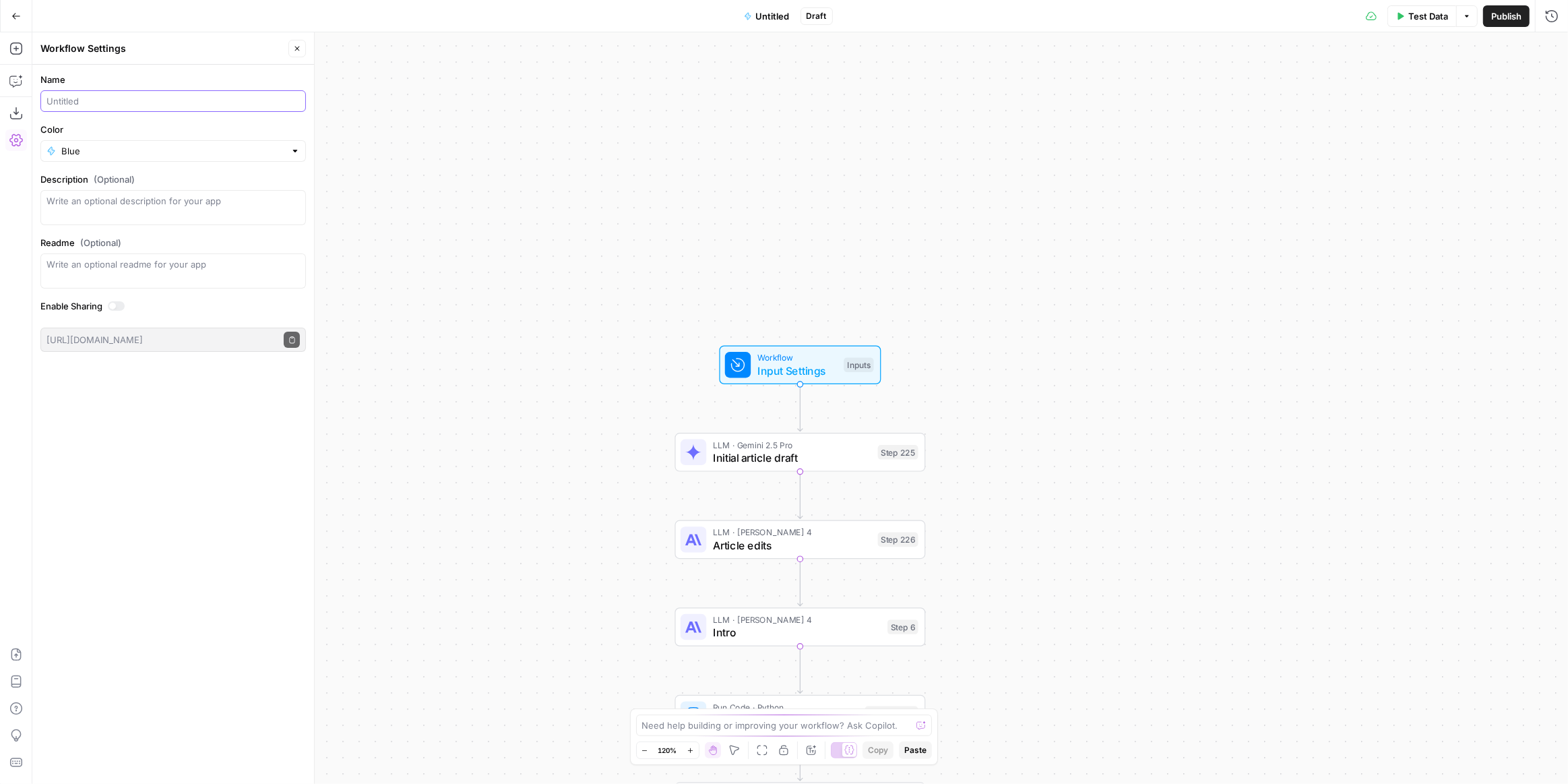
click at [78, 103] on input "Name" at bounding box center [173, 101] width 253 height 13
type input "Article Writing"
click at [556, 235] on div "Workflow Input Settings Inputs LLM · Gemini 2.5 Pro Initial article draft Step …" at bounding box center [801, 408] width 1536 height 751
click at [295, 153] on div at bounding box center [295, 151] width 10 height 13
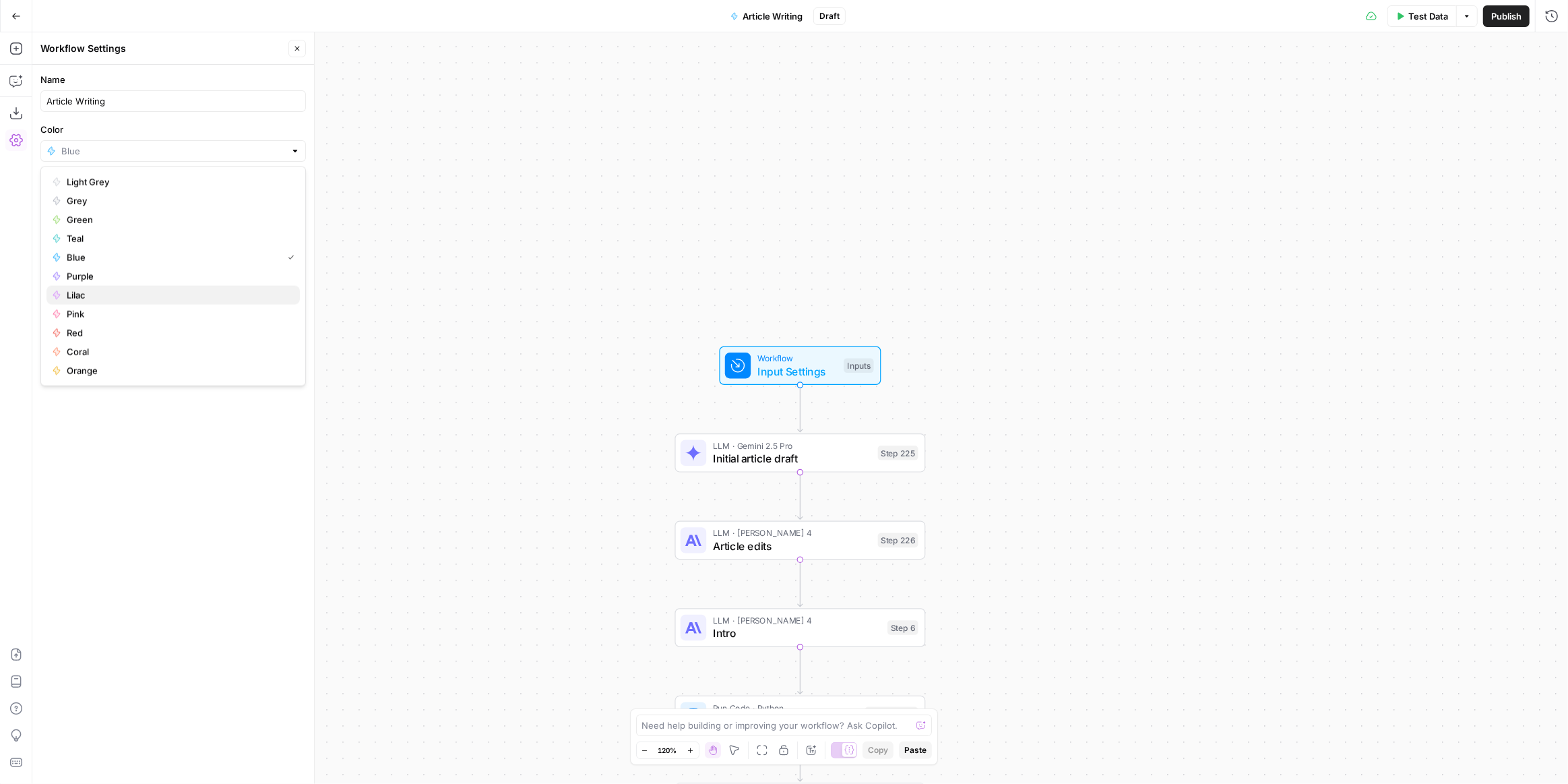
click at [95, 293] on span "Lilac" at bounding box center [178, 295] width 222 height 13
type input "Lilac"
click at [95, 293] on form "Name Article Writing Color Lilac Description (Optional) Readme (Optional) Write…" at bounding box center [173, 212] width 281 height 295
click at [132, 150] on input "Color" at bounding box center [174, 151] width 224 height 13
click at [97, 309] on span "Pink" at bounding box center [178, 313] width 222 height 13
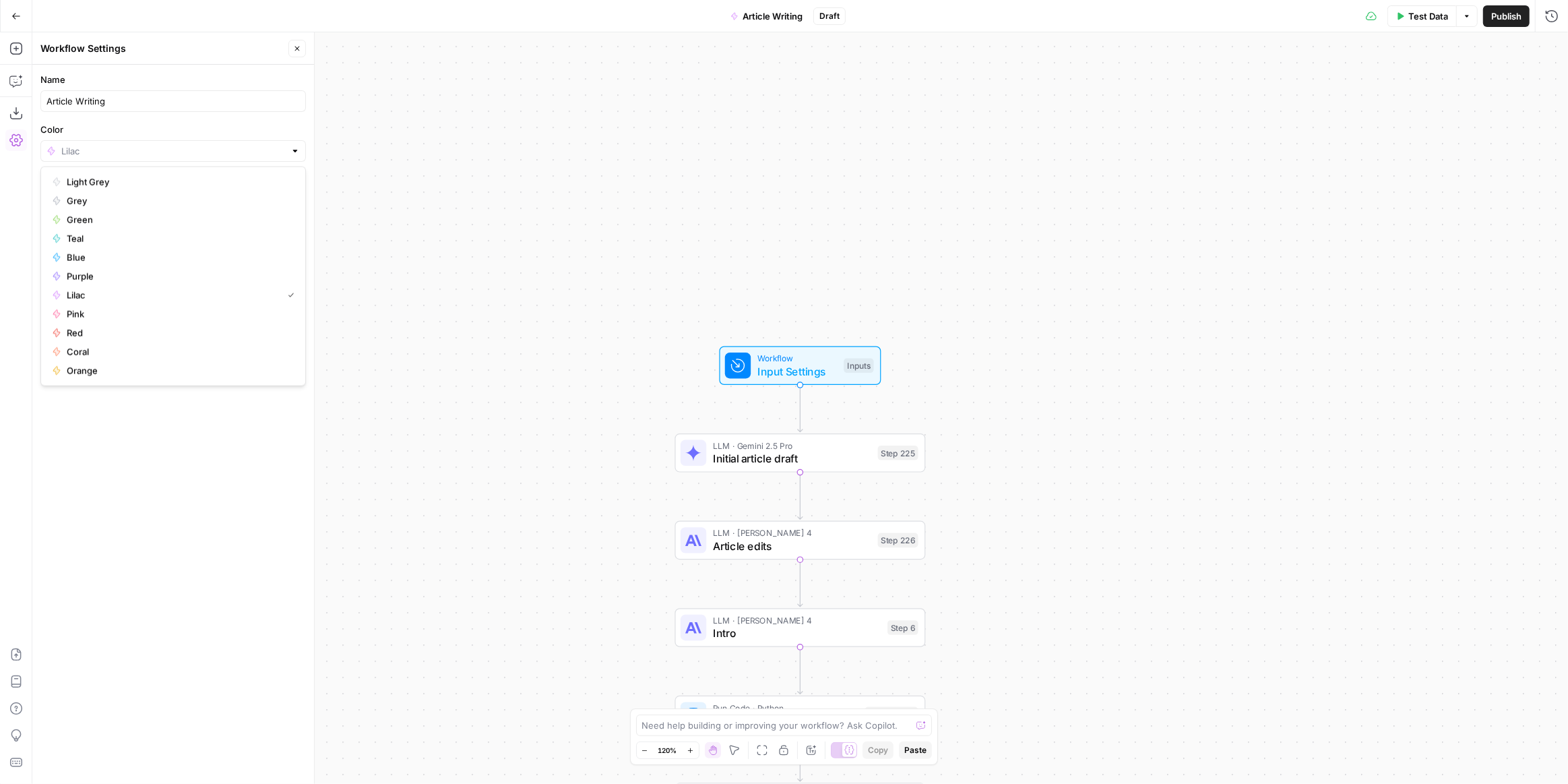
type input "Pink"
click at [478, 245] on div "Workflow Input Settings Inputs LLM · Gemini 2.5 Pro Initial article draft Step …" at bounding box center [801, 408] width 1536 height 751
click at [1513, 14] on span "Publish" at bounding box center [1506, 16] width 30 height 13
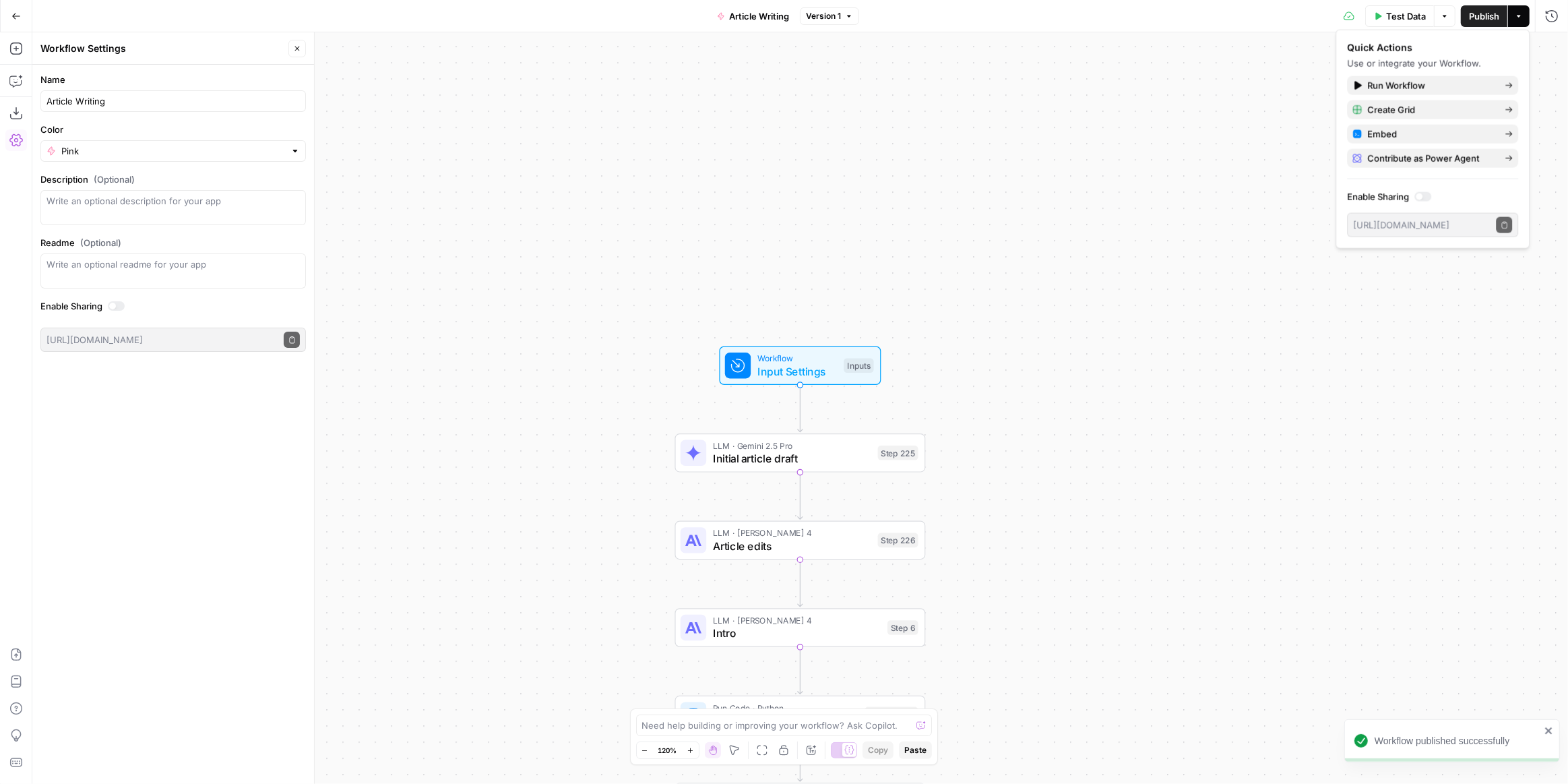
click at [20, 16] on span "Go Back" at bounding box center [20, 16] width 1 height 1
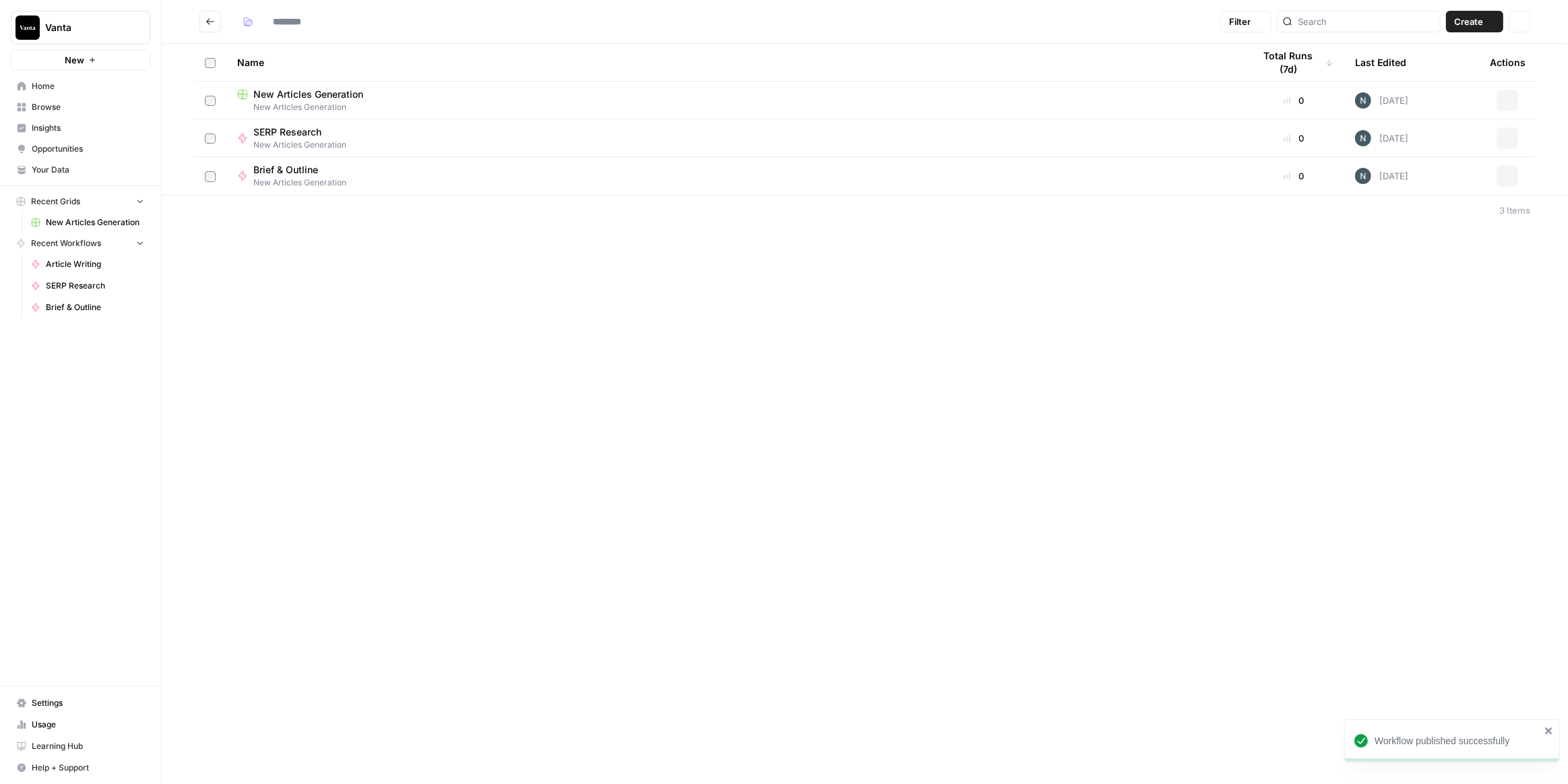
type input "**********"
drag, startPoint x: 415, startPoint y: 298, endPoint x: 392, endPoint y: 251, distance: 52.3
click at [414, 295] on div "**********" at bounding box center [864, 392] width 1407 height 784
click at [341, 106] on span "New Articles Generation" at bounding box center [735, 108] width 996 height 12
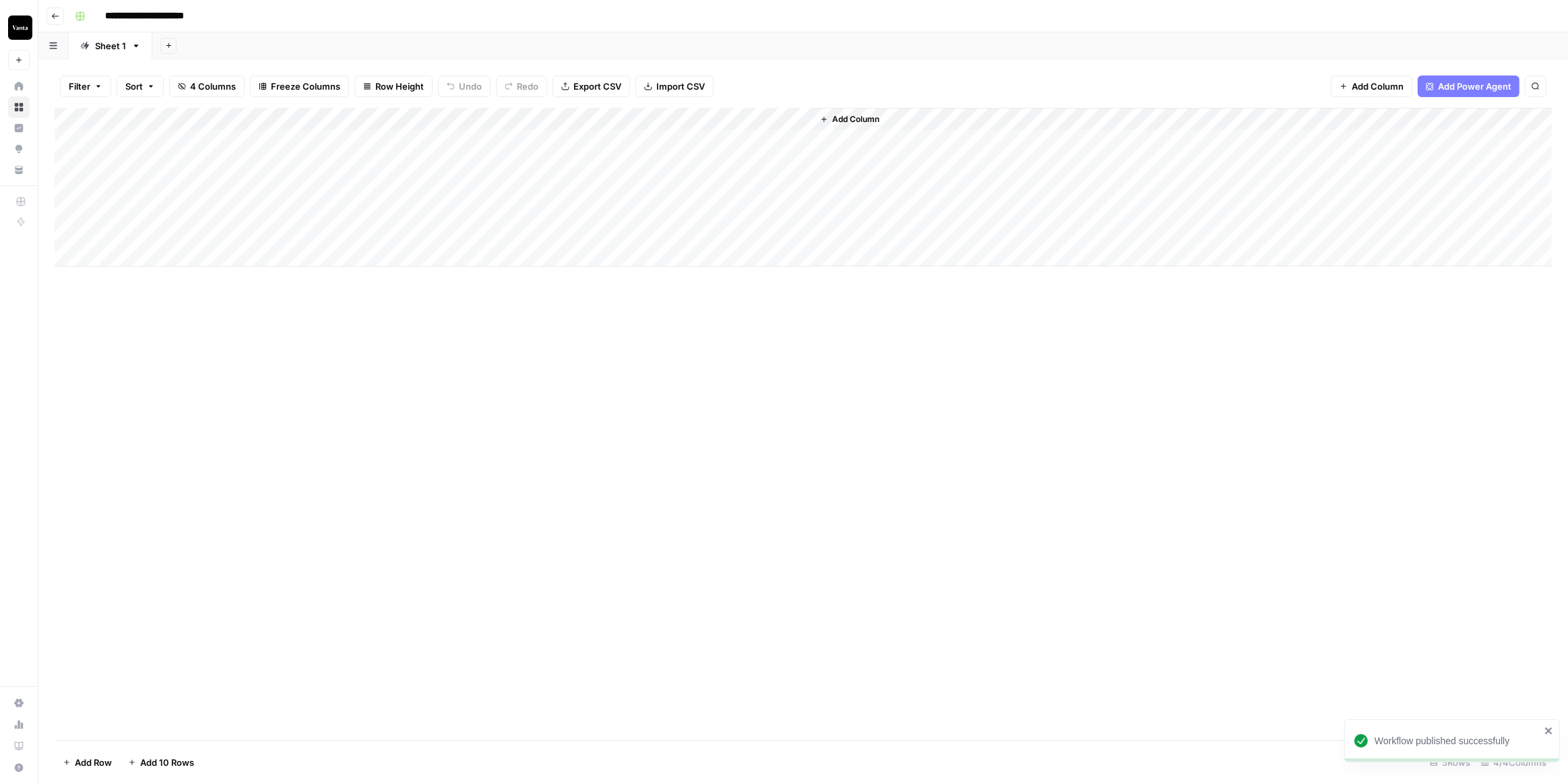
click at [216, 135] on div "Add Column" at bounding box center [803, 187] width 1497 height 159
click at [203, 174] on div "Add Column" at bounding box center [803, 187] width 1497 height 159
click at [459, 385] on div "Add Column" at bounding box center [803, 423] width 1497 height 632
click at [247, 144] on div "Add Column" at bounding box center [803, 187] width 1497 height 159
click at [527, 372] on div "Add Column" at bounding box center [803, 423] width 1497 height 632
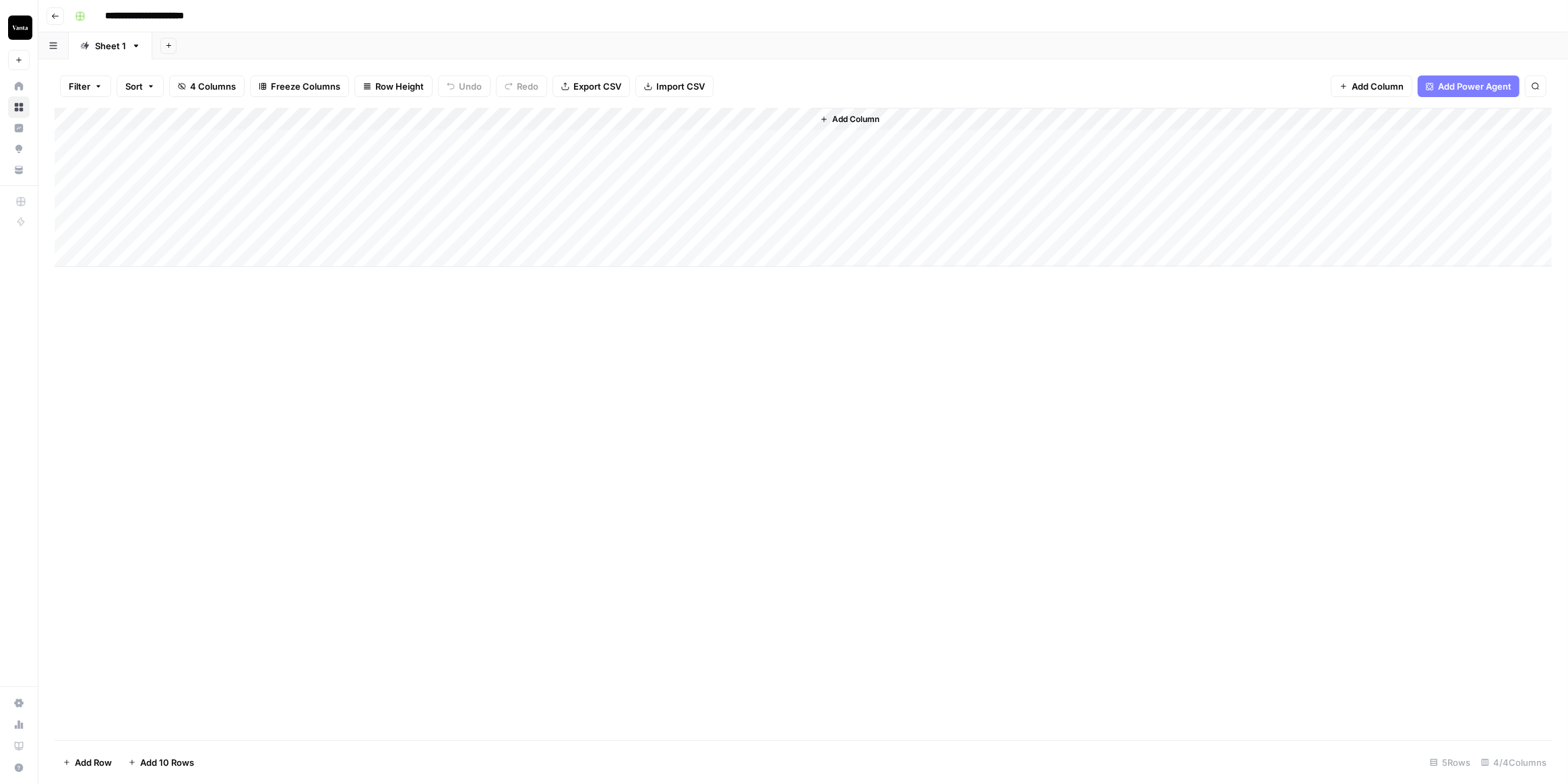
click at [765, 387] on div "Add Column" at bounding box center [803, 423] width 1497 height 632
click at [870, 111] on button "Add Column" at bounding box center [849, 119] width 70 height 18
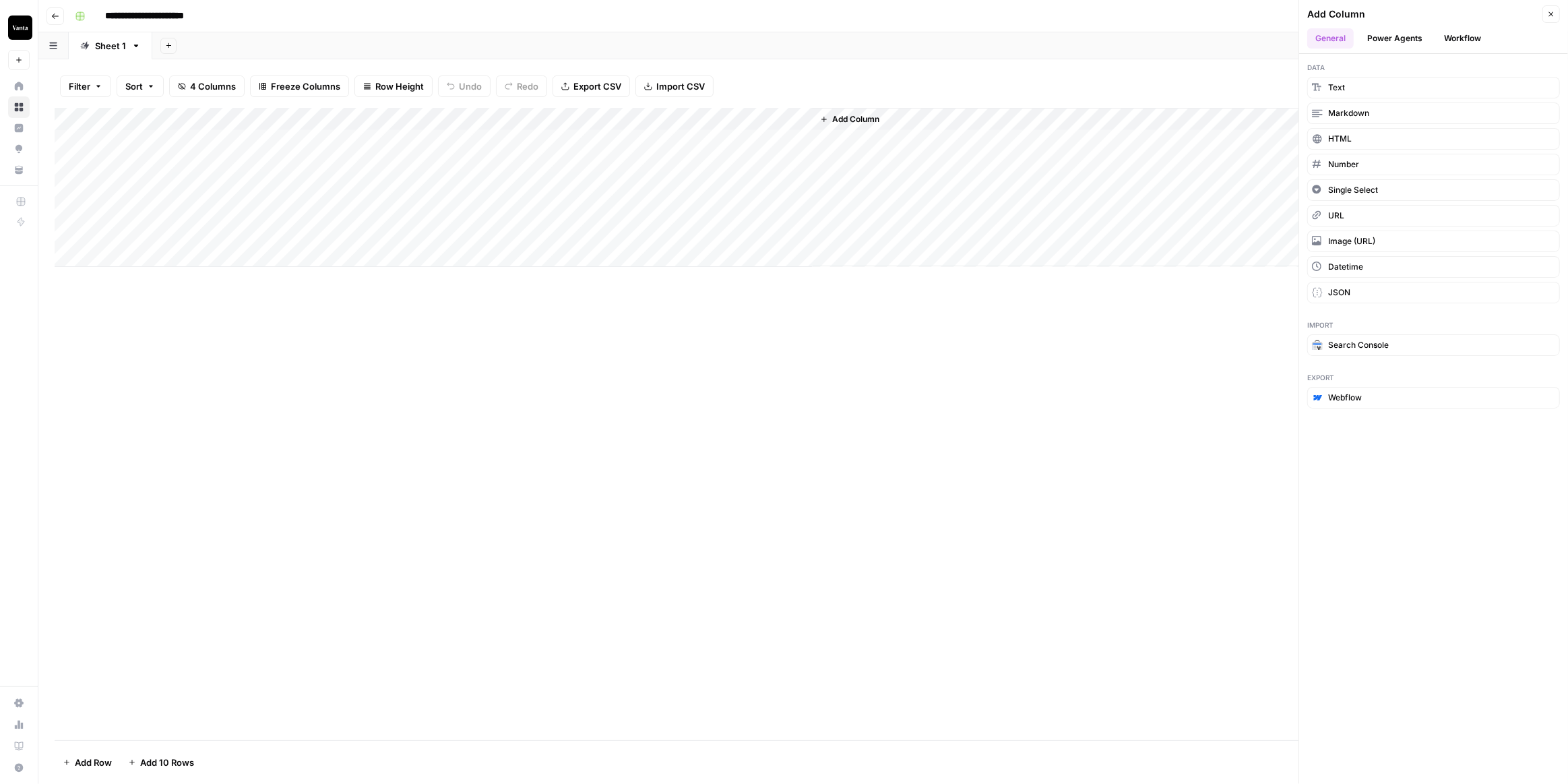
click at [1042, 322] on div "Add Column" at bounding box center [803, 423] width 1497 height 632
click at [265, 187] on div "Add Column" at bounding box center [803, 187] width 1497 height 159
click at [267, 147] on div "Add Column" at bounding box center [803, 187] width 1497 height 159
click at [580, 389] on div "Add Column" at bounding box center [803, 423] width 1497 height 632
